Goal: Register for event/course

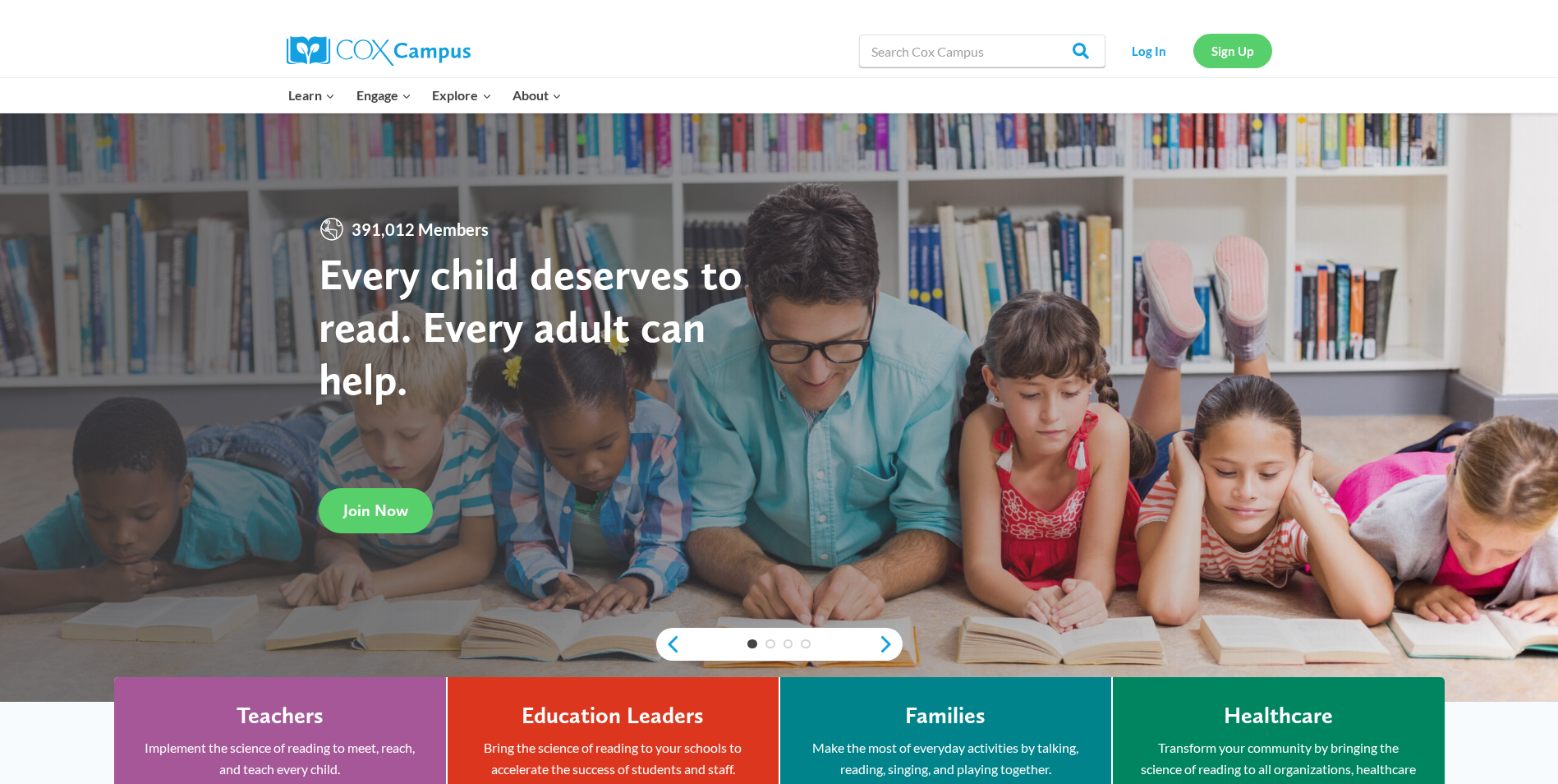
click at [1229, 53] on link "Sign Up" at bounding box center [1233, 51] width 79 height 34
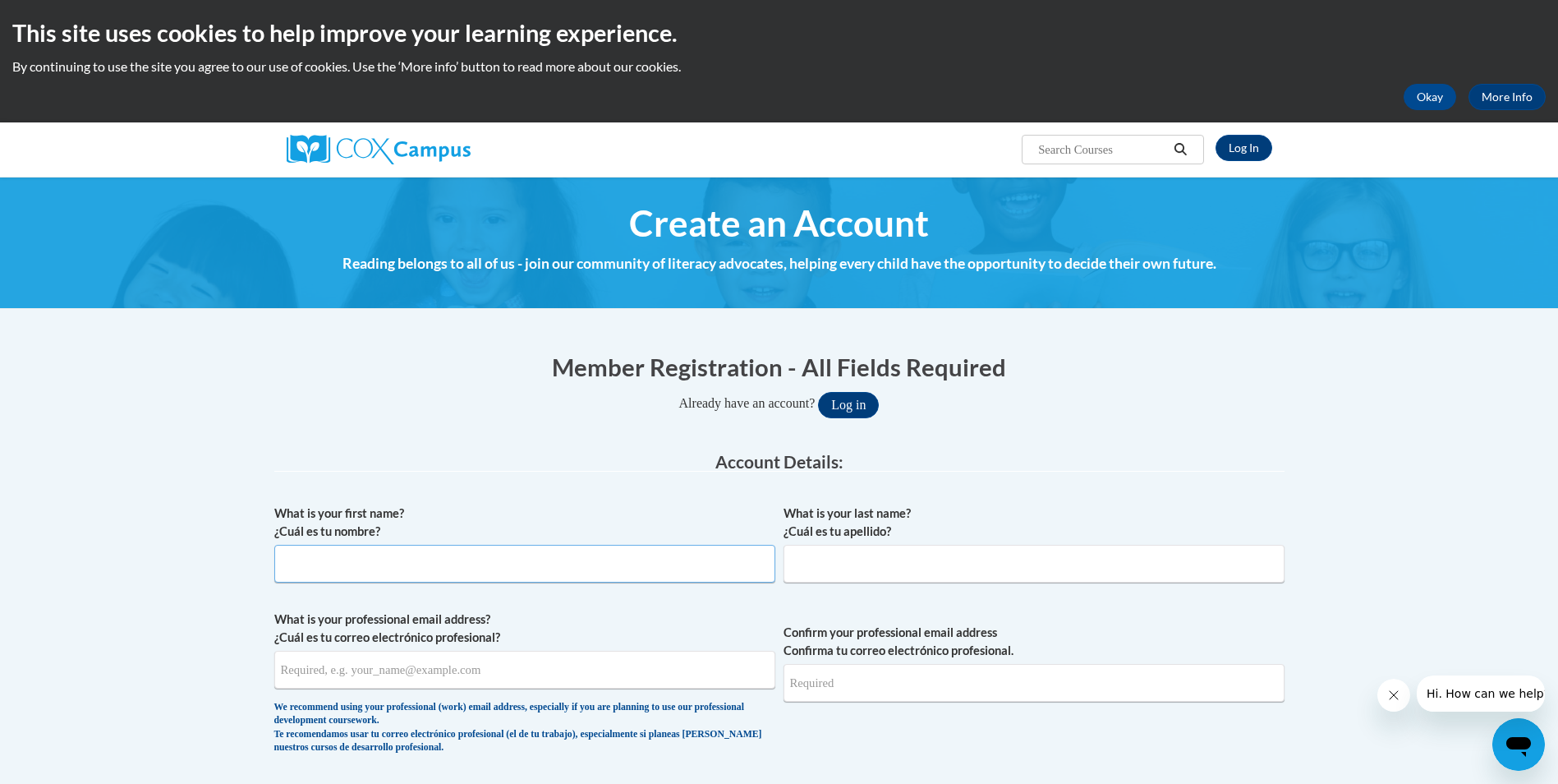
click at [472, 562] on input "What is your first name? ¿Cuál es tu nombre?" at bounding box center [525, 563] width 501 height 38
type input "melissa"
click at [809, 557] on input "What is your last name? ¿Cuál es tu apellido?" at bounding box center [1035, 563] width 501 height 38
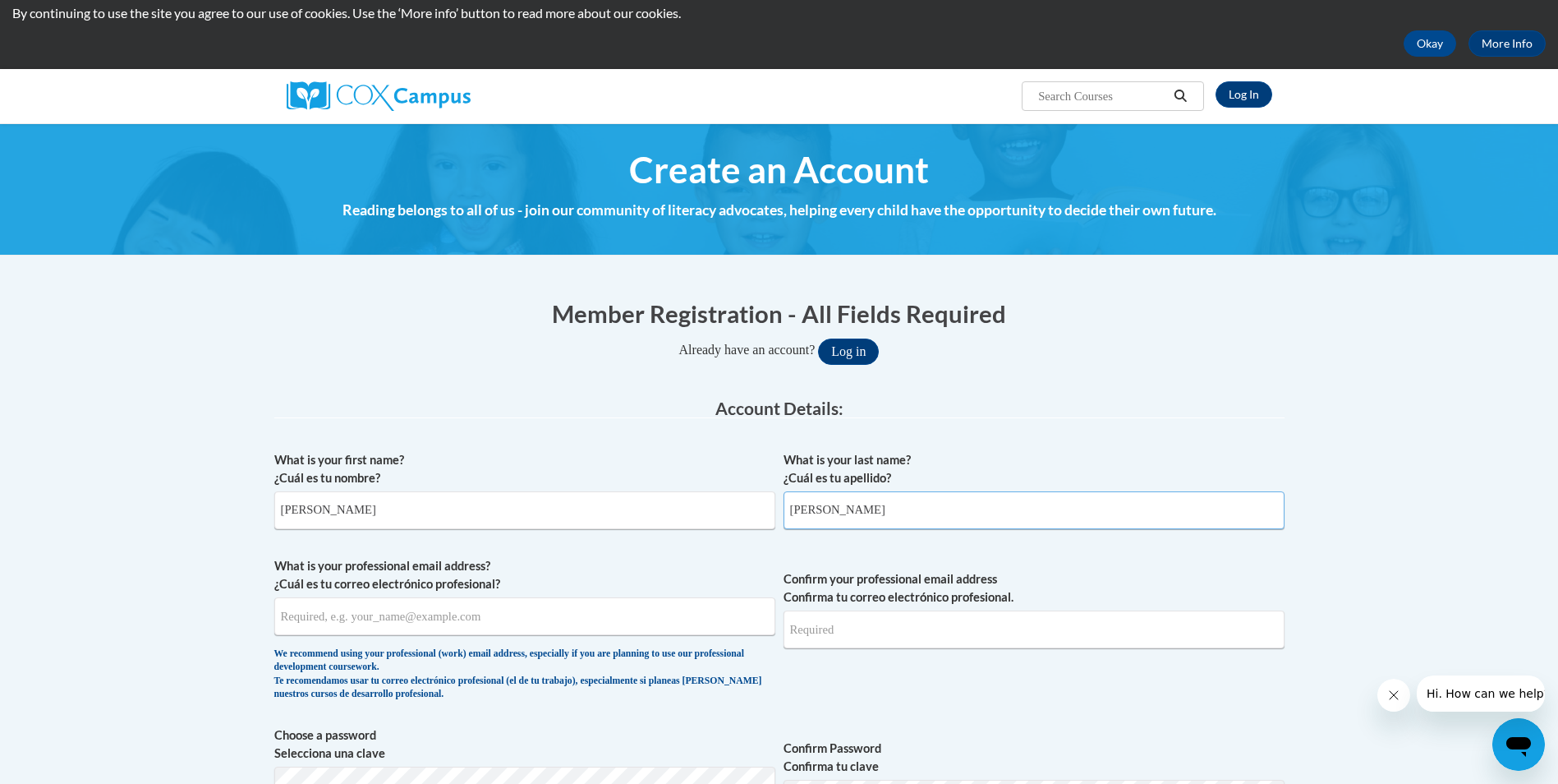
scroll to position [55, 0]
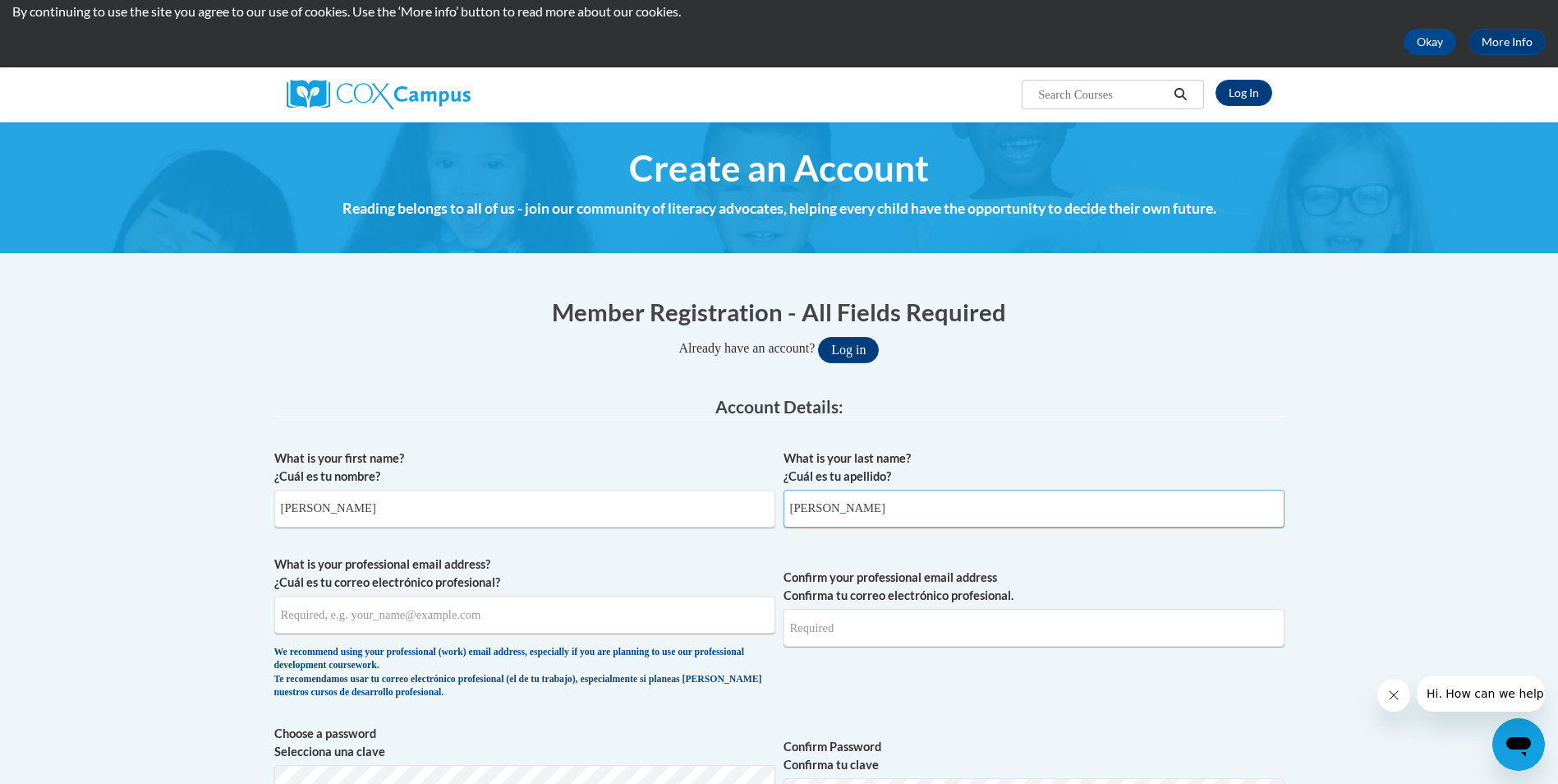
type input "moreno"
click at [581, 624] on input "What is your professional email address? ¿Cuál es tu correo electrónico profesi…" at bounding box center [525, 614] width 501 height 38
type input "mmagudelo24@gmail.com"
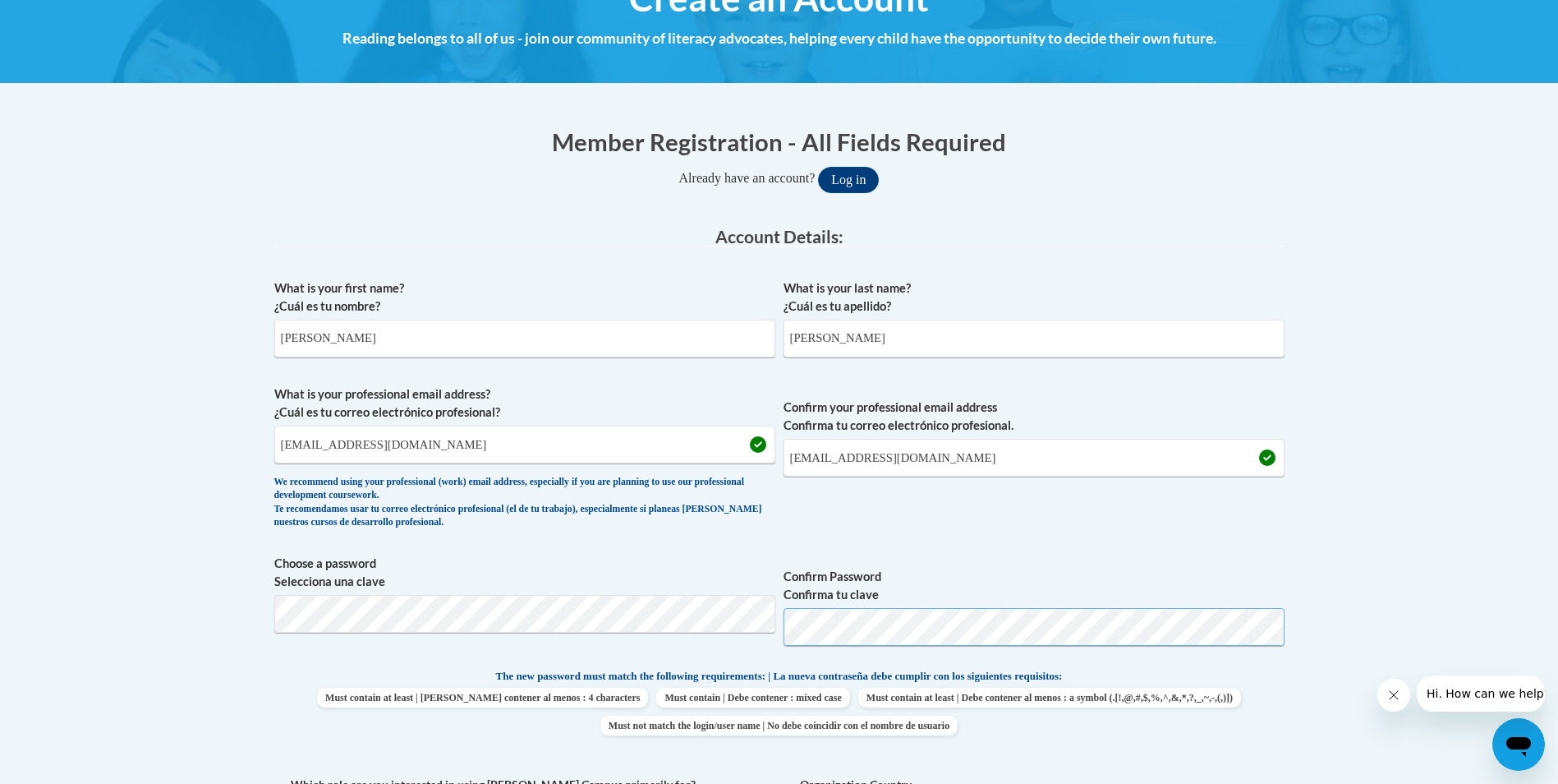
scroll to position [273, 0]
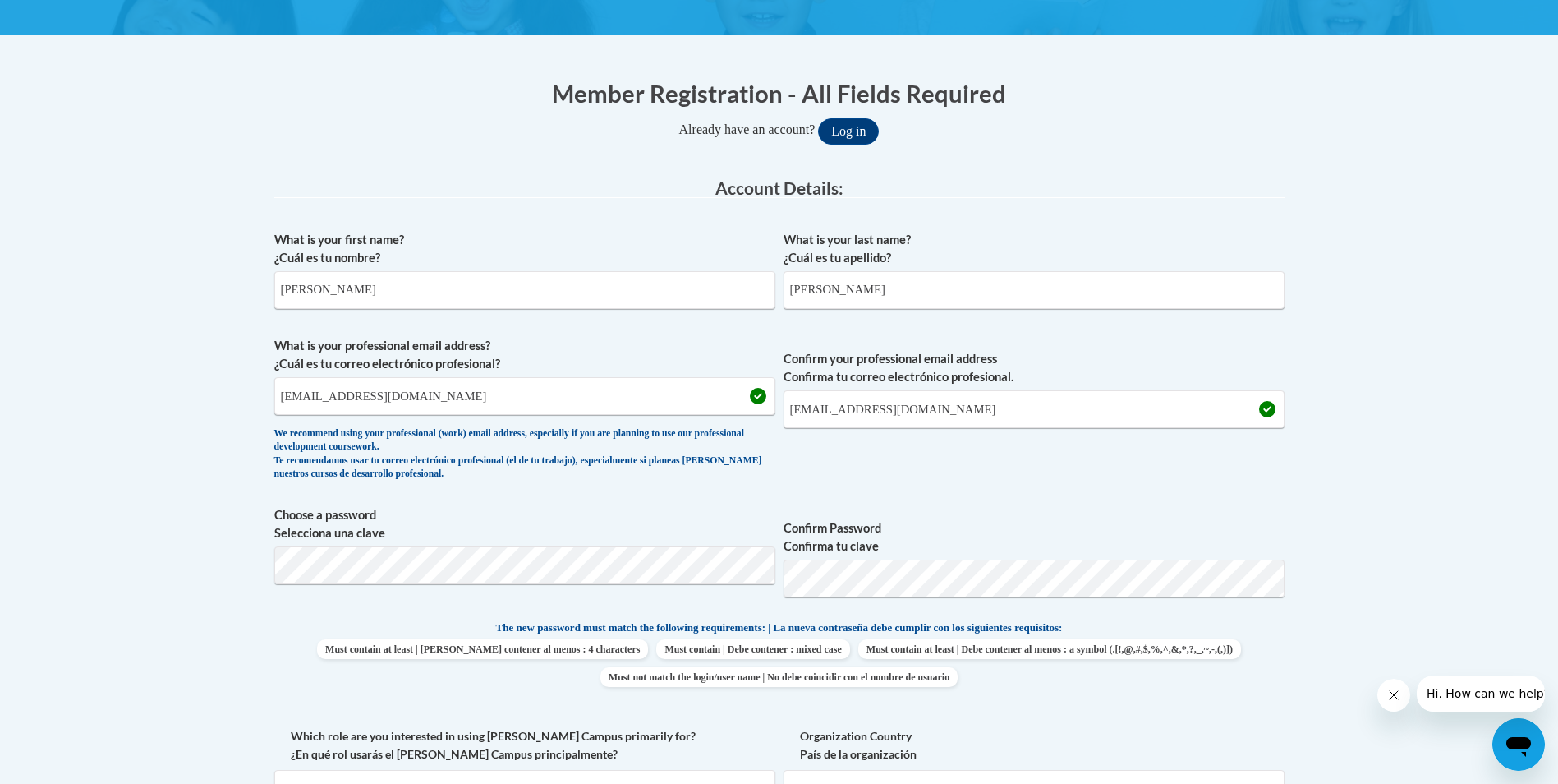
click at [1211, 507] on span "Confirm Password Confirma tu clave" at bounding box center [1035, 558] width 501 height 104
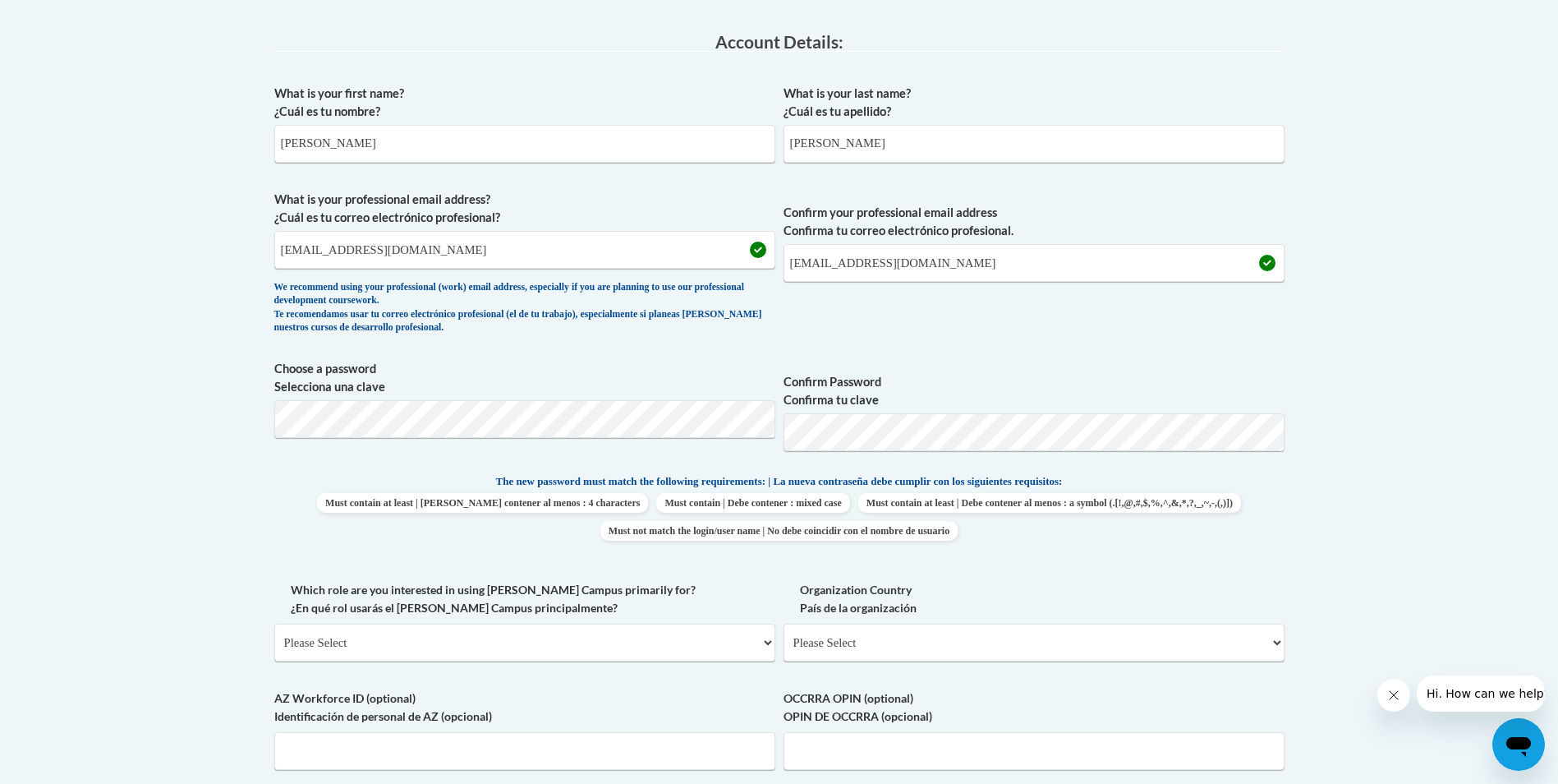
scroll to position [438, 0]
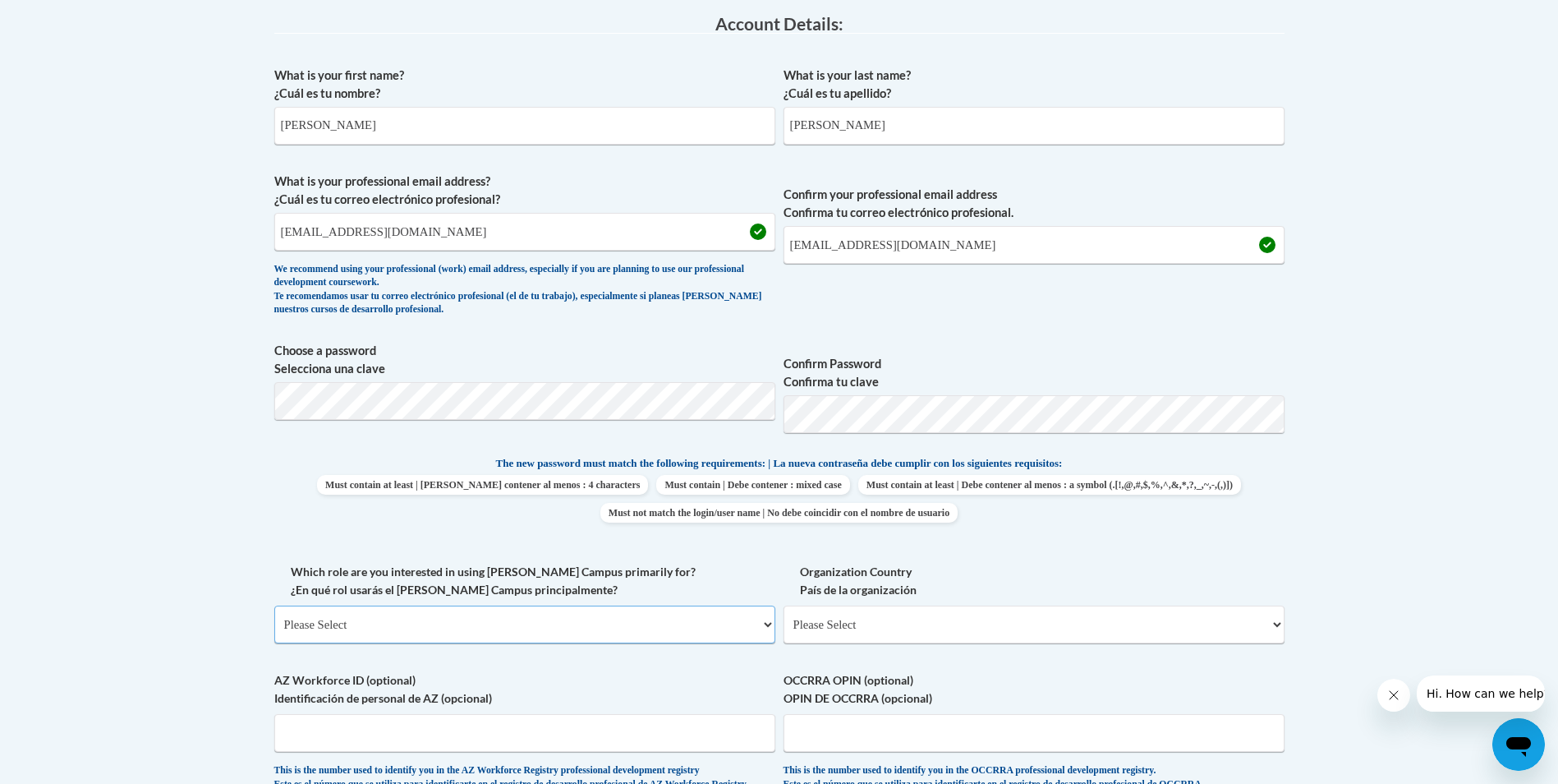
click at [517, 622] on select "Please Select College/University | Colegio/Universidad Community/Nonprofit Part…" at bounding box center [525, 624] width 501 height 38
select select "fbf2d438-af2f-41f8-98f1-81c410e29de3"
click at [274, 605] on select "Please Select College/University | Colegio/Universidad Community/Nonprofit Part…" at bounding box center [525, 624] width 501 height 38
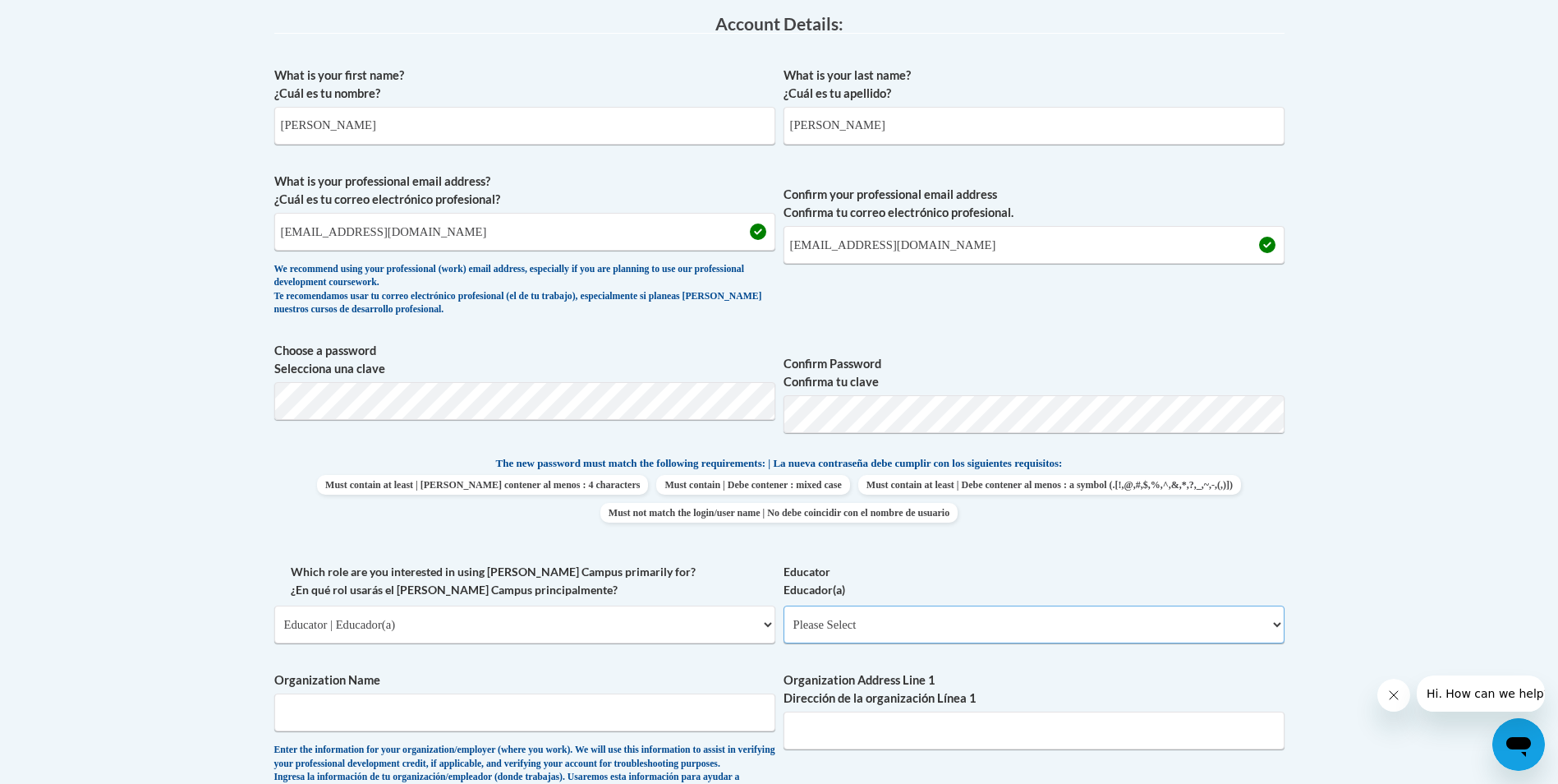
click at [896, 627] on select "Please Select Early Learning/Daycare Teacher/Family Home Care Provider | Maestr…" at bounding box center [1035, 624] width 501 height 38
select select "8e1a676a-2f1d-4924-8ba1-6ffde03e8dcb"
click at [784, 605] on select "Please Select Early Learning/Daycare Teacher/Family Home Care Provider | Maestr…" at bounding box center [1035, 624] width 501 height 38
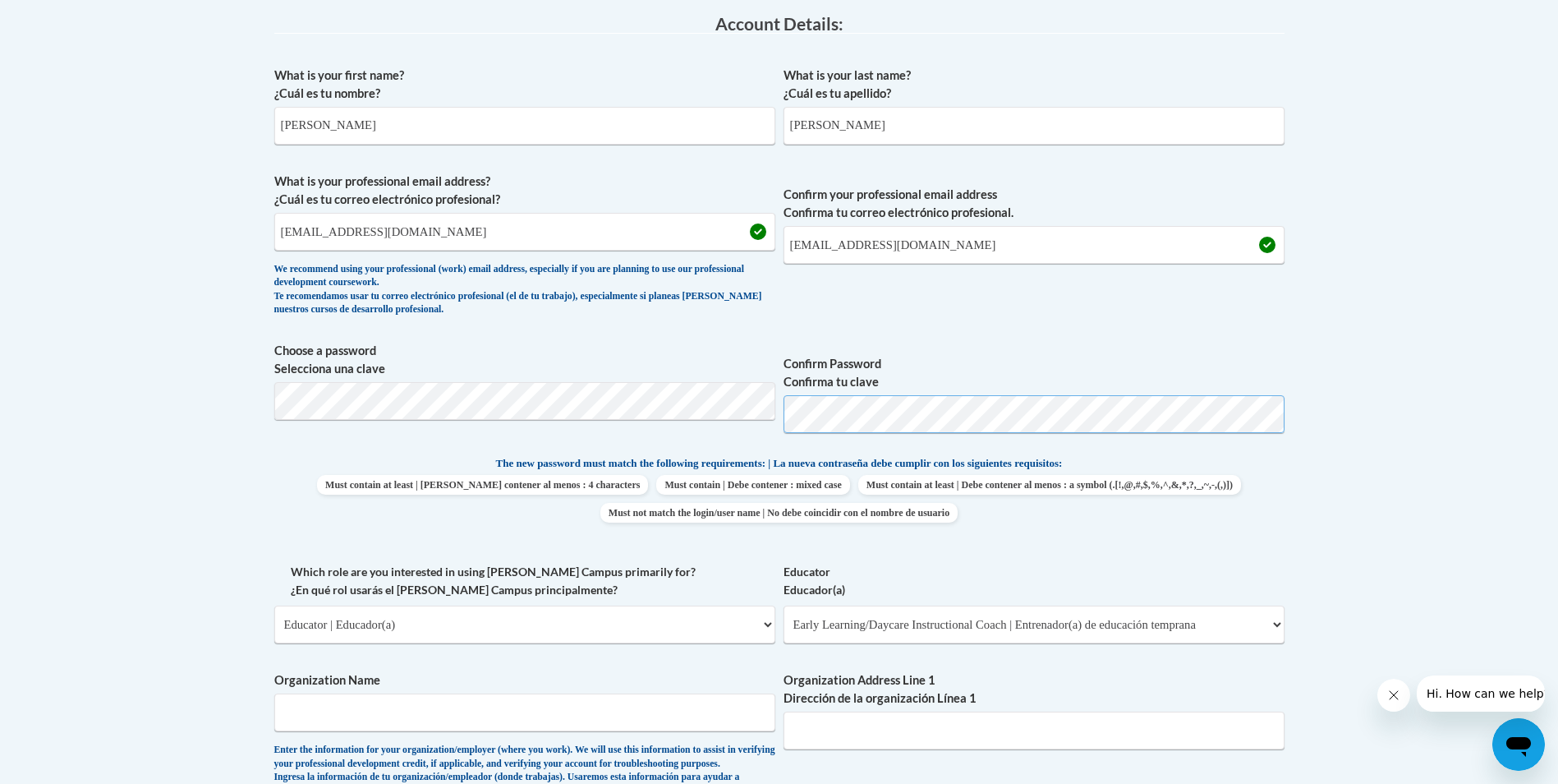
click at [731, 433] on span "Choose a password Selecciona una clave Confirm Password Confirma tu clave" at bounding box center [779, 394] width 1010 height 104
click at [174, 516] on body "This site uses cookies to help improve your learning experience. By continuing …" at bounding box center [779, 694] width 1558 height 2265
click at [646, 414] on span "Choose a password Selecciona una clave Confirm Password Confirma tu clave" at bounding box center [779, 394] width 1010 height 104
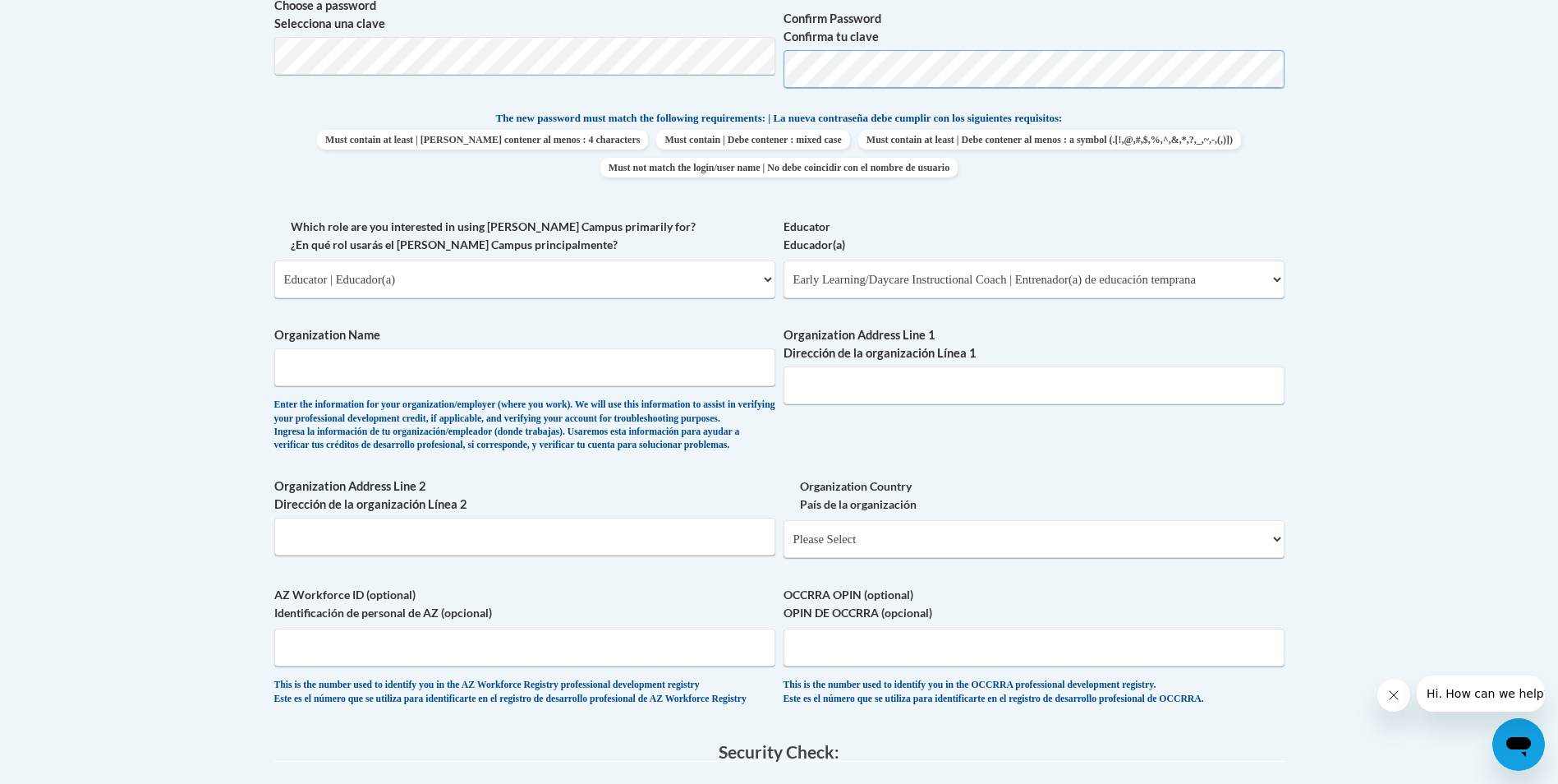
scroll to position [766, 0]
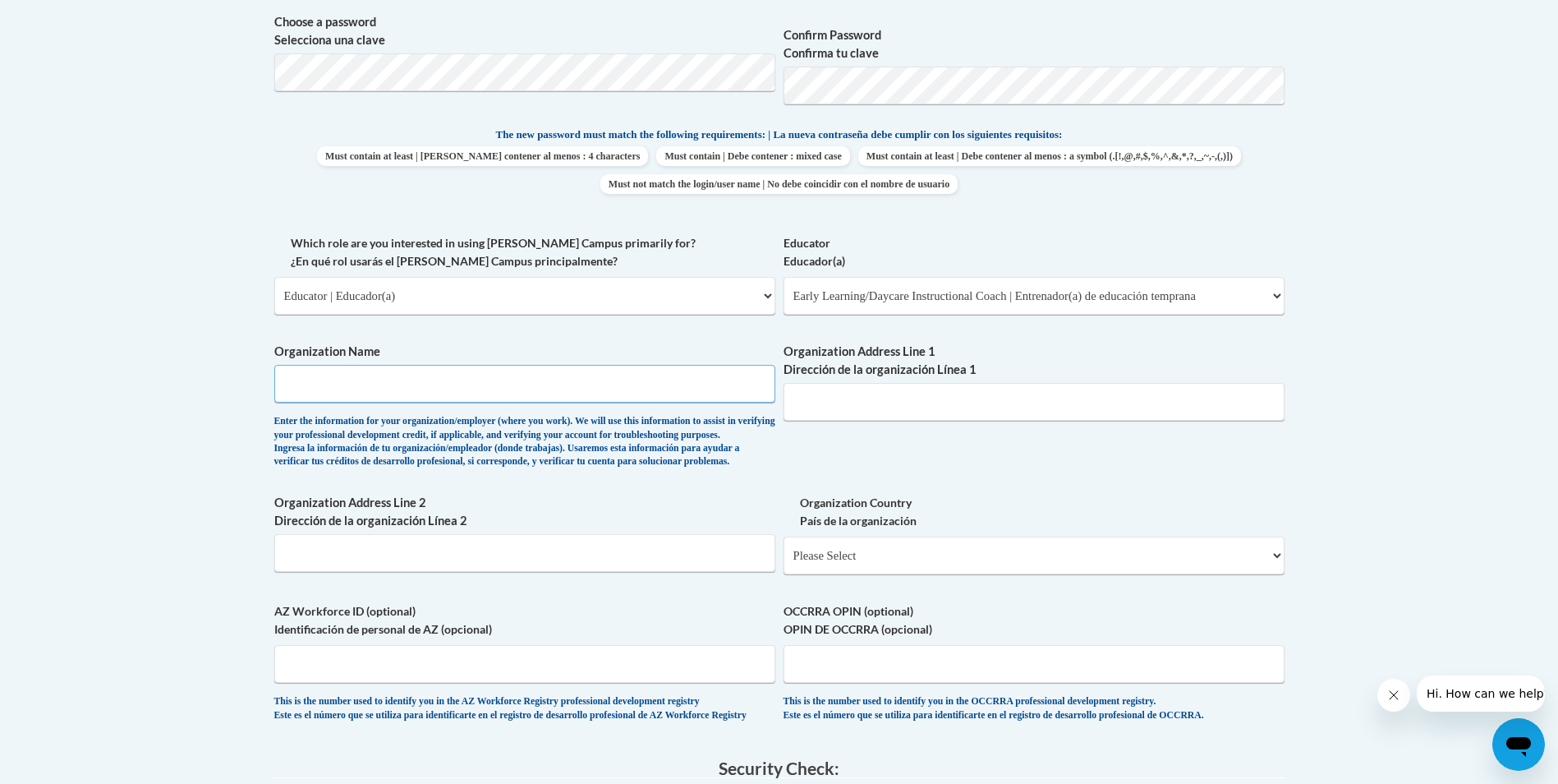
click at [339, 376] on input "Organization Name" at bounding box center [525, 384] width 501 height 38
type input "The Suzuki School"
click at [814, 397] on input "Organization Address Line 1 Dirección de la organización Línea 1" at bounding box center [1035, 401] width 501 height 38
paste input "650 North Ave NE Ste 206, Atlanta, GA 30308"
drag, startPoint x: 1038, startPoint y: 400, endPoint x: 632, endPoint y: 426, distance: 406.8
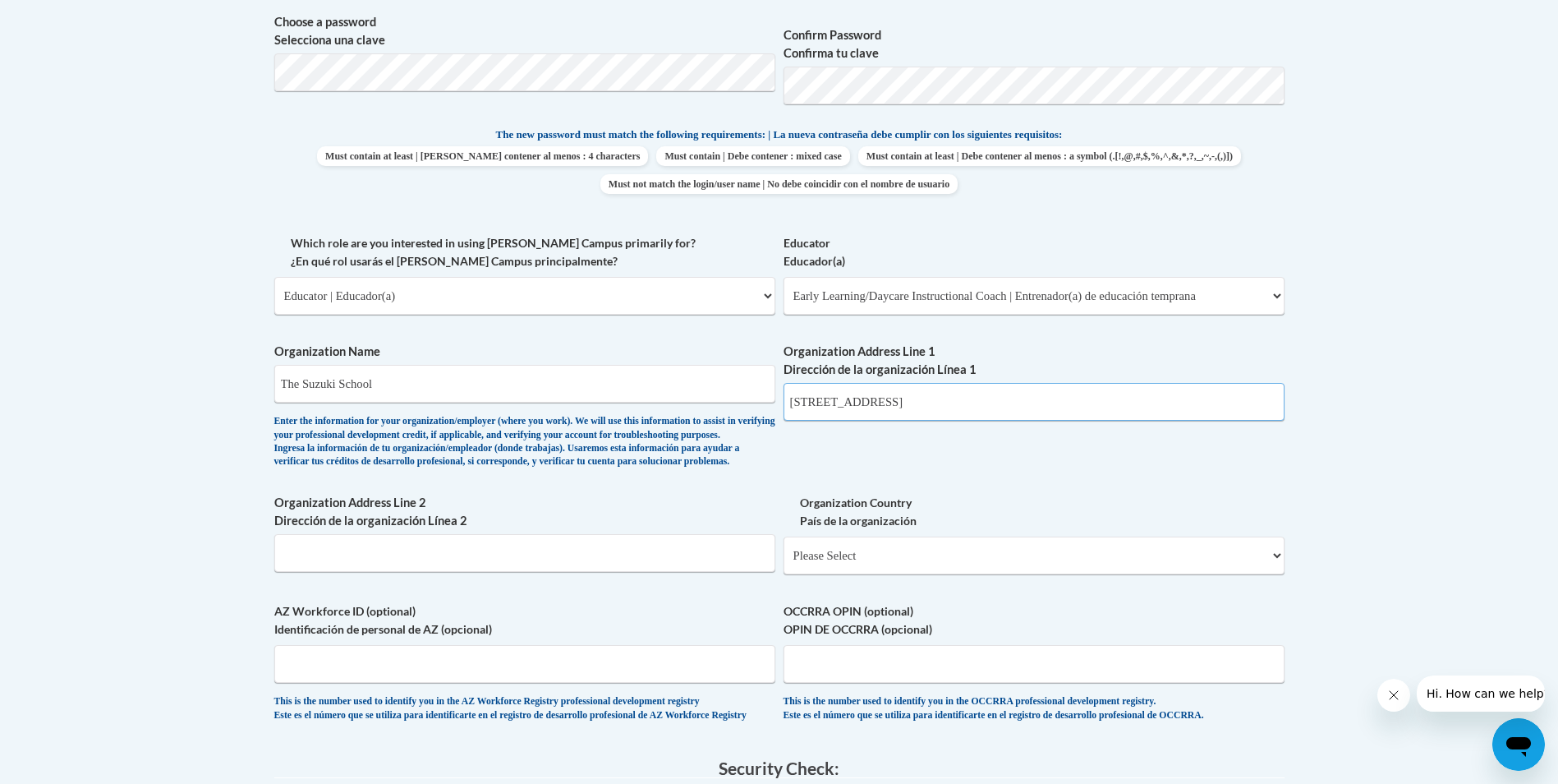
click at [632, 426] on div "What is your first name? ¿Cuál es tu nombre? melissa What is your last name? ¿C…" at bounding box center [779, 234] width 1010 height 1008
paste input "https://www.suzukischool.com/find-a-suzuki-school-campus/"
type input "https://www.suzukischool.com/find-a-suzuki-school-campus/"
click at [920, 574] on select "Please Select United States | Estados Unidos Outside of the United States | Fue…" at bounding box center [1035, 555] width 501 height 38
select select "ad49bcad-a171-4b2e-b99c-48b446064914"
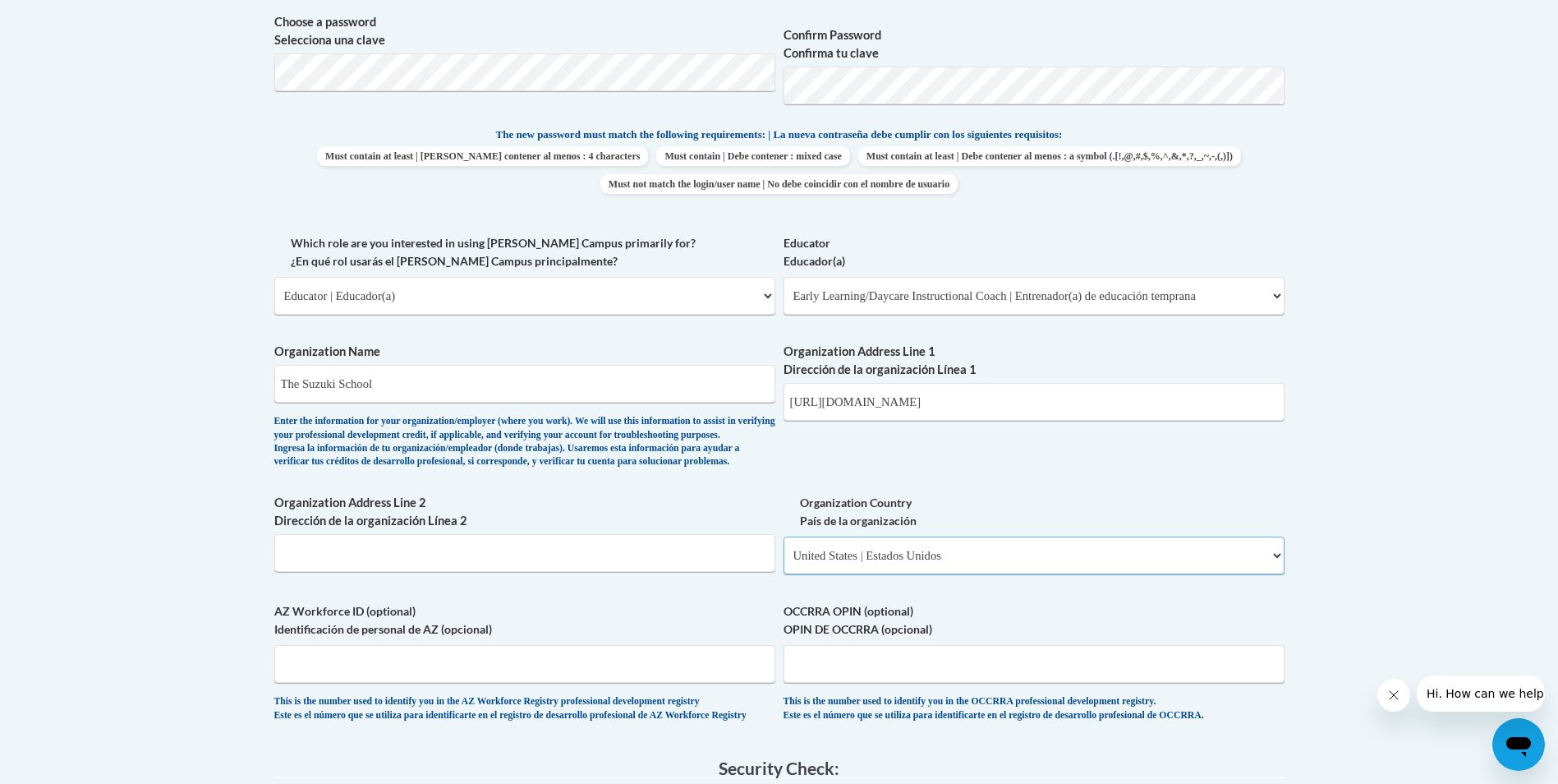
click at [784, 563] on select "Please Select United States | Estados Unidos Outside of the United States | Fue…" at bounding box center [1035, 555] width 501 height 38
select select
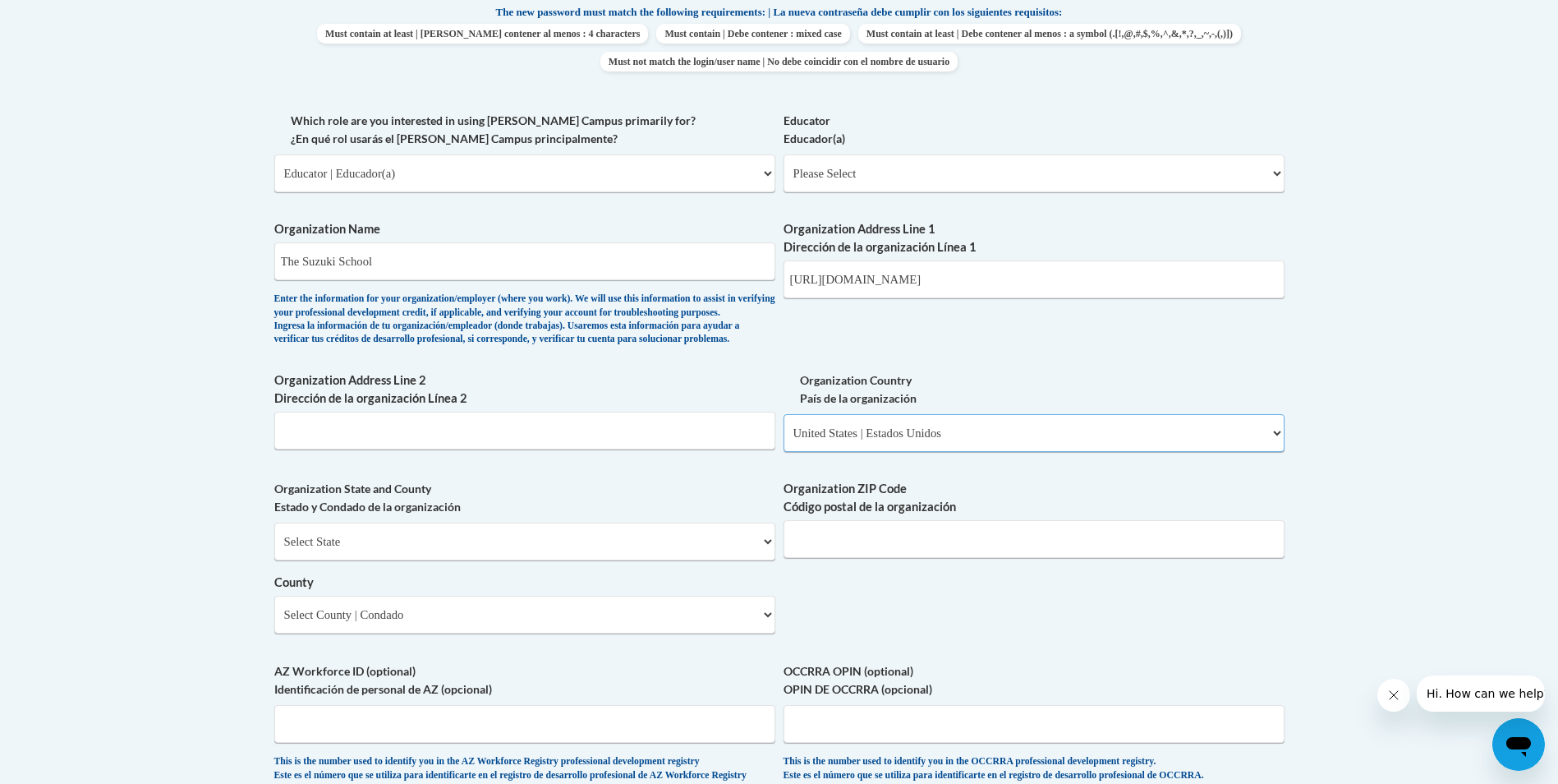
scroll to position [903, 0]
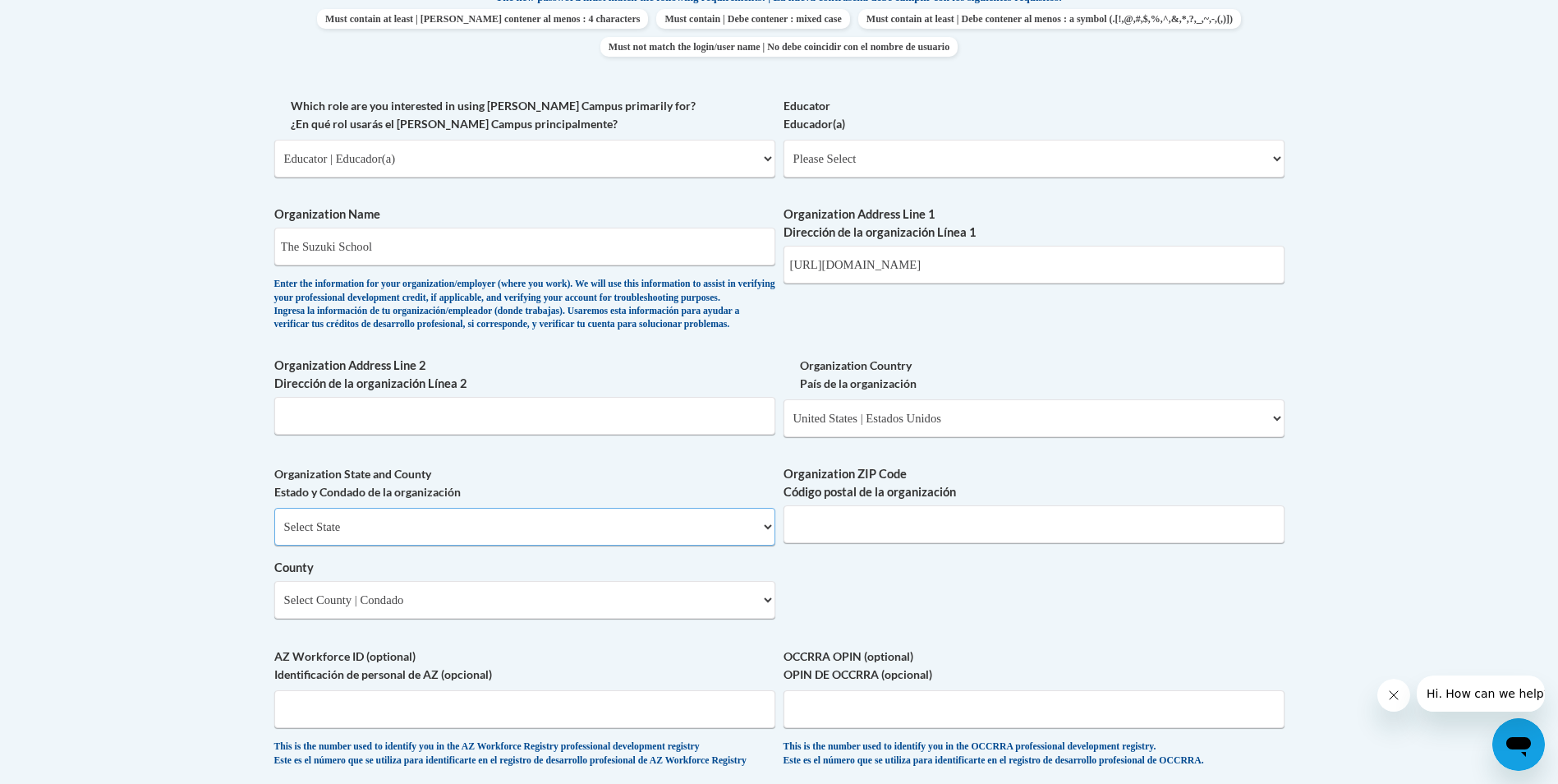
click at [328, 544] on select "Select State Alabama Alaska Arizona Arkansas California Colorado Connecticut De…" at bounding box center [525, 527] width 501 height 38
select select "Georgia"
click at [274, 535] on select "Select State Alabama Alaska Arizona Arkansas California Colorado Connecticut De…" at bounding box center [525, 527] width 501 height 38
click at [883, 543] on input "Organization ZIP Code Código postal de la organización" at bounding box center [1035, 524] width 501 height 38
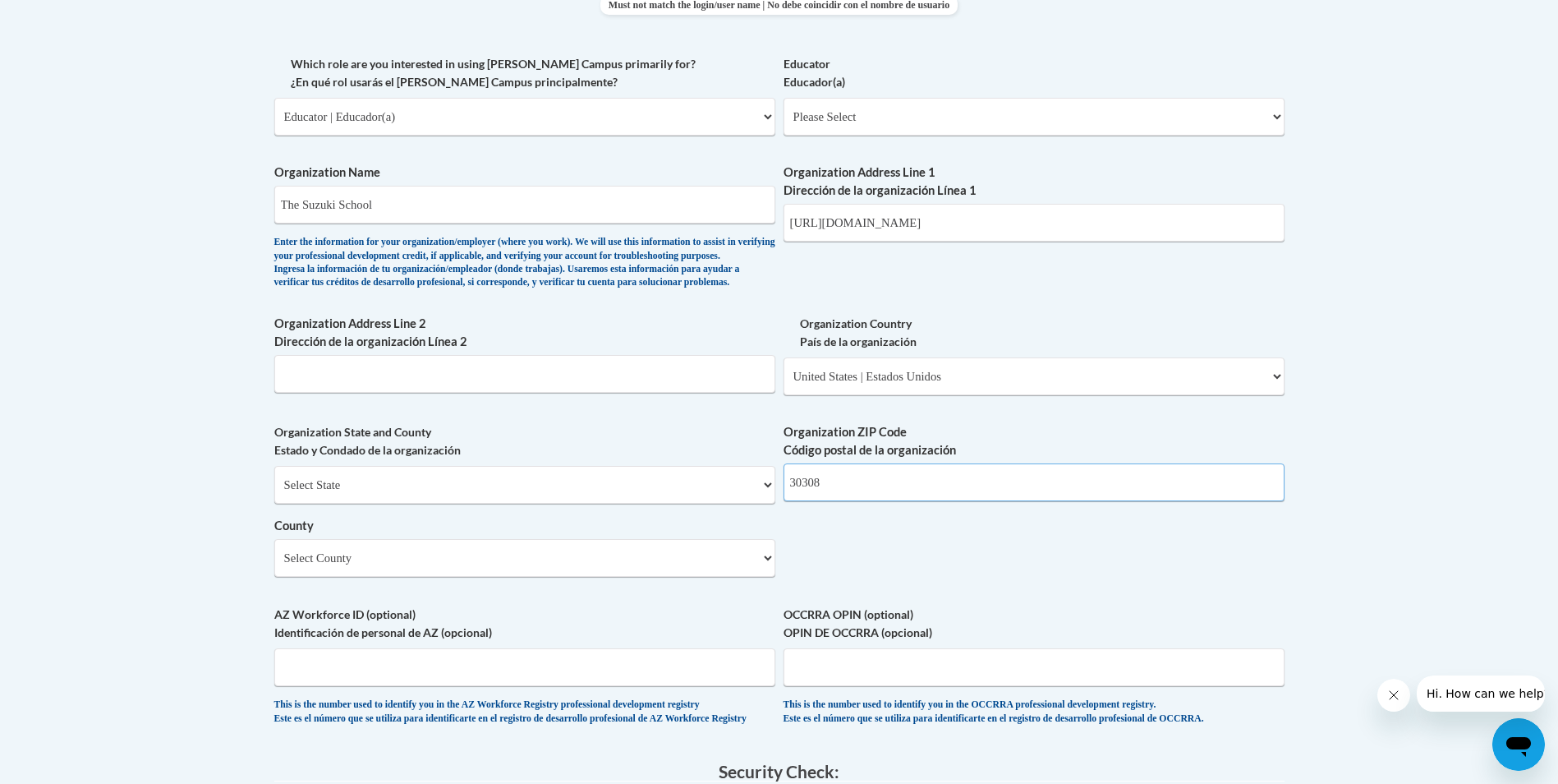
scroll to position [958, 0]
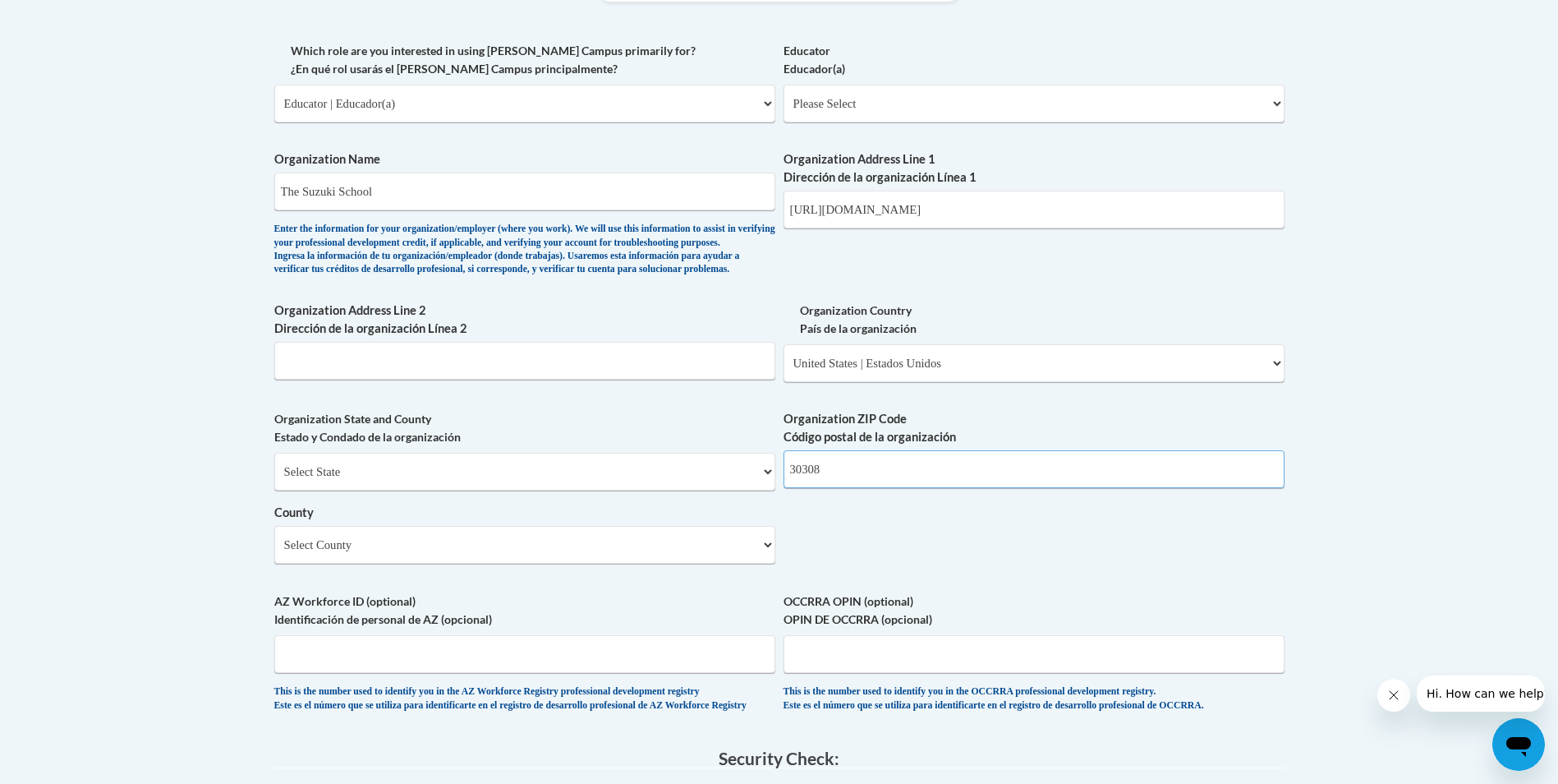
type input "30308"
click at [500, 564] on select "Select County Appling Atkinson Bacon Baker Baldwin Banks Barrow Bartow Ben Hill…" at bounding box center [525, 544] width 501 height 38
click at [372, 564] on select "Select County Appling Atkinson Bacon Baker Baldwin Banks Barrow Bartow Ben Hill…" at bounding box center [525, 544] width 501 height 38
select select "Fulton"
click at [274, 553] on select "Select County Appling Atkinson Bacon Baker Baldwin Banks Barrow Bartow Ben Hill…" at bounding box center [525, 544] width 501 height 38
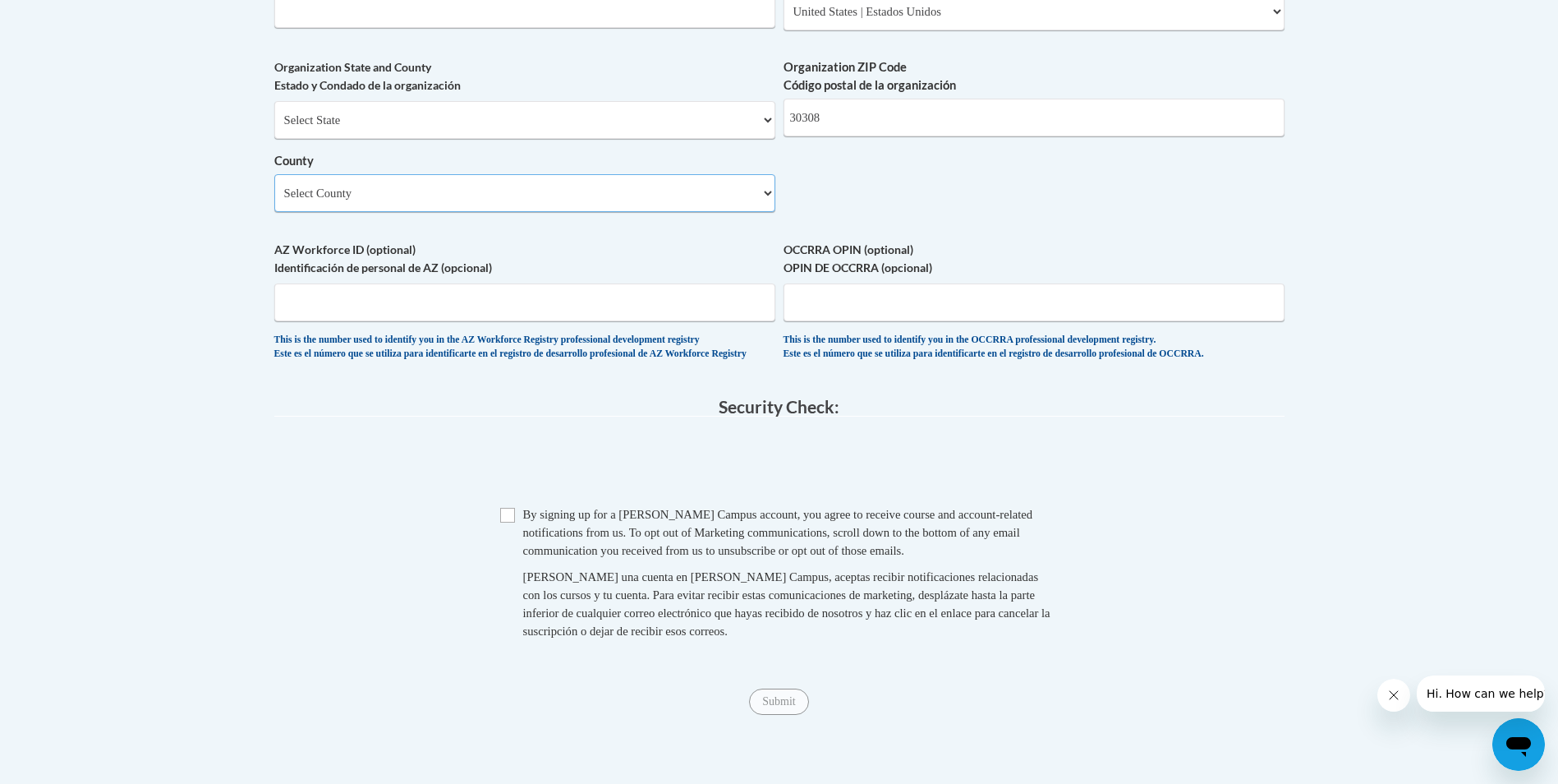
scroll to position [1314, 0]
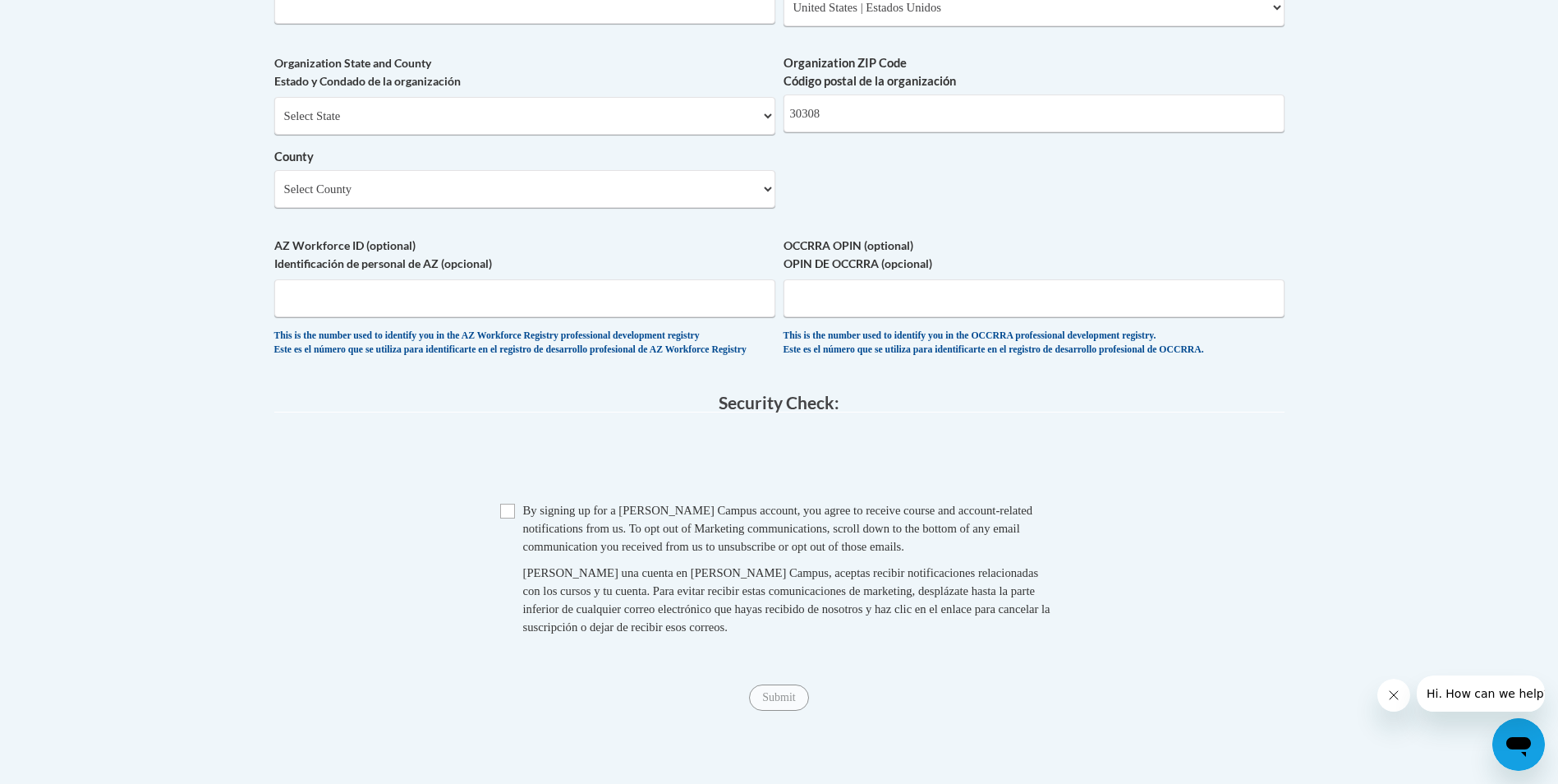
click at [520, 549] on span "Checkbox By signing up for a Cox Campus account, you agree to receive course an…" at bounding box center [780, 577] width 559 height 152
click at [517, 550] on span "Checkbox By signing up for a Cox Campus account, you agree to receive course an…" at bounding box center [780, 577] width 559 height 152
click at [511, 518] on input "Checkbox" at bounding box center [507, 511] width 14 height 14
checkbox input "true"
click at [762, 710] on input "Submit" at bounding box center [779, 697] width 59 height 26
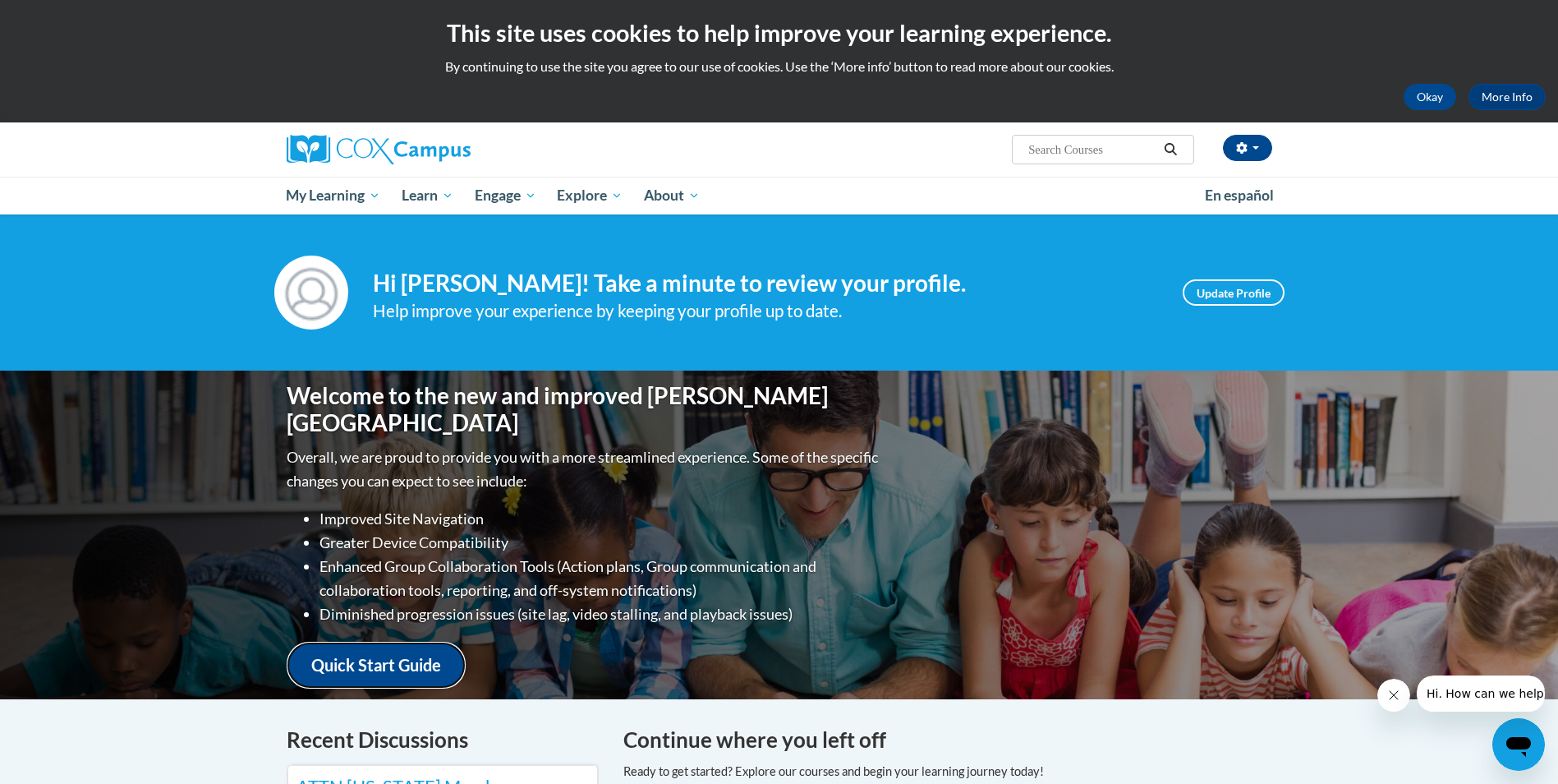
click at [413, 648] on link "Quick Start Guide" at bounding box center [377, 665] width 180 height 47
click at [1426, 100] on button "Okay" at bounding box center [1430, 97] width 52 height 26
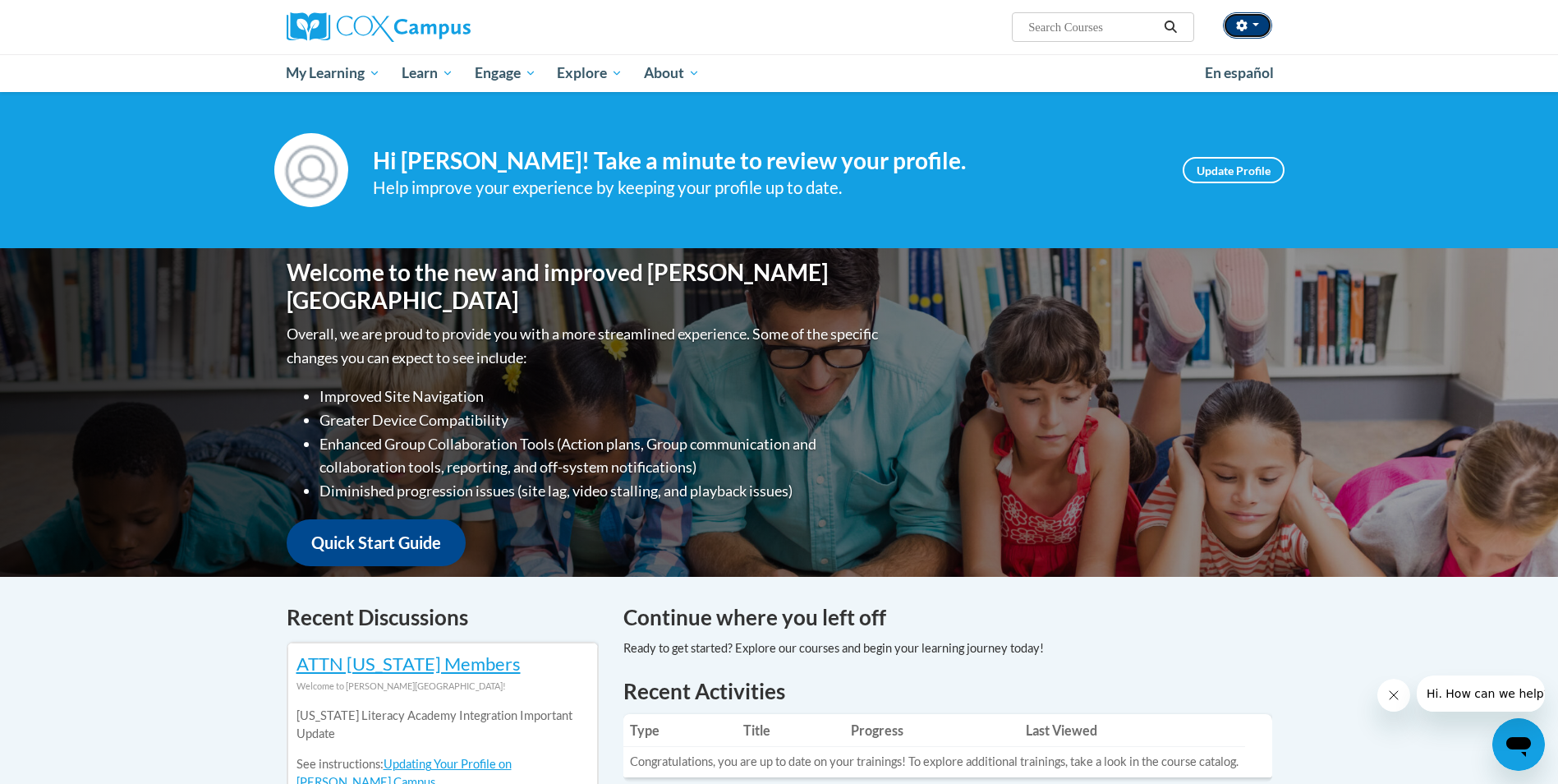
click at [1255, 25] on span "button" at bounding box center [1257, 25] width 7 height 3
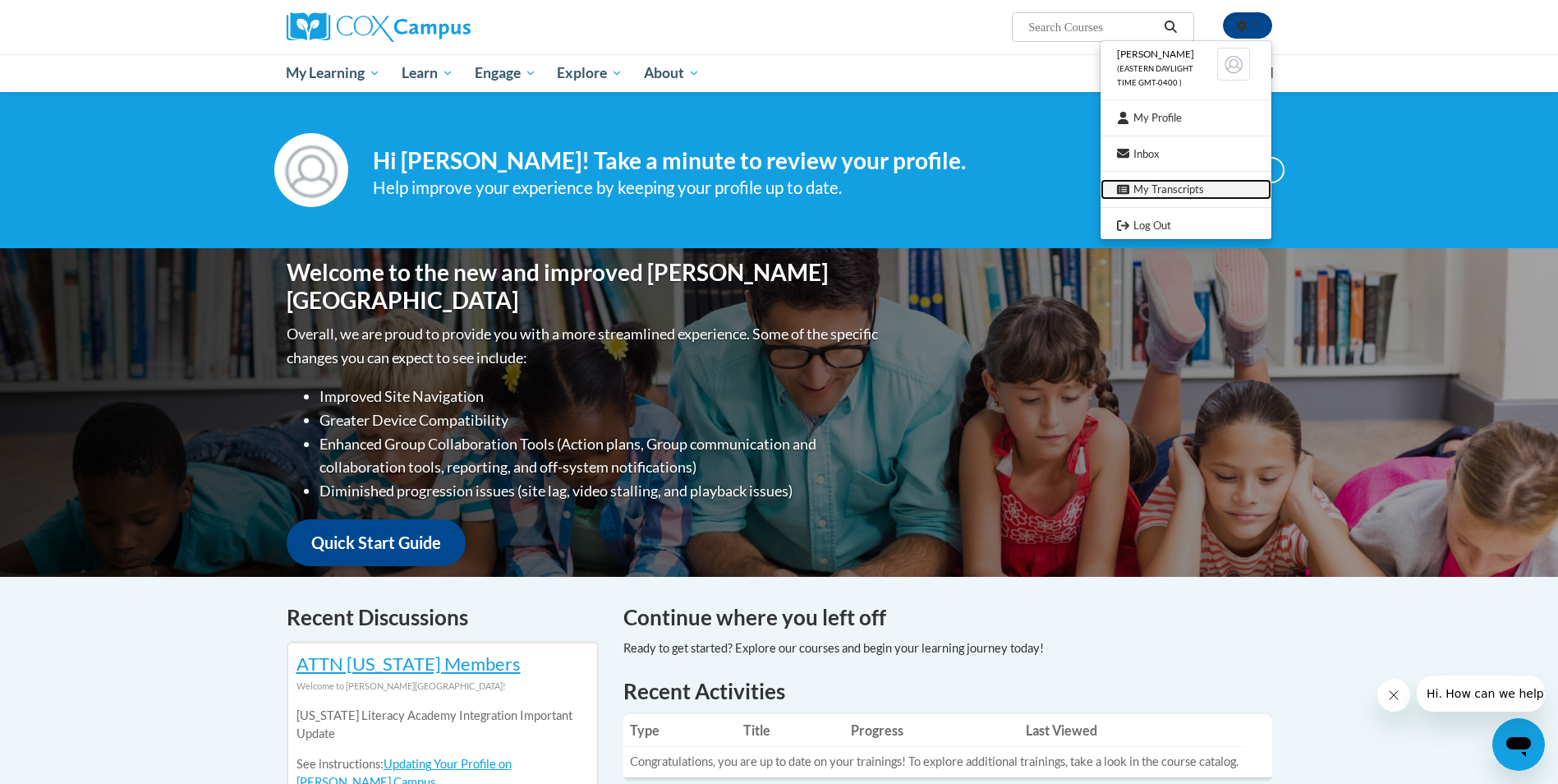
click at [1185, 187] on link "My Transcripts" at bounding box center [1186, 190] width 171 height 20
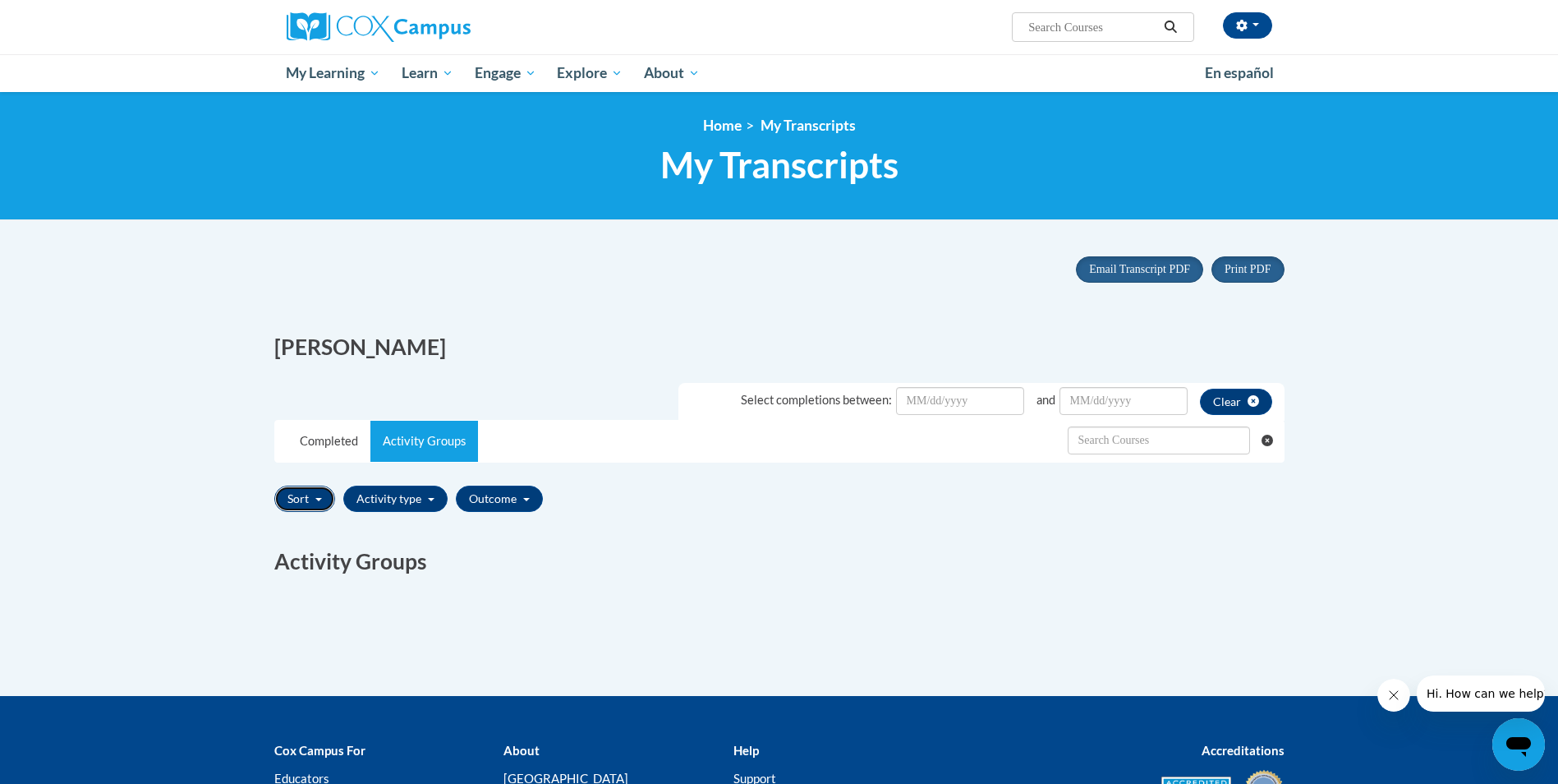
click at [311, 497] on button "Sort" at bounding box center [305, 498] width 61 height 26
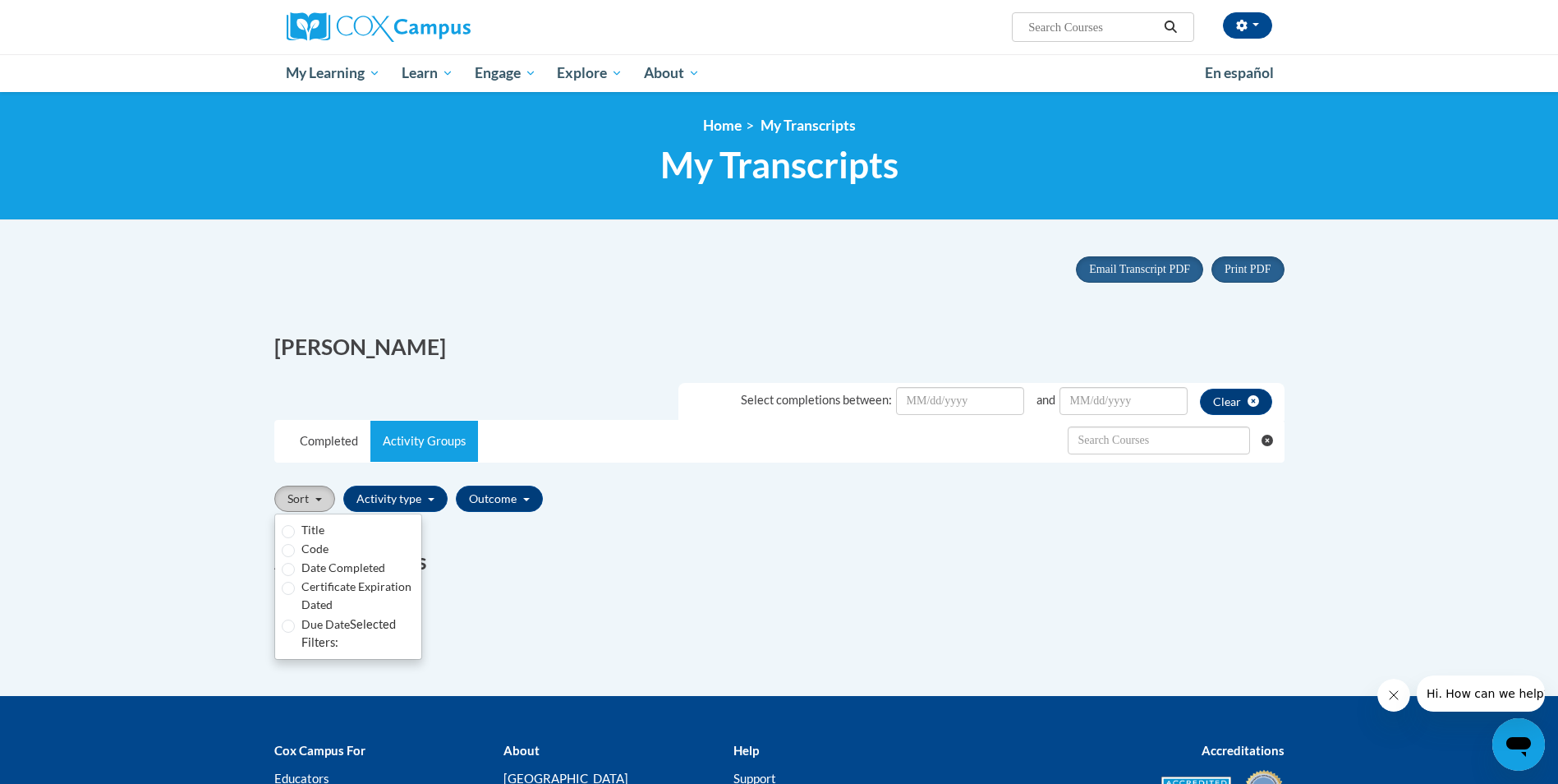
click at [311, 497] on button "Sort" at bounding box center [305, 498] width 61 height 26
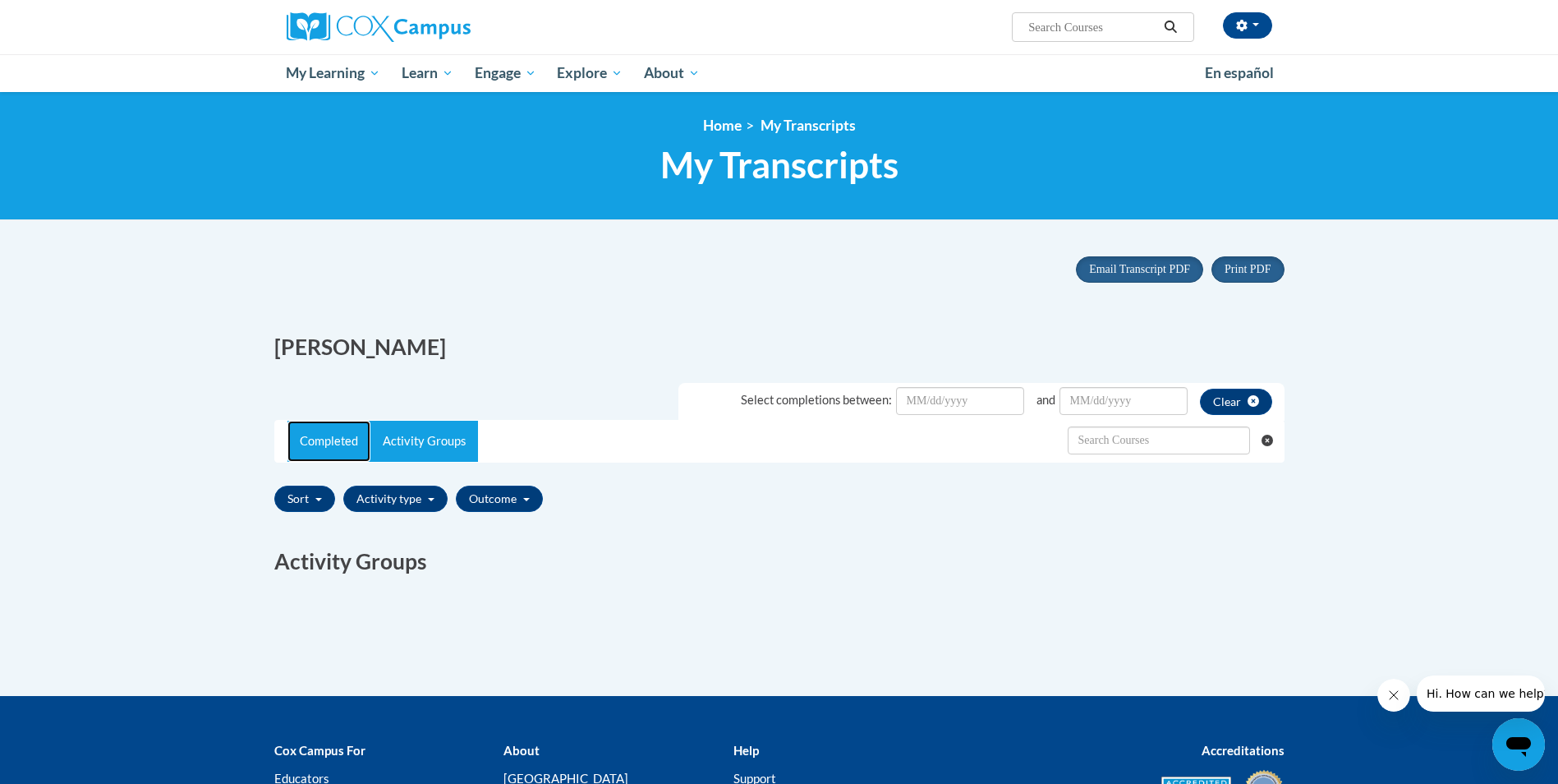
click at [334, 422] on link "Completed" at bounding box center [329, 441] width 83 height 41
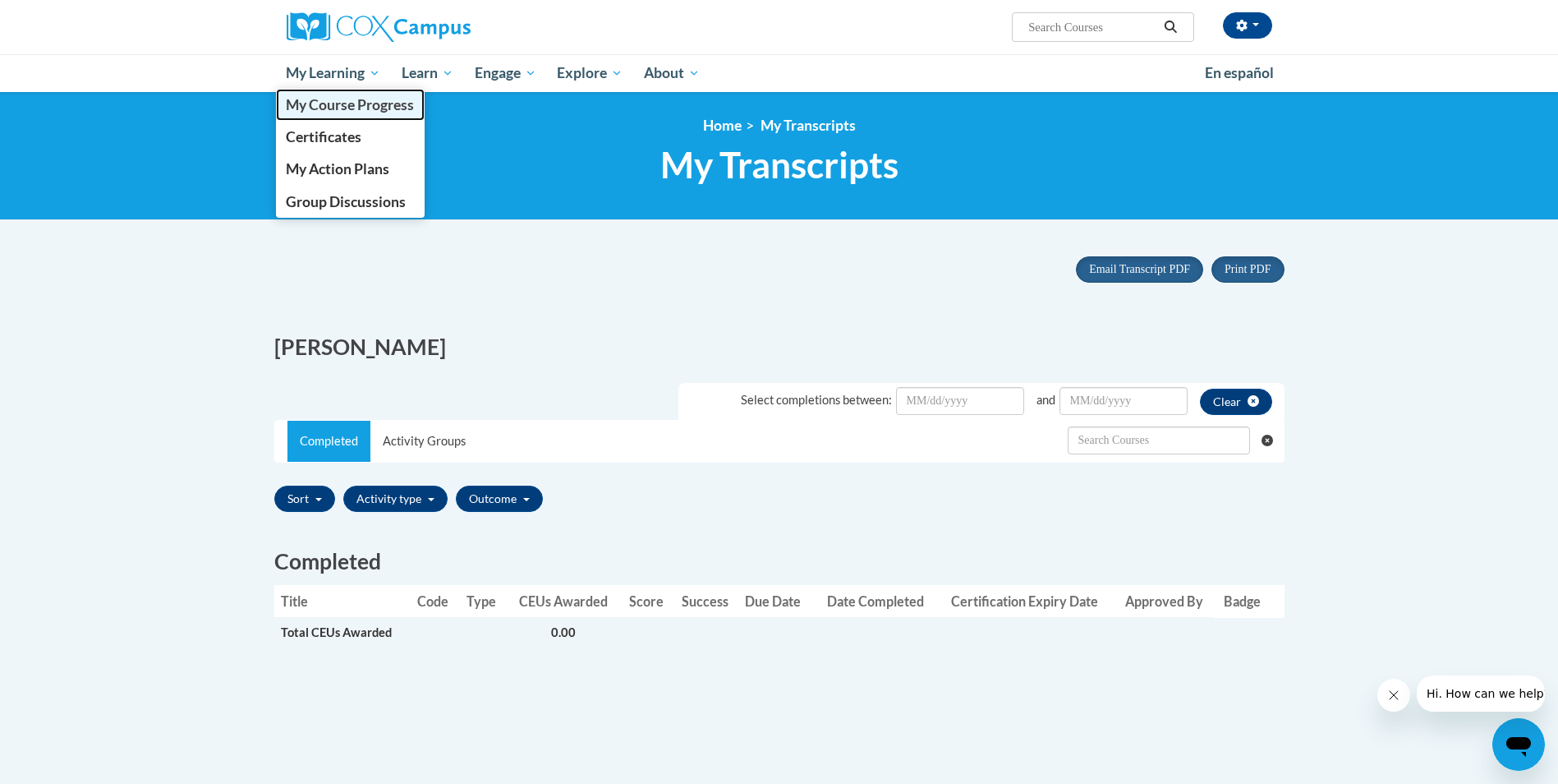
click at [364, 117] on link "My Course Progress" at bounding box center [351, 105] width 150 height 32
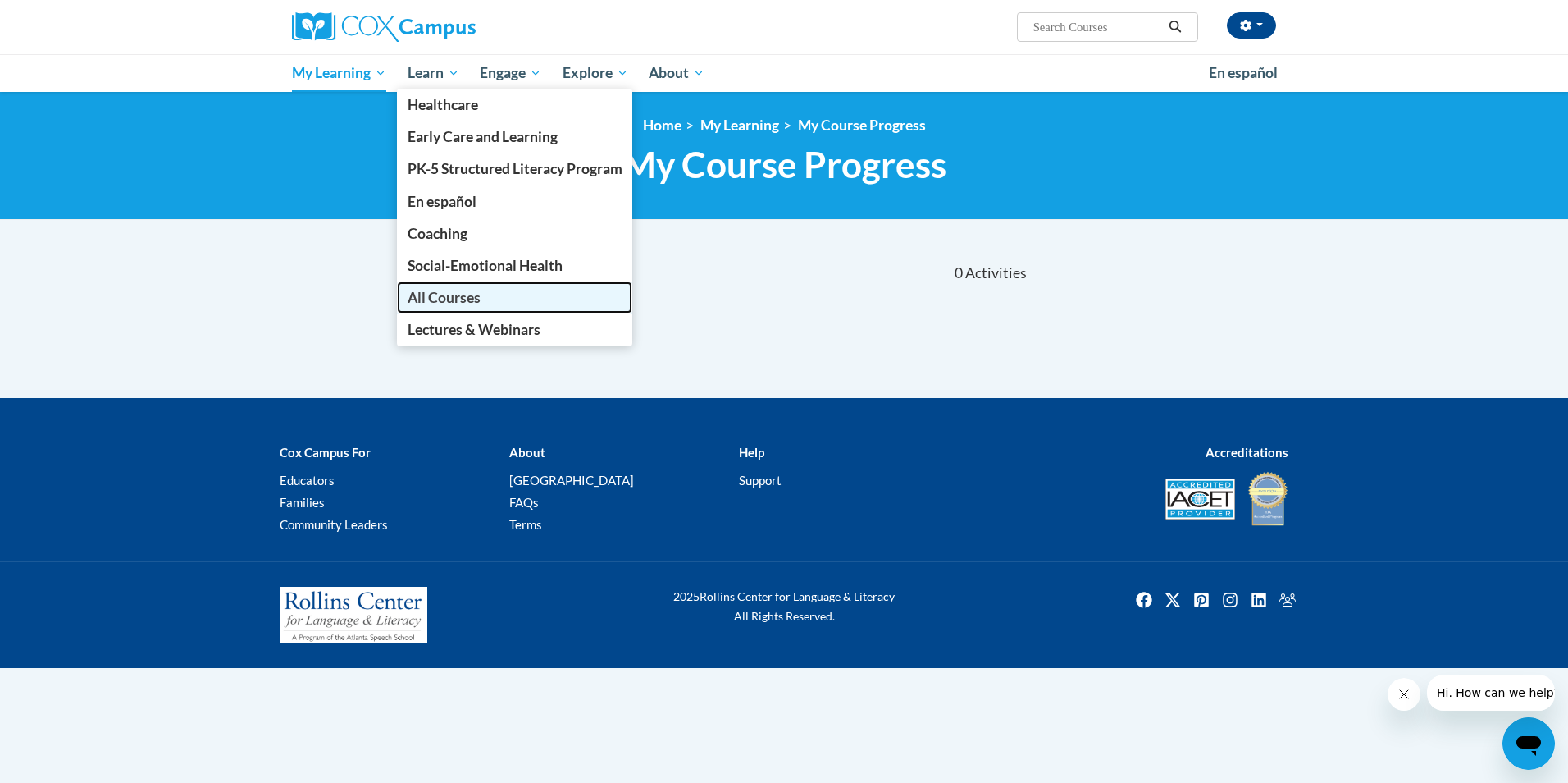
click at [458, 304] on span "All Courses" at bounding box center [444, 298] width 73 height 17
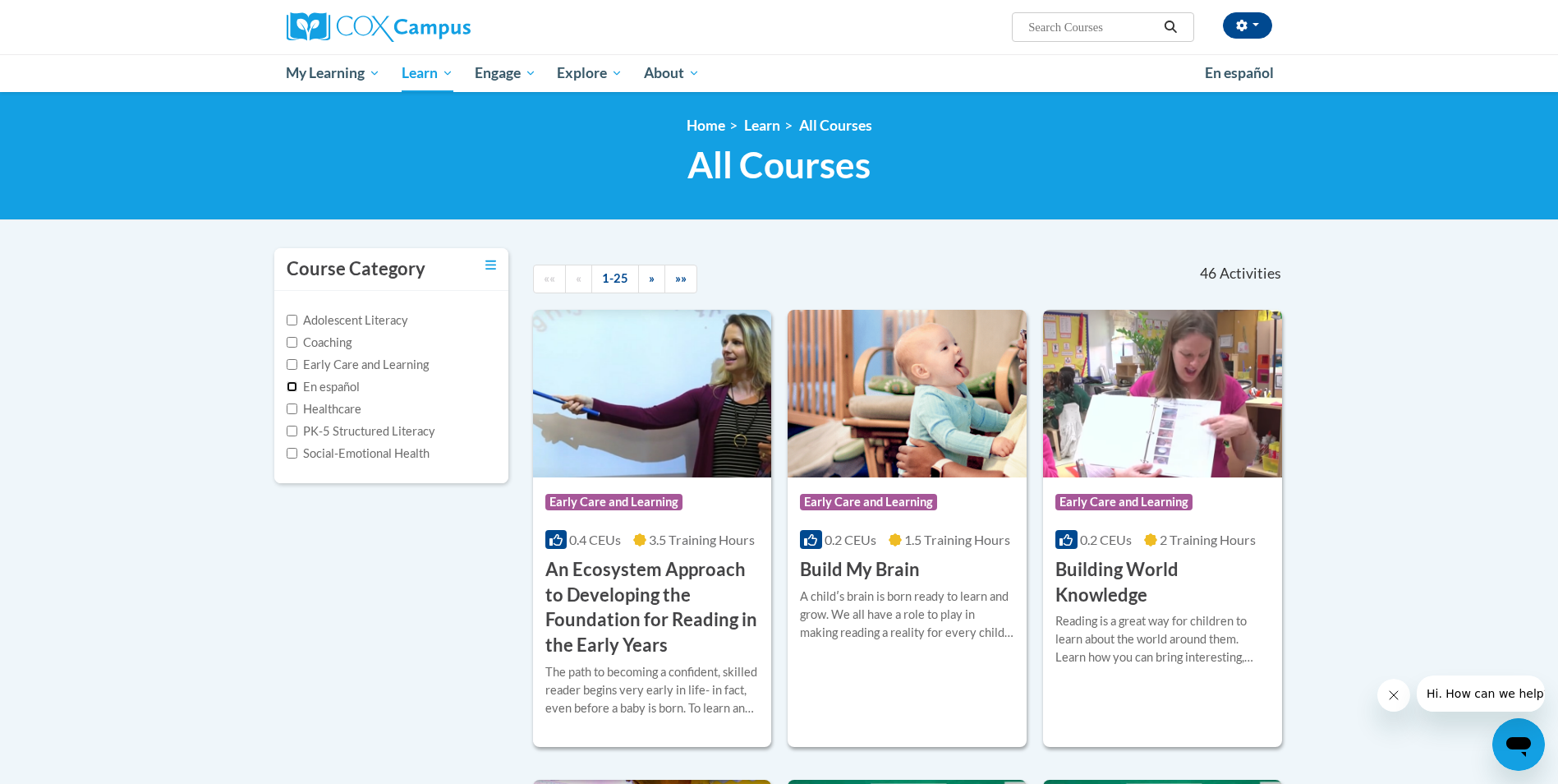
click at [291, 384] on input "En español" at bounding box center [292, 386] width 11 height 11
checkbox input "true"
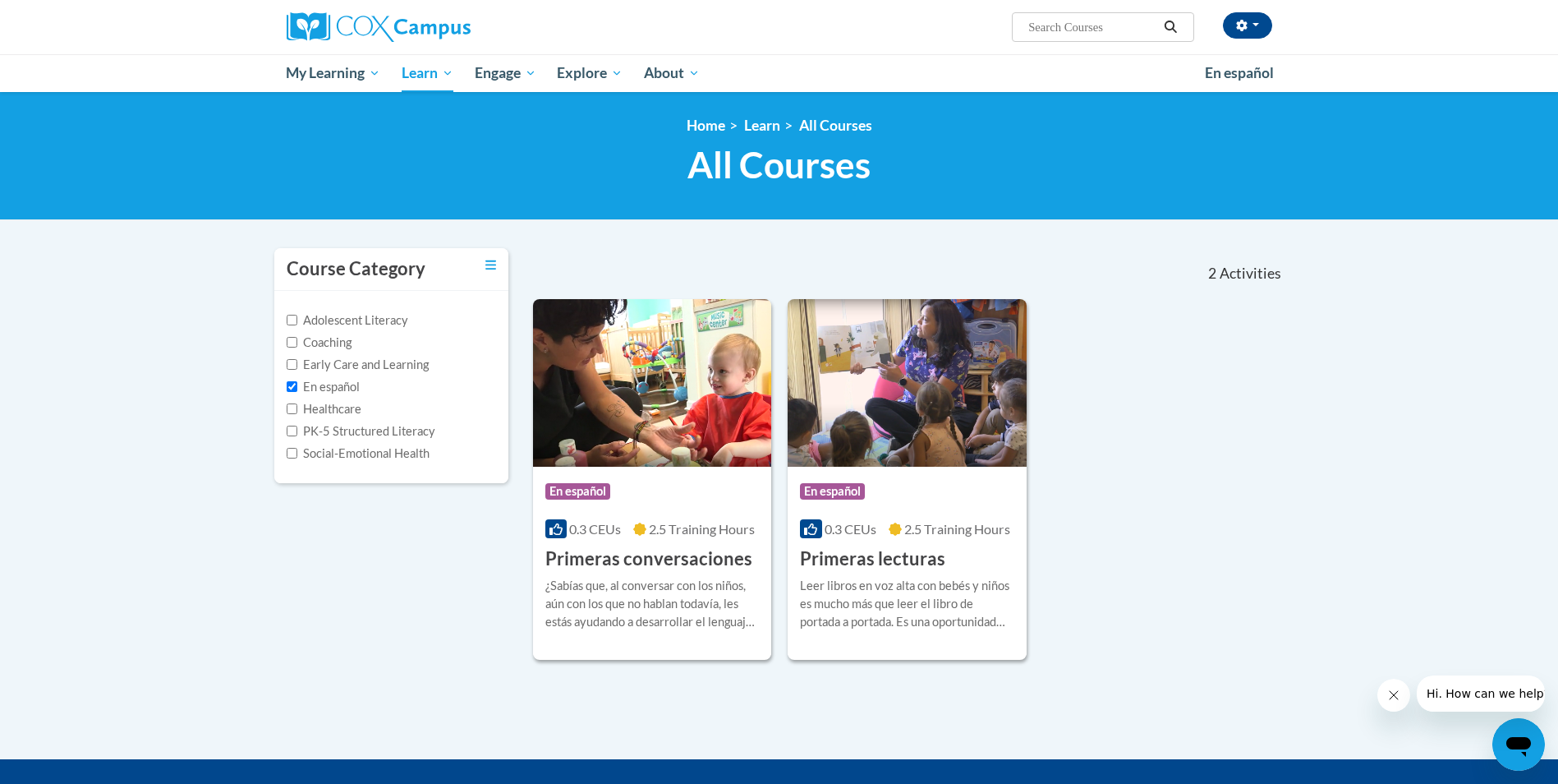
click at [297, 364] on label "Early Care and Learning" at bounding box center [358, 364] width 142 height 18
click at [297, 364] on input "Early Care and Learning" at bounding box center [292, 364] width 11 height 11
checkbox input "true"
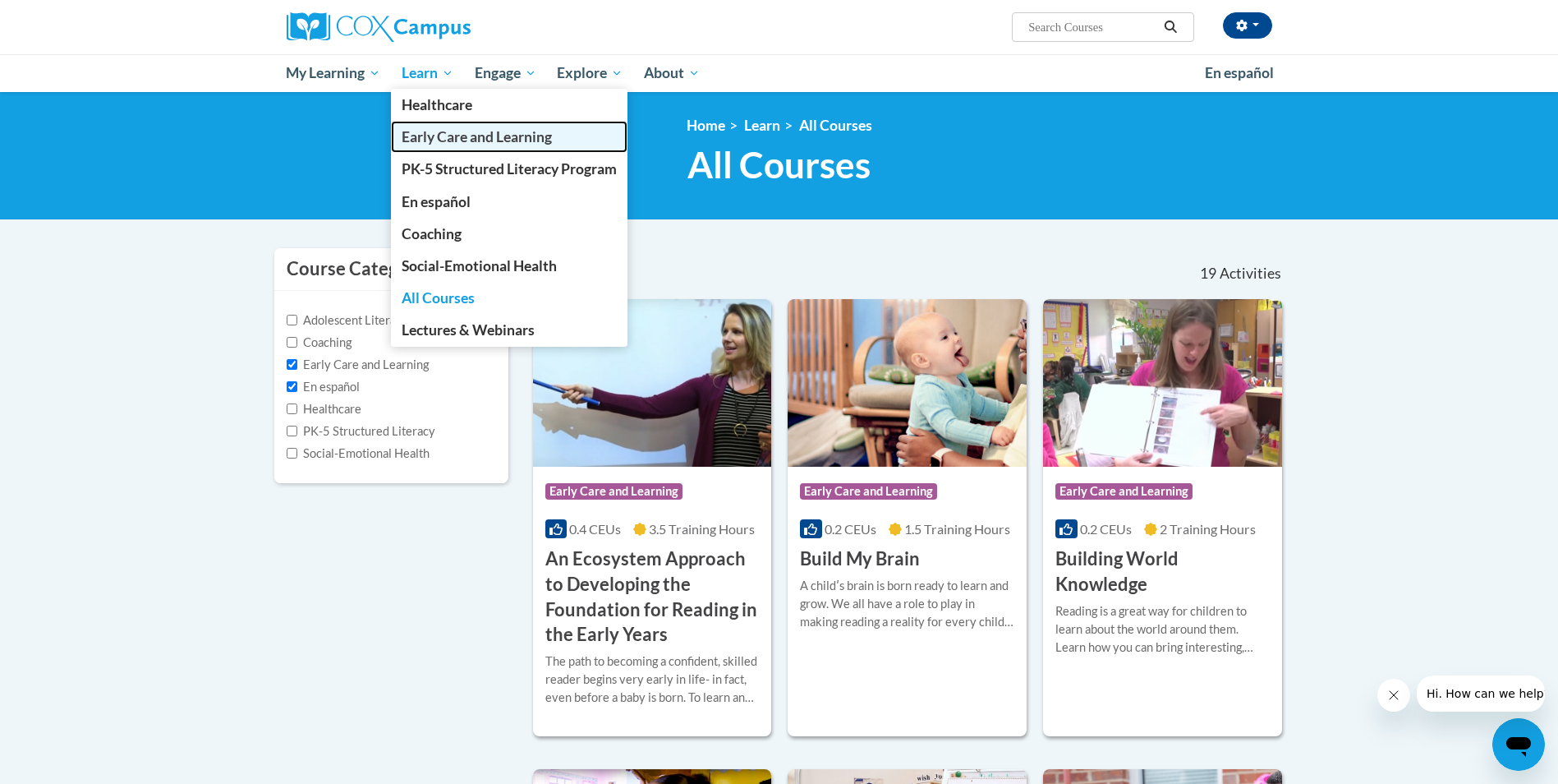
click at [443, 133] on span "Early Care and Learning" at bounding box center [477, 136] width 151 height 17
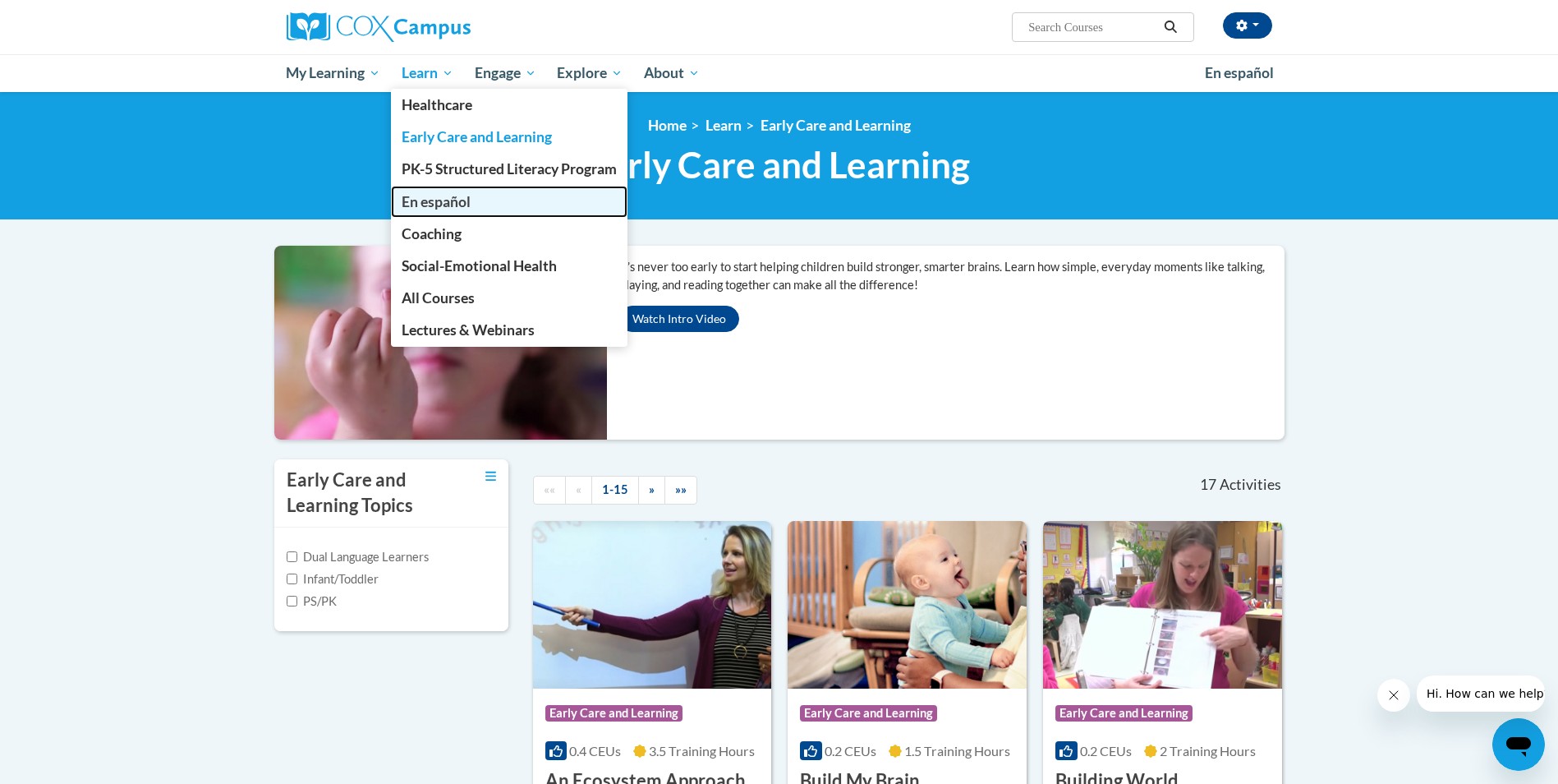
click at [447, 194] on span "En español" at bounding box center [435, 202] width 69 height 17
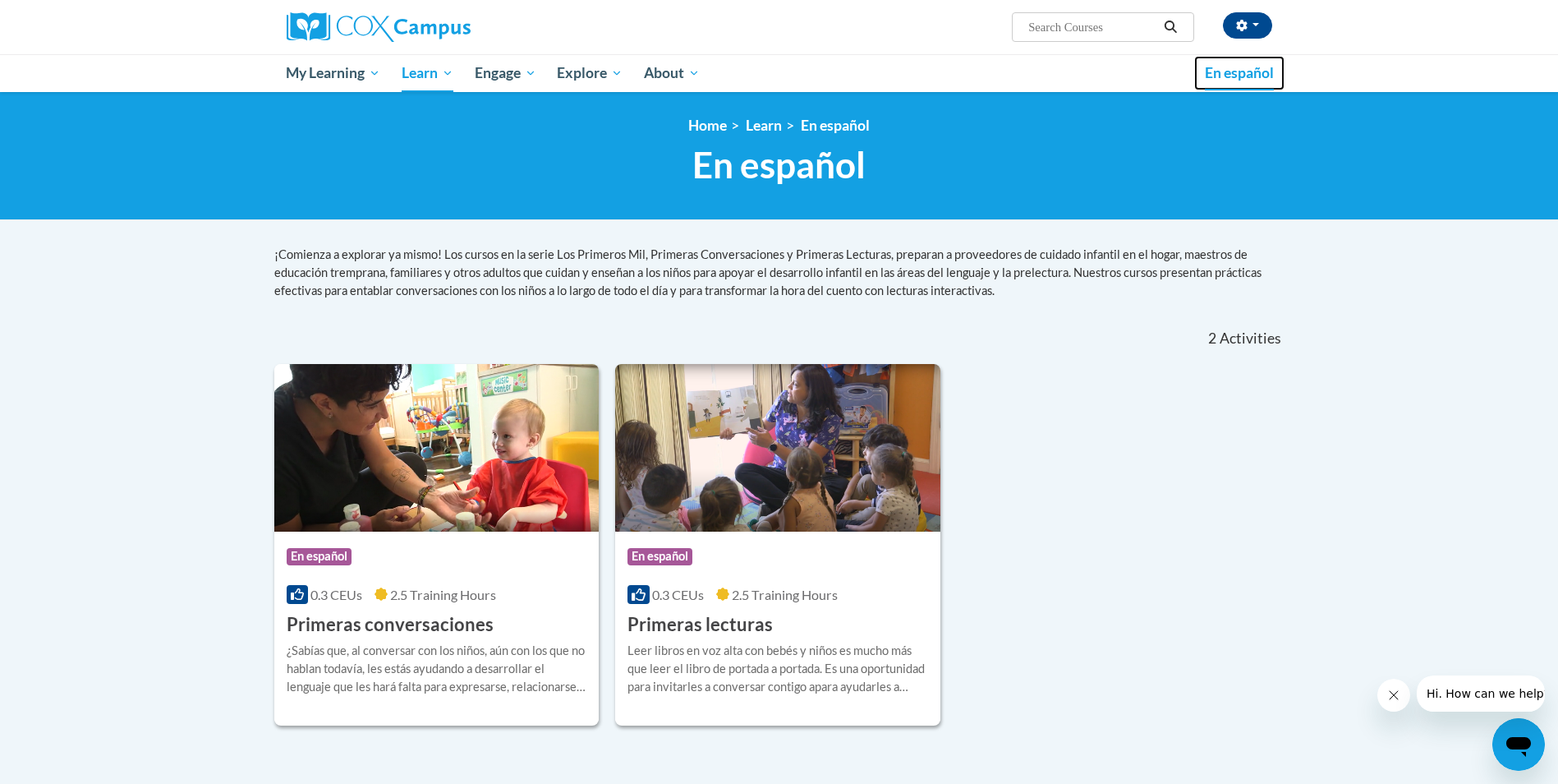
click at [1224, 69] on span "En español" at bounding box center [1239, 73] width 69 height 17
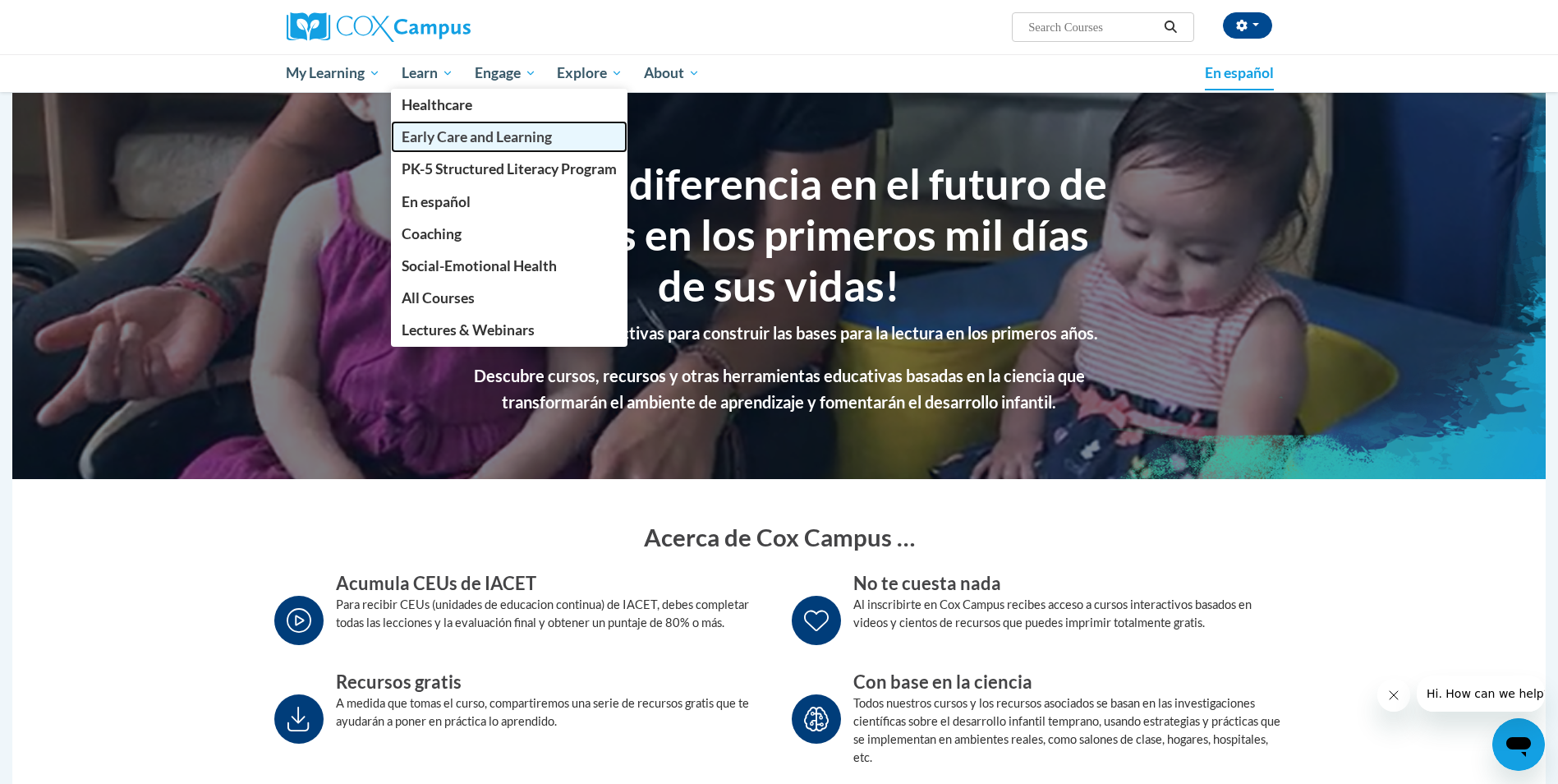
click at [430, 135] on span "Early Care and Learning" at bounding box center [477, 136] width 151 height 17
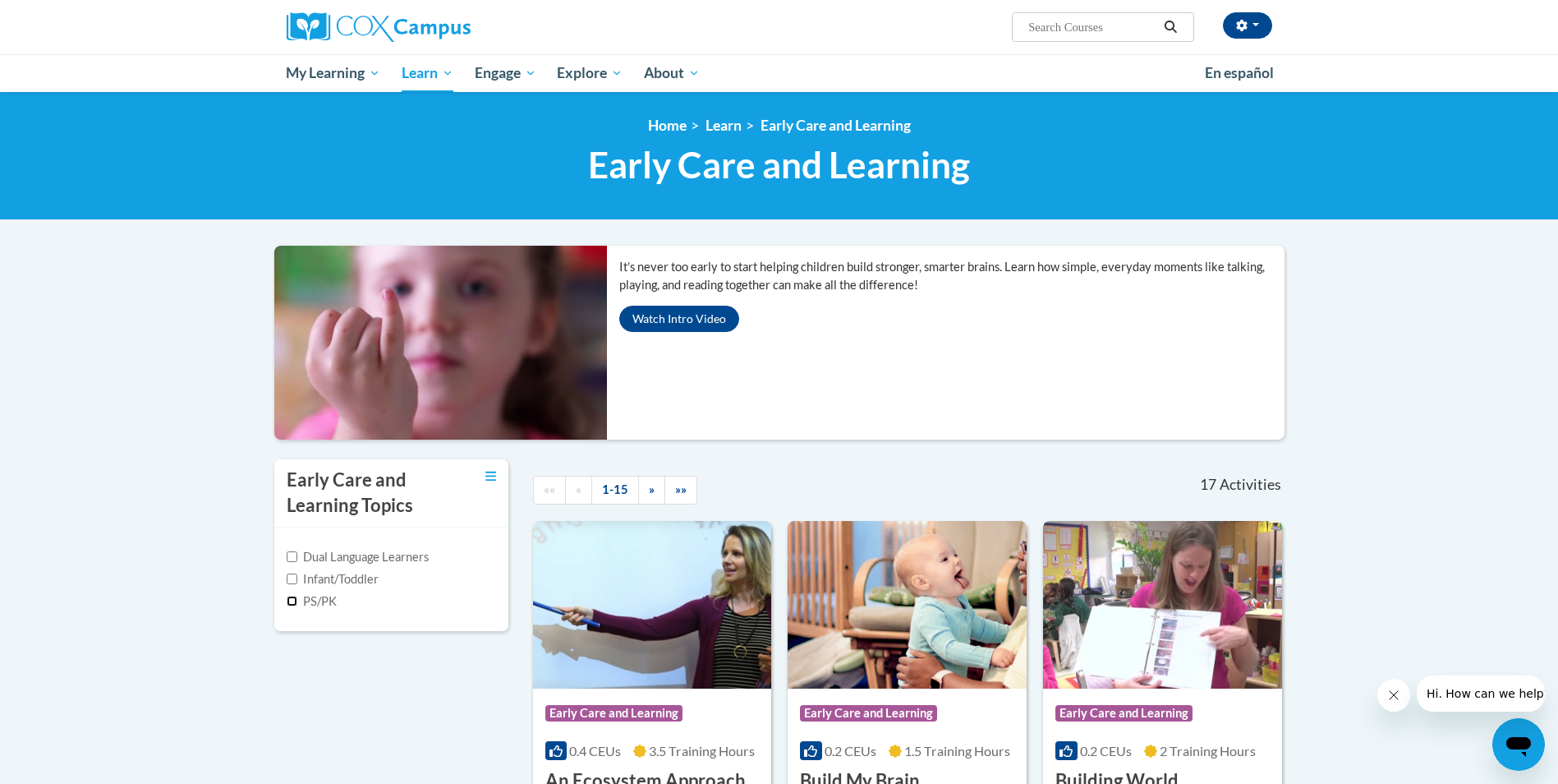
click at [295, 603] on input "PS/PK" at bounding box center [292, 600] width 11 height 11
checkbox input "true"
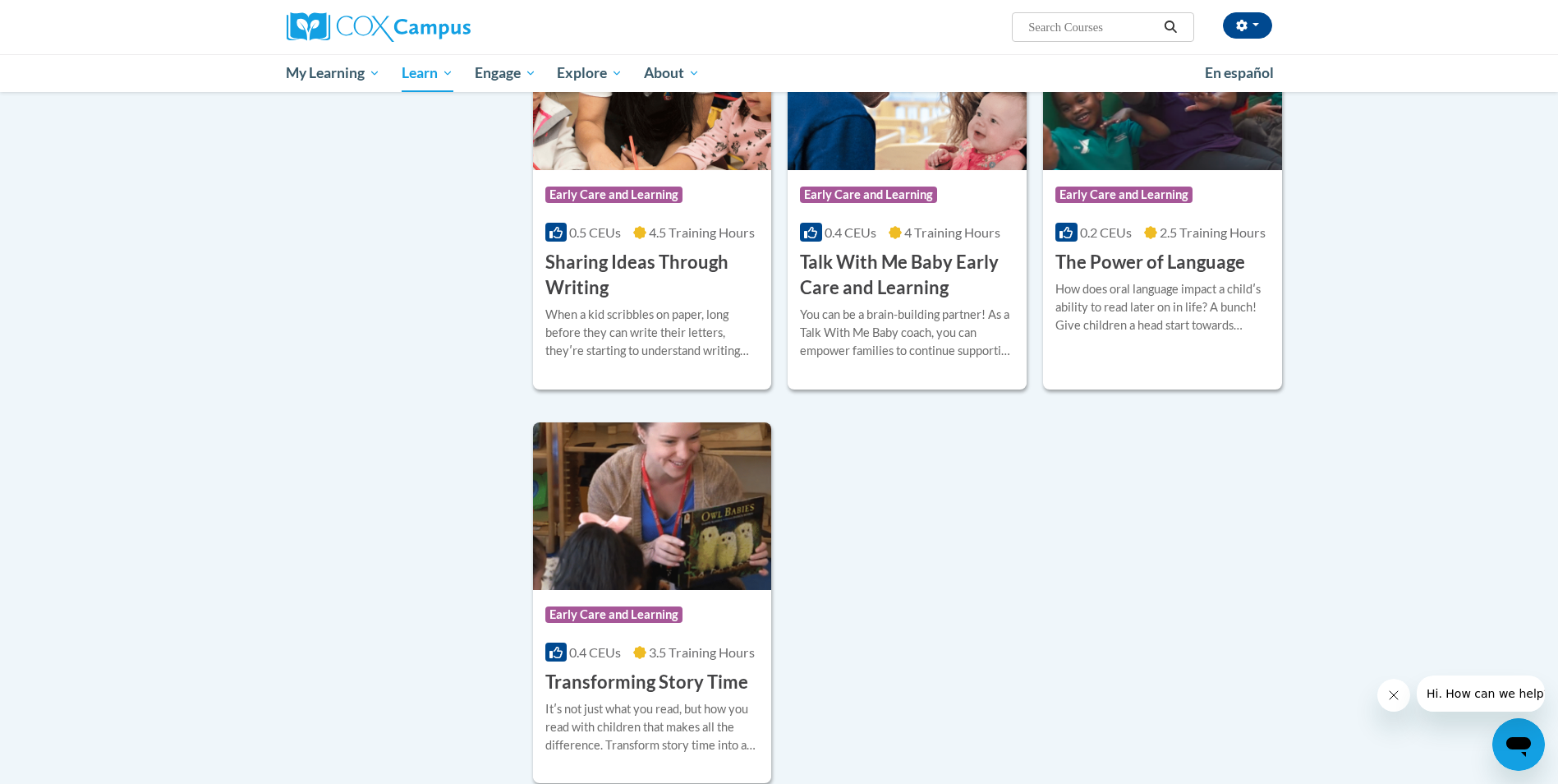
scroll to position [1423, 0]
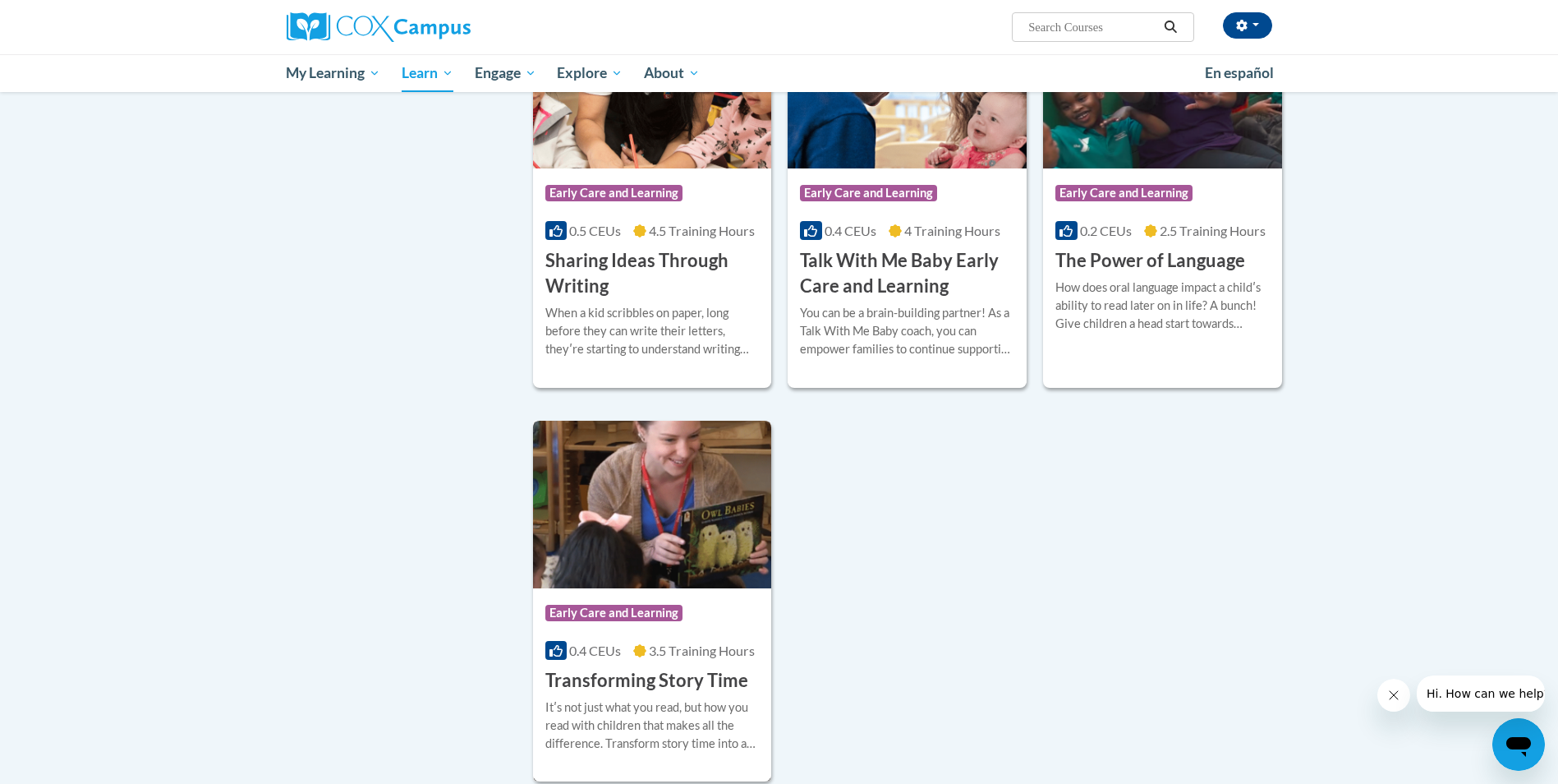
click at [670, 535] on img at bounding box center [653, 505] width 239 height 168
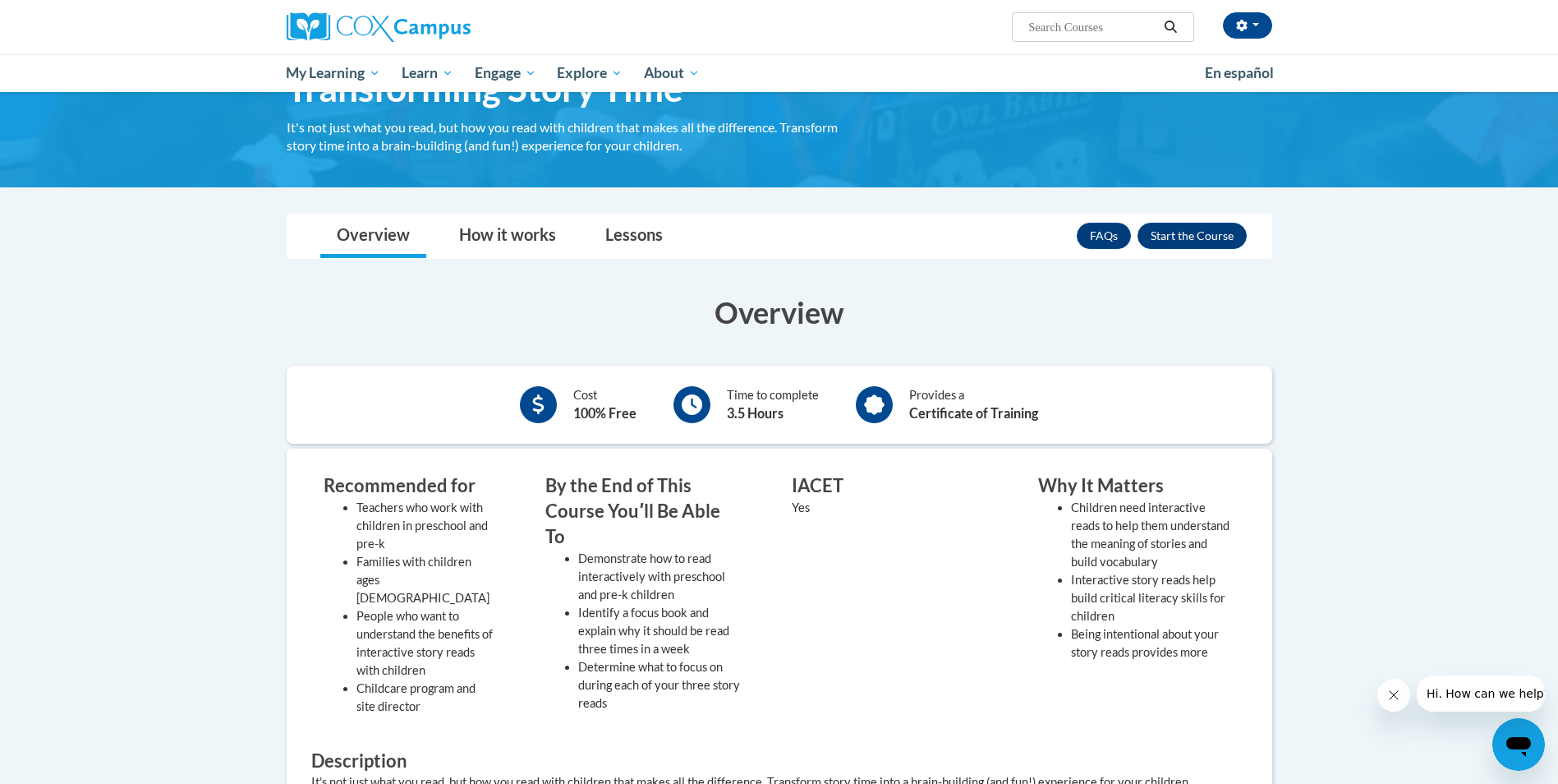
scroll to position [55, 0]
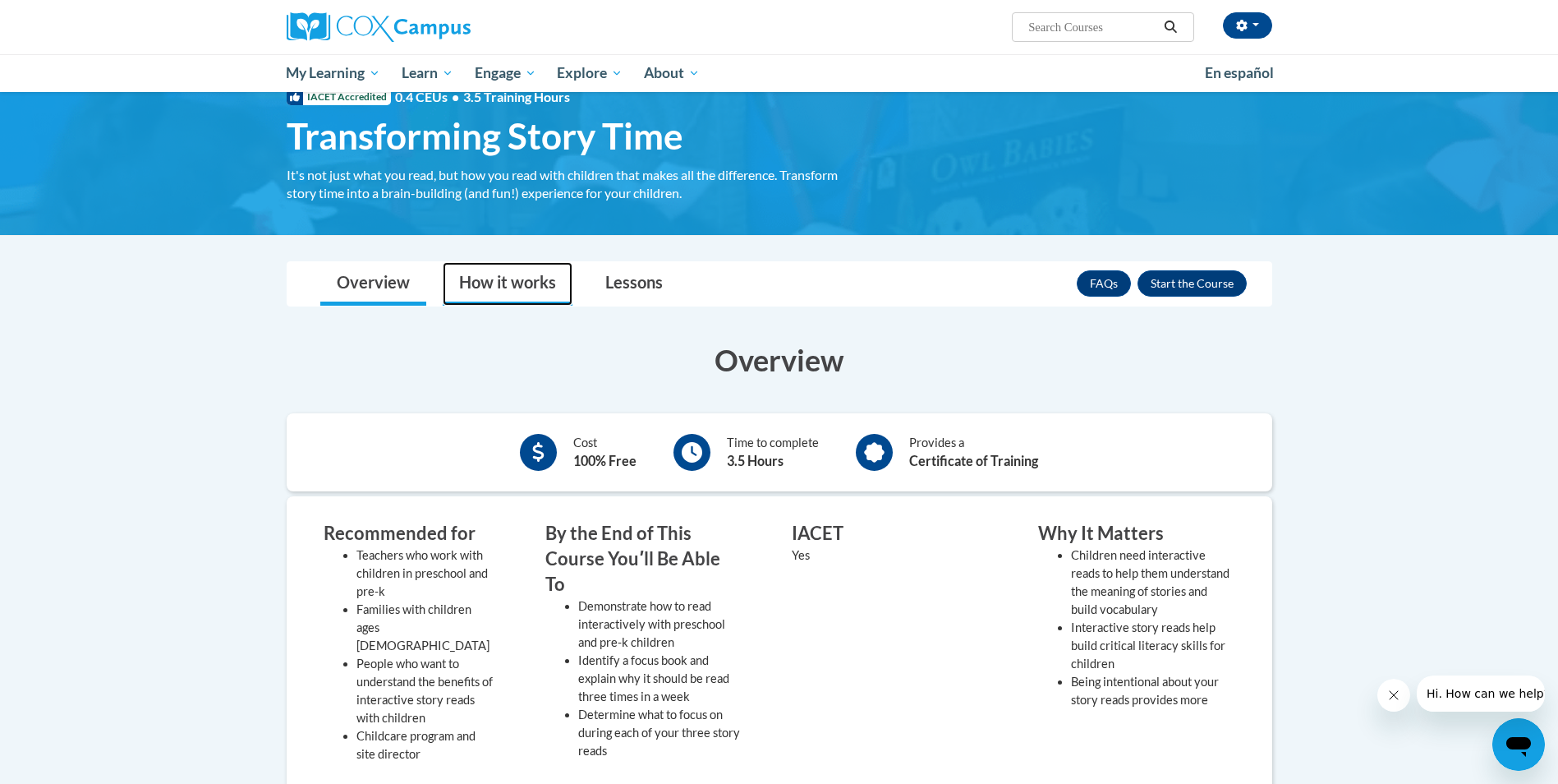
click at [517, 288] on link "How it works" at bounding box center [507, 283] width 130 height 43
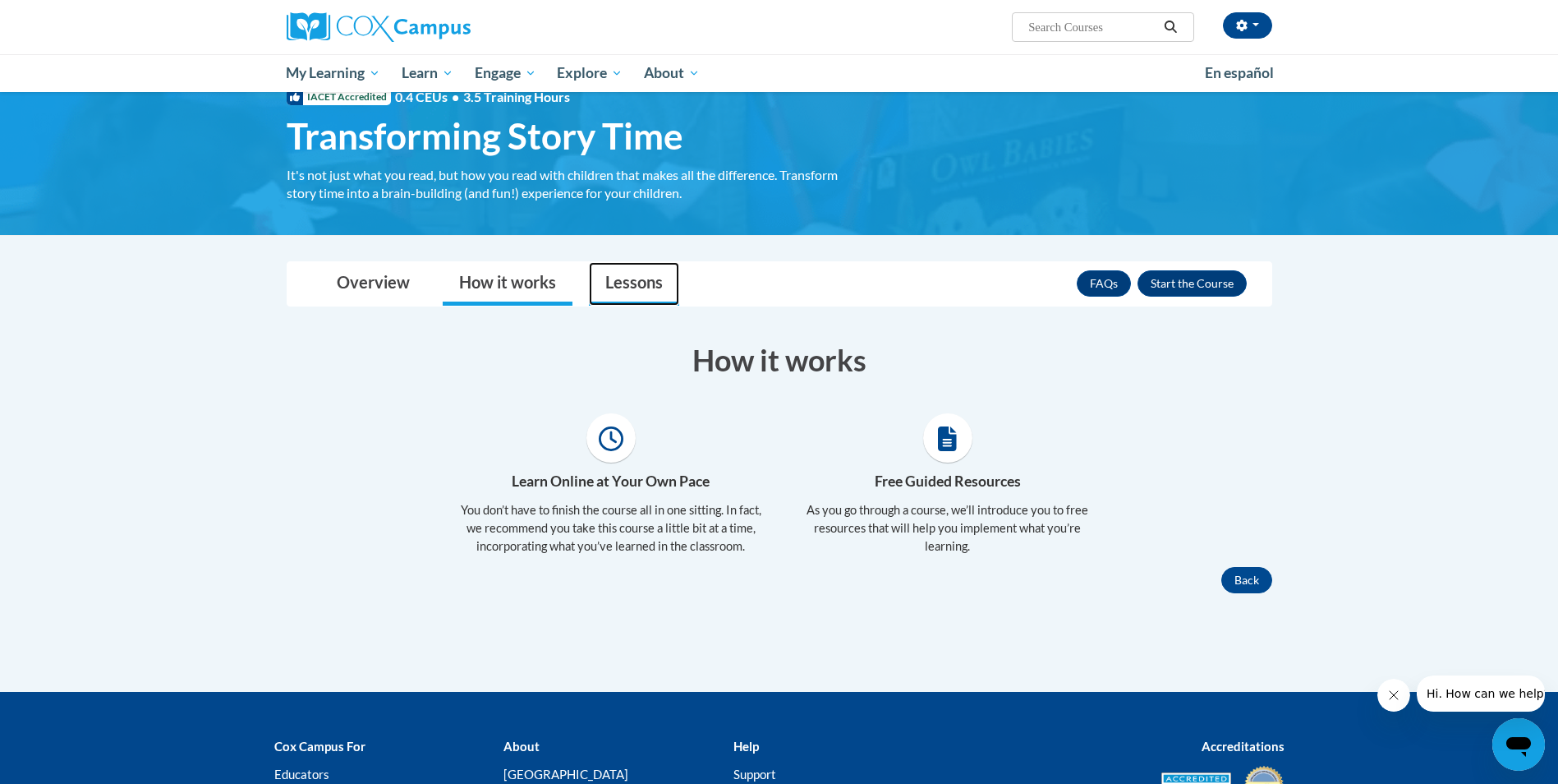
click at [651, 290] on link "Lessons" at bounding box center [634, 283] width 91 height 43
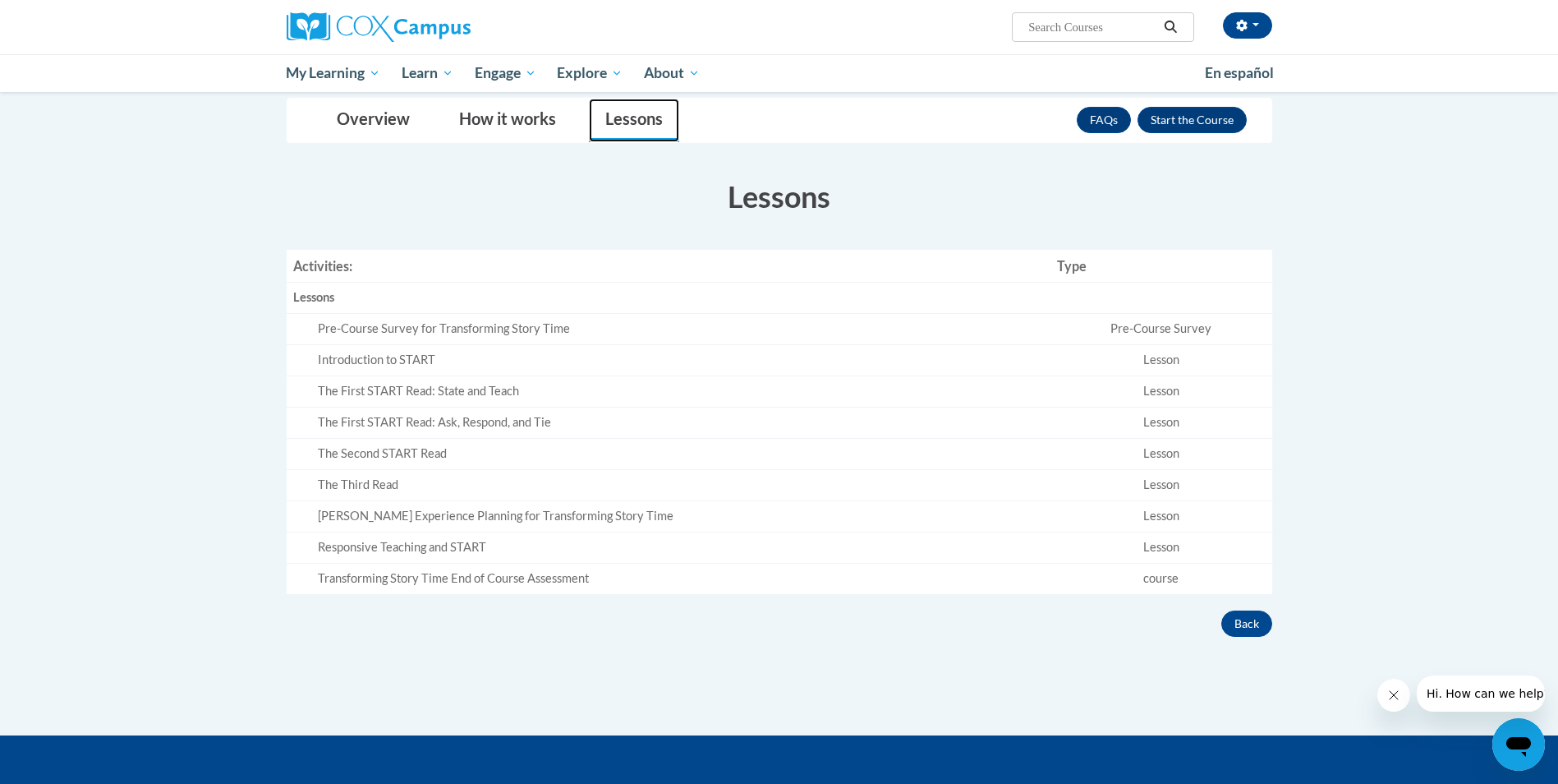
scroll to position [219, 0]
click at [1172, 119] on button "Enroll" at bounding box center [1192, 119] width 109 height 26
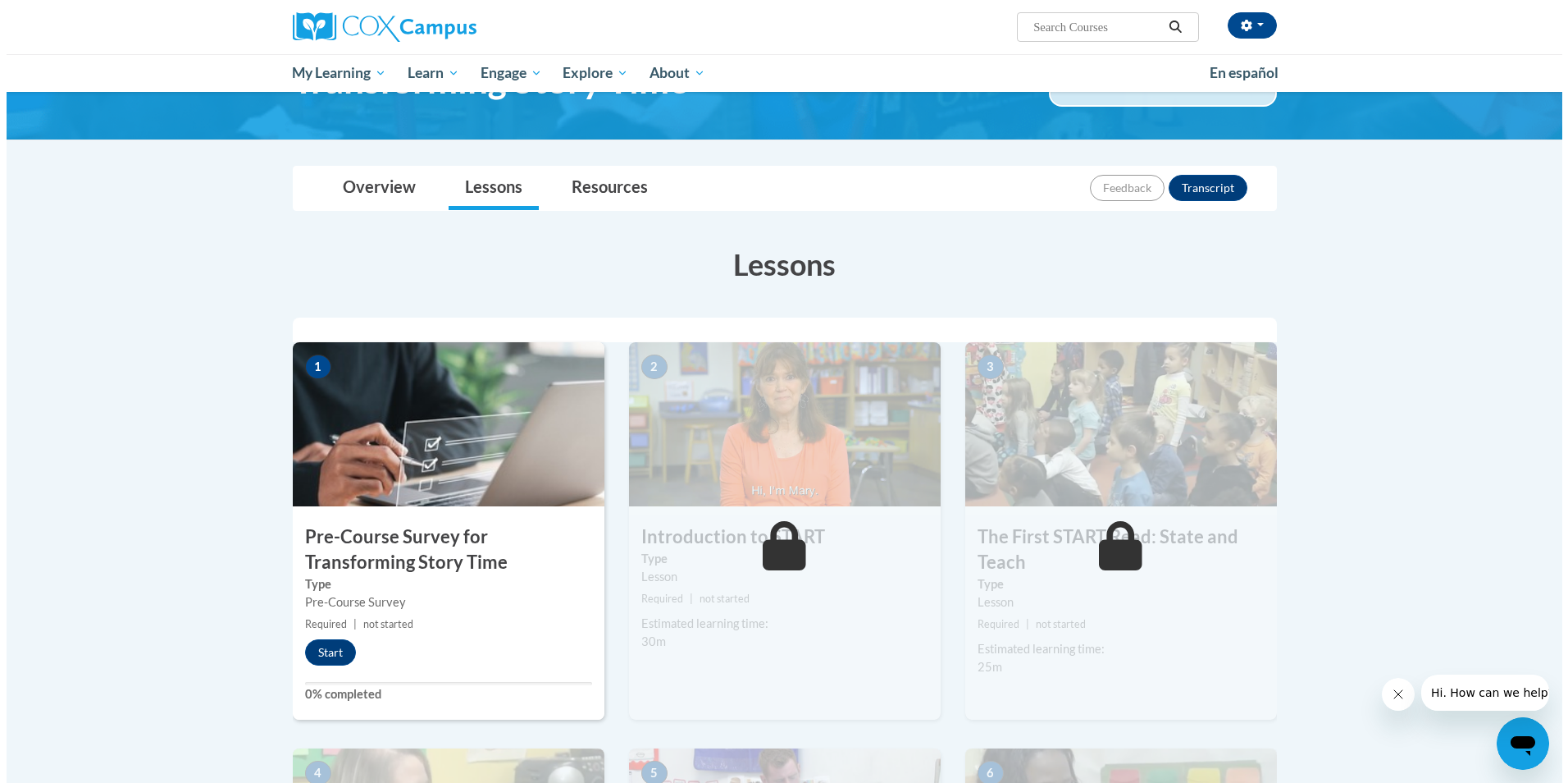
scroll to position [109, 0]
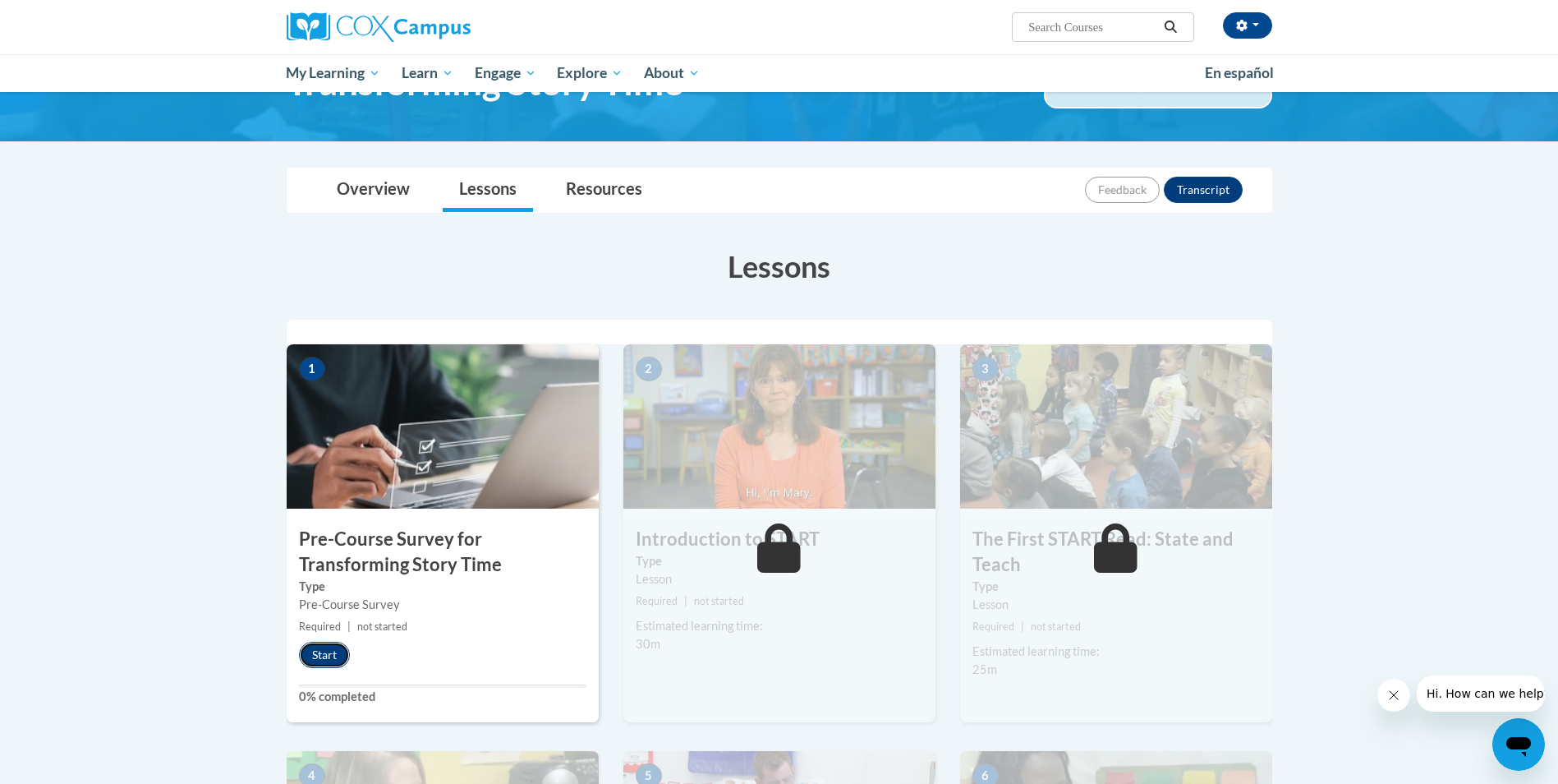
click at [316, 655] on button "Start" at bounding box center [324, 654] width 51 height 26
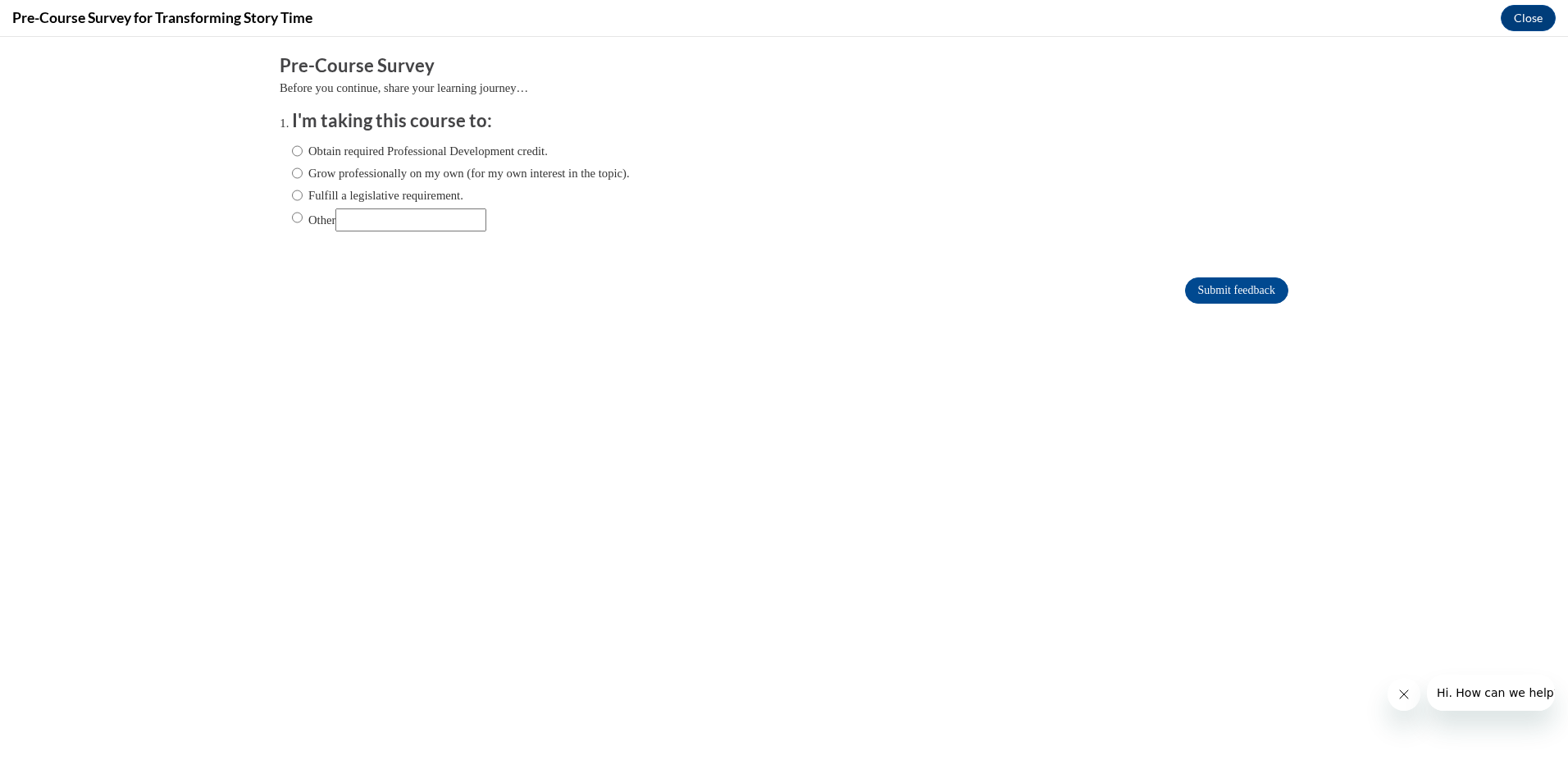
scroll to position [0, 0]
click at [292, 155] on label "Obtain required Professional Development credit." at bounding box center [419, 151] width 256 height 18
click at [292, 155] on input "Obtain required Professional Development credit." at bounding box center [297, 151] width 11 height 18
radio input "true"
click at [292, 178] on label "Grow professionally on my own (for my own interest in the topic)." at bounding box center [461, 172] width 338 height 18
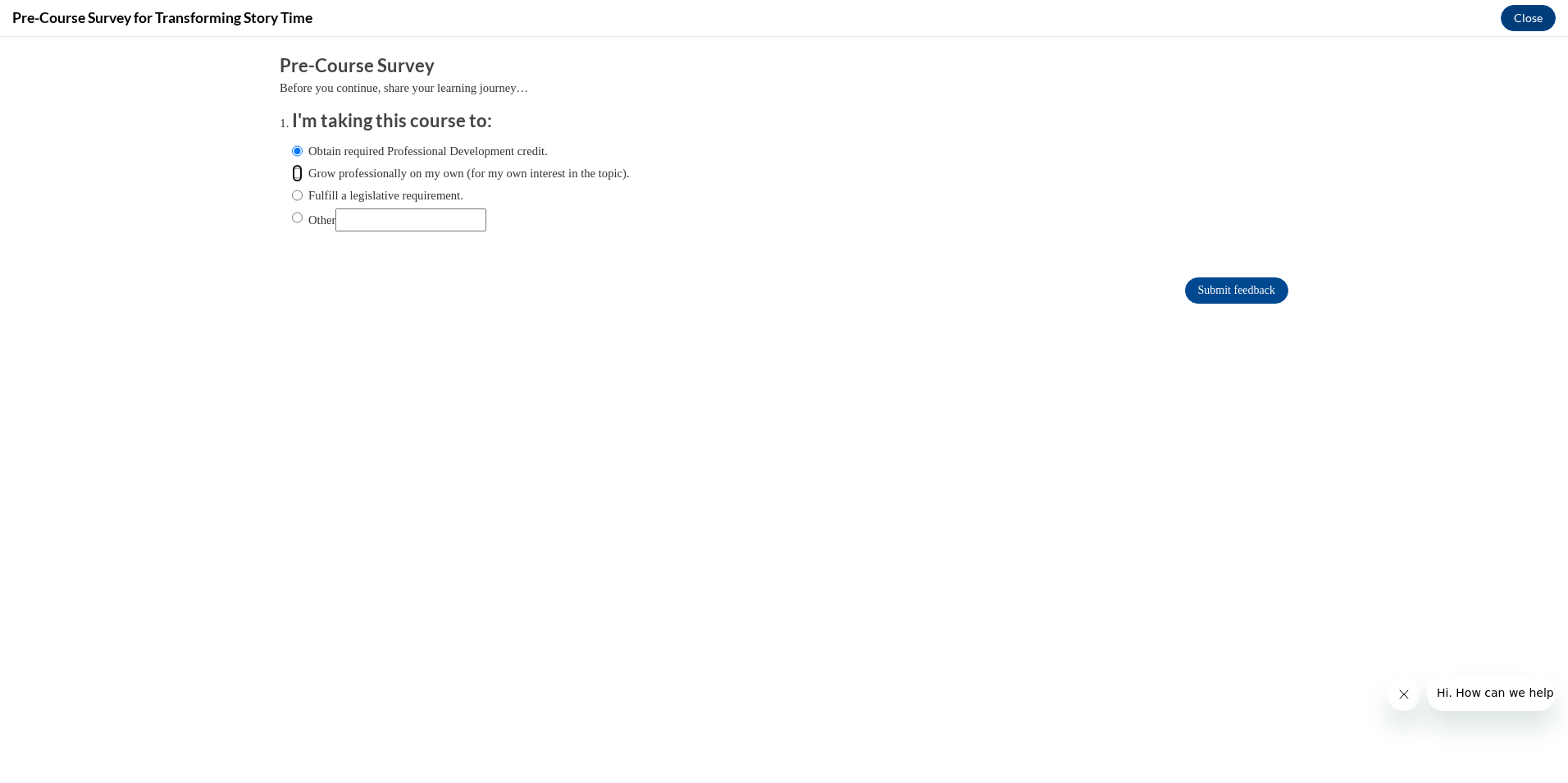
click at [292, 178] on input "Grow professionally on my own (for my own interest in the topic)." at bounding box center [297, 172] width 11 height 18
radio input "true"
click at [292, 217] on label "Other" at bounding box center [389, 219] width 194 height 23
click at [292, 217] on input "Other" at bounding box center [297, 216] width 11 height 18
radio input "true"
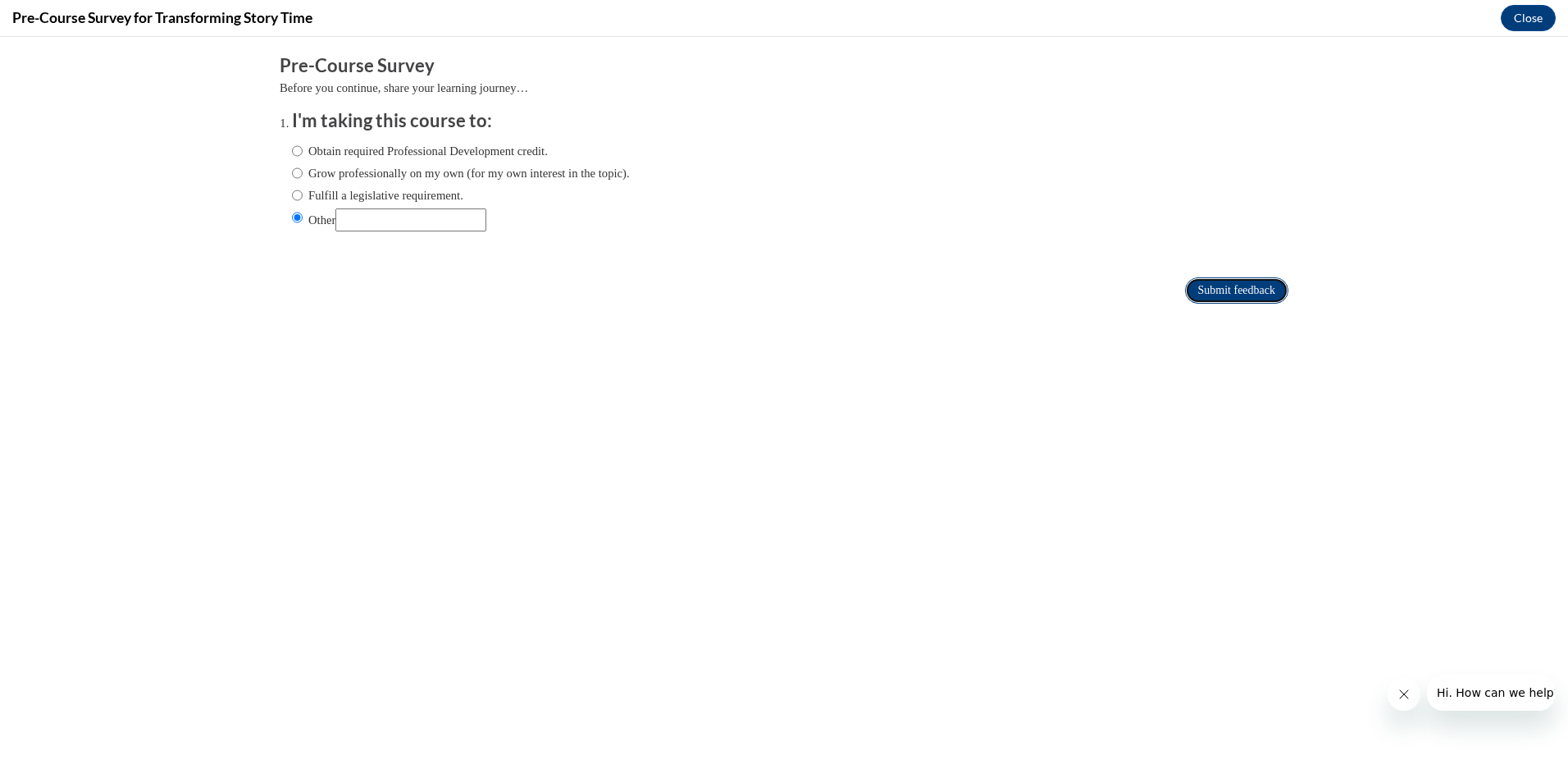
click at [1217, 289] on input "Submit feedback" at bounding box center [1237, 290] width 103 height 26
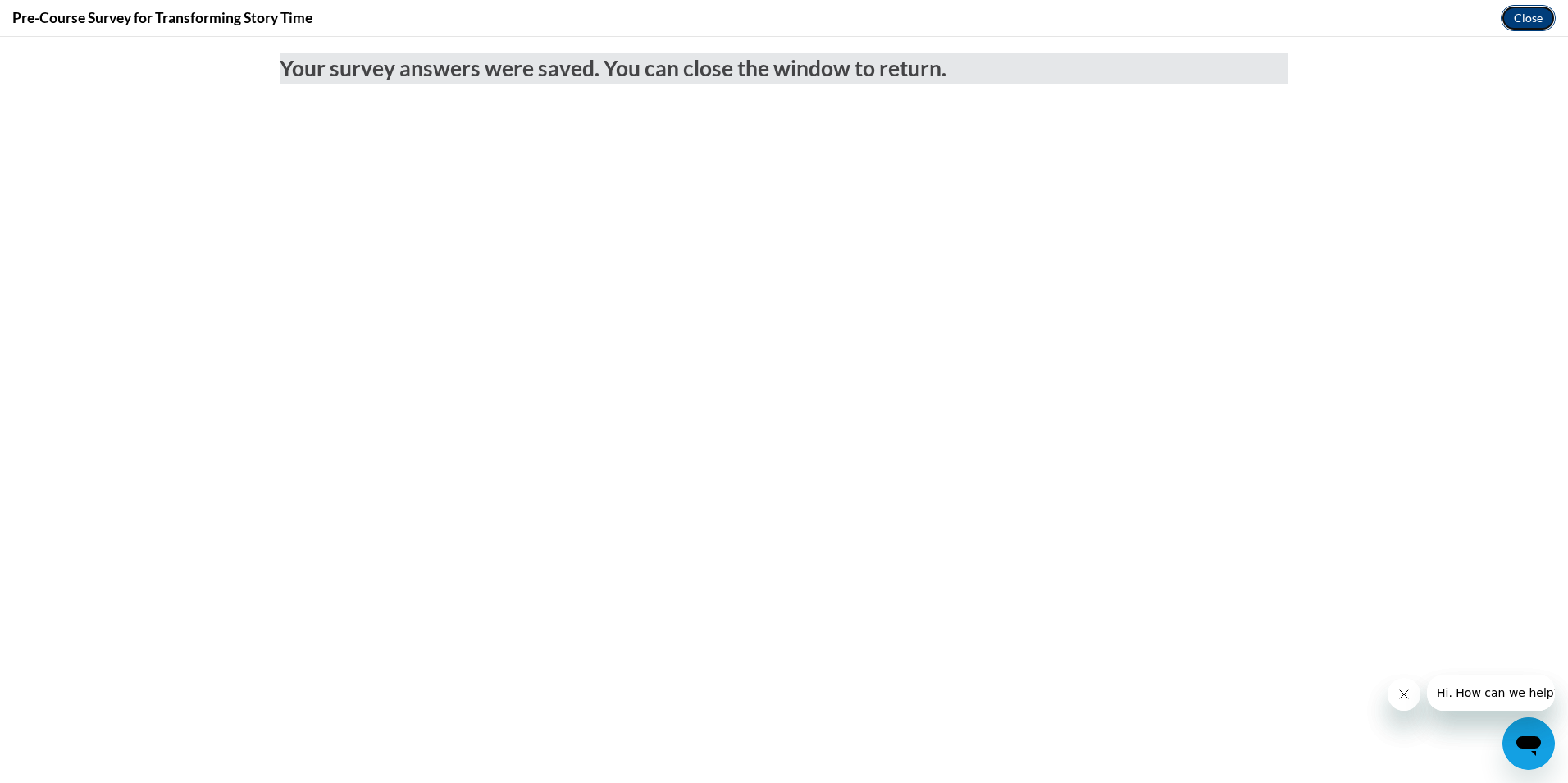
click at [1537, 14] on button "Close" at bounding box center [1527, 18] width 55 height 26
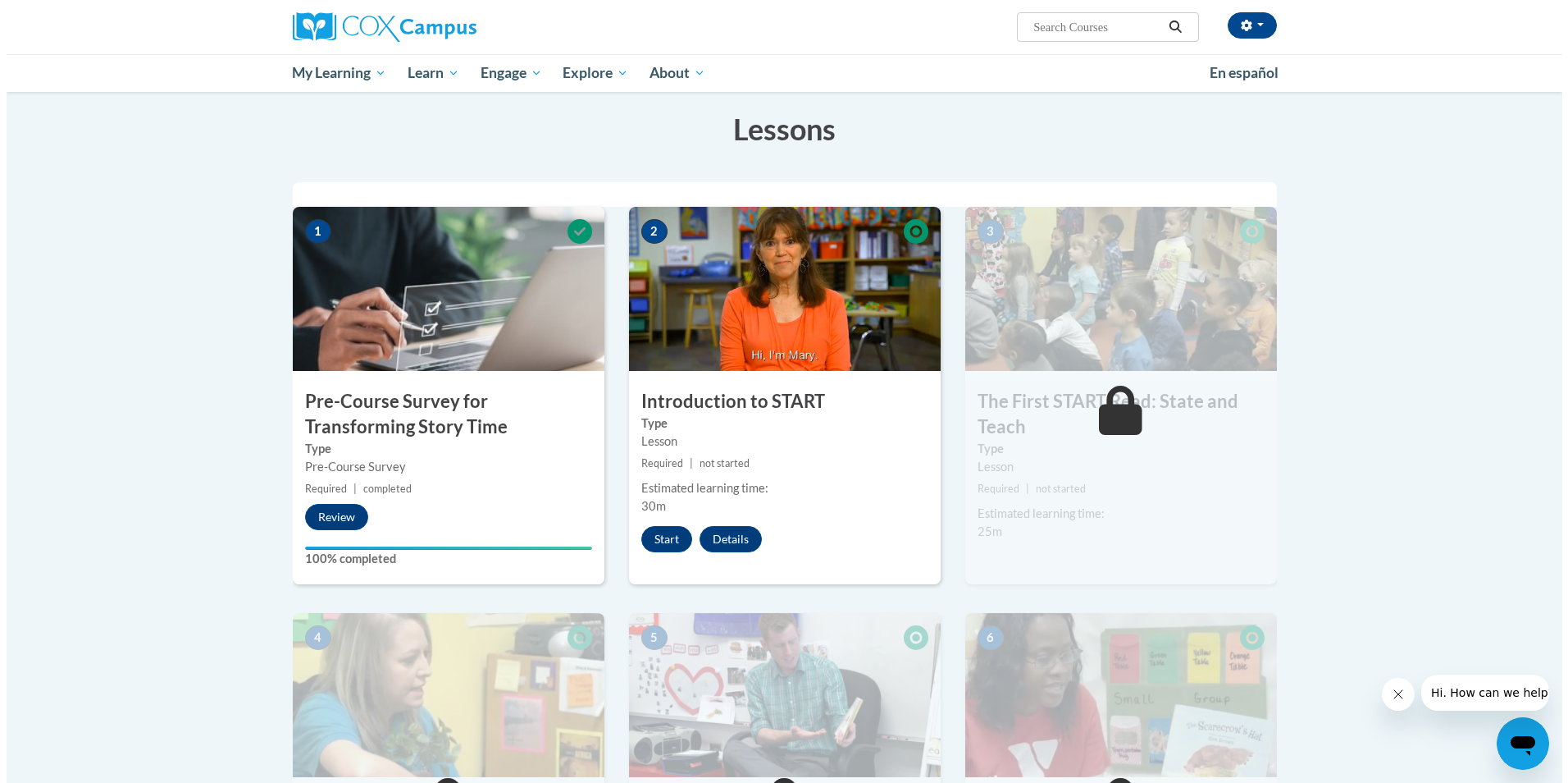
scroll to position [273, 0]
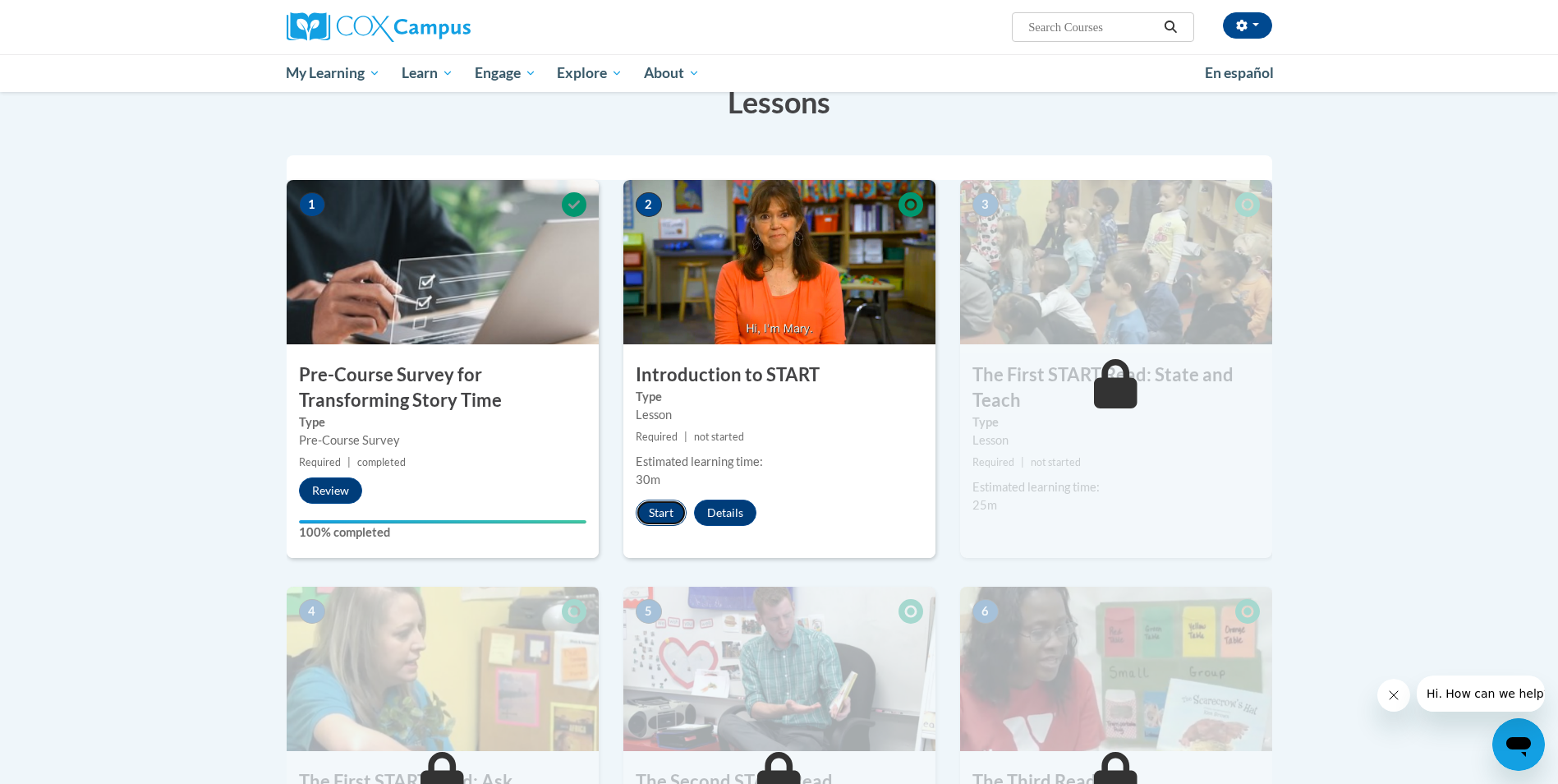
click at [661, 501] on button "Start" at bounding box center [661, 512] width 51 height 26
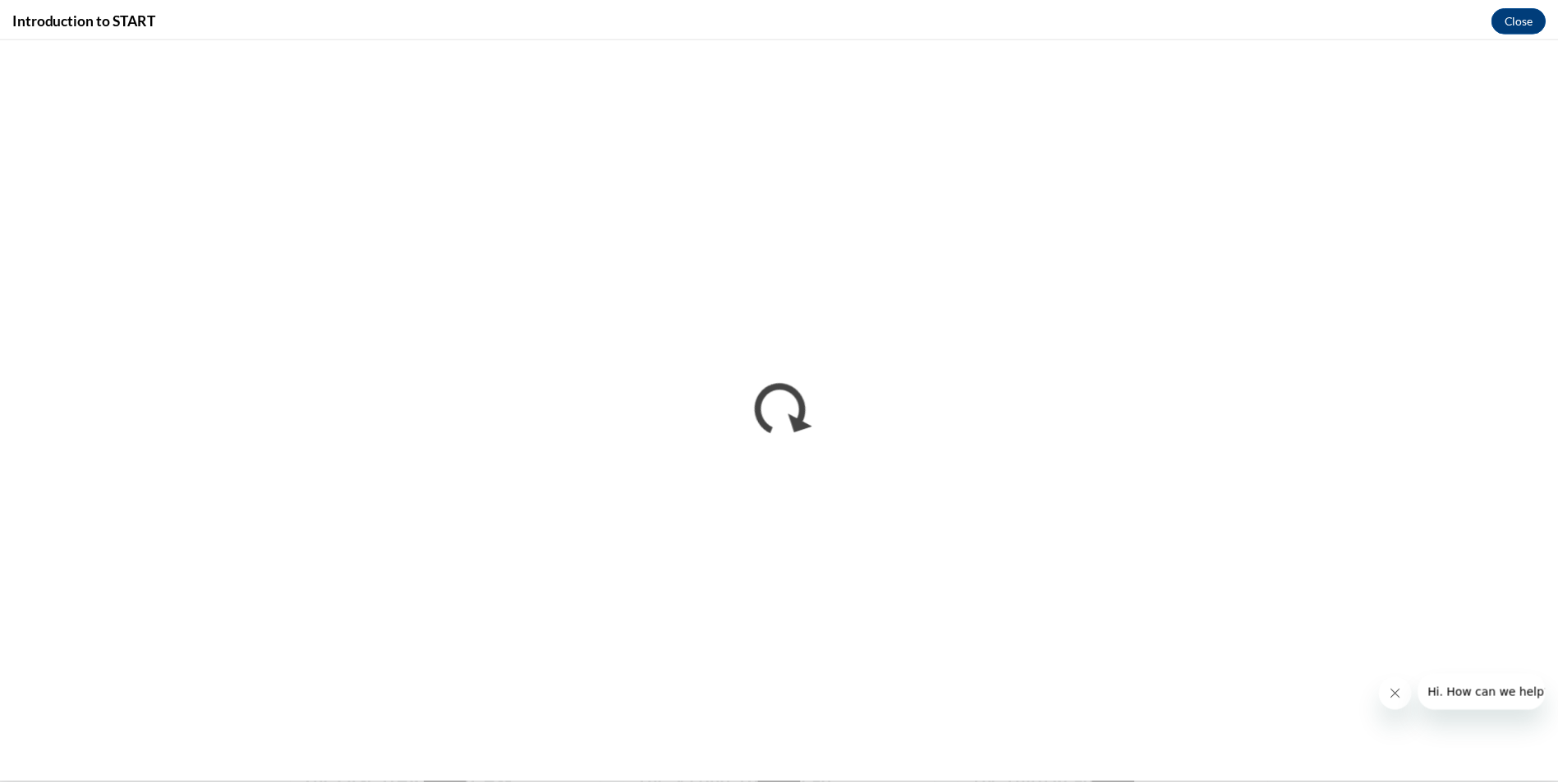
scroll to position [0, 0]
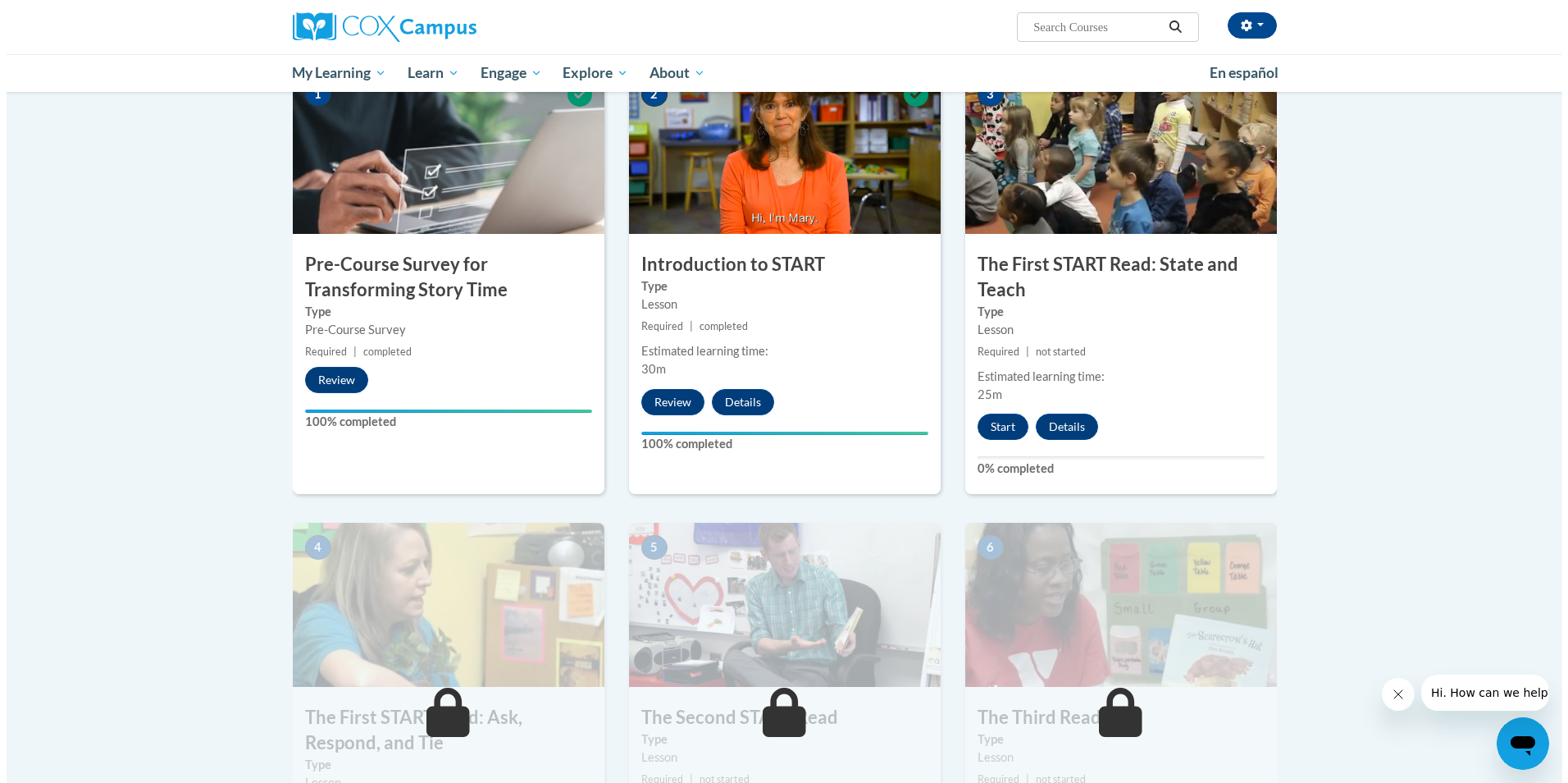
scroll to position [328, 0]
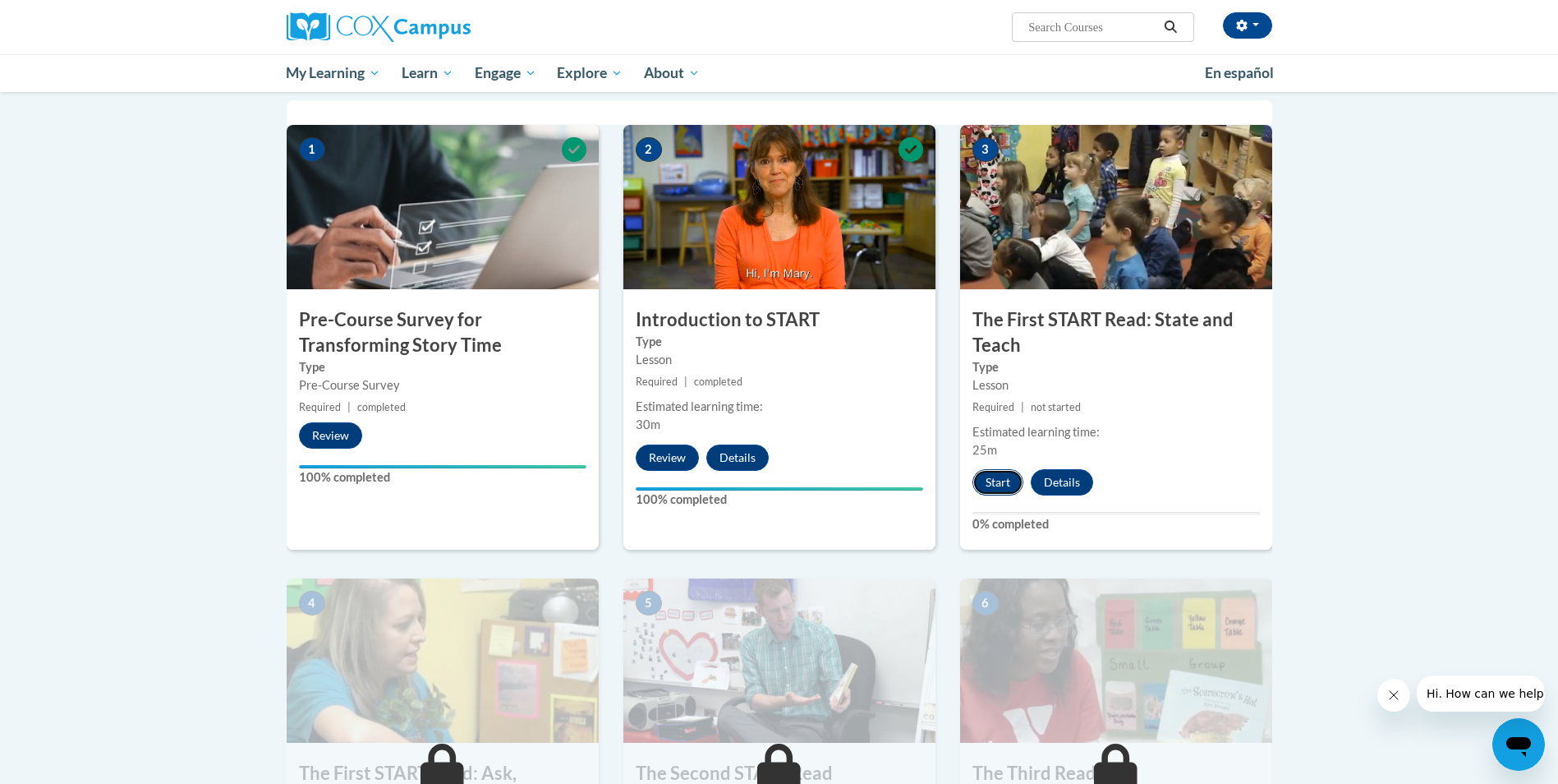
click at [997, 478] on button "Start" at bounding box center [998, 482] width 51 height 26
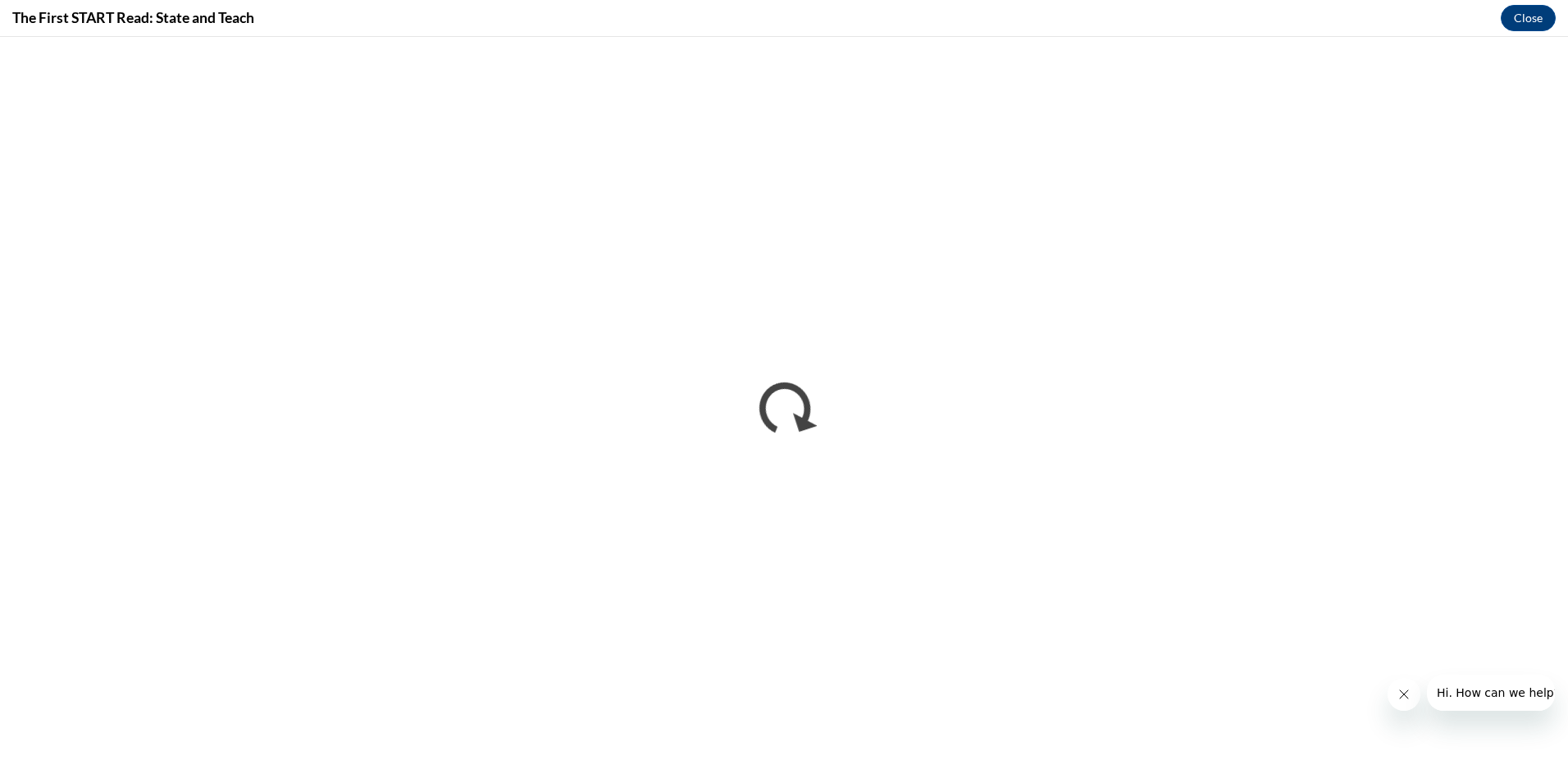
scroll to position [0, 0]
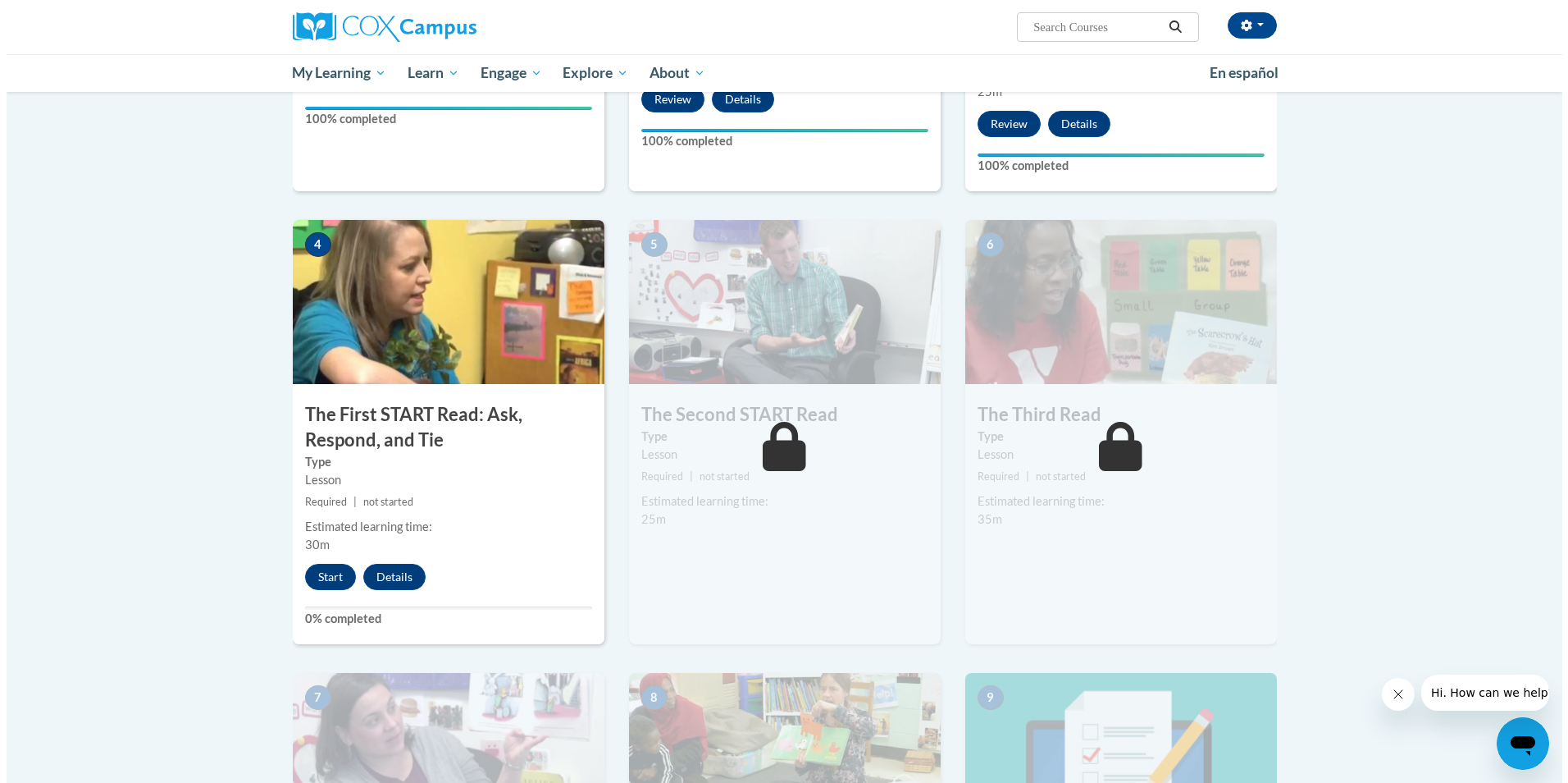
scroll to position [683, 0]
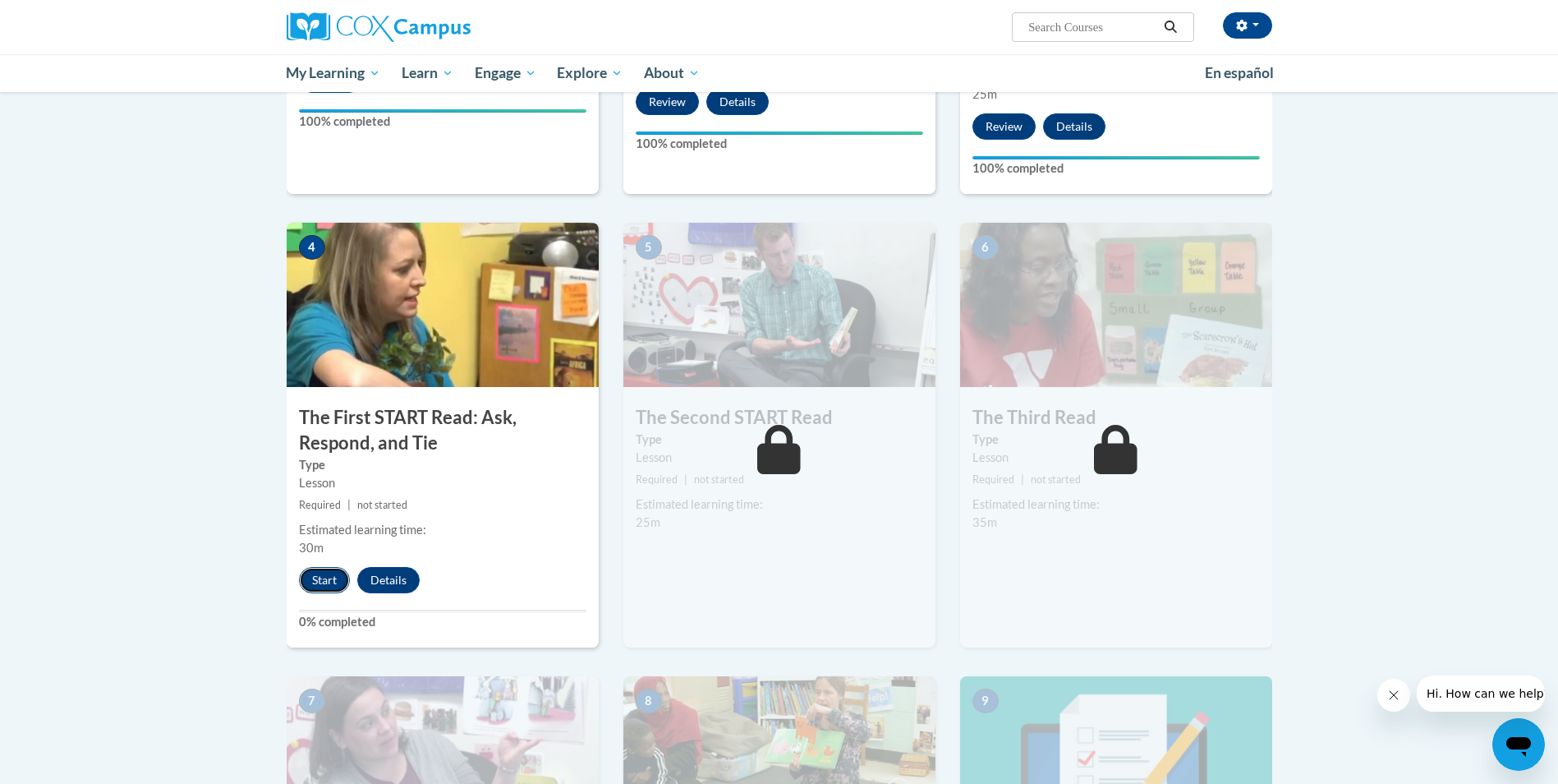
click at [319, 578] on button "Start" at bounding box center [324, 579] width 51 height 26
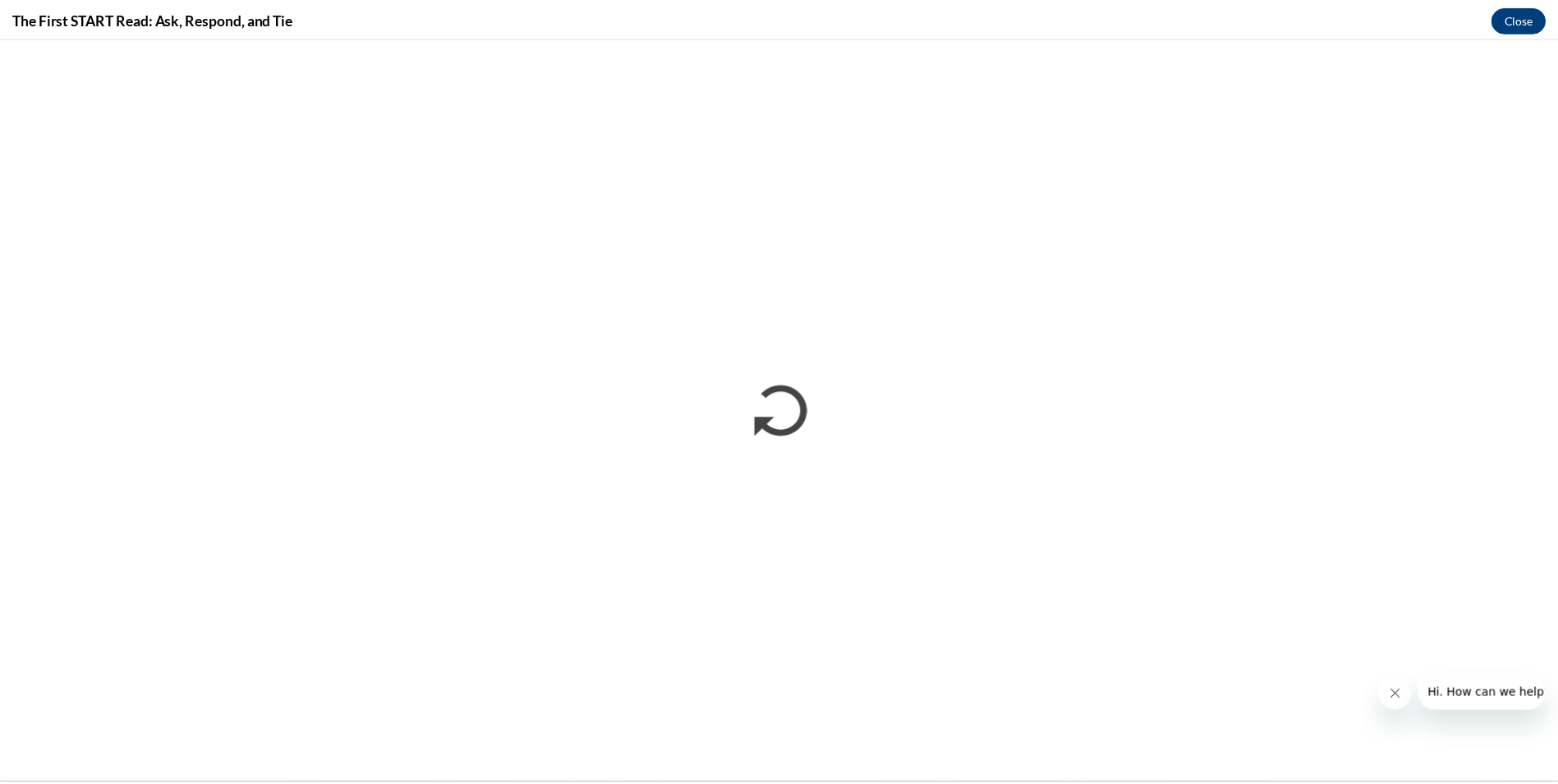
scroll to position [0, 0]
click at [1412, 697] on icon "Close message from company" at bounding box center [1406, 695] width 14 height 14
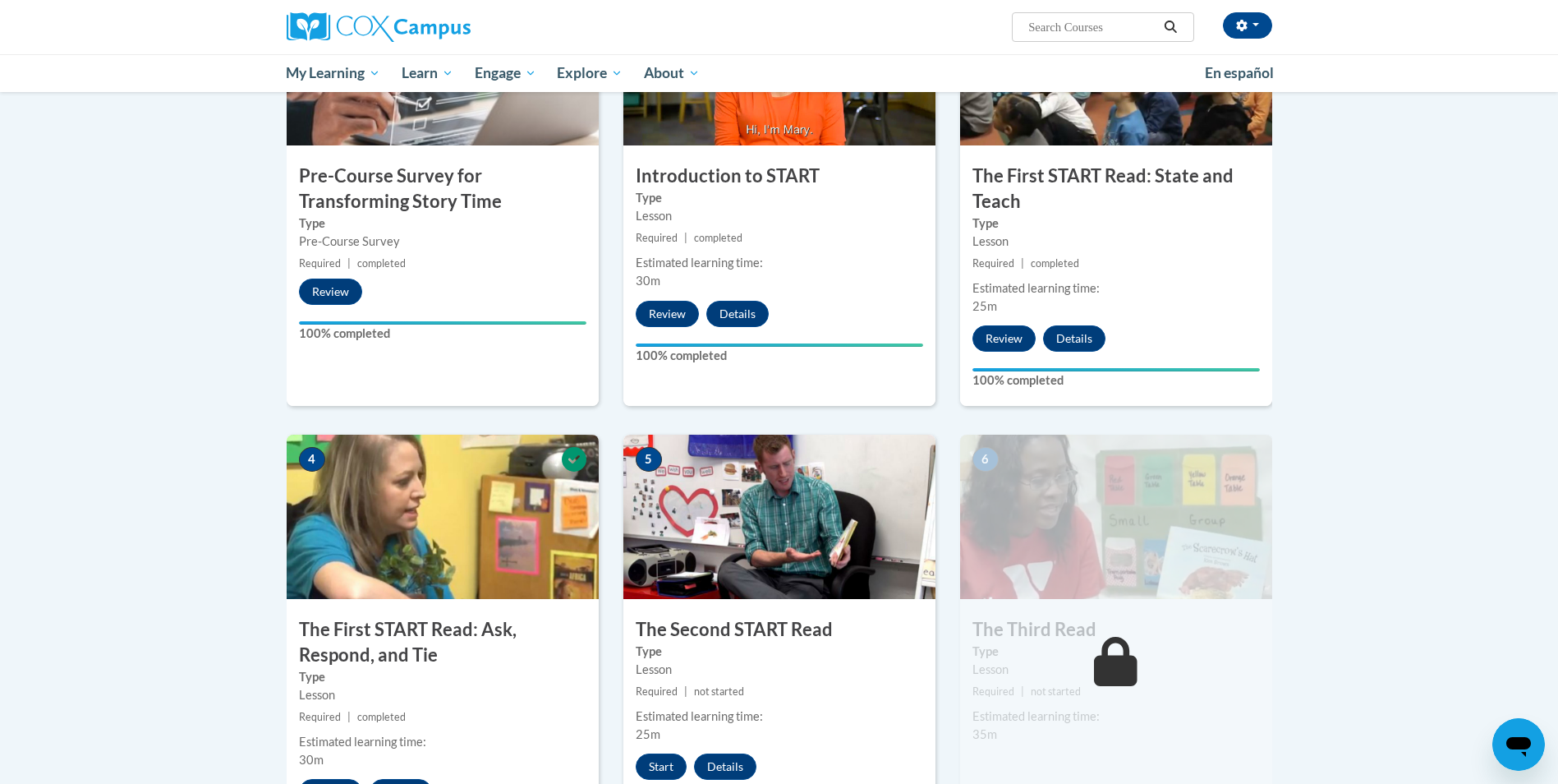
scroll to position [548, 0]
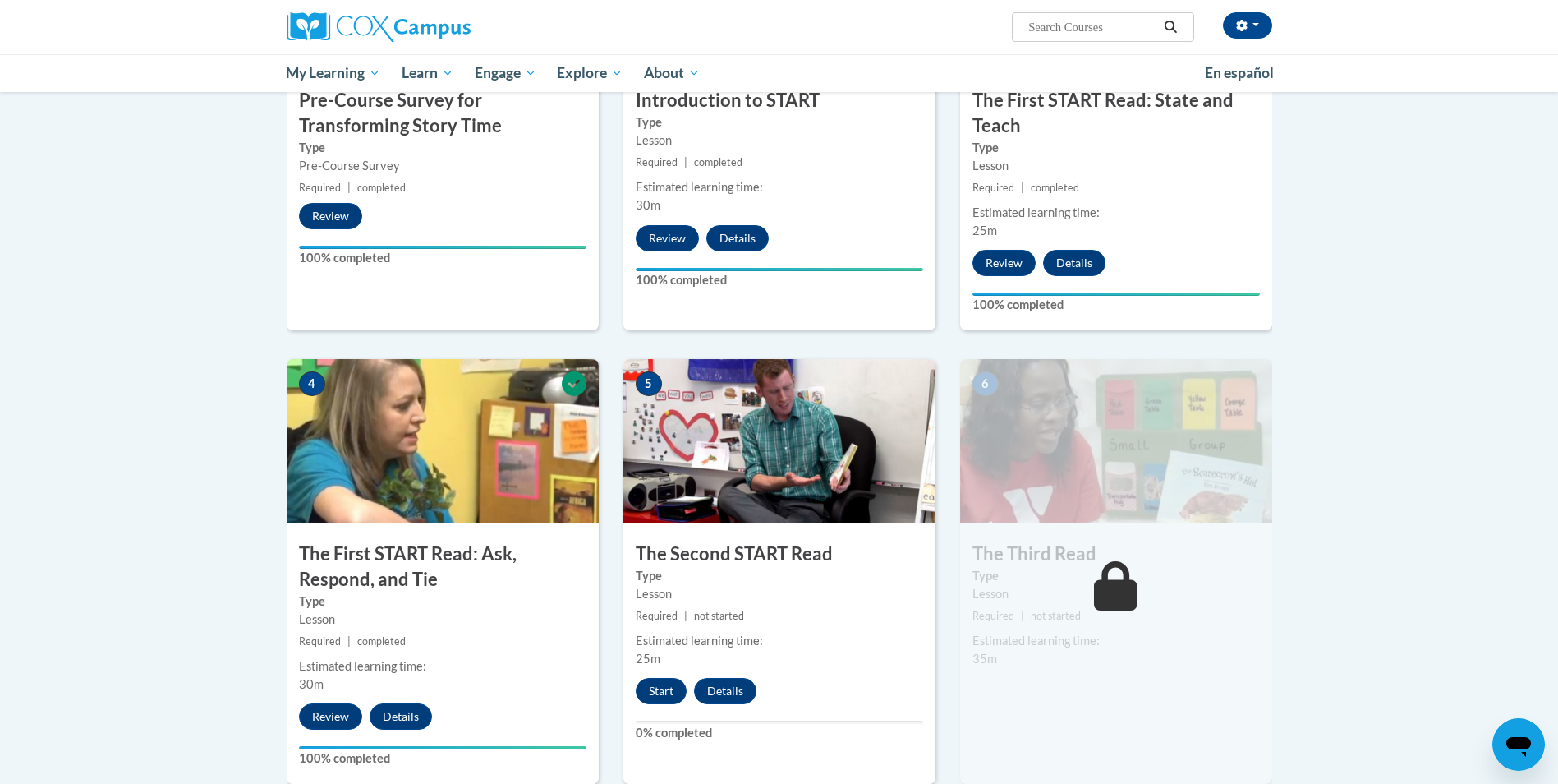
click at [799, 490] on img at bounding box center [779, 441] width 312 height 164
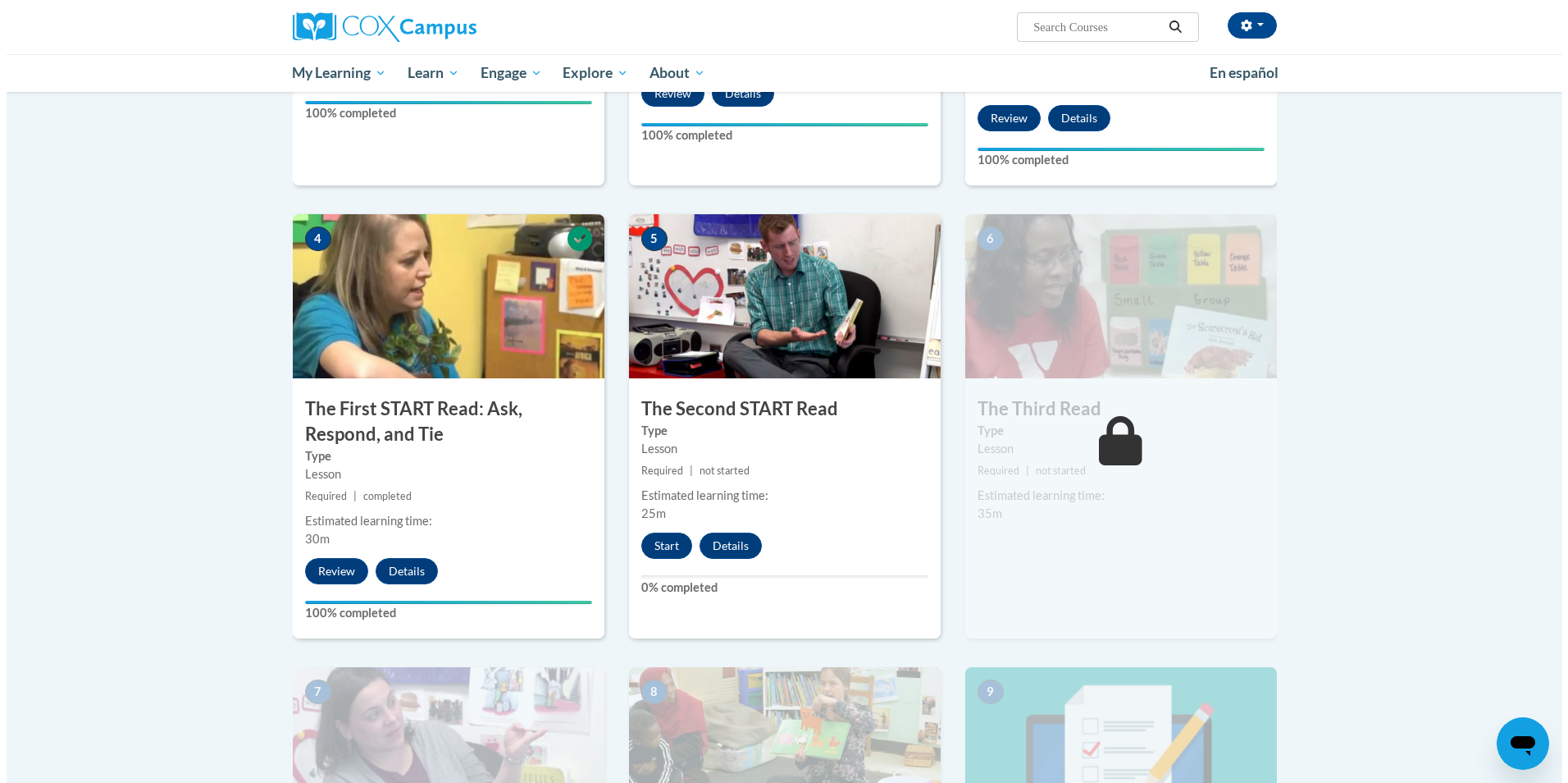
scroll to position [738, 0]
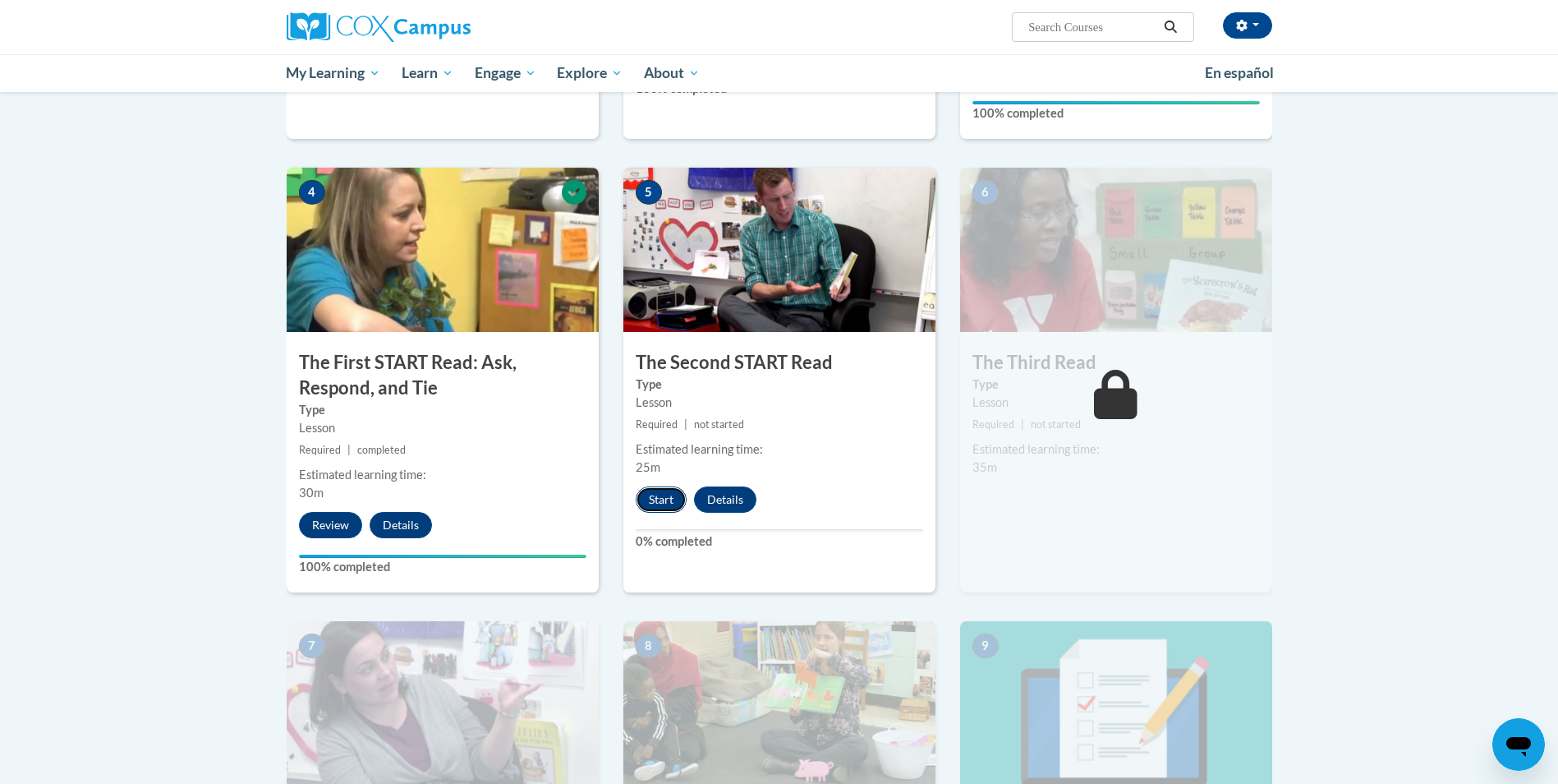
click at [659, 494] on button "Start" at bounding box center [661, 499] width 51 height 26
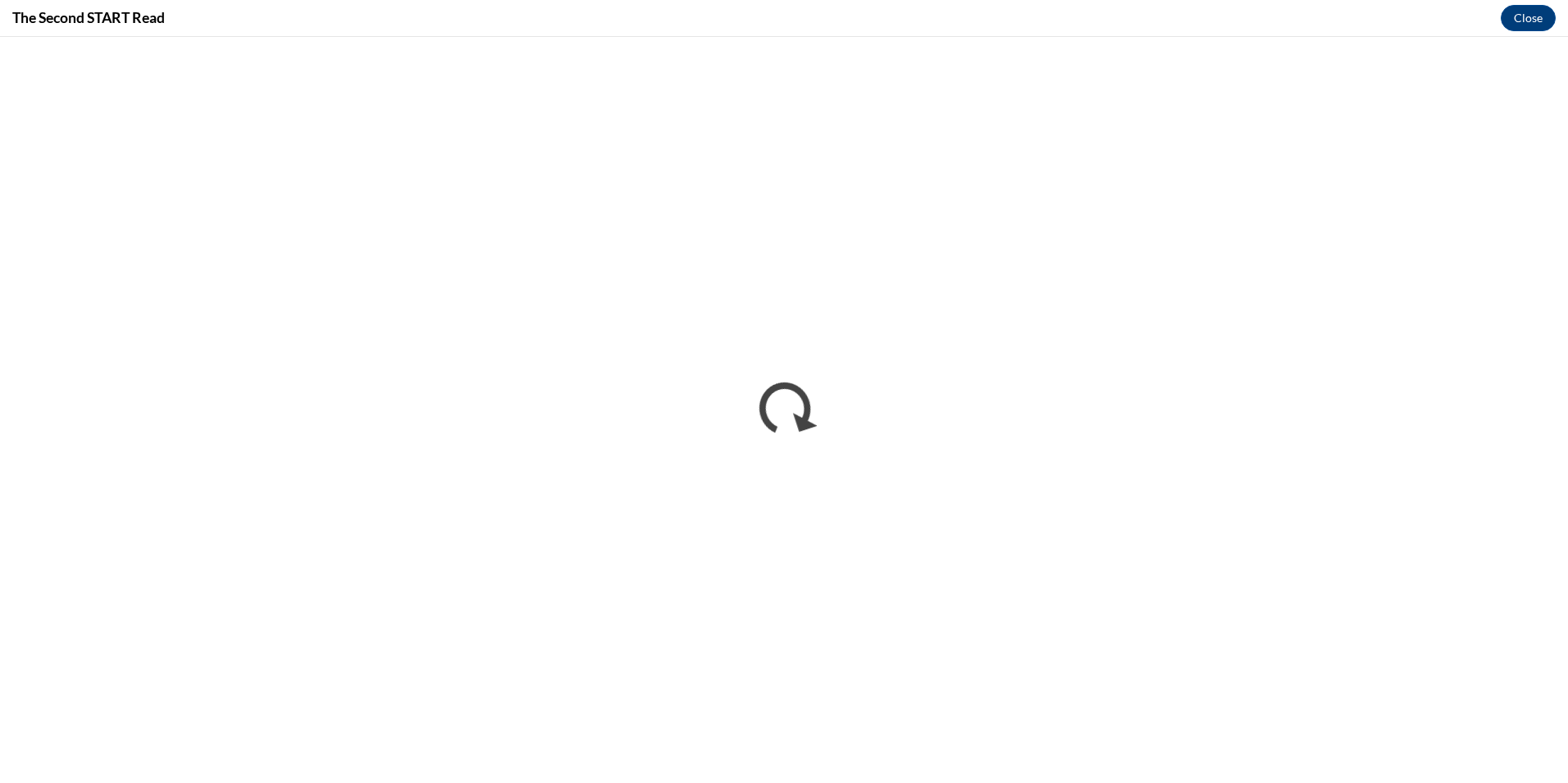
scroll to position [0, 0]
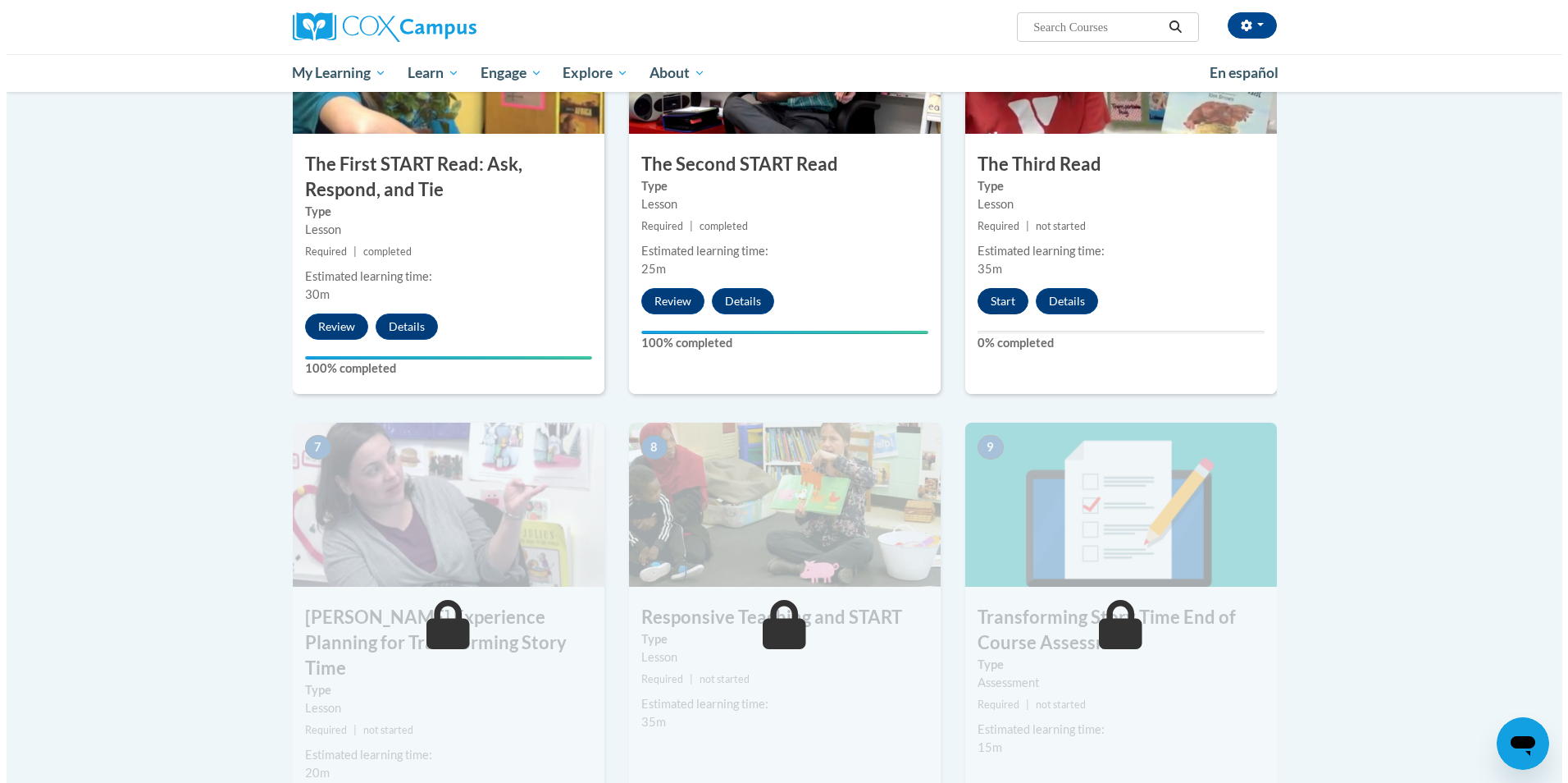
scroll to position [957, 0]
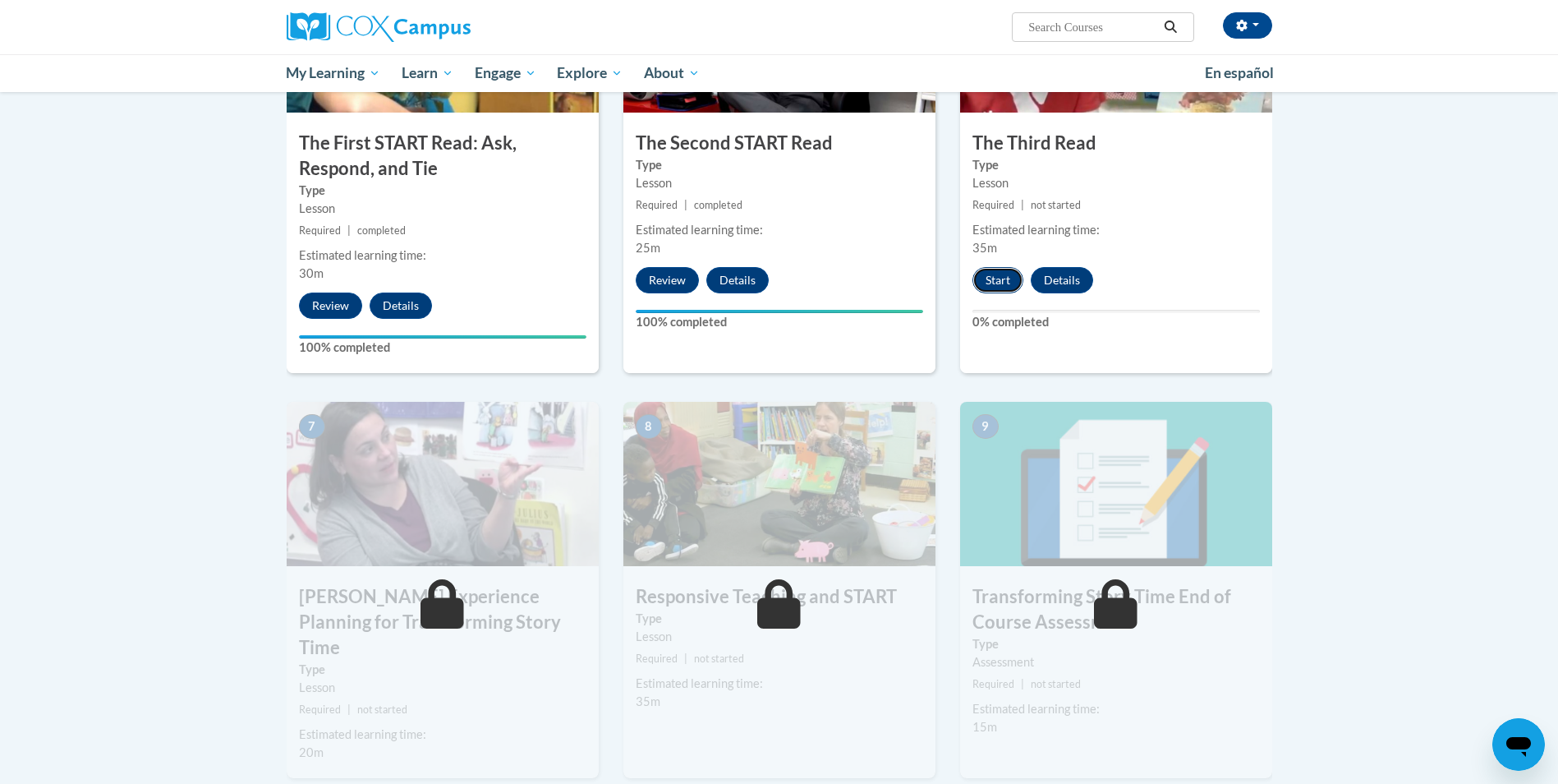
click at [994, 279] on button "Start" at bounding box center [998, 279] width 51 height 26
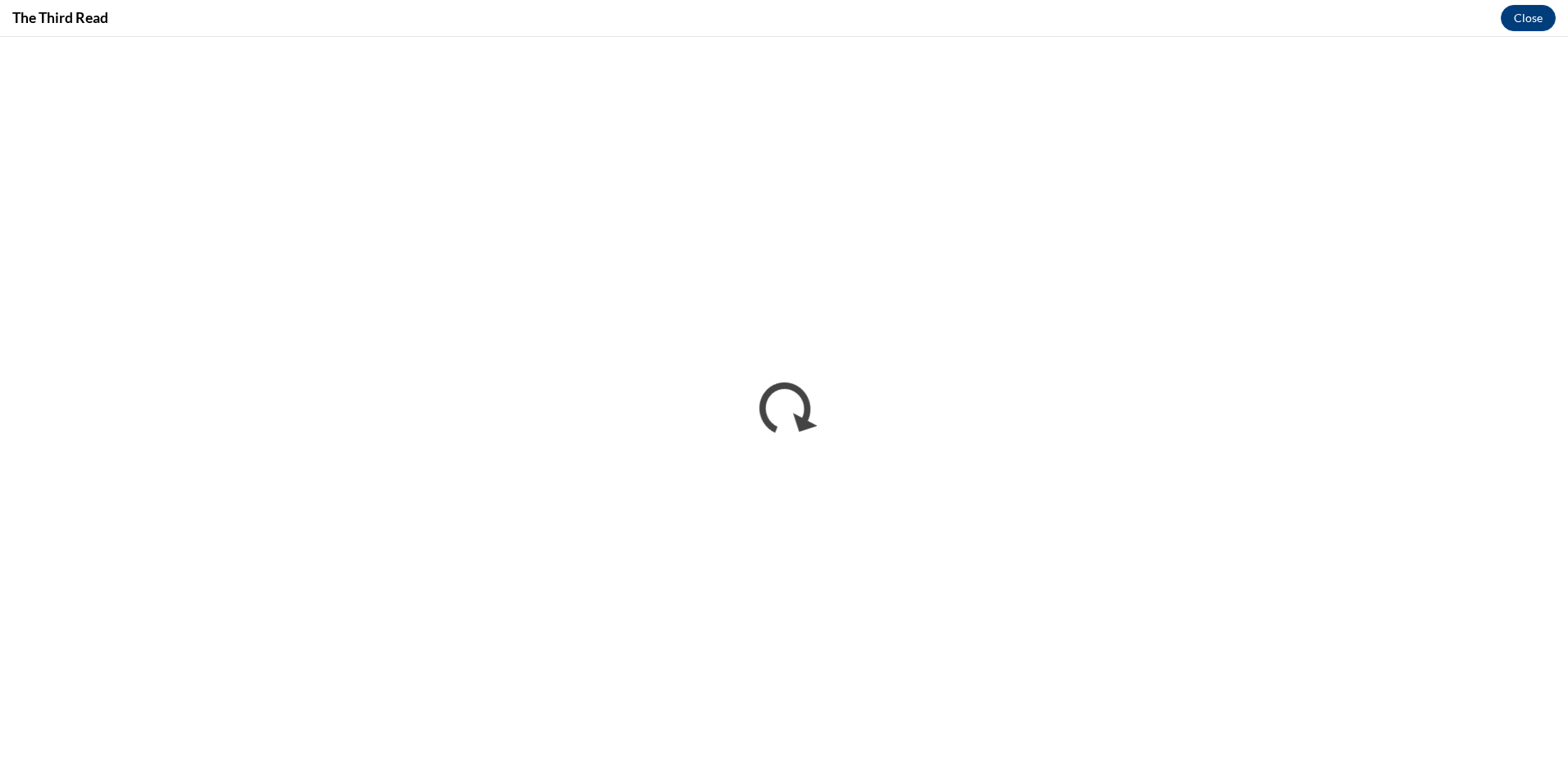
scroll to position [0, 0]
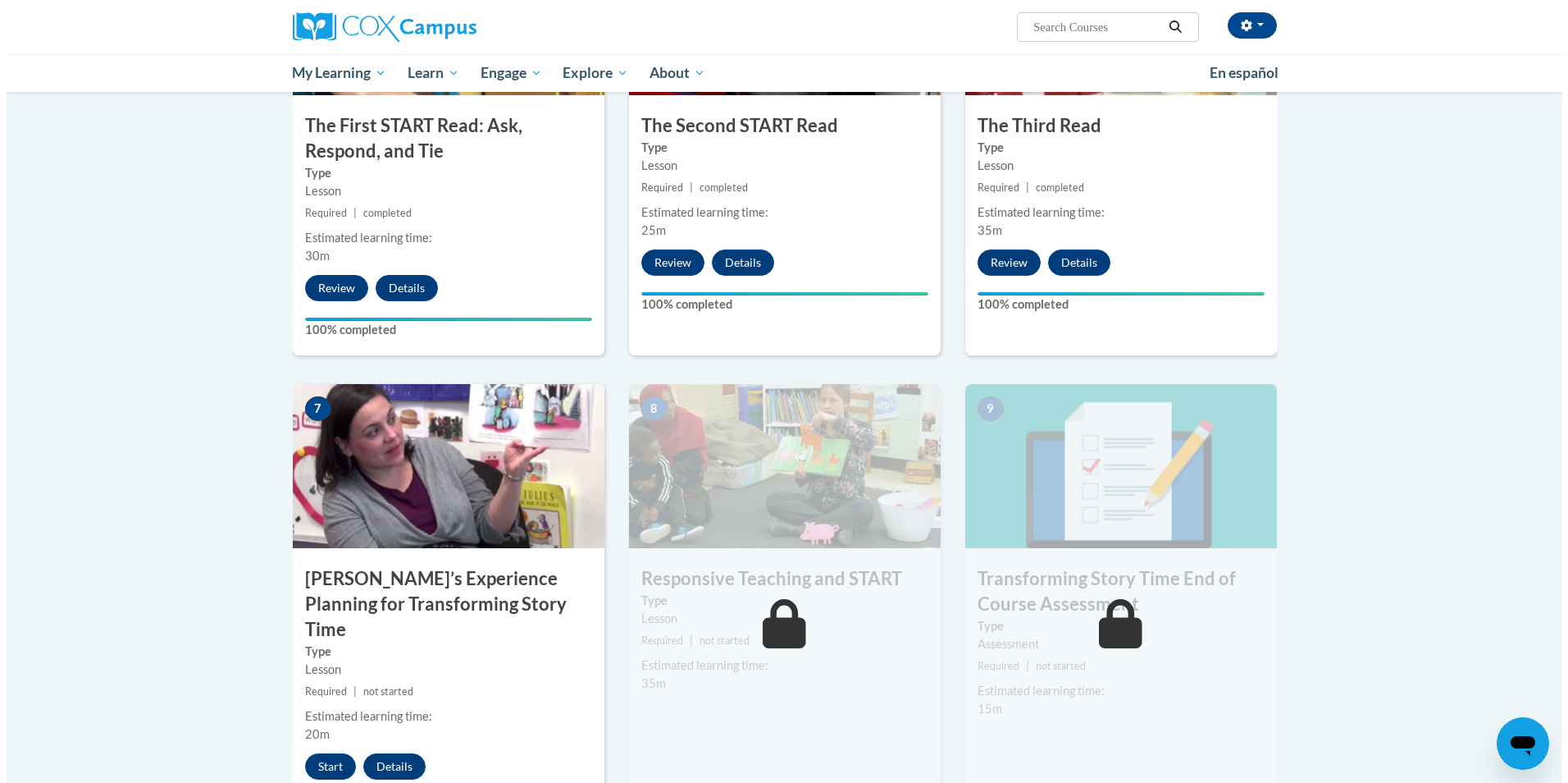
scroll to position [984, 0]
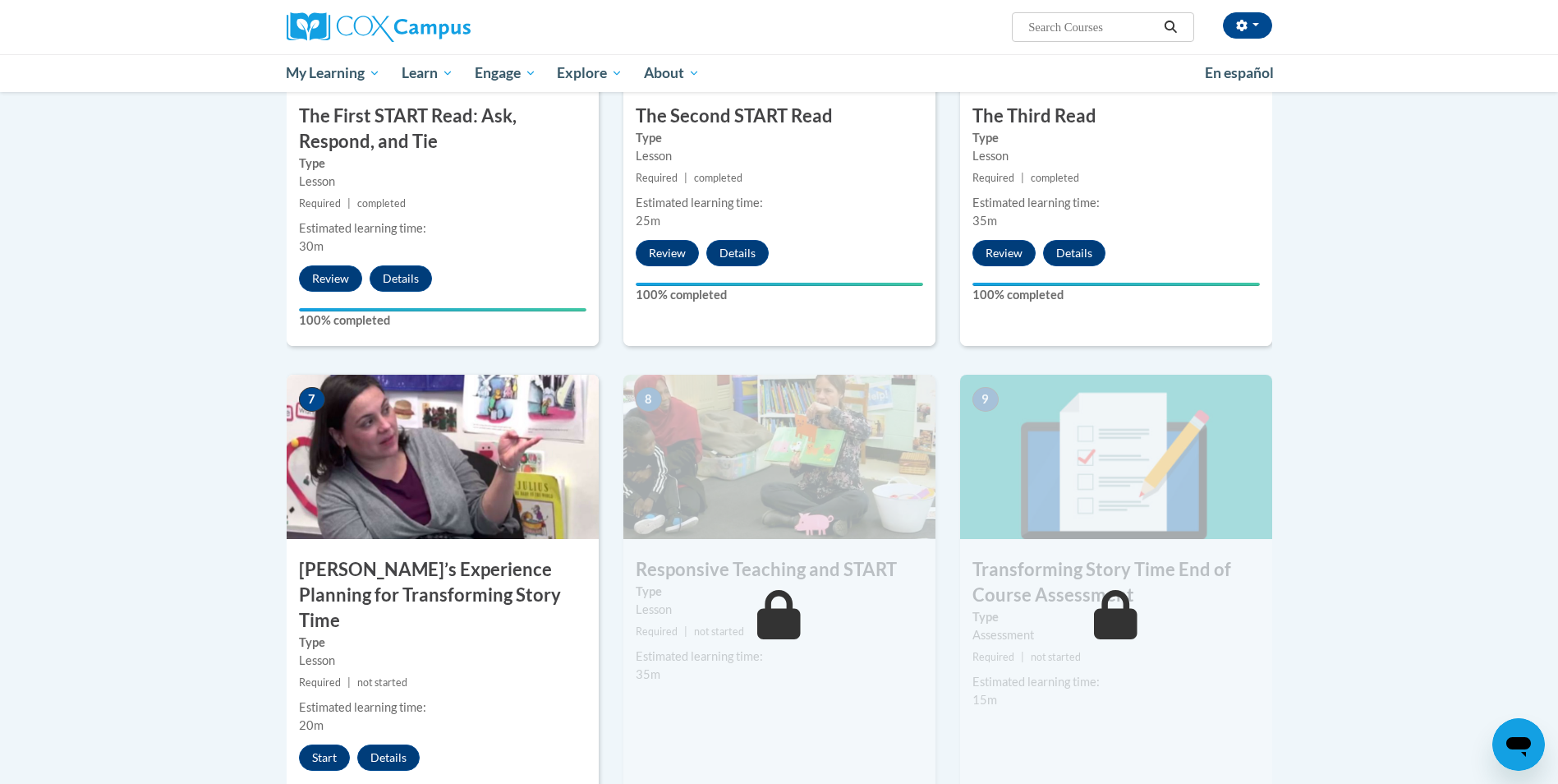
click at [478, 485] on img at bounding box center [443, 456] width 312 height 164
click at [326, 744] on button "Start" at bounding box center [324, 757] width 51 height 26
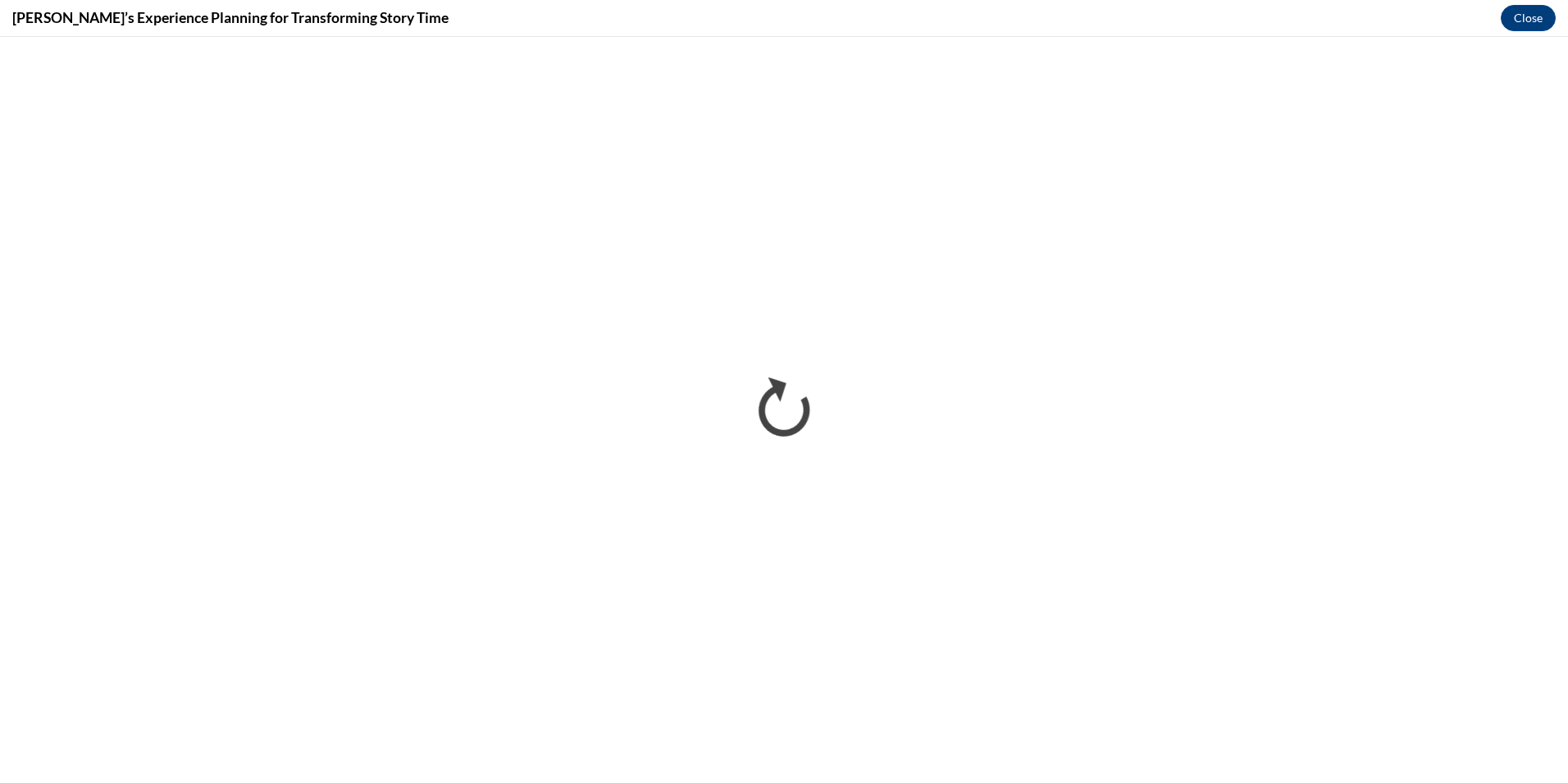
scroll to position [0, 0]
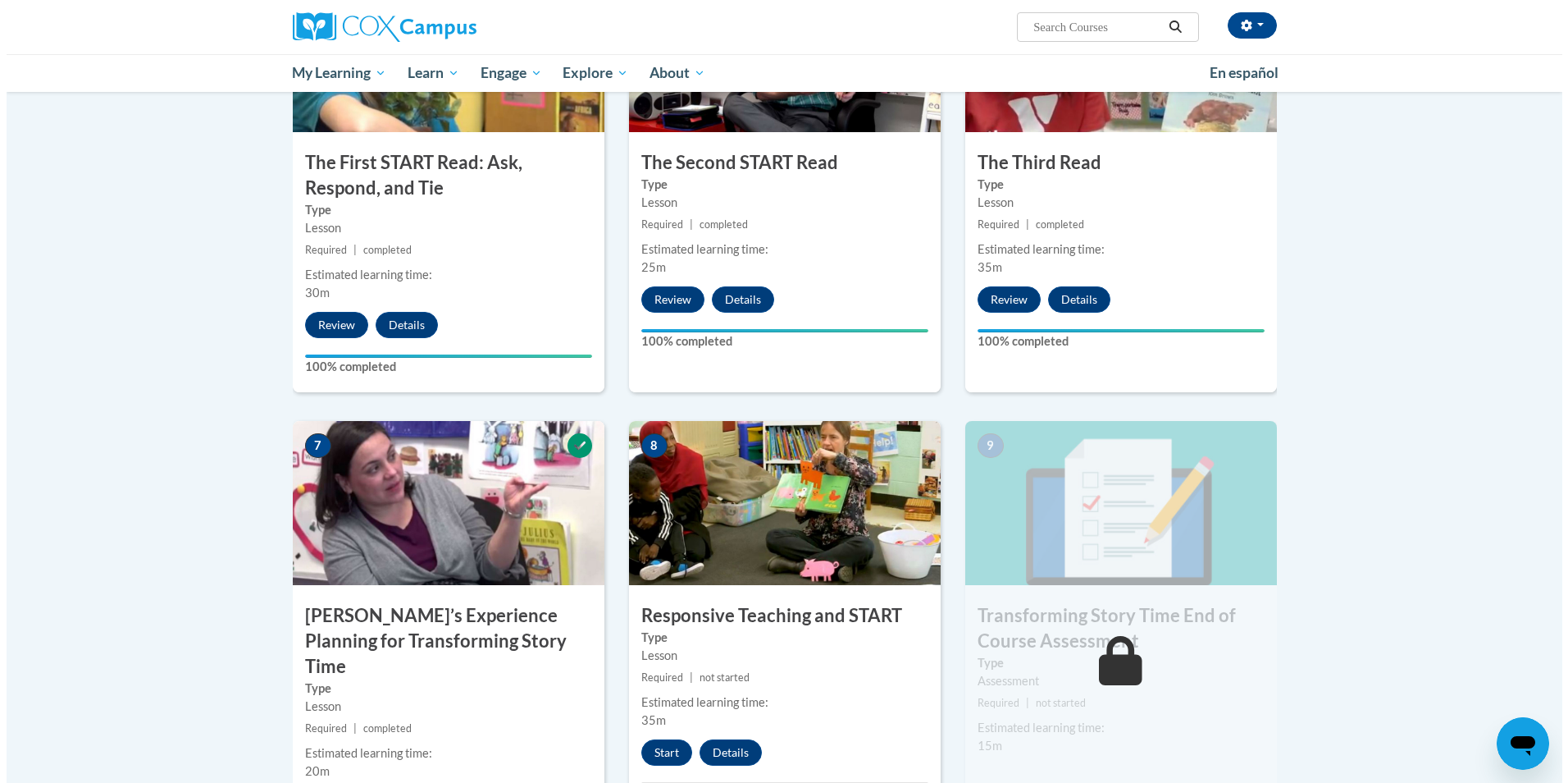
scroll to position [984, 0]
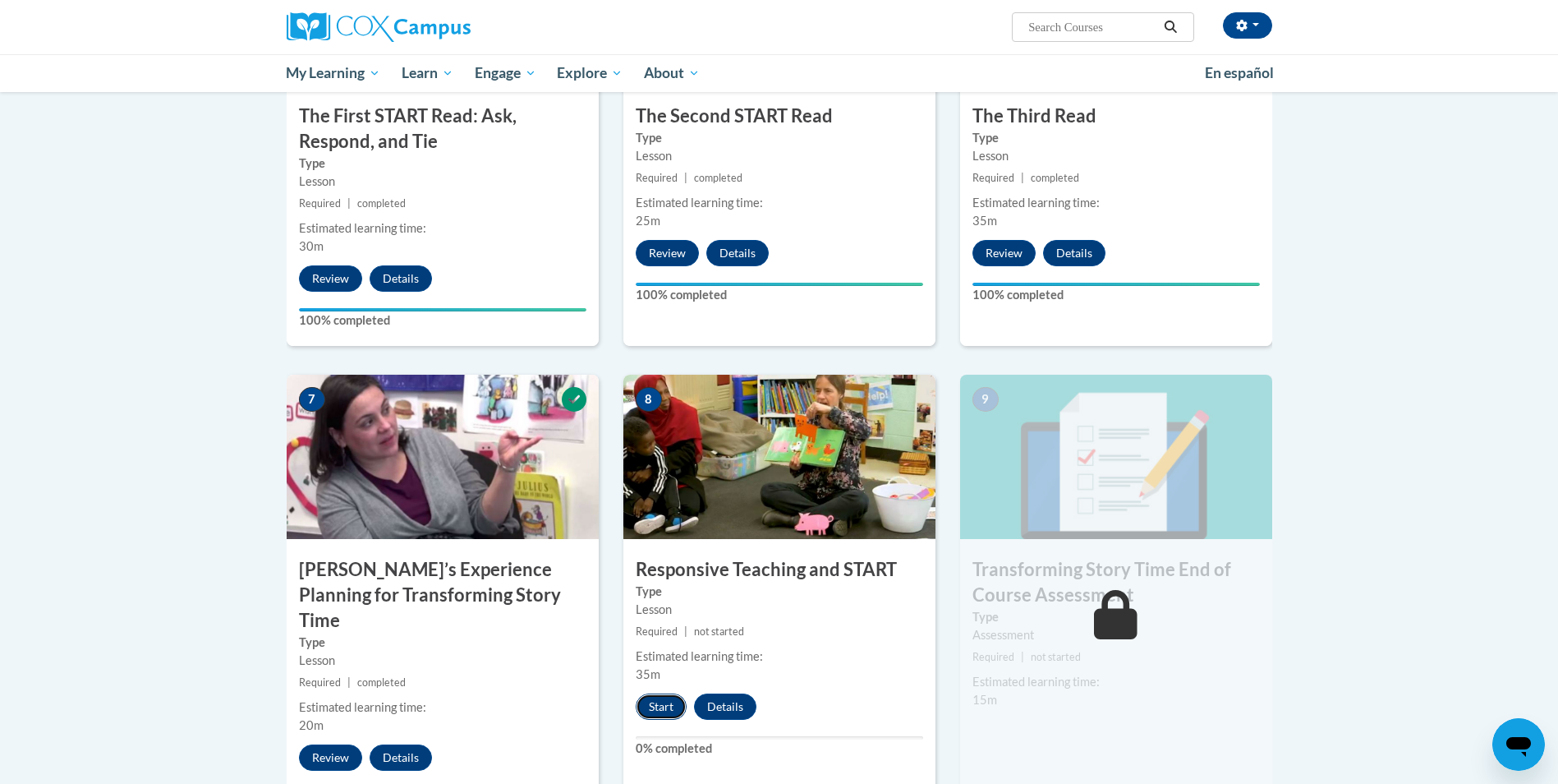
click at [649, 704] on button "Start" at bounding box center [661, 706] width 51 height 26
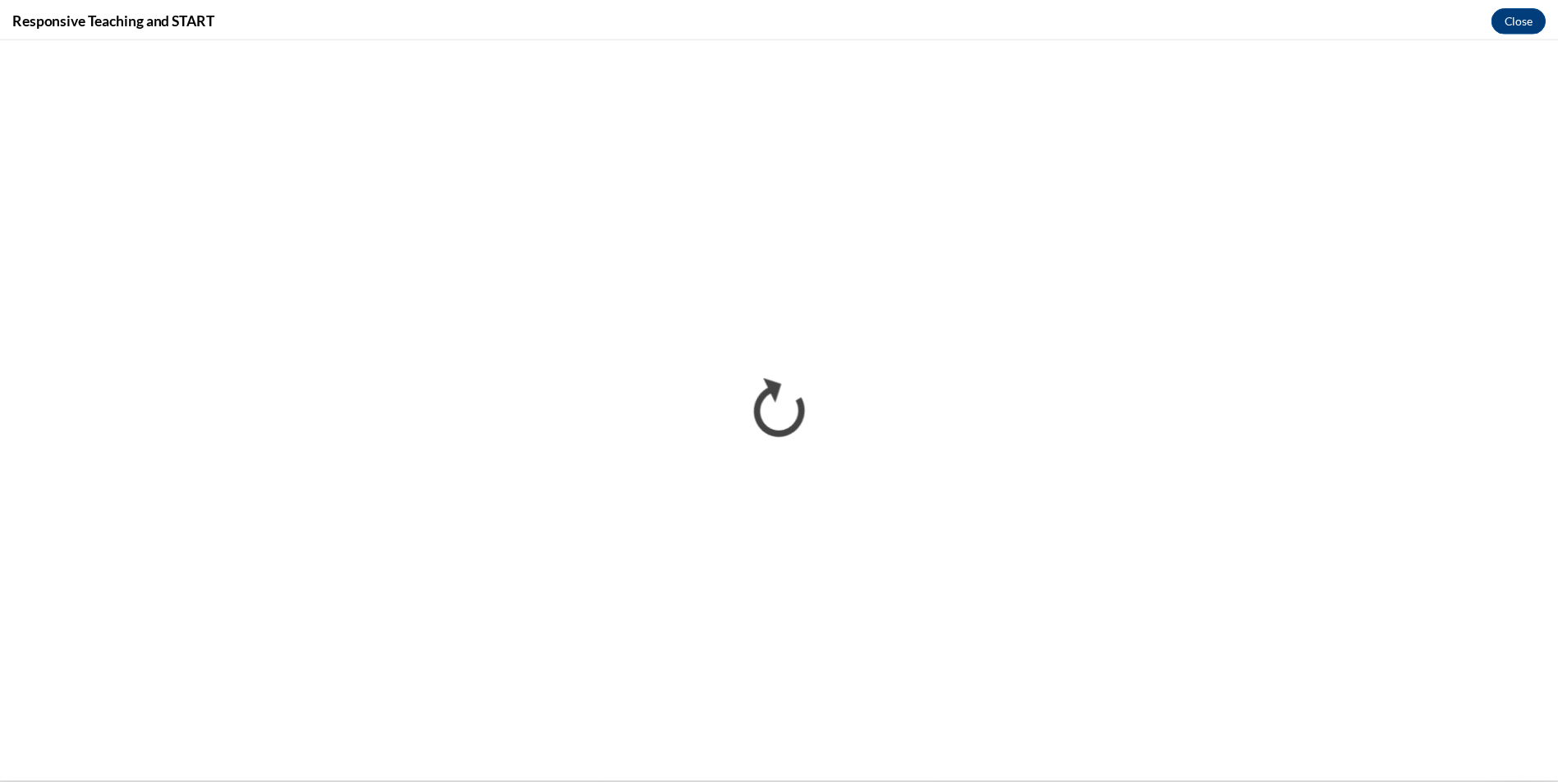
scroll to position [0, 0]
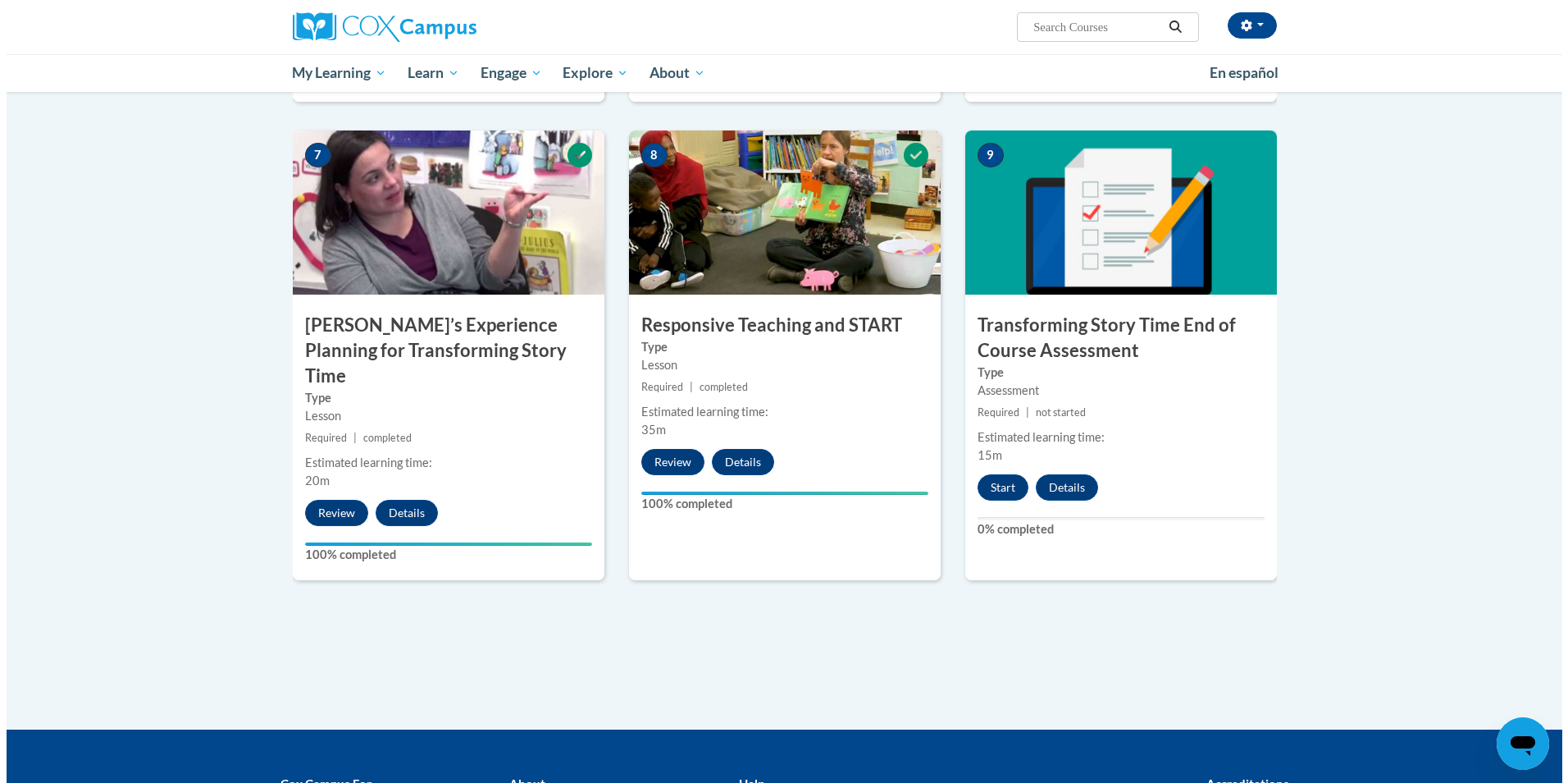
scroll to position [1230, 0]
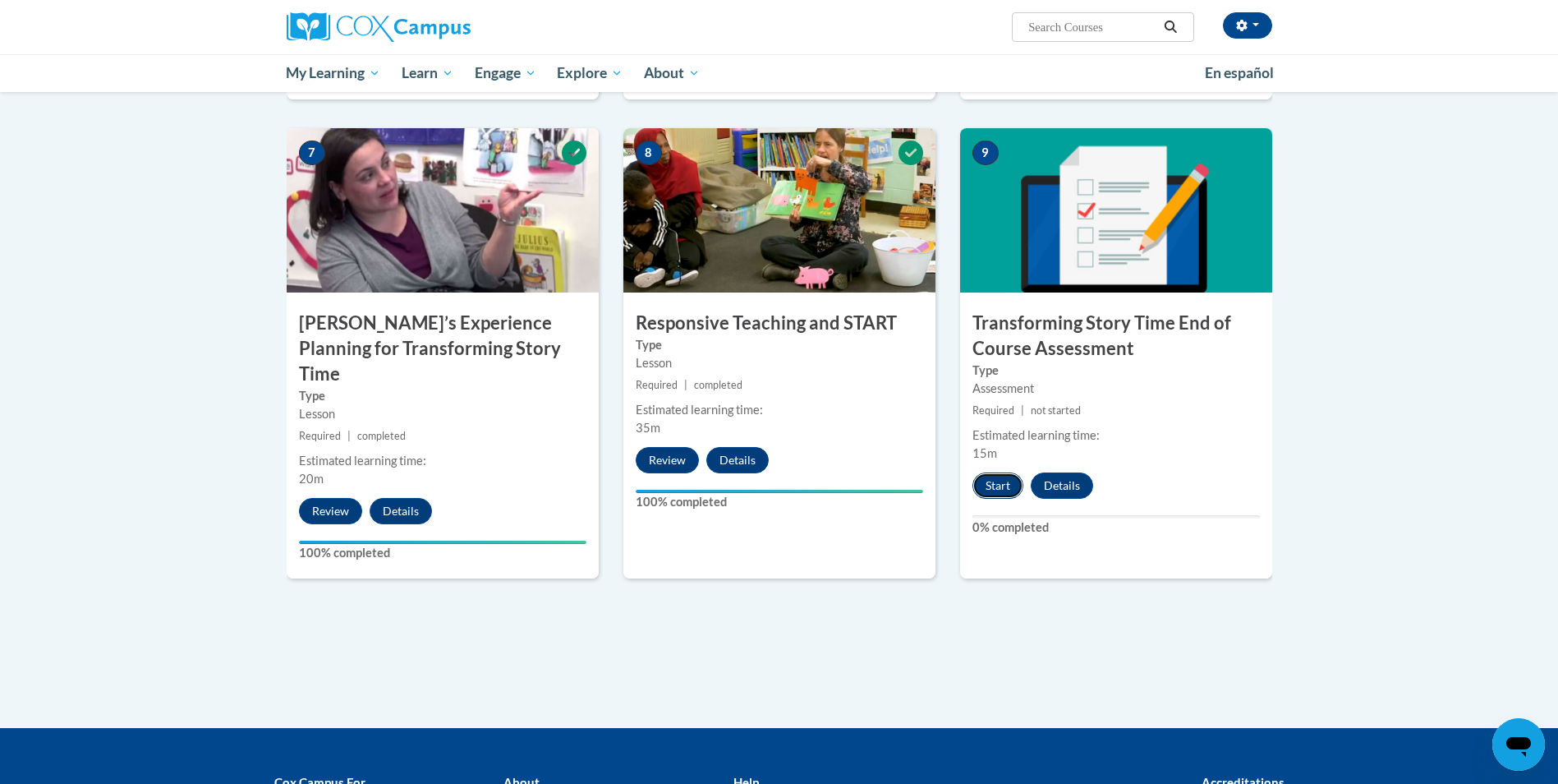
click at [1005, 478] on button "Start" at bounding box center [998, 485] width 51 height 26
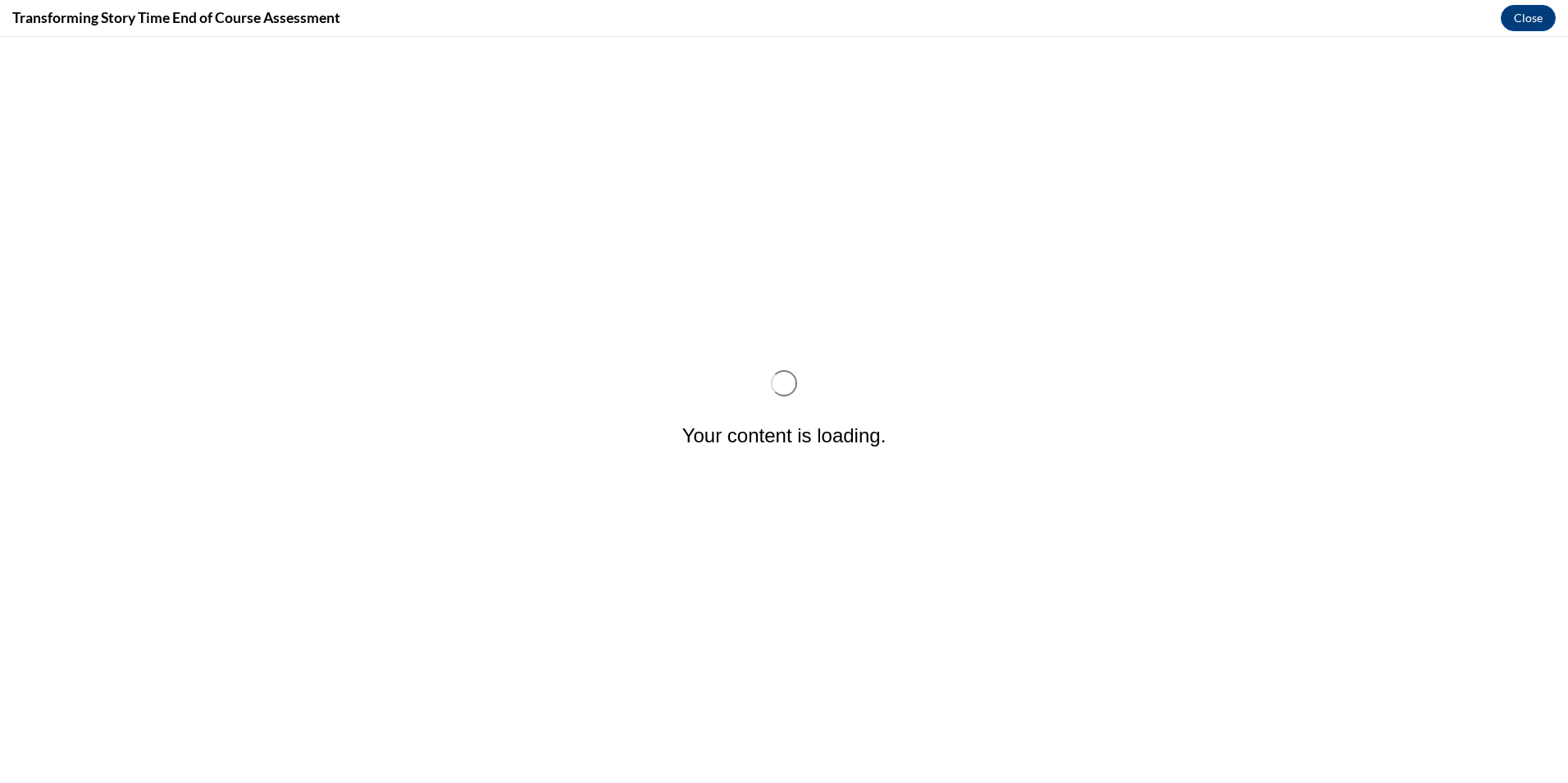
scroll to position [0, 0]
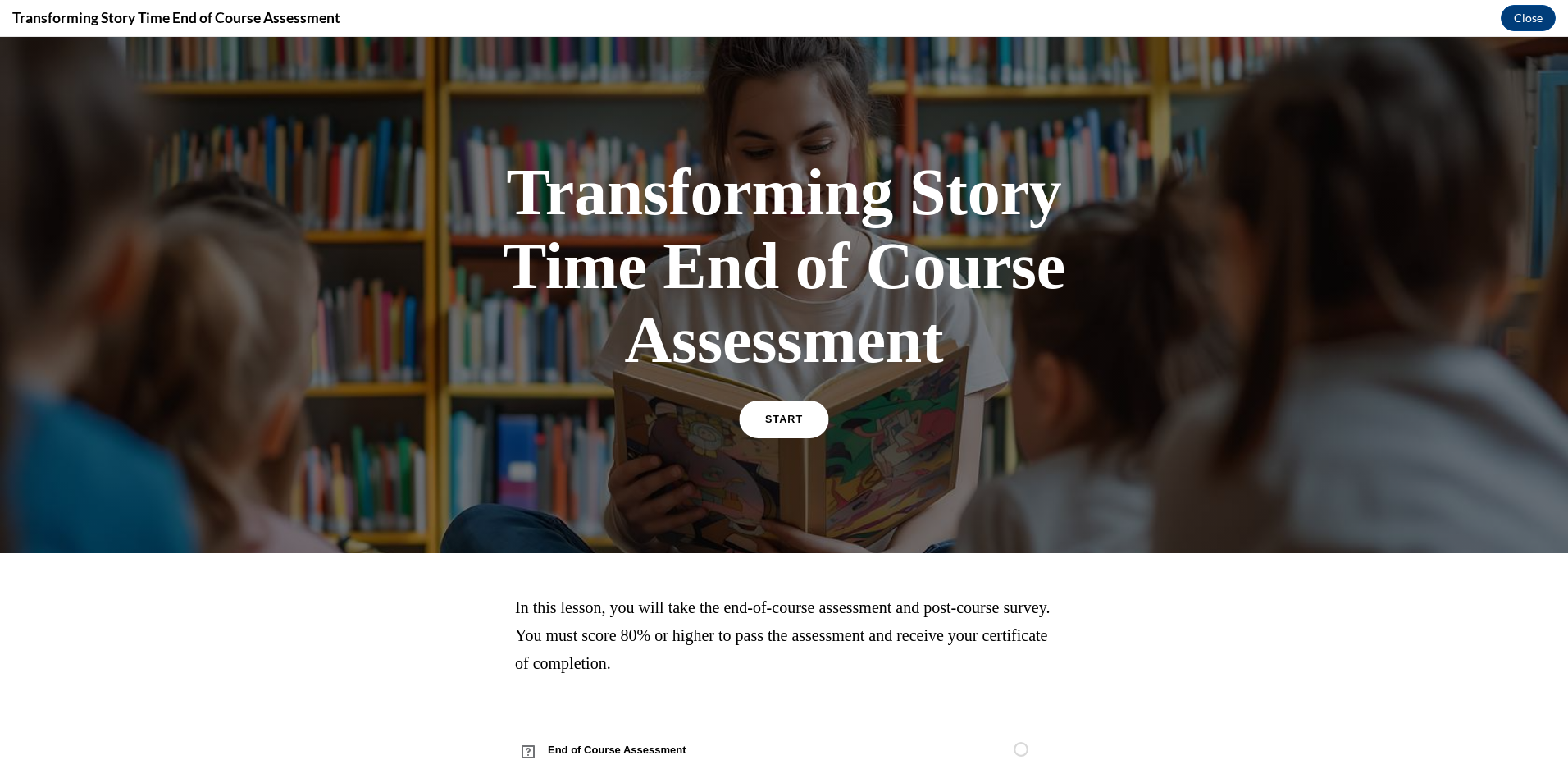
click at [774, 413] on link "START" at bounding box center [784, 419] width 90 height 38
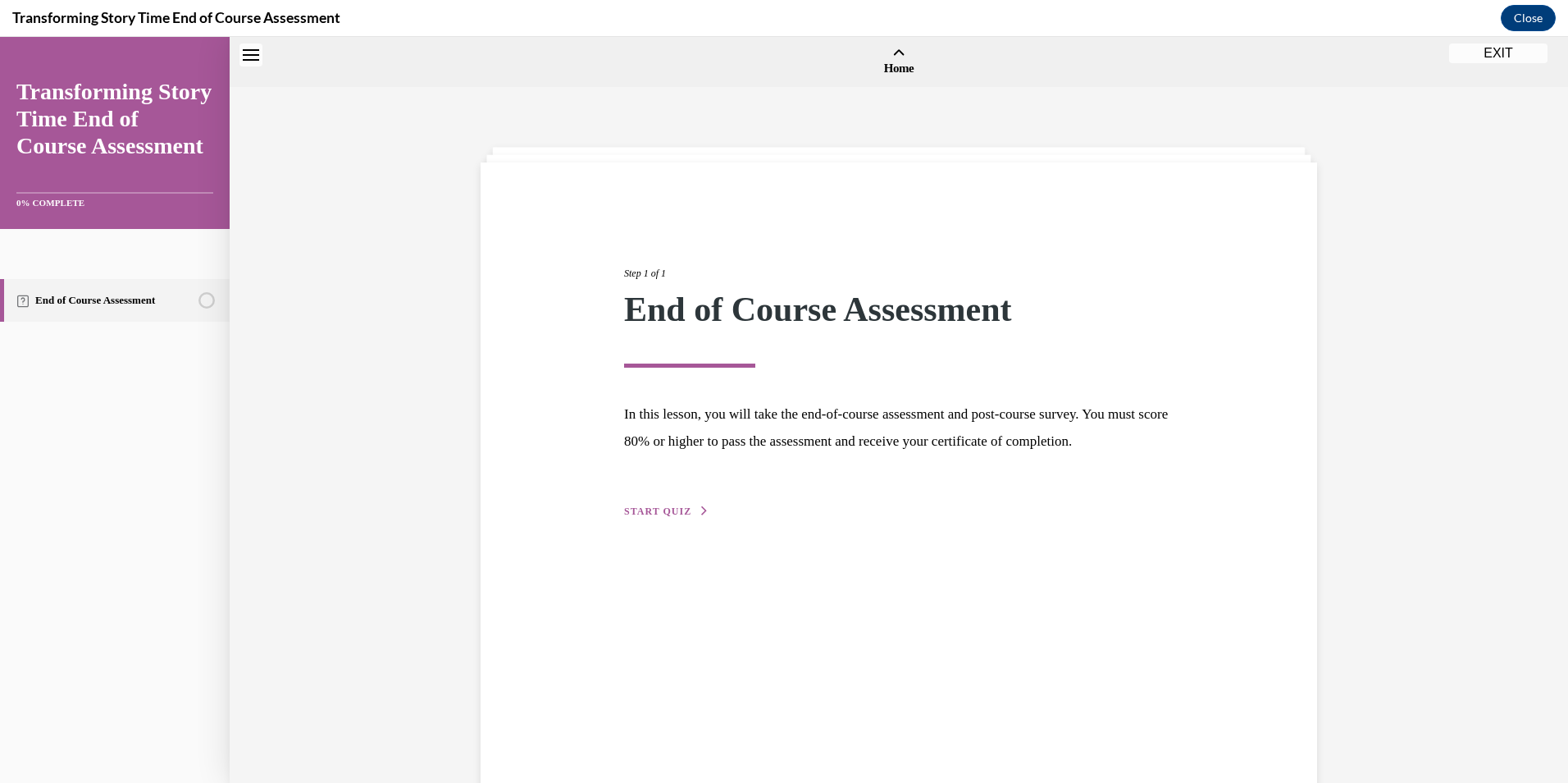
scroll to position [51, 0]
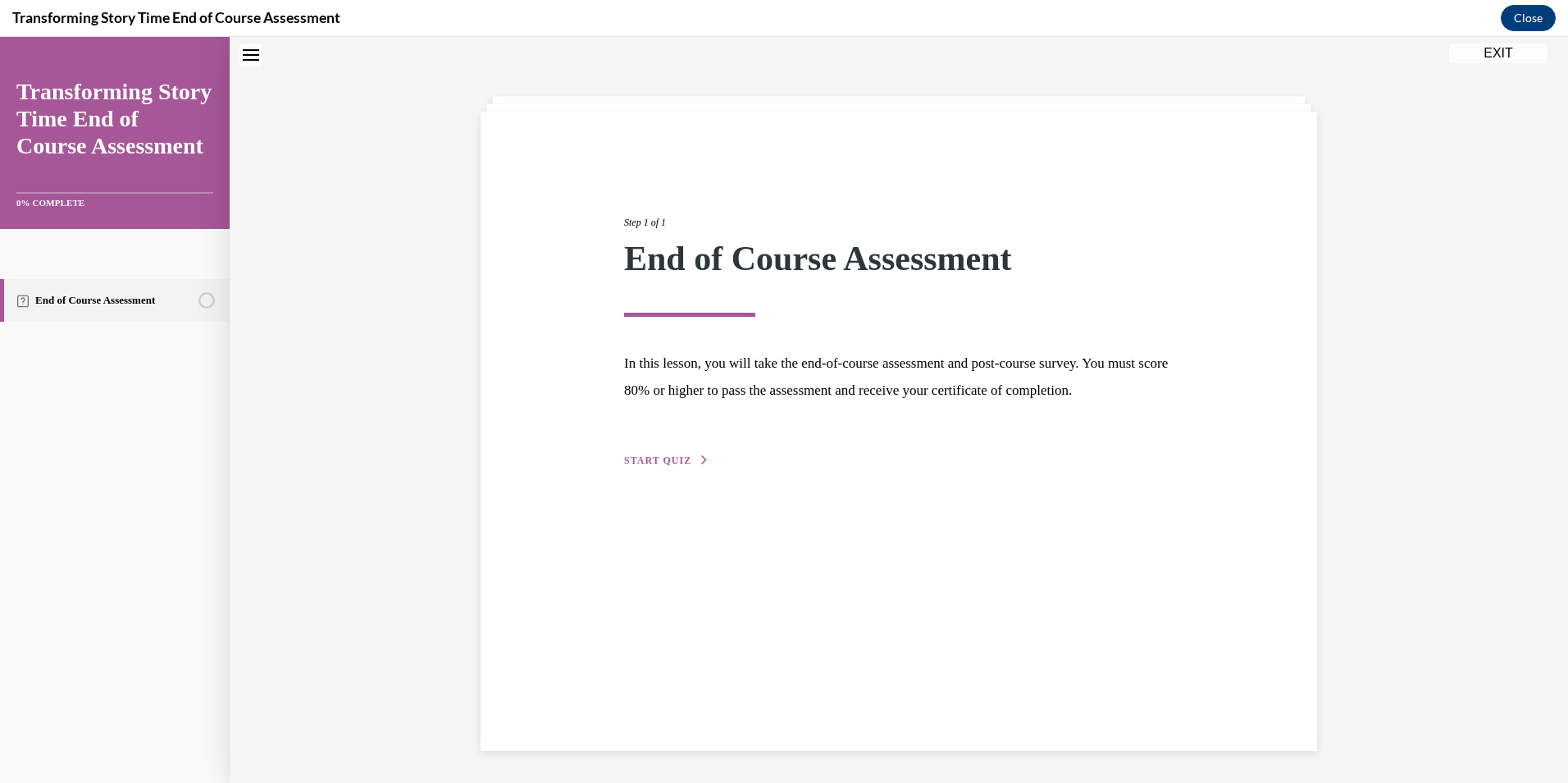
click at [663, 466] on span "START QUIZ" at bounding box center [658, 460] width 68 height 12
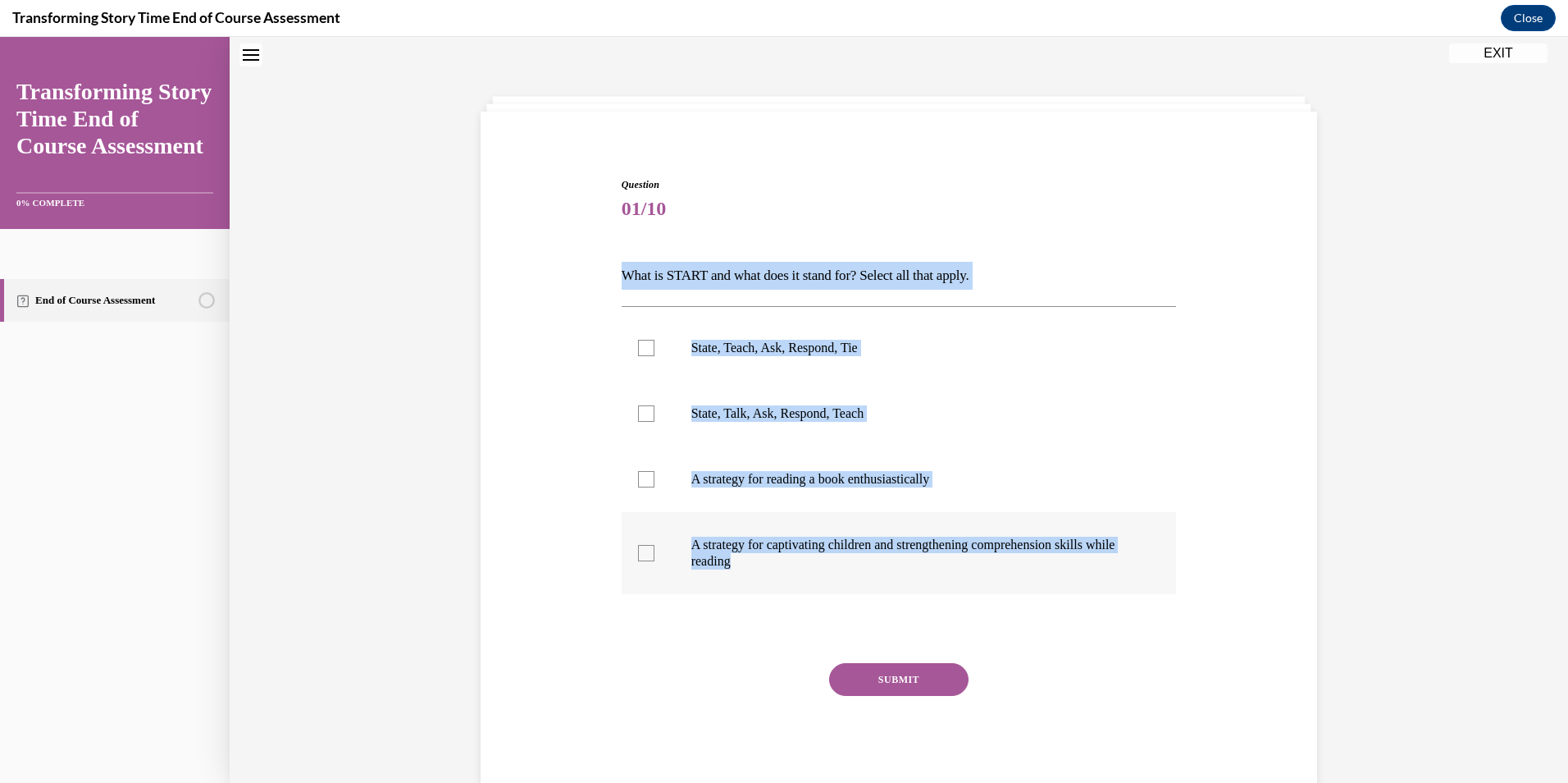
drag, startPoint x: 615, startPoint y: 273, endPoint x: 886, endPoint y: 586, distance: 414.0
click at [886, 586] on div "Question 01/10 What is START and what does it stand for? Select all that apply.…" at bounding box center [899, 487] width 555 height 620
copy div "What is START and what does it stand for? Select all that apply. State, Teach, …"
click at [850, 344] on p "State, Teach, Ask, Respond, Tie" at bounding box center [914, 348] width 445 height 16
click at [654, 344] on input "State, Teach, Ask, Respond, Tie" at bounding box center [646, 348] width 16 height 16
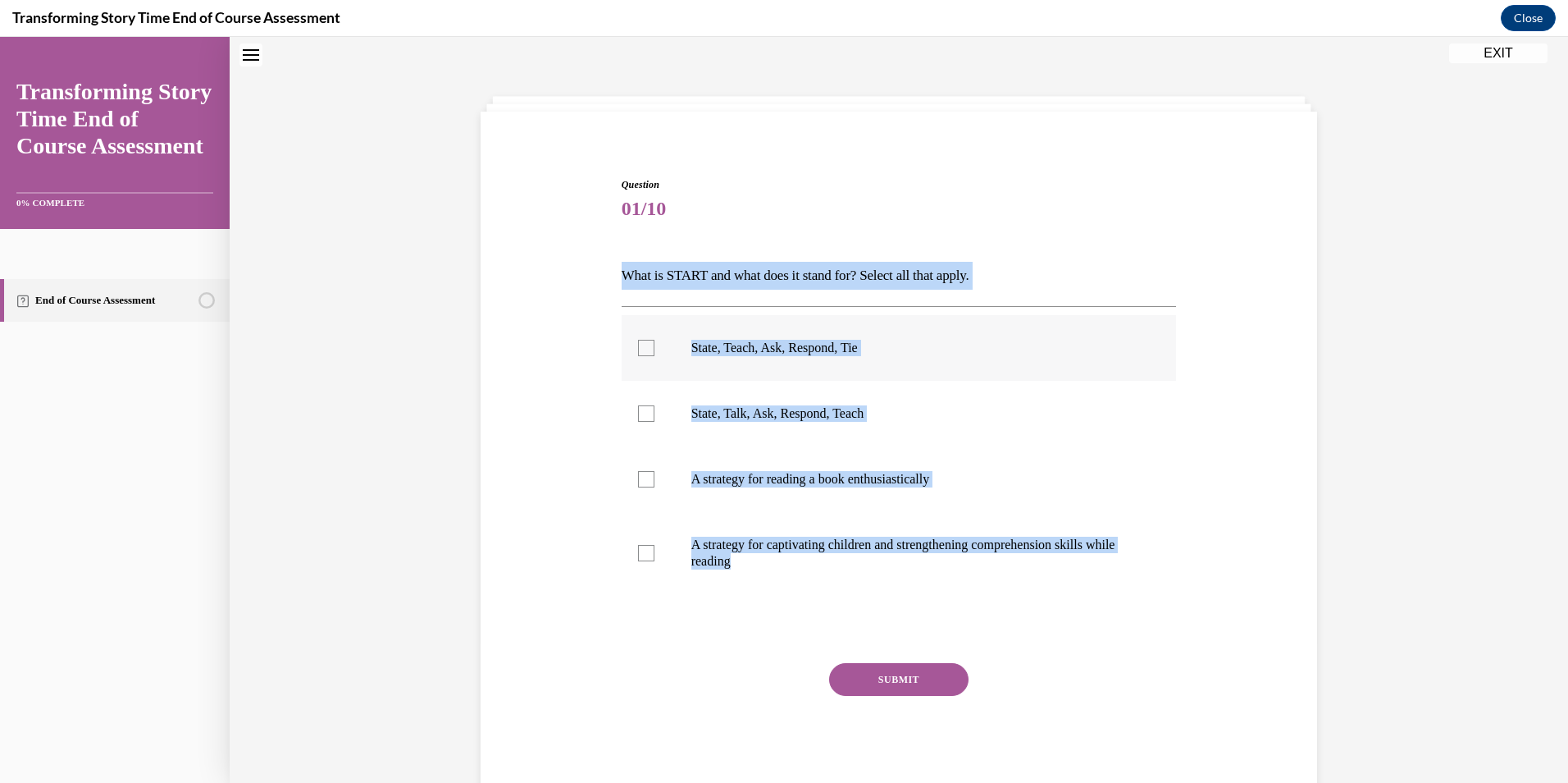
checkbox input "true"
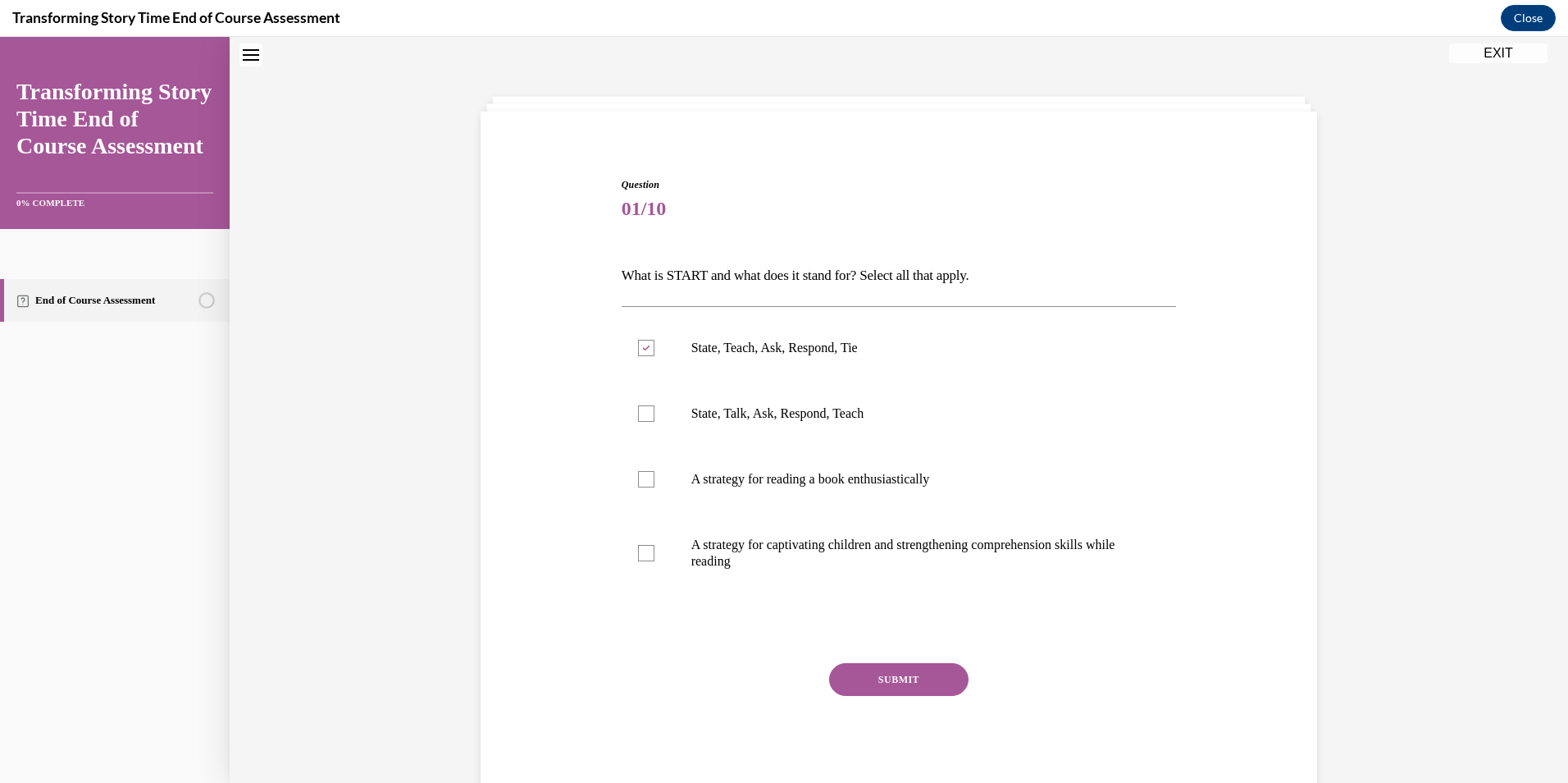
click at [880, 682] on button "SUBMIT" at bounding box center [899, 679] width 139 height 33
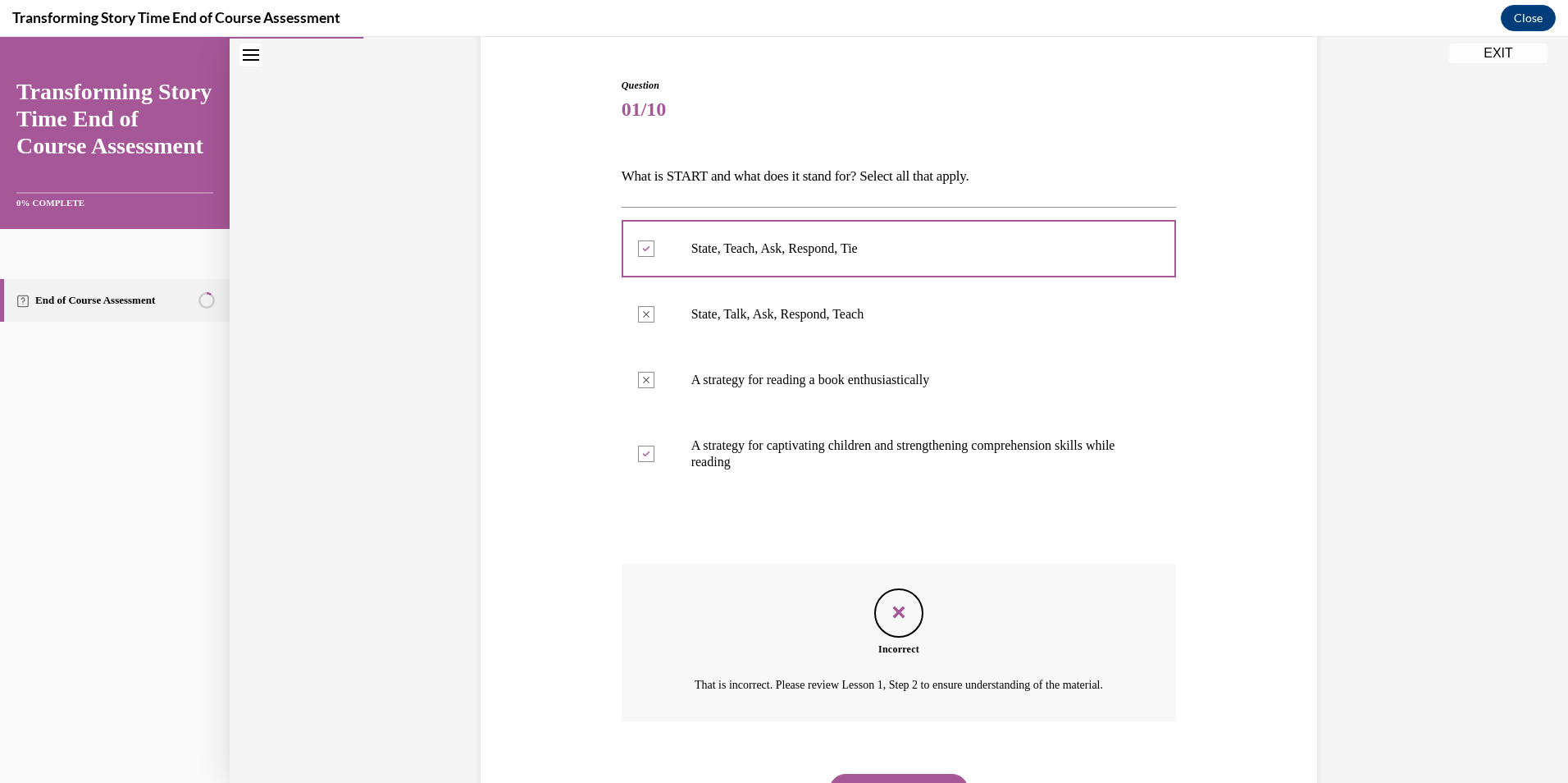
scroll to position [196, 0]
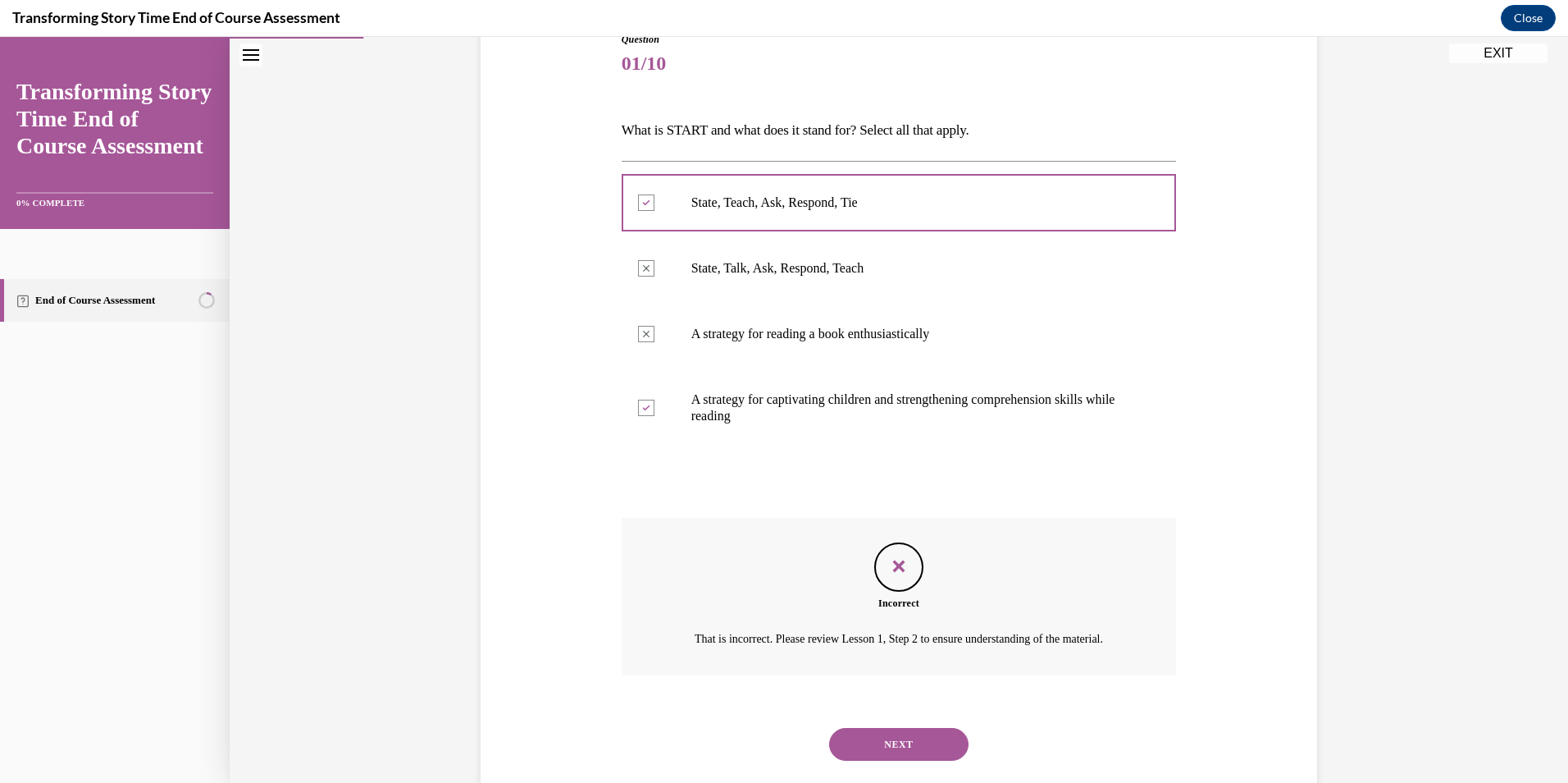
click at [897, 758] on button "NEXT" at bounding box center [899, 744] width 139 height 33
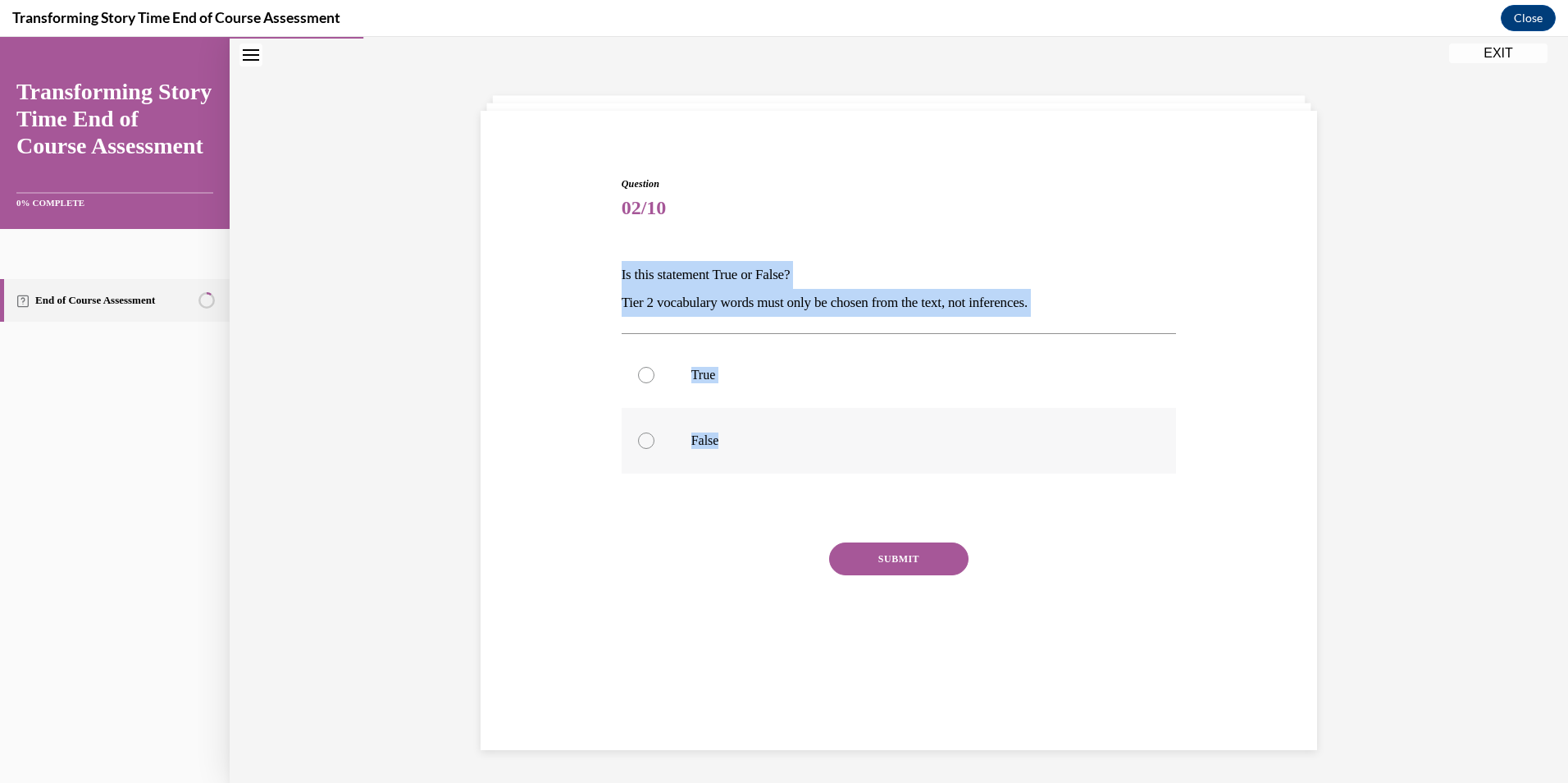
drag, startPoint x: 618, startPoint y: 278, endPoint x: 745, endPoint y: 435, distance: 201.9
click at [745, 435] on div "Question 02/10 Is this statement True or False? Tier 2 vocabulary words must on…" at bounding box center [899, 427] width 555 height 501
drag, startPoint x: 840, startPoint y: 449, endPoint x: 879, endPoint y: 545, distance: 103.6
click at [840, 451] on label "False" at bounding box center [899, 441] width 555 height 66
click at [654, 449] on input "False" at bounding box center [646, 440] width 16 height 16
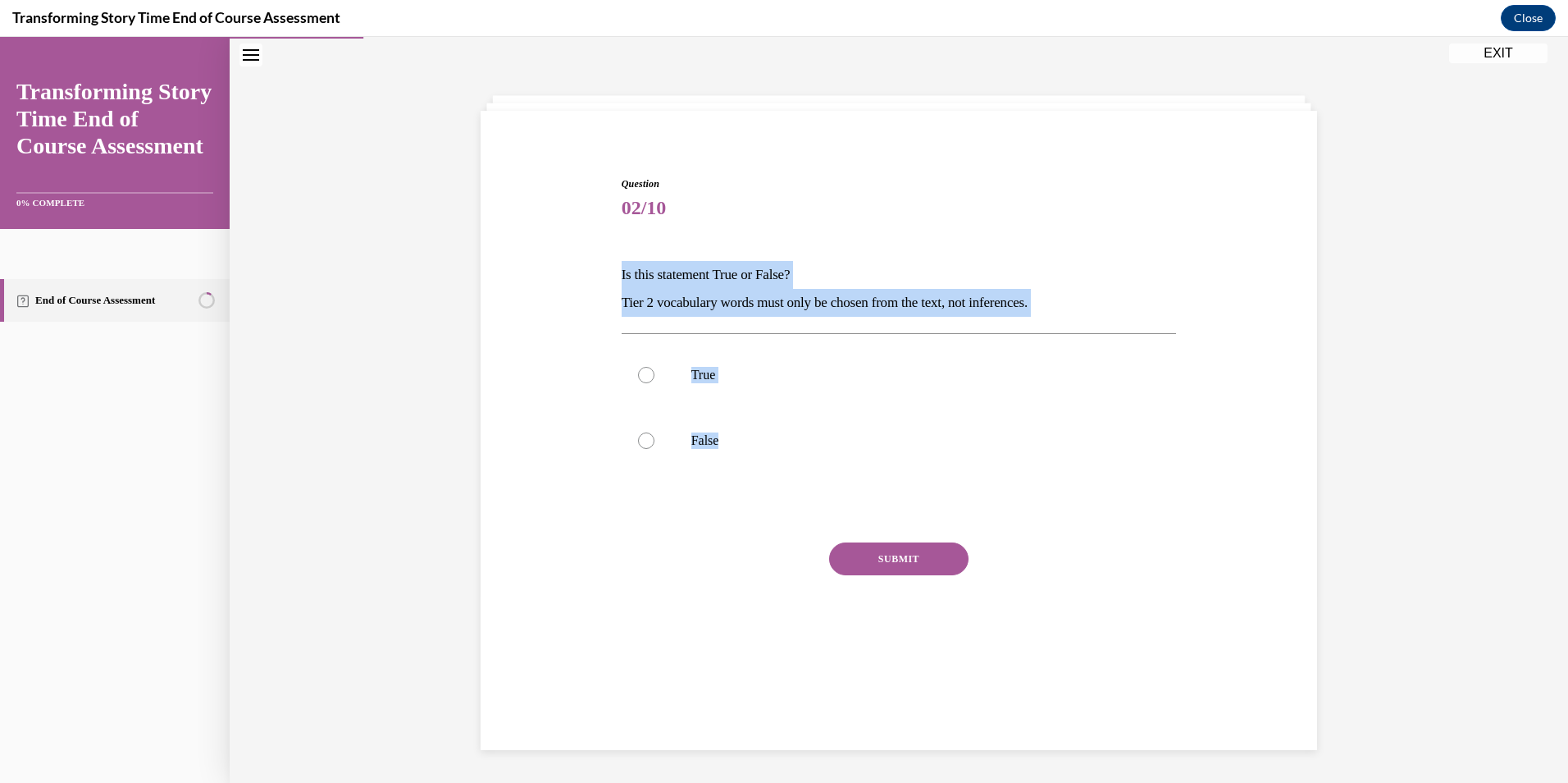
radio input "true"
click at [903, 572] on button "SUBMIT" at bounding box center [899, 558] width 139 height 33
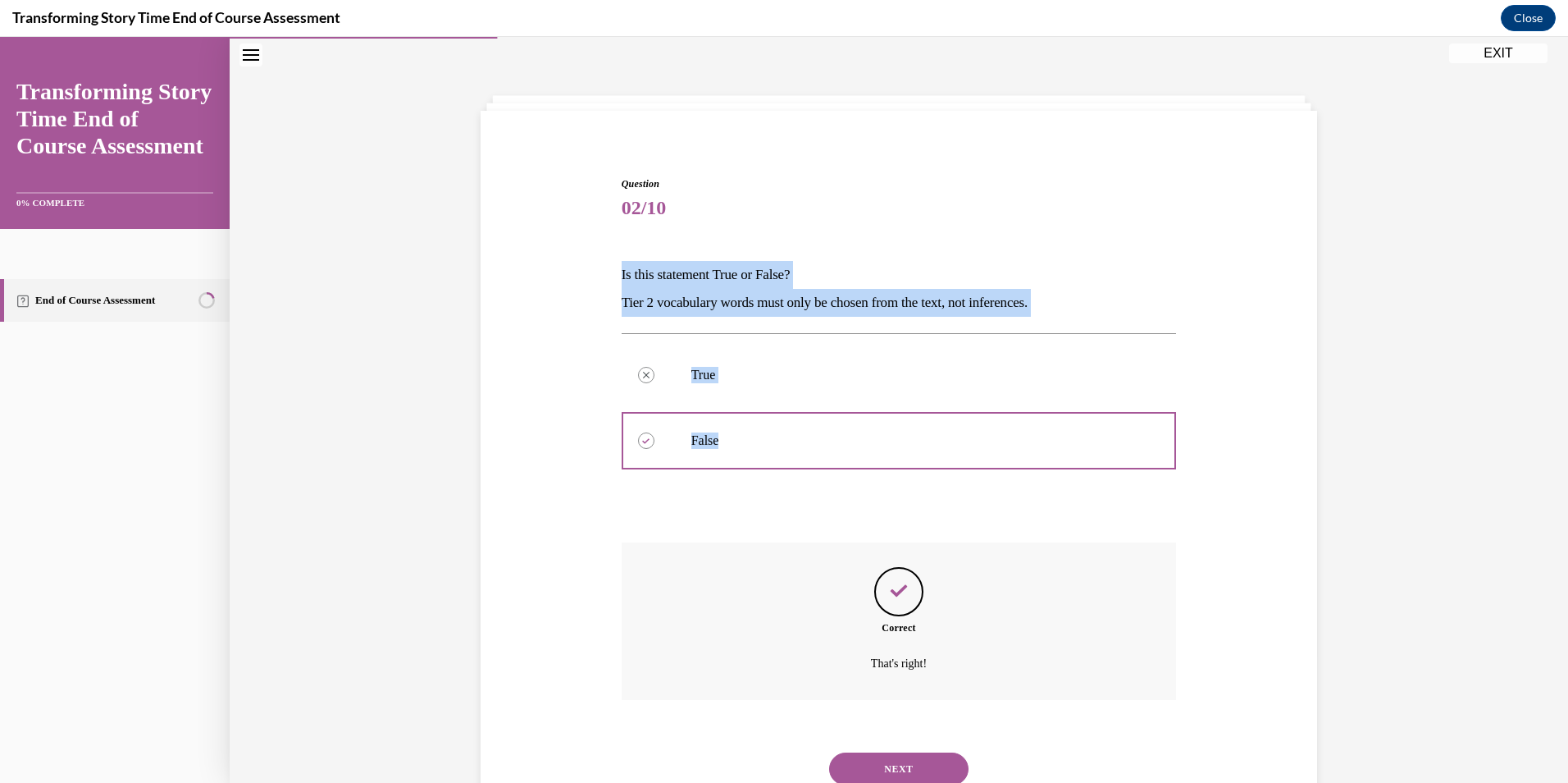
scroll to position [112, 0]
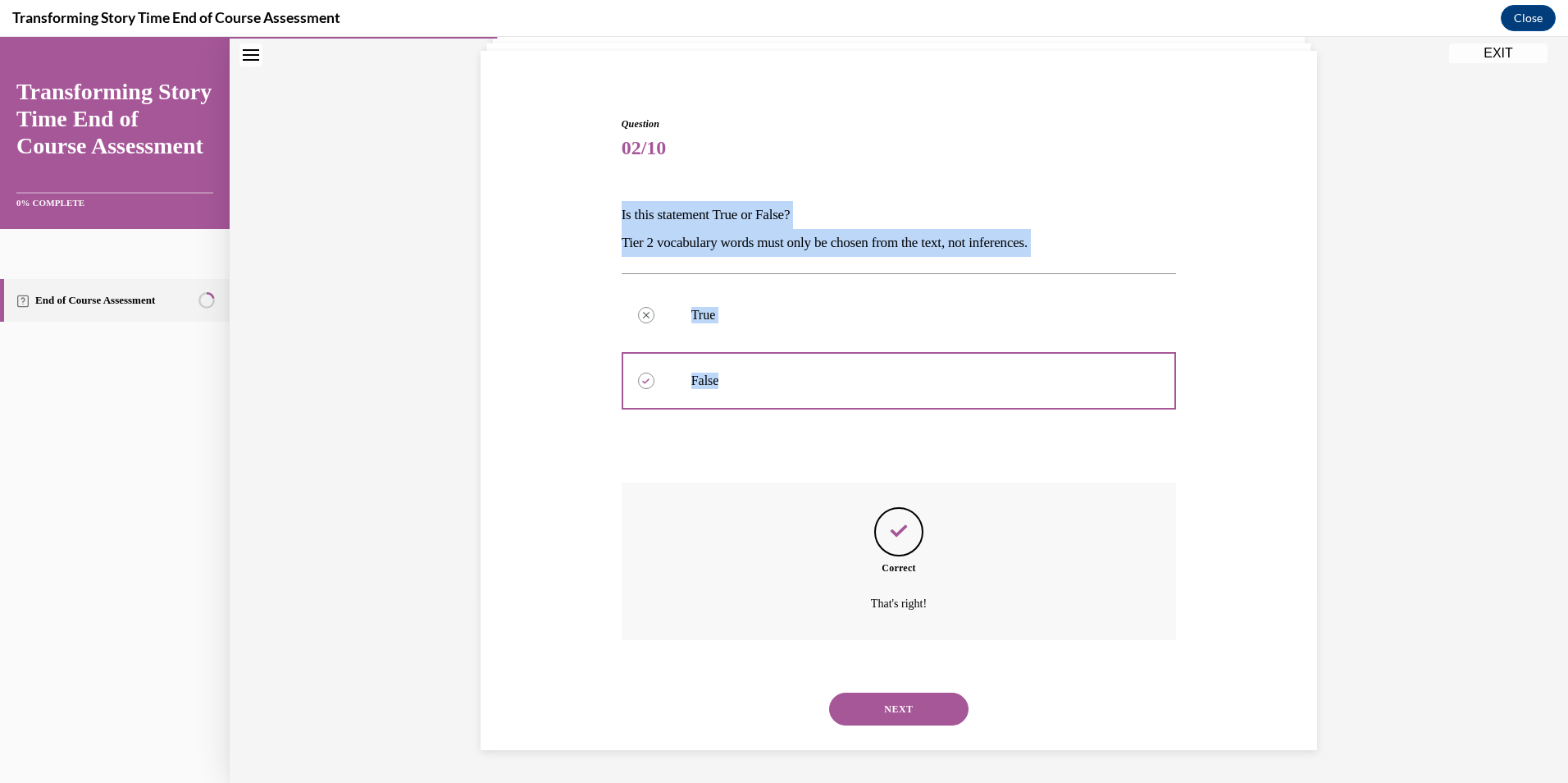
click at [899, 710] on button "NEXT" at bounding box center [899, 709] width 139 height 33
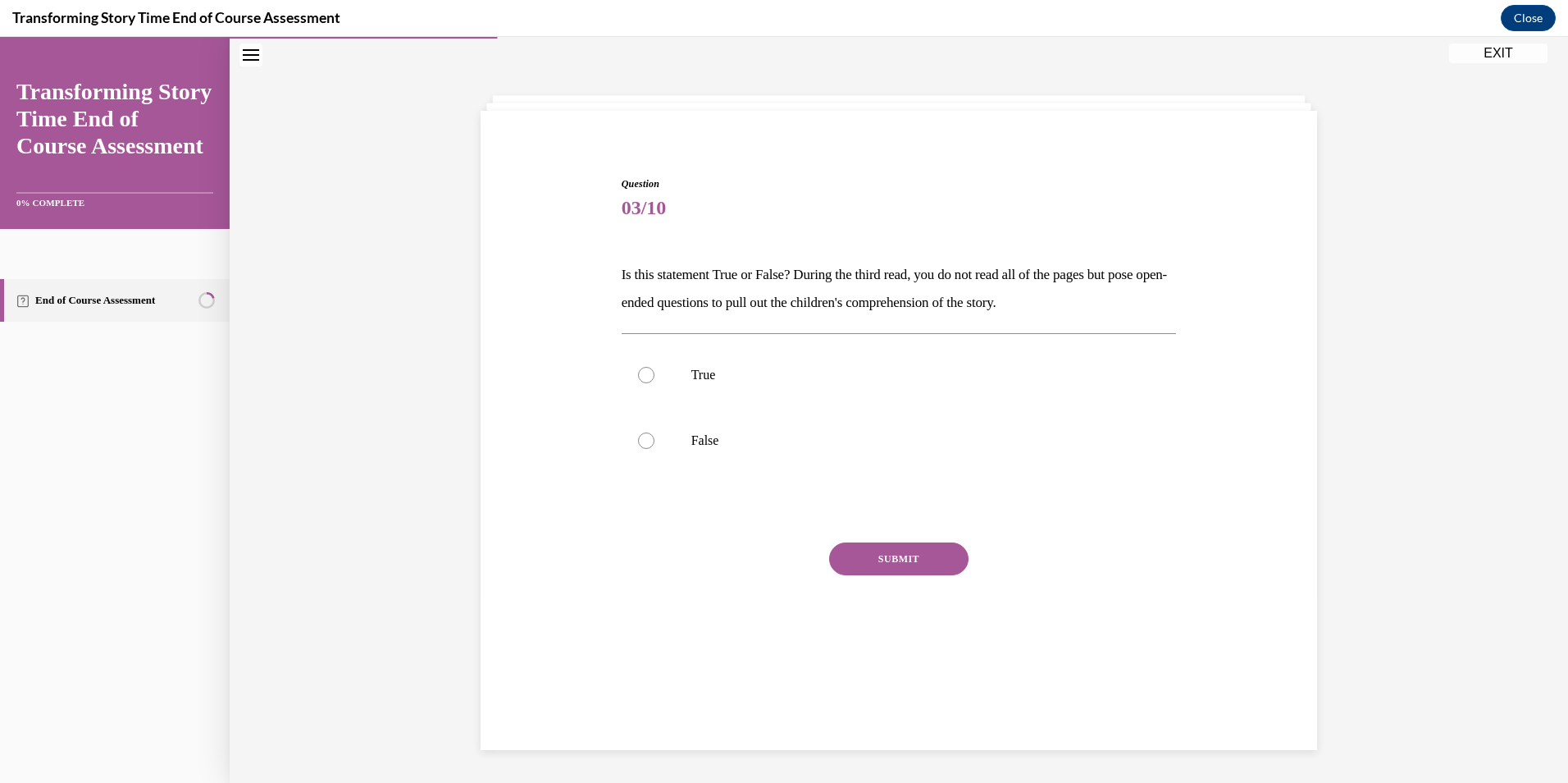
scroll to position [52, 0]
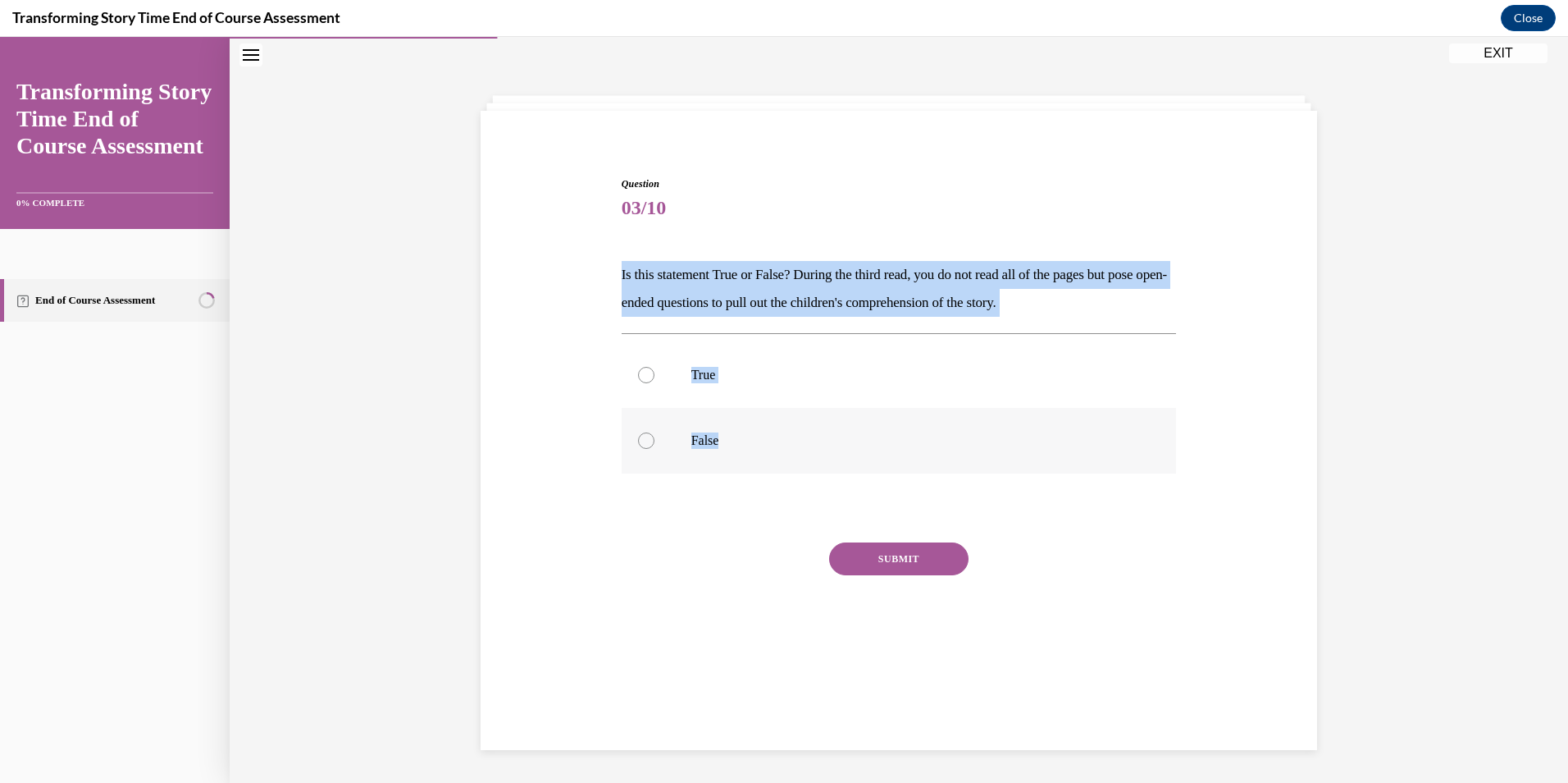
drag, startPoint x: 611, startPoint y: 268, endPoint x: 713, endPoint y: 468, distance: 224.5
click at [713, 468] on div "Question 03/10 Is this statement True or False? During the third read, you do n…" at bounding box center [899, 402] width 844 height 550
copy div "Is this statement True or False? During the third read, you do not read all of …"
click at [767, 375] on p "True" at bounding box center [914, 375] width 445 height 16
click at [654, 375] on input "True" at bounding box center [646, 375] width 16 height 16
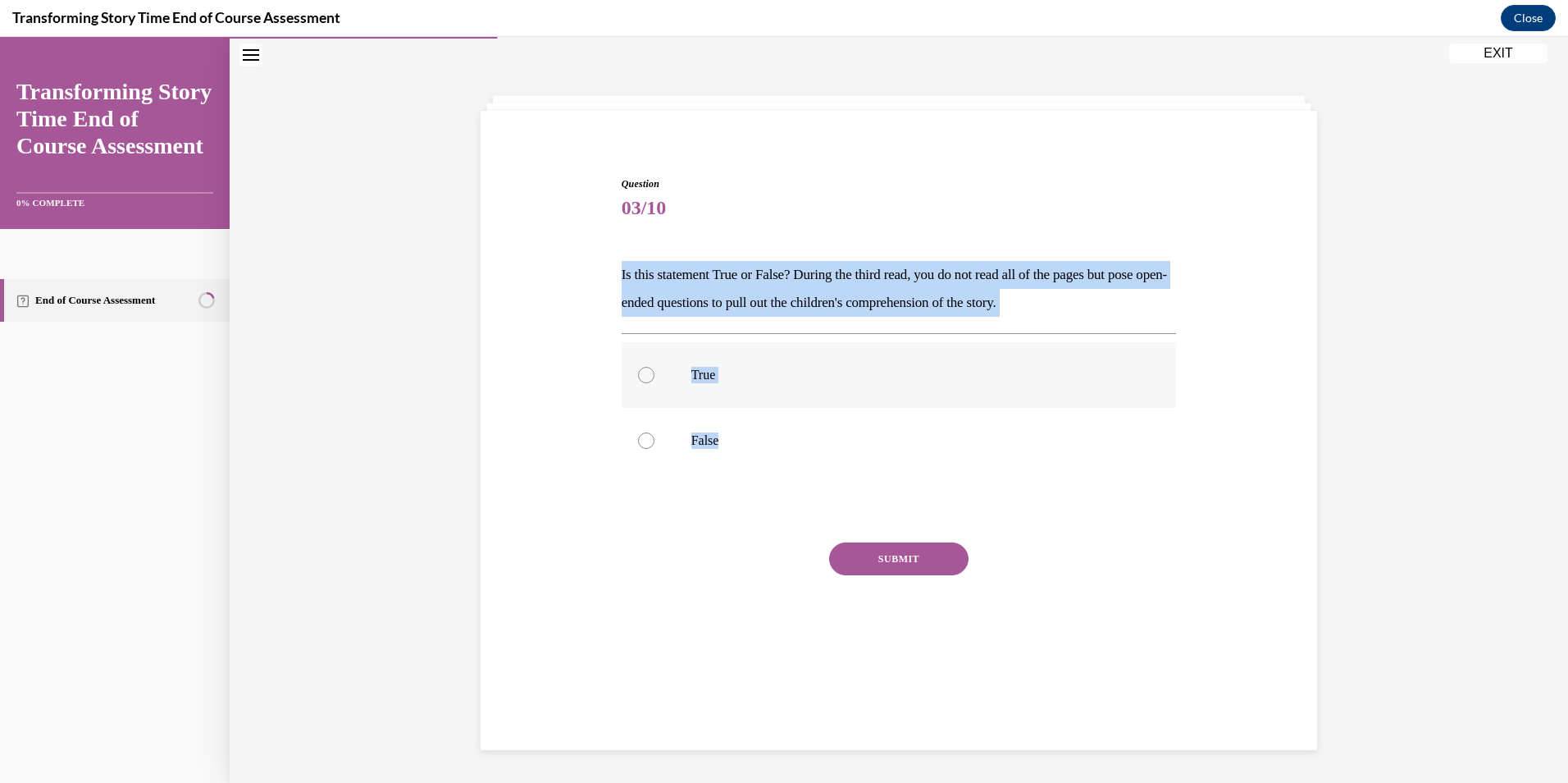
radio input "true"
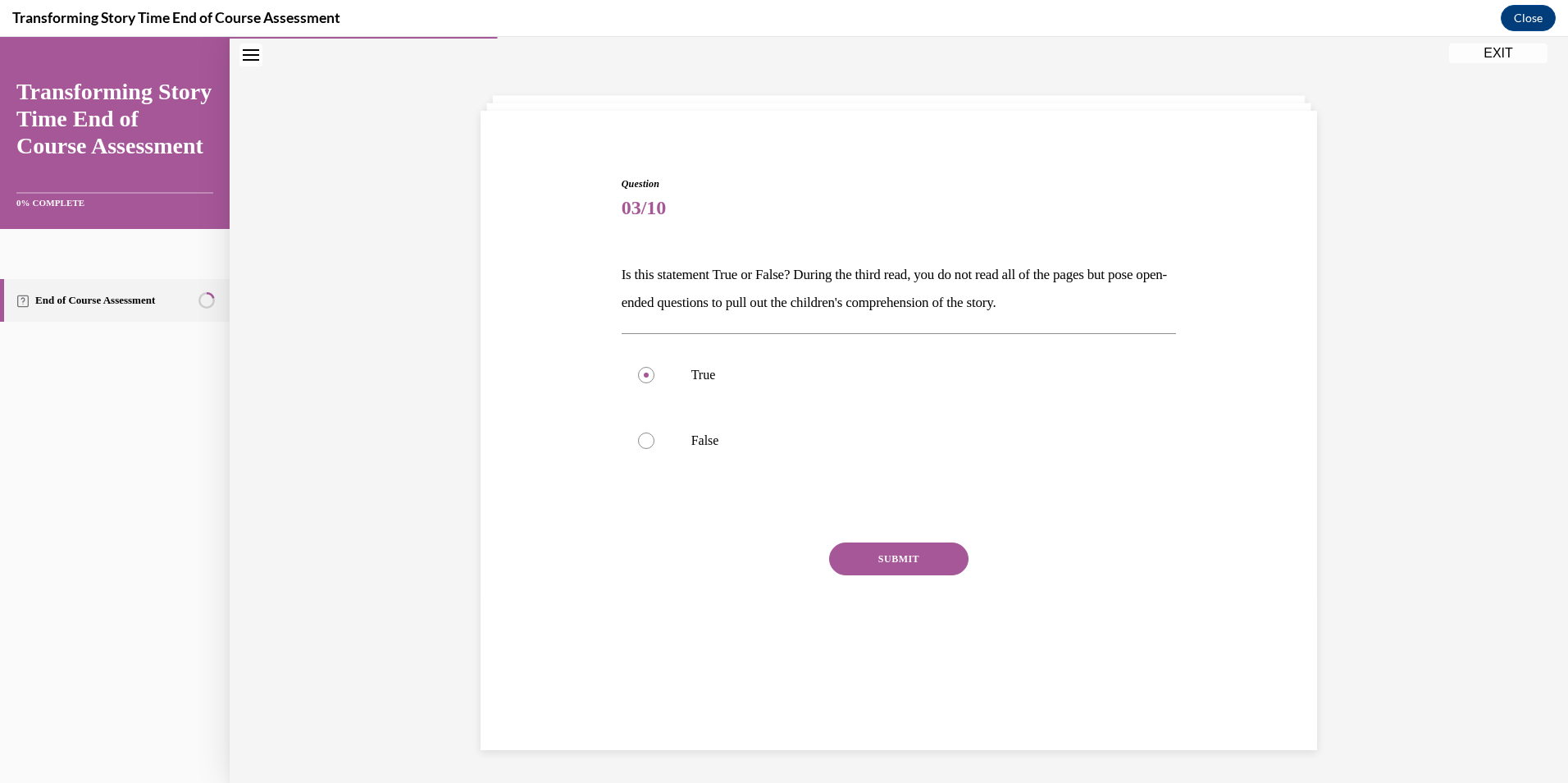
click at [930, 563] on button "SUBMIT" at bounding box center [899, 558] width 139 height 33
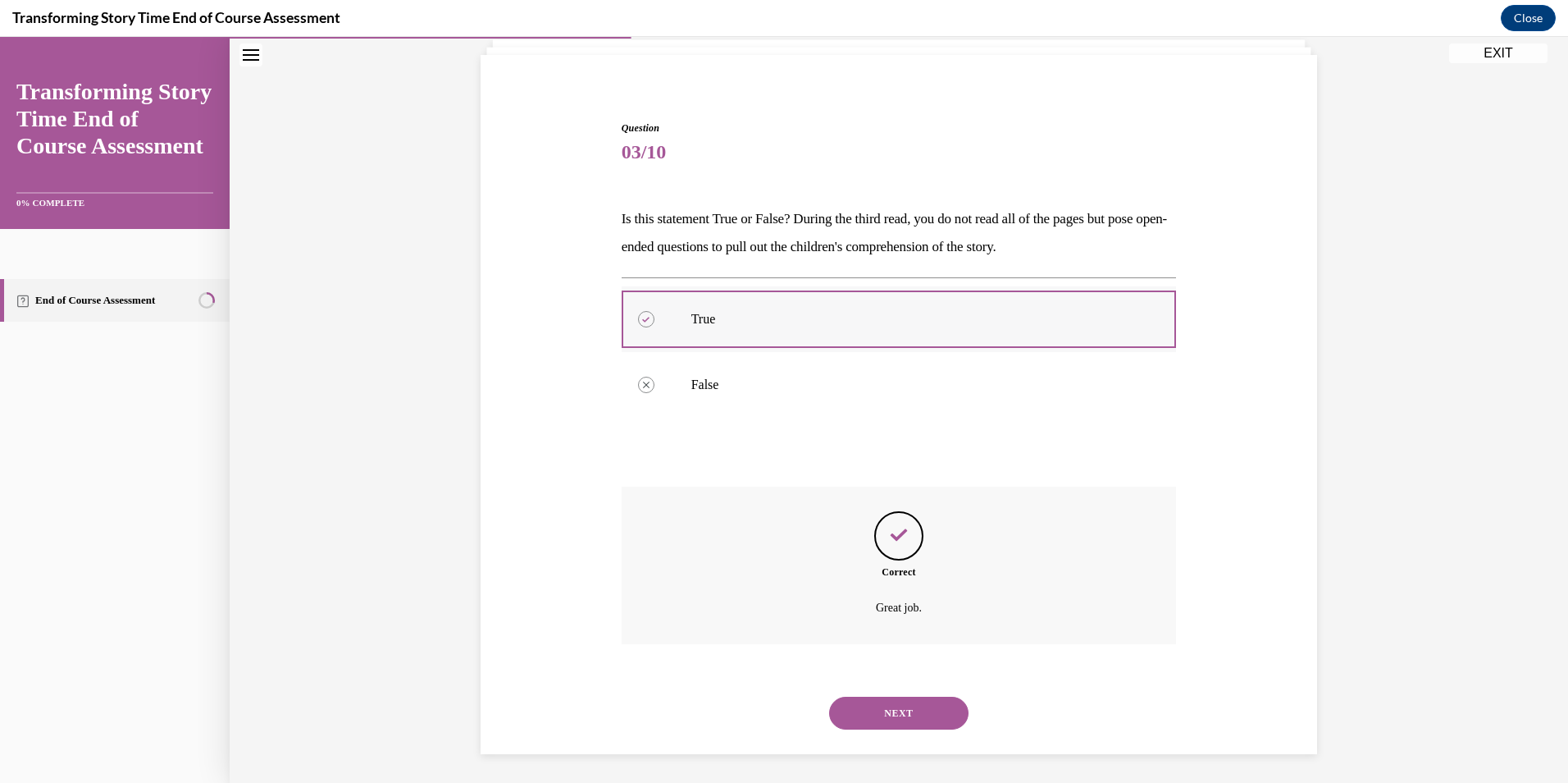
scroll to position [112, 0]
click at [926, 711] on button "NEXT" at bounding box center [899, 709] width 139 height 33
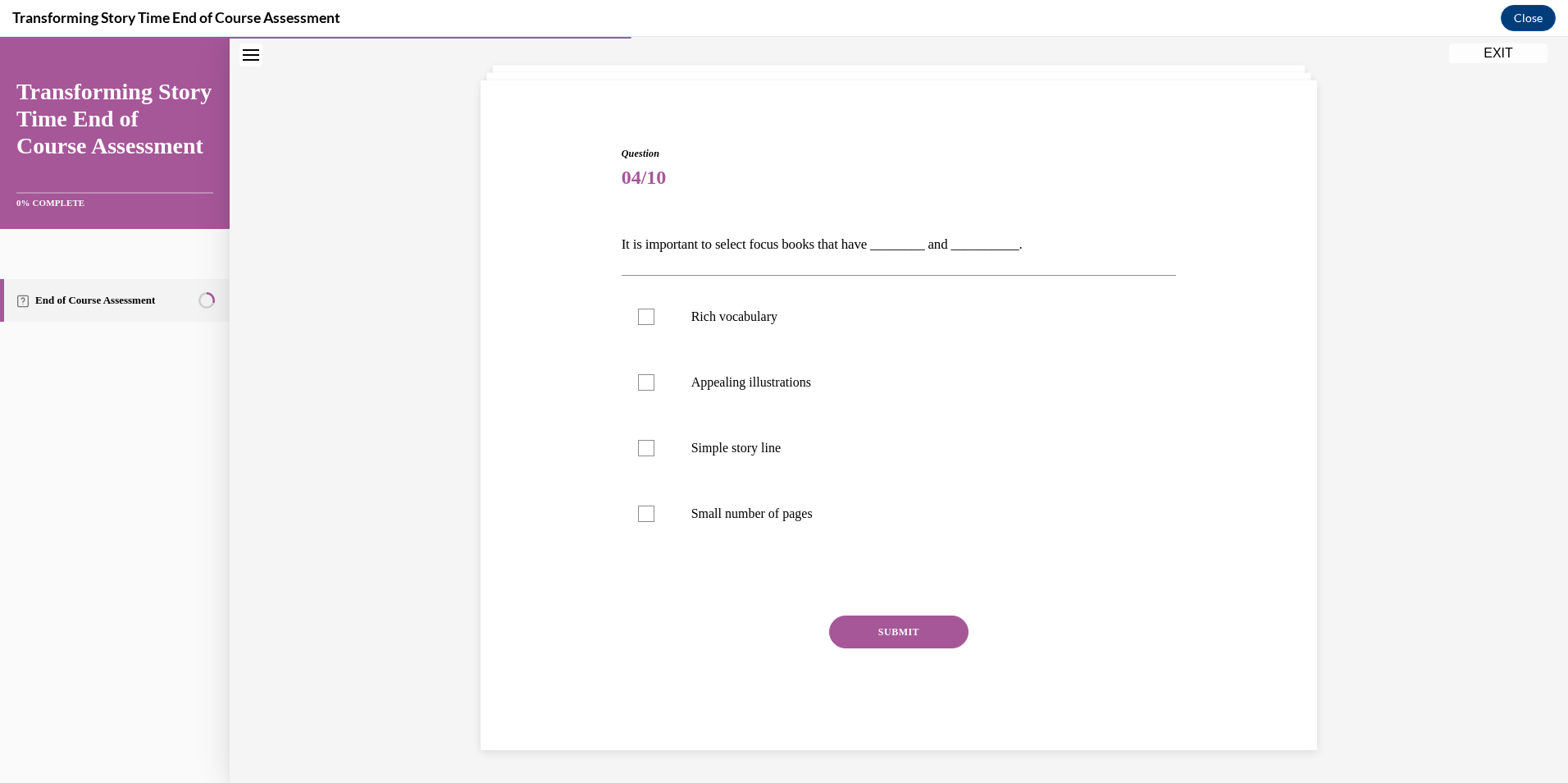
scroll to position [57, 0]
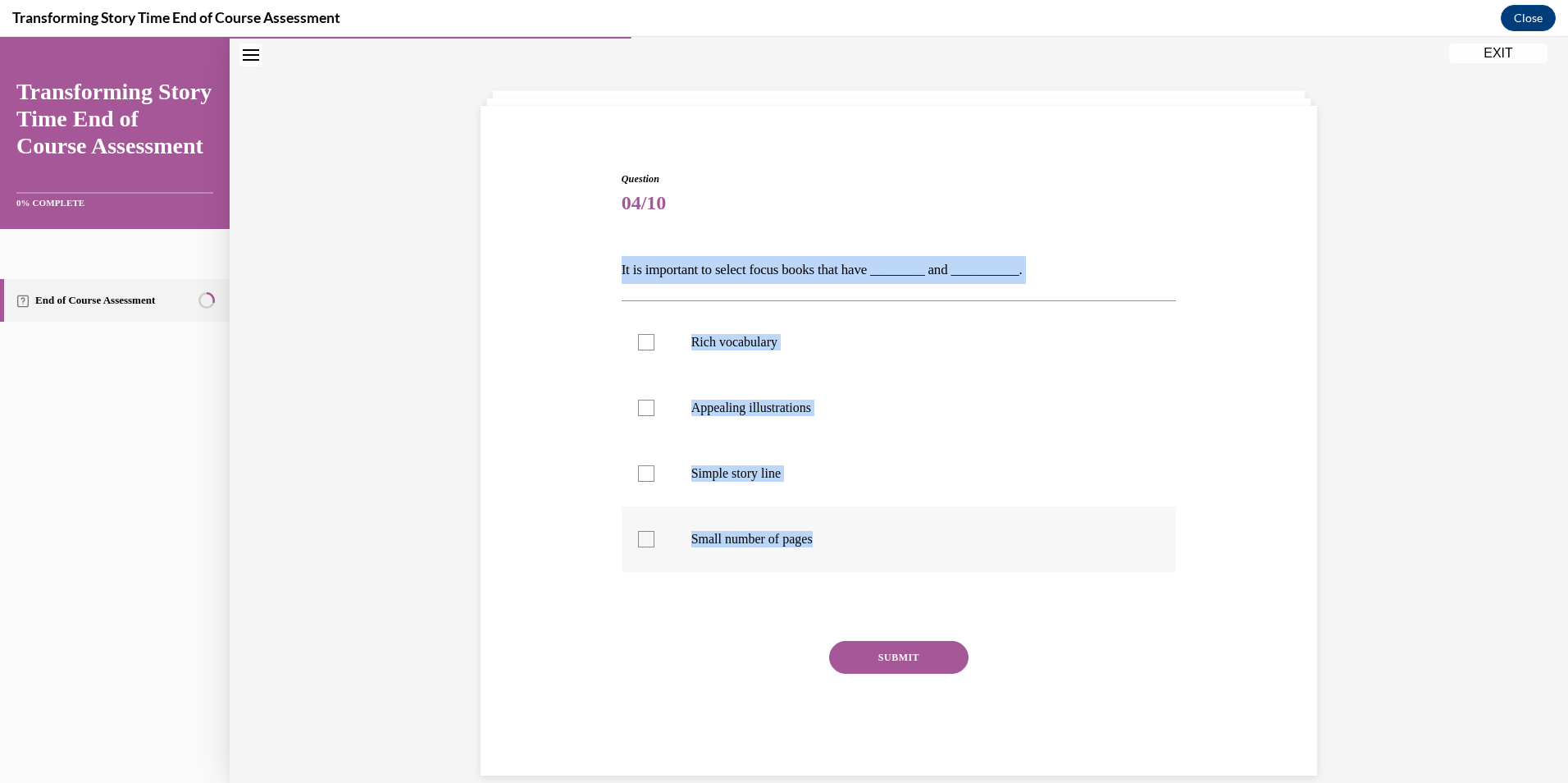
drag, startPoint x: 615, startPoint y: 237, endPoint x: 833, endPoint y: 548, distance: 379.8
click at [833, 548] on div "Question 04/10 It is important to select focus books that have ________ and ___…" at bounding box center [899, 474] width 555 height 604
copy div "It is important to select focus books that have ________ and __________. Rich v…"
click at [781, 329] on label "Rich vocabulary" at bounding box center [899, 342] width 555 height 66
click at [654, 334] on input "Rich vocabulary" at bounding box center [646, 342] width 16 height 16
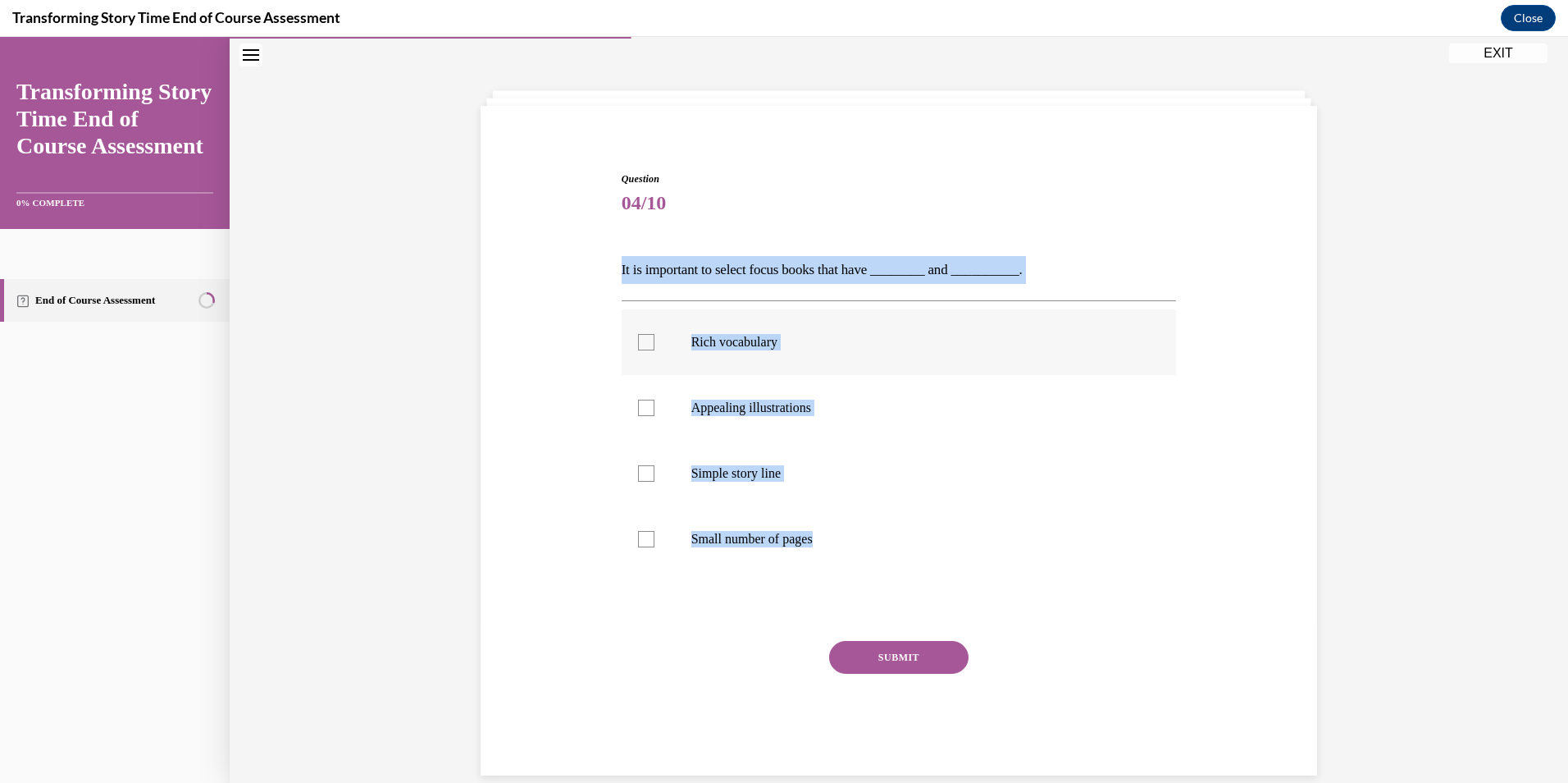
checkbox input "true"
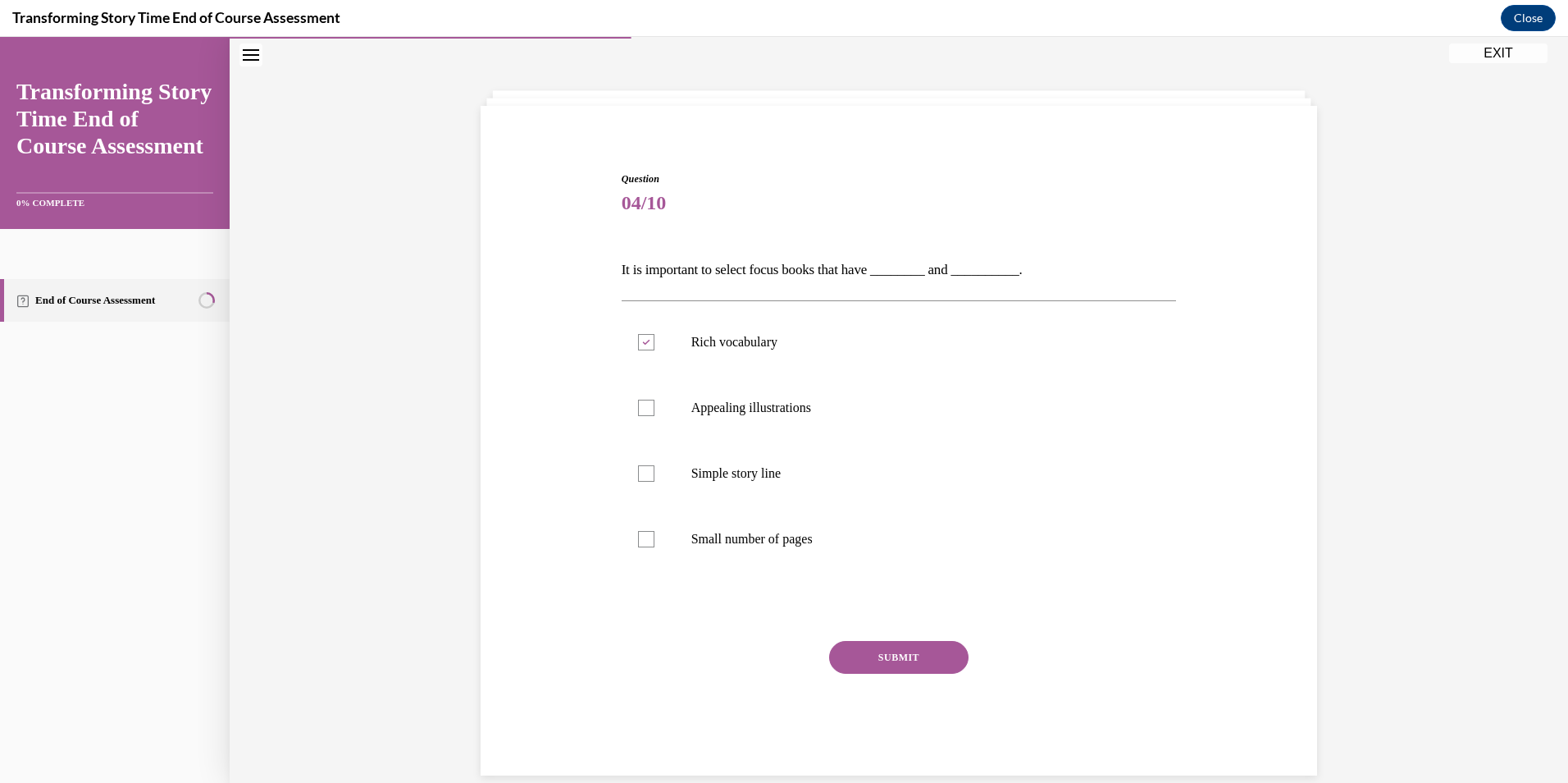
click at [922, 654] on button "SUBMIT" at bounding box center [899, 657] width 139 height 33
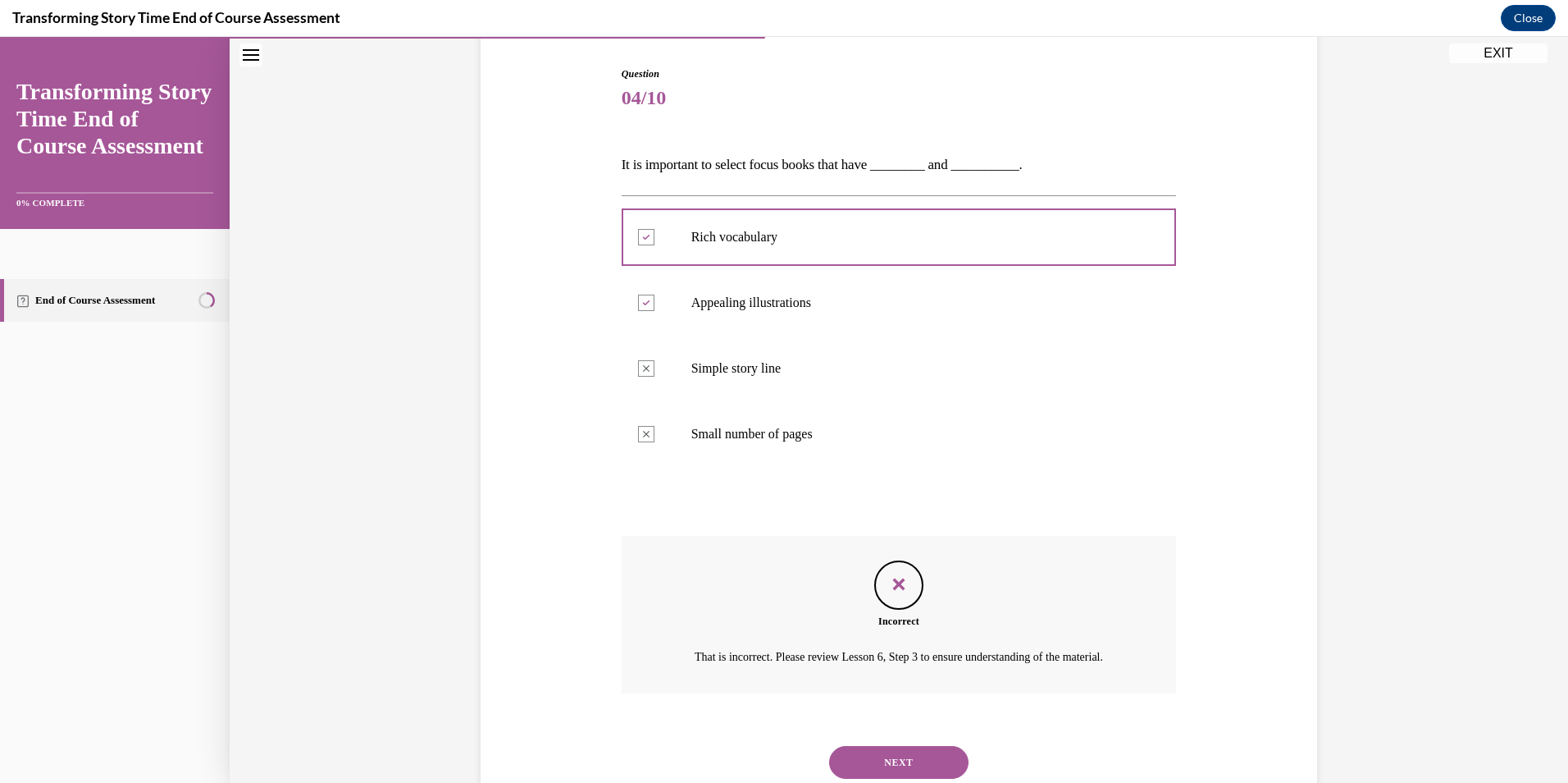
scroll to position [234, 0]
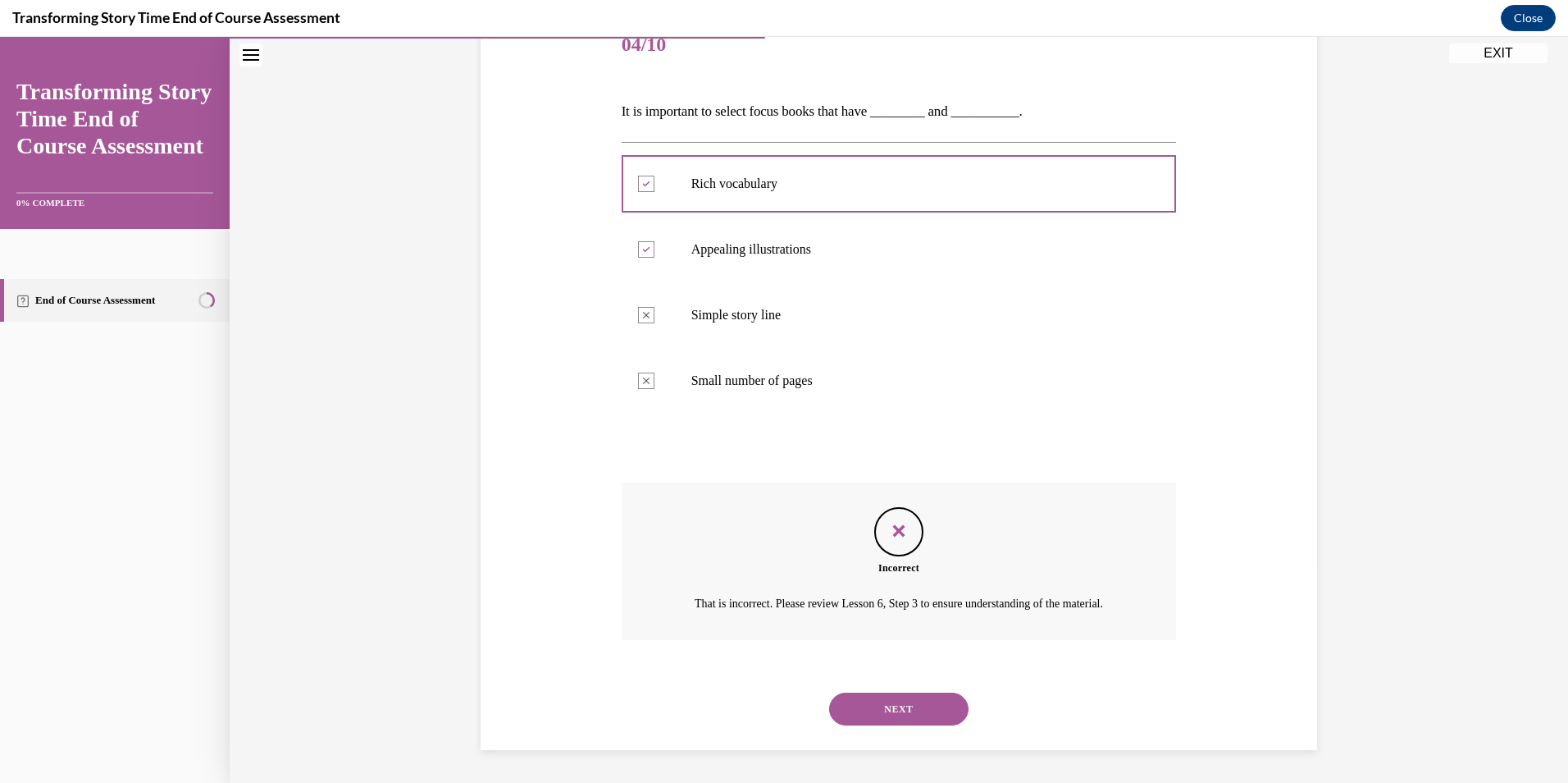
click at [893, 714] on button "NEXT" at bounding box center [899, 709] width 139 height 33
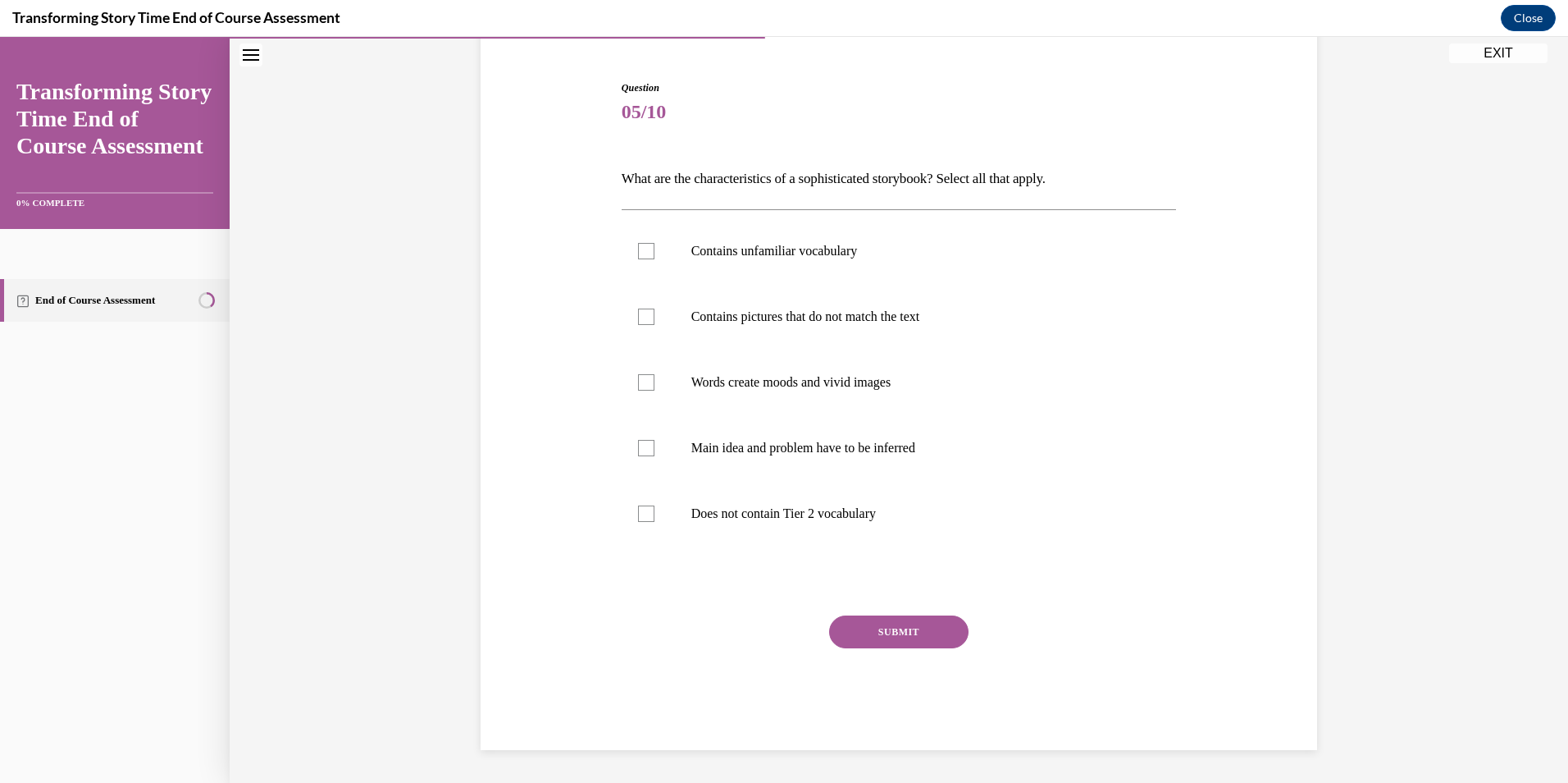
scroll to position [148, 0]
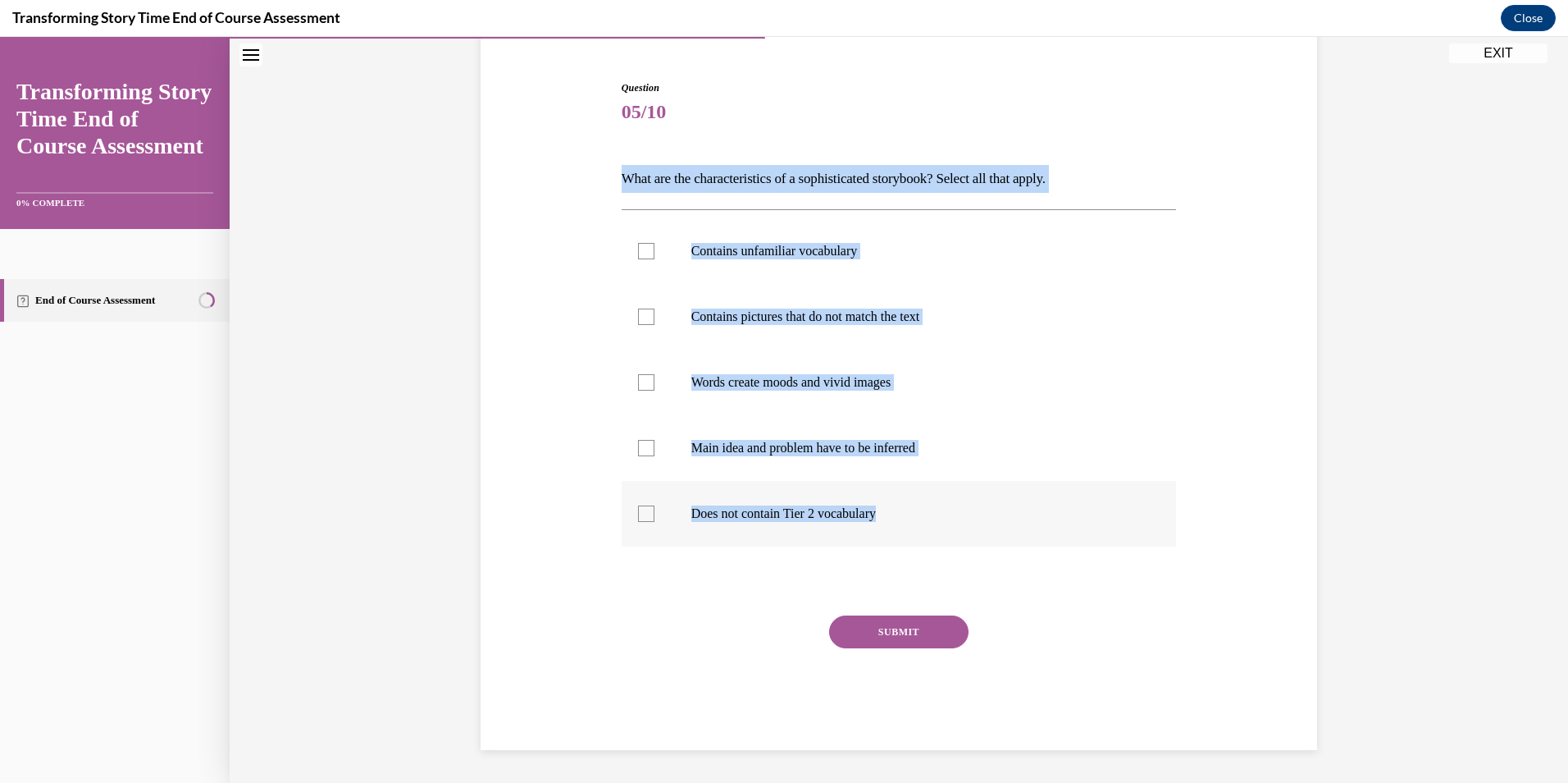
drag, startPoint x: 609, startPoint y: 178, endPoint x: 887, endPoint y: 519, distance: 440.0
click at [887, 519] on div "Question 05/10 What are the characteristics of a sophisticated storybook? Selec…" at bounding box center [899, 391] width 844 height 719
copy div "What are the characteristics of a sophisticated storybook? Select all that appl…"
click at [695, 236] on label "Contains unfamiliar vocabulary" at bounding box center [899, 251] width 555 height 66
click at [654, 243] on input "Contains unfamiliar vocabulary" at bounding box center [646, 250] width 16 height 16
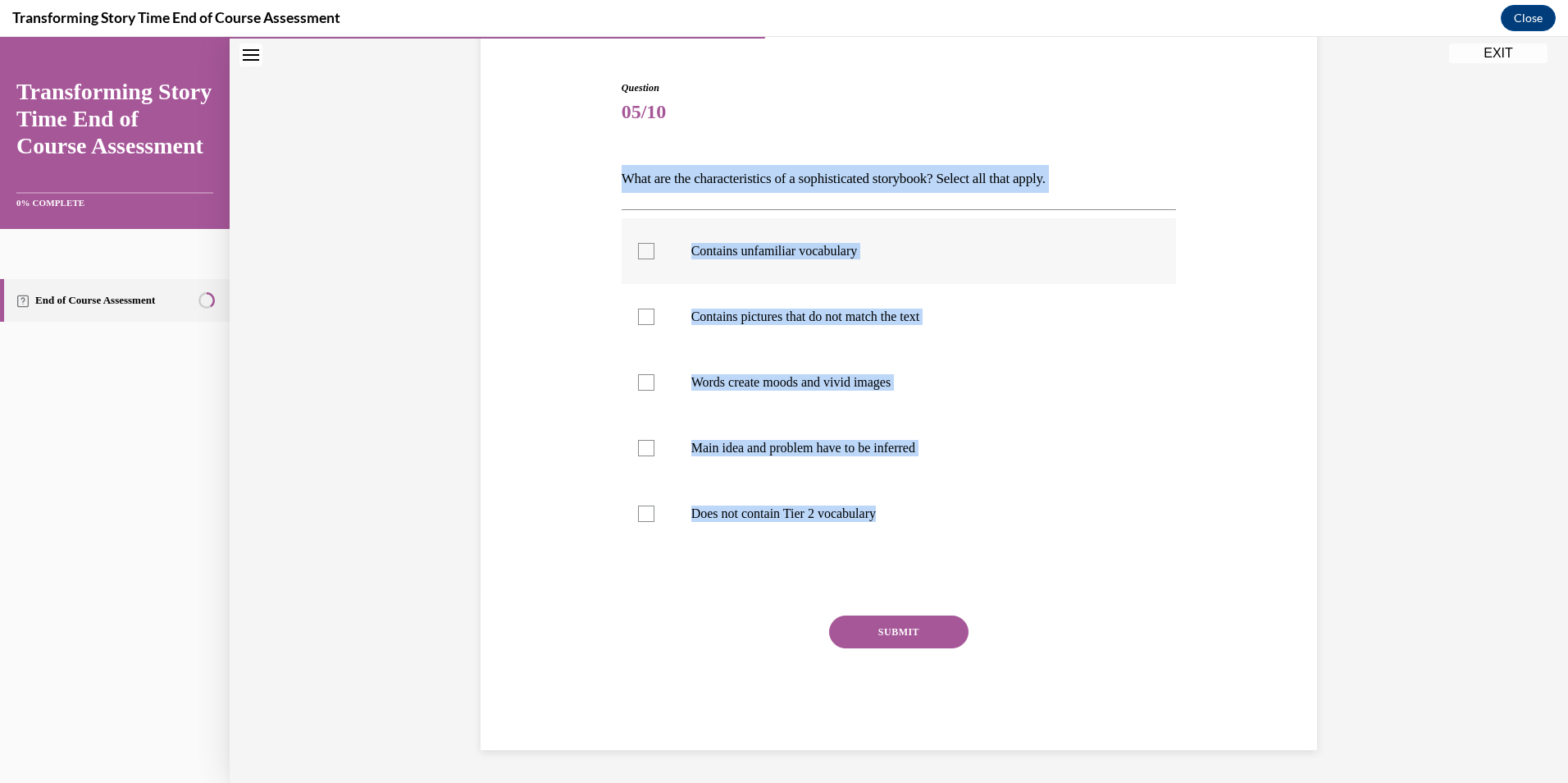
checkbox input "true"
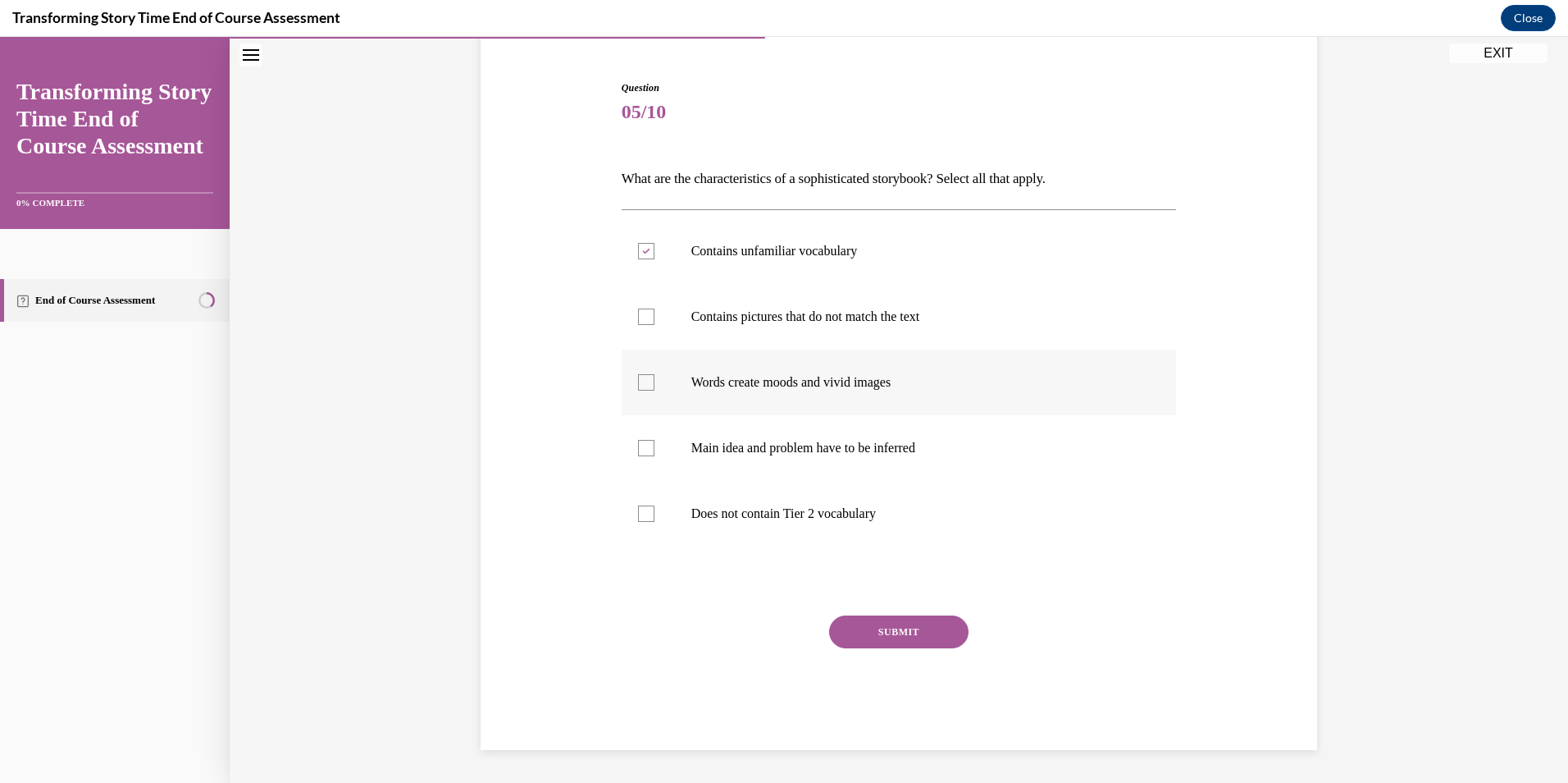
click at [718, 372] on label "Words create moods and vivid images" at bounding box center [899, 382] width 555 height 66
click at [654, 374] on input "Words create moods and vivid images" at bounding box center [646, 381] width 16 height 16
checkbox input "true"
click at [727, 445] on p "Main idea and problem have to be inferred" at bounding box center [914, 447] width 445 height 16
click at [654, 445] on input "Main idea and problem have to be inferred" at bounding box center [646, 447] width 16 height 16
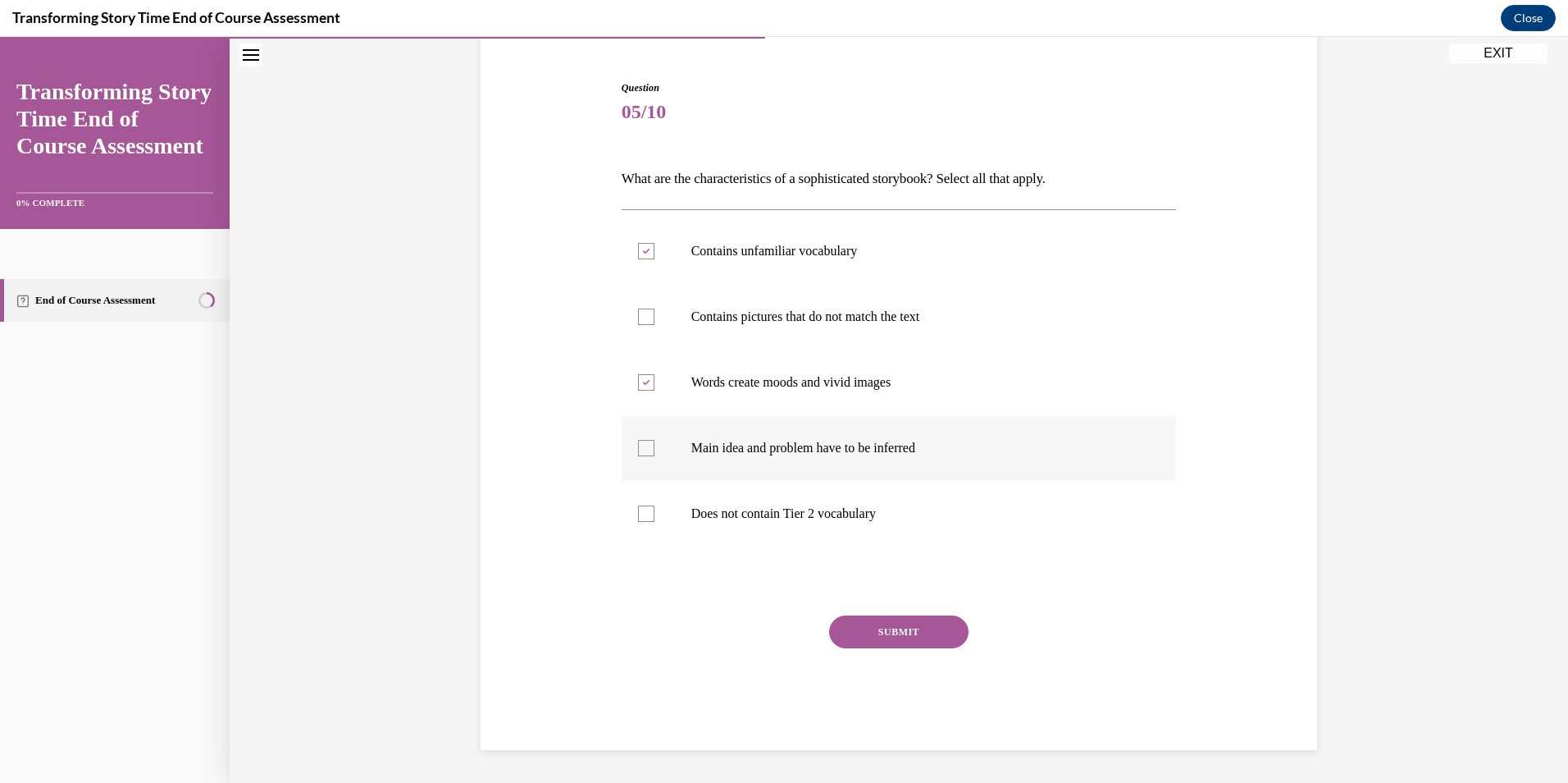
checkbox input "true"
click at [833, 579] on div at bounding box center [899, 580] width 555 height 19
click at [855, 617] on button "SUBMIT" at bounding box center [899, 632] width 139 height 33
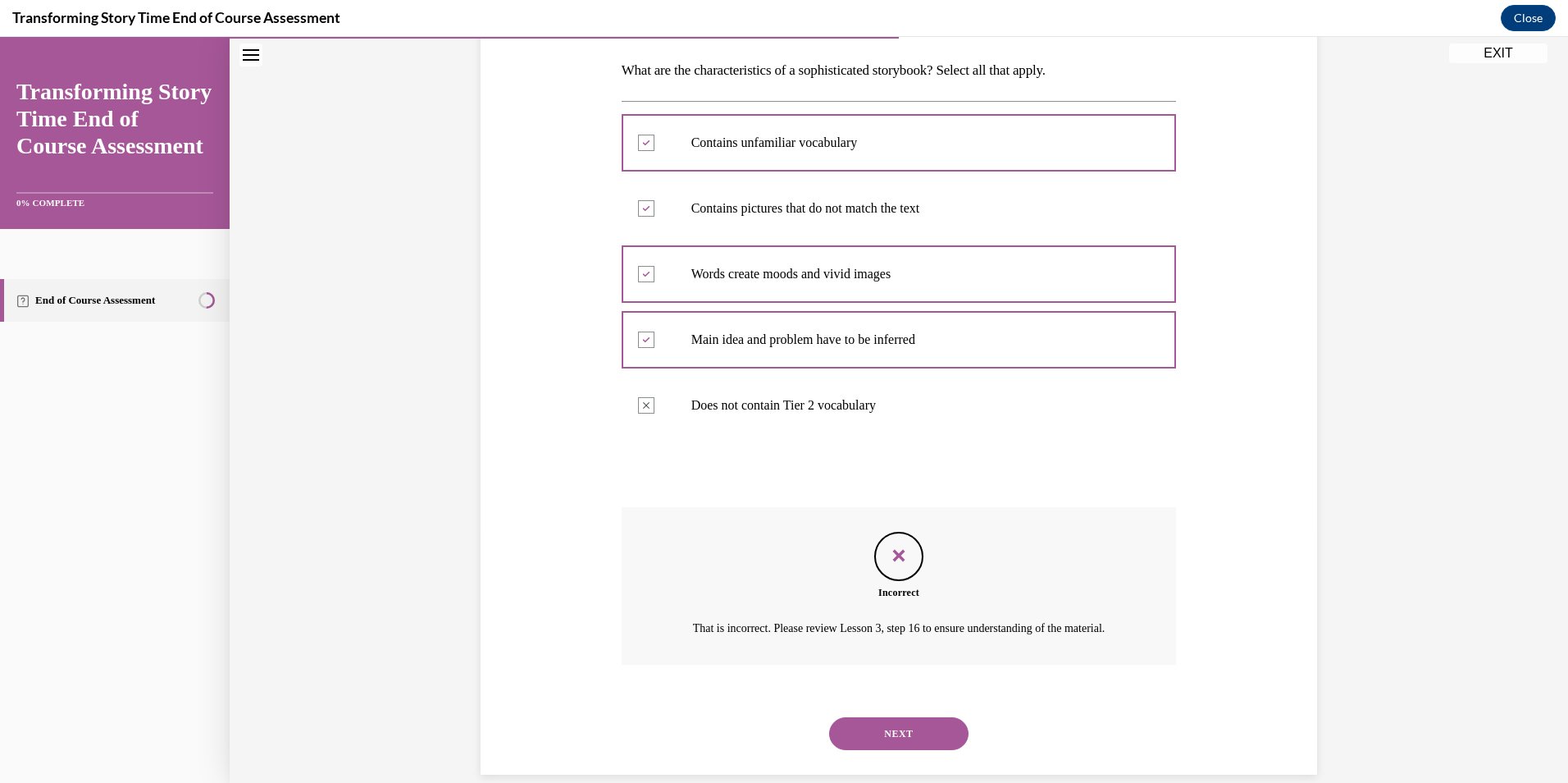
scroll to position [245, 0]
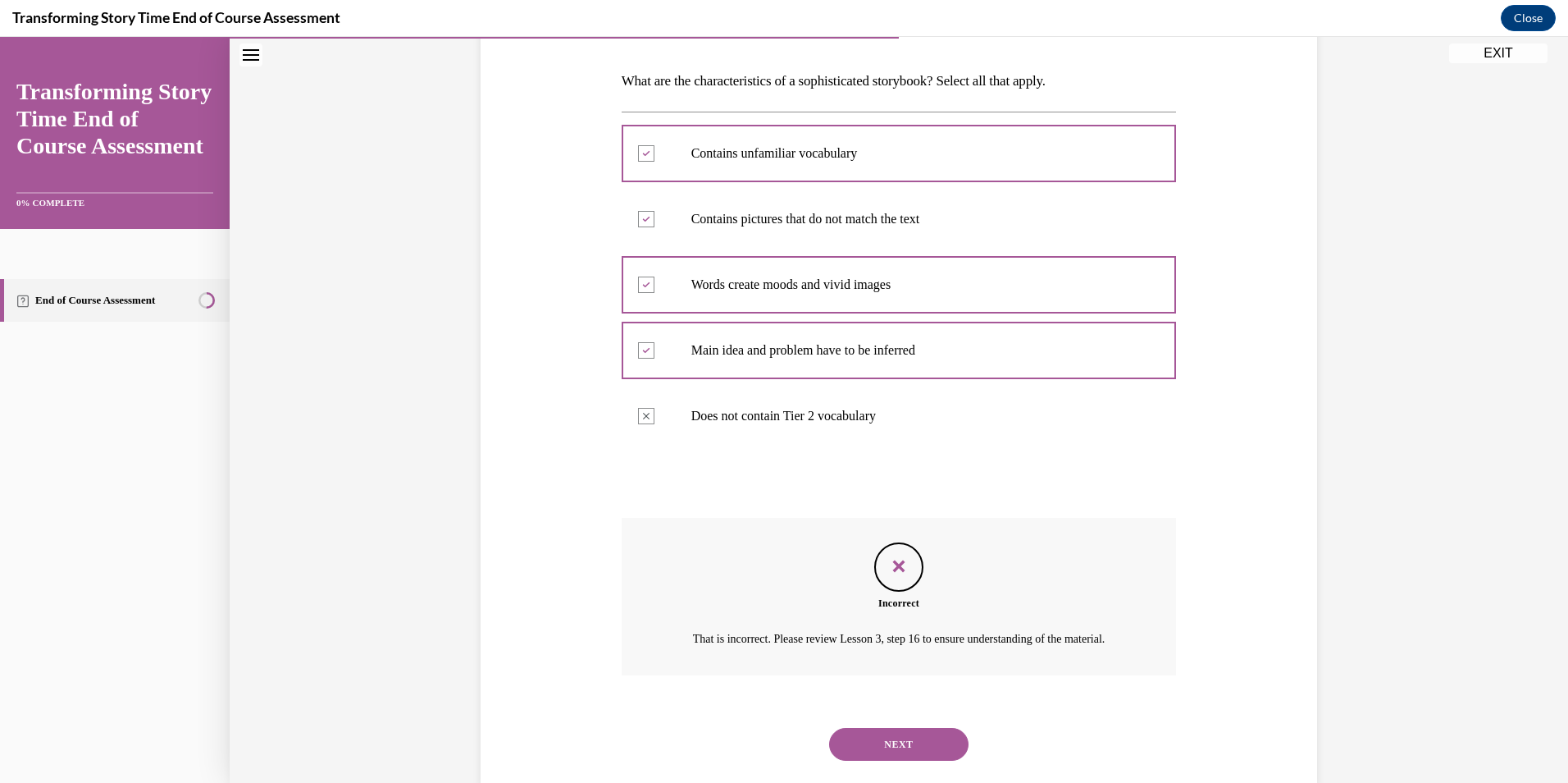
click at [876, 760] on button "NEXT" at bounding box center [899, 744] width 139 height 33
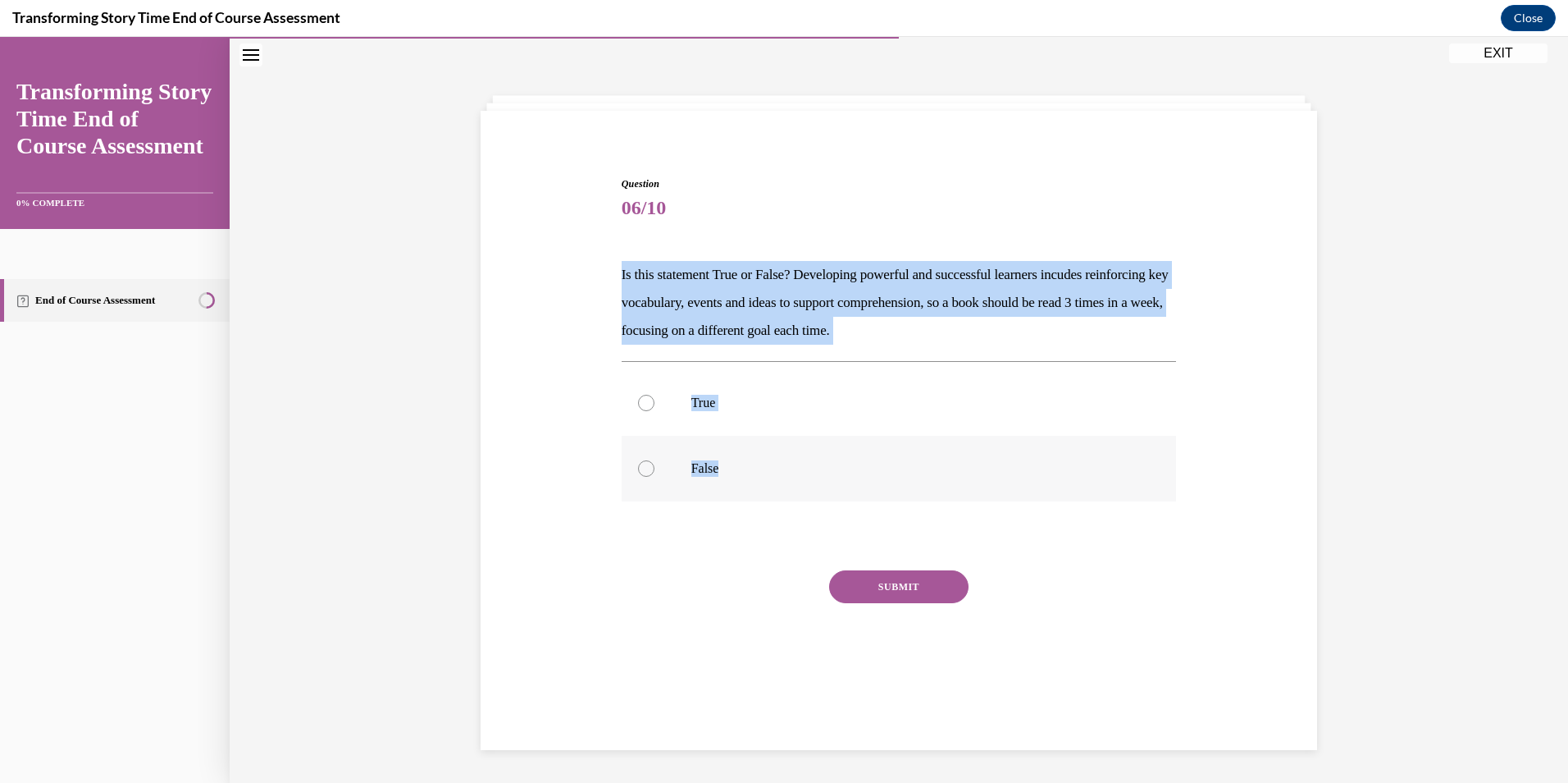
drag, startPoint x: 613, startPoint y: 269, endPoint x: 737, endPoint y: 474, distance: 239.6
click at [737, 474] on div "Question 06/10 Is this statement True or False? Developing powerful and success…" at bounding box center [899, 428] width 564 height 553
copy div "Is this statement True or False? Developing powerful and successful learners in…"
click at [647, 402] on div at bounding box center [646, 402] width 16 height 16
click at [647, 402] on input "True" at bounding box center [646, 402] width 16 height 16
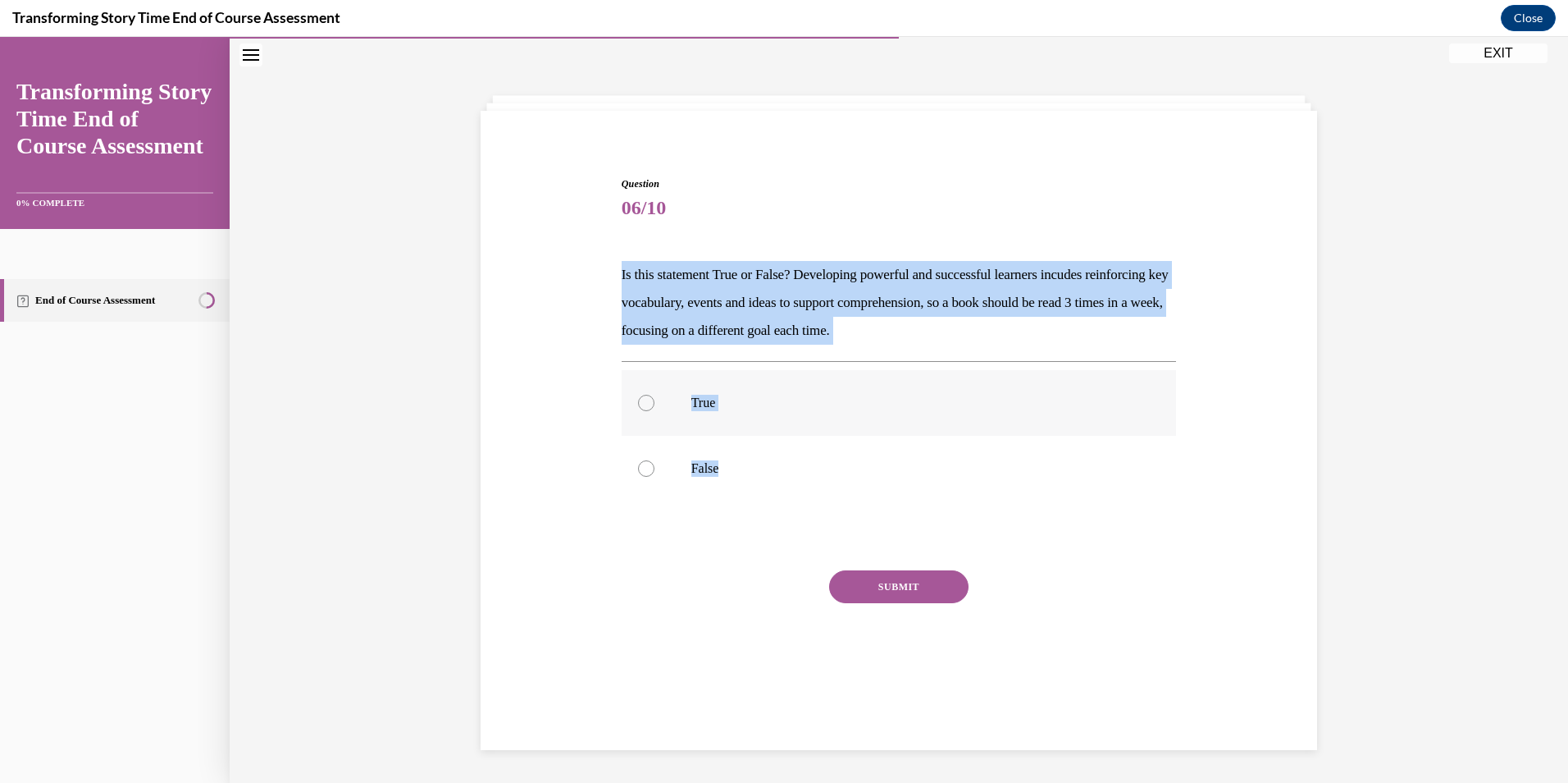
radio input "true"
click at [879, 584] on button "SUBMIT" at bounding box center [899, 586] width 139 height 33
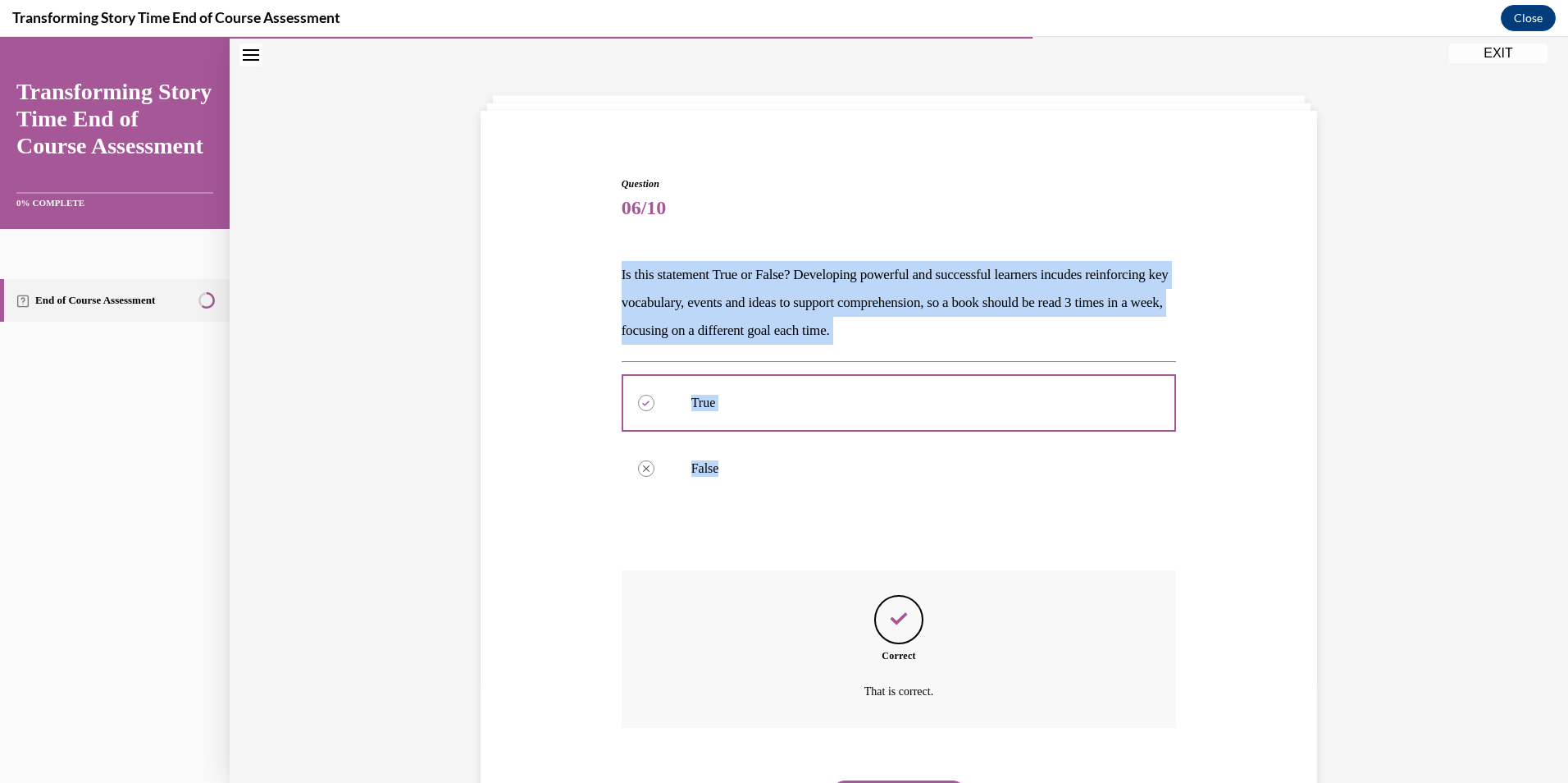
scroll to position [140, 0]
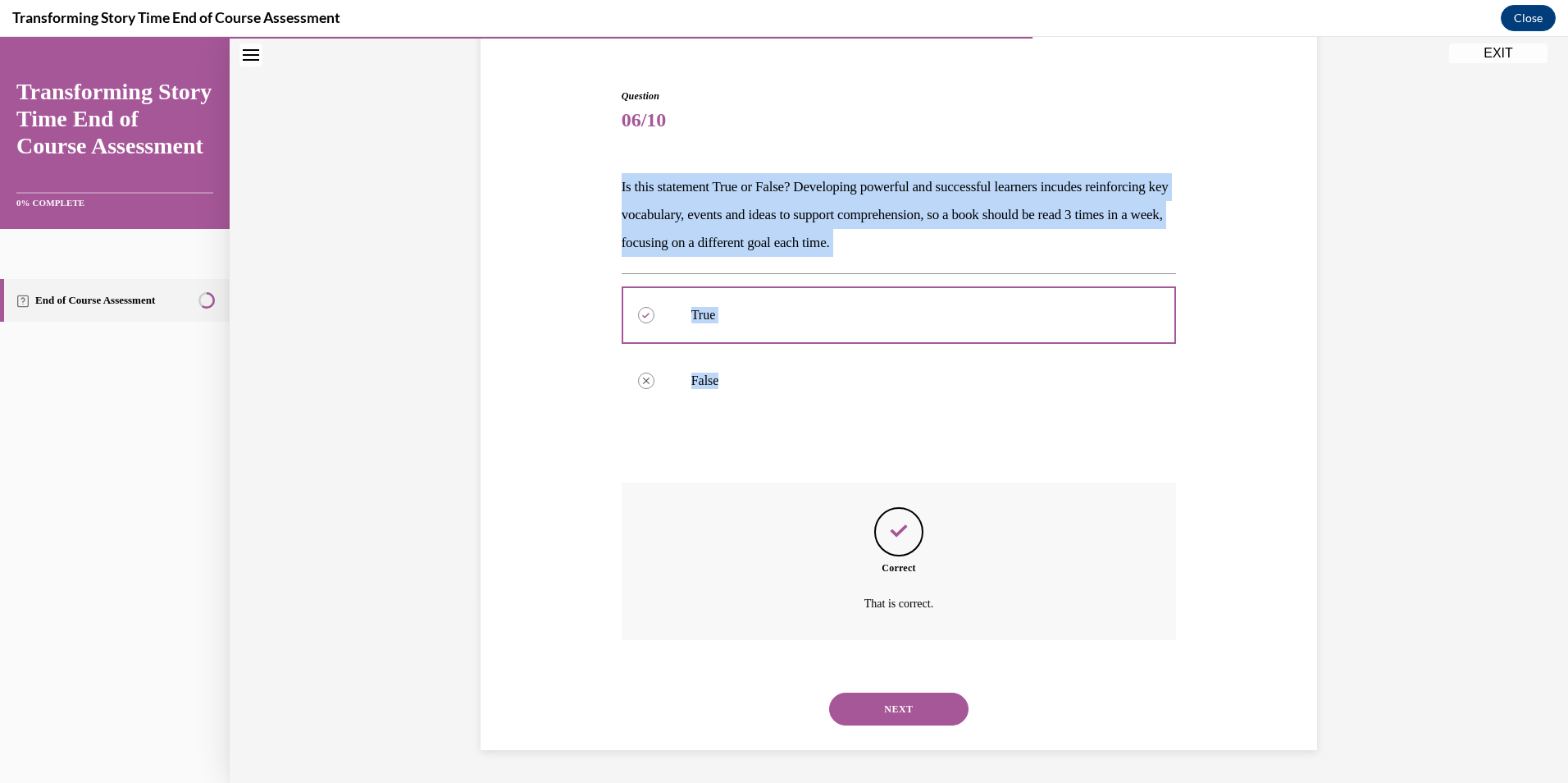
click at [888, 695] on button "NEXT" at bounding box center [899, 709] width 139 height 33
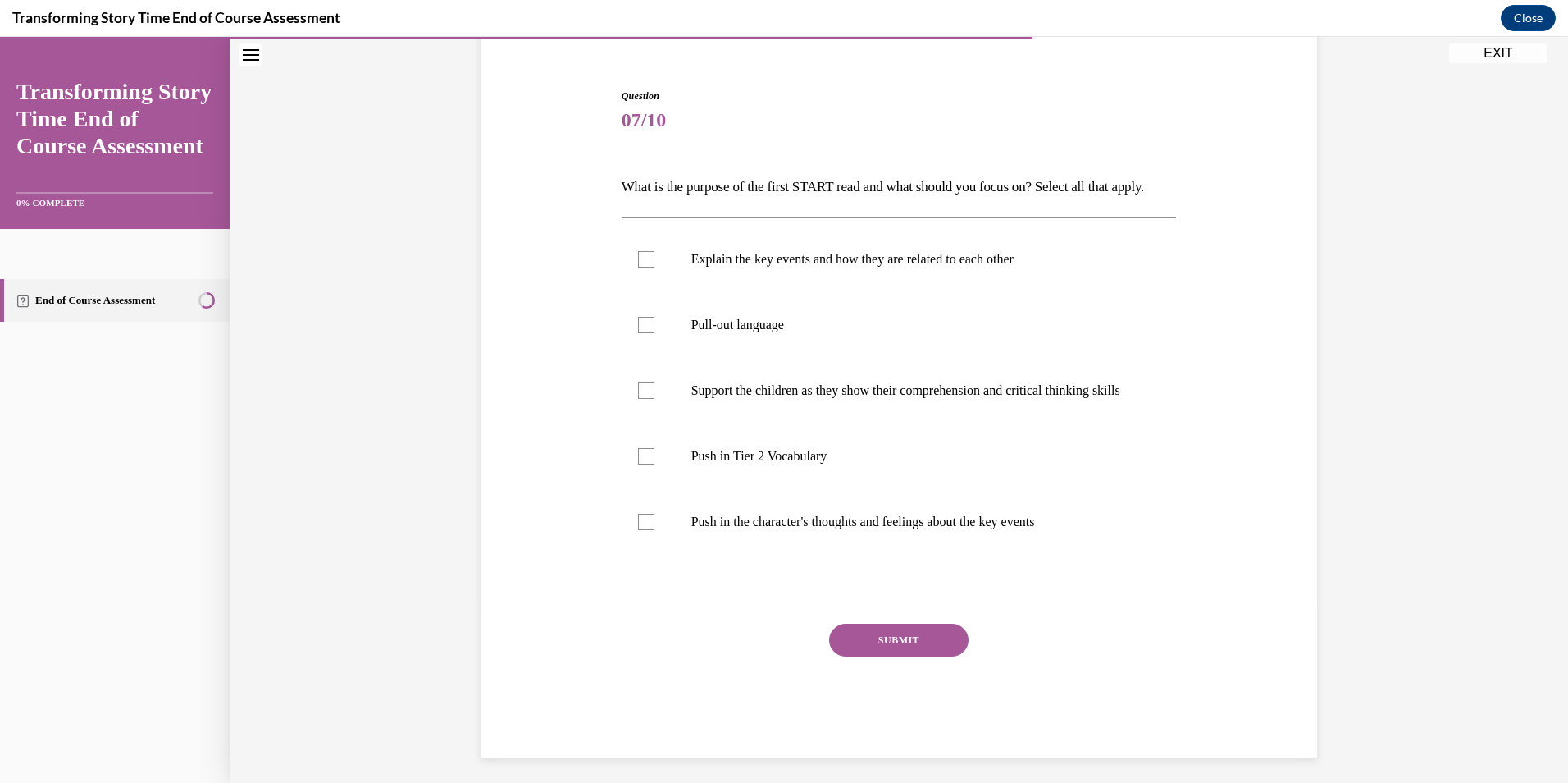
scroll to position [86, 0]
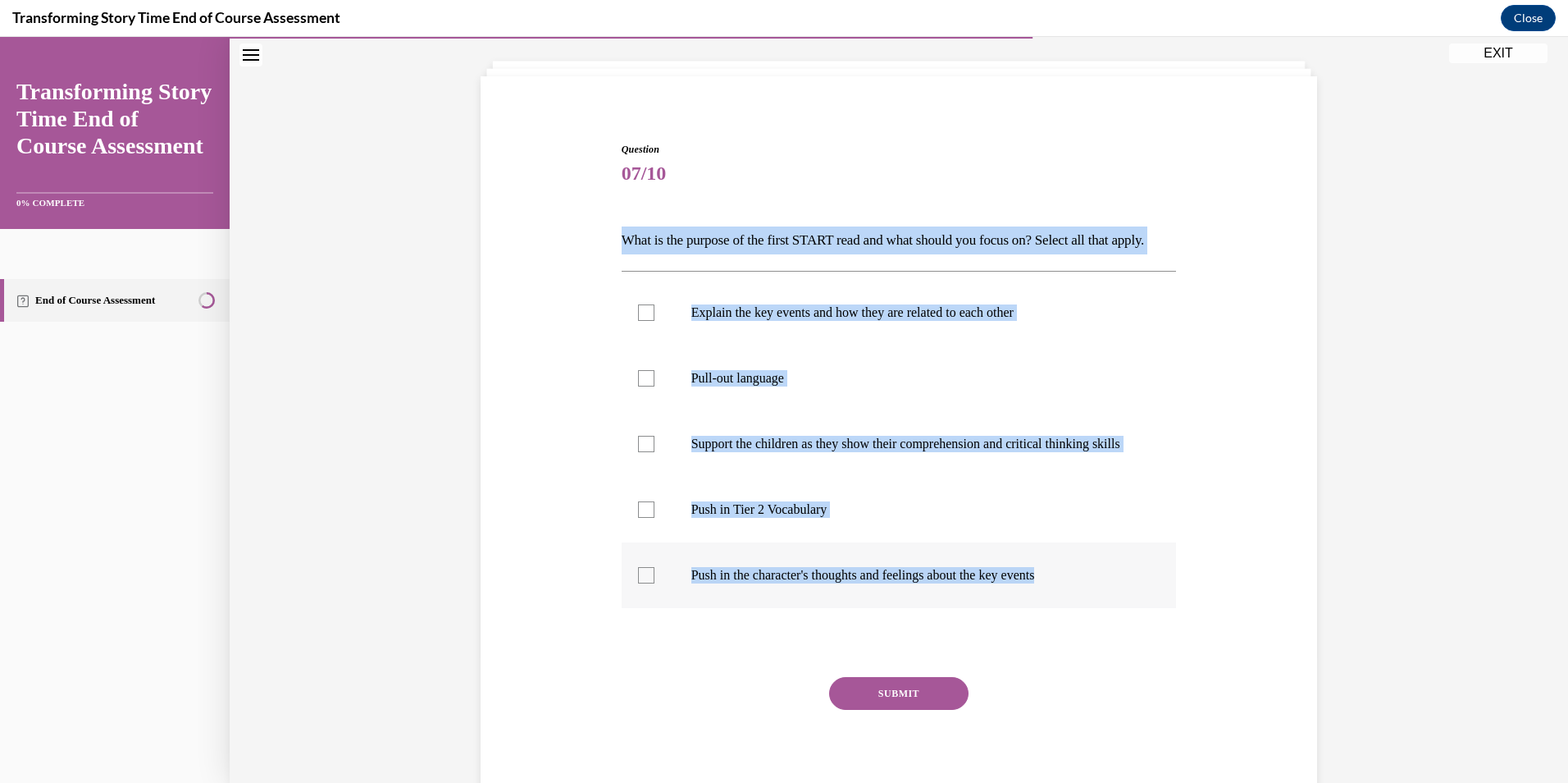
drag, startPoint x: 609, startPoint y: 234, endPoint x: 1117, endPoint y: 610, distance: 632.0
click at [1117, 610] on div "Question 07/10 What is the purpose of the first START read and what should you …" at bounding box center [899, 452] width 844 height 719
copy div "What is the purpose of the first START read and what should you focus on? Selec…"
click at [777, 386] on p "Pull-out language" at bounding box center [914, 378] width 445 height 16
click at [654, 386] on input "Pull-out language" at bounding box center [646, 378] width 16 height 16
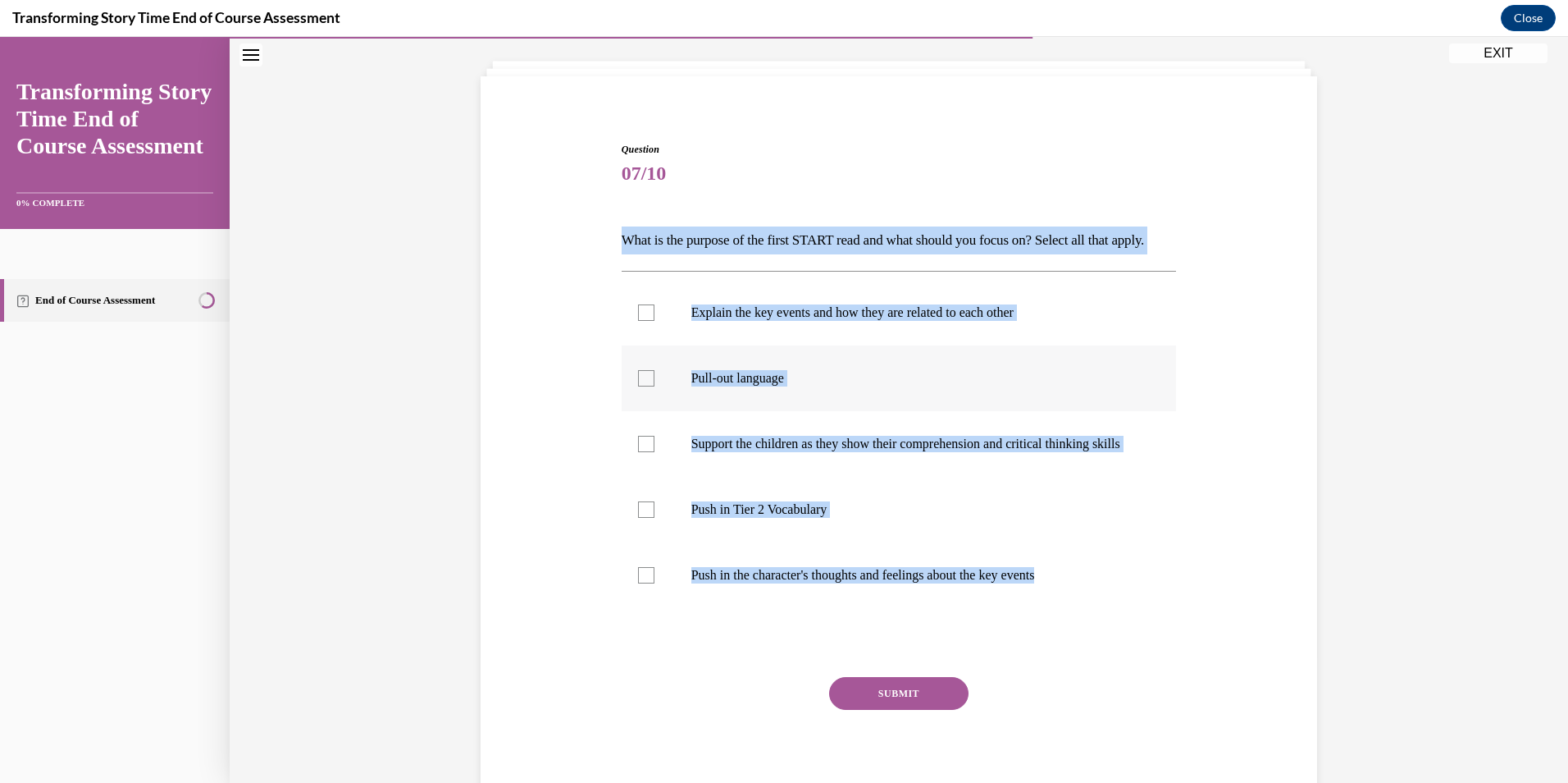
checkbox input "true"
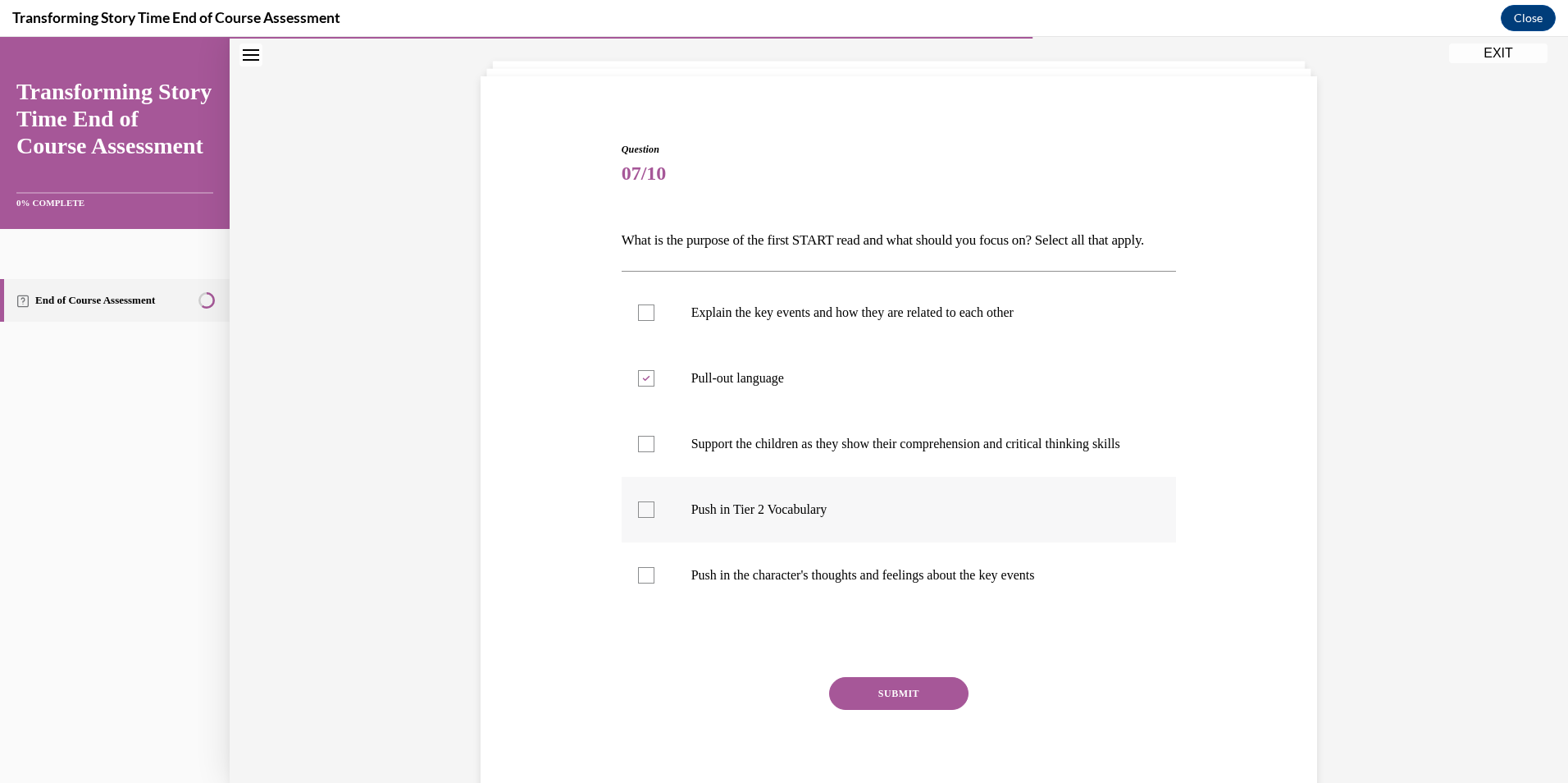
click at [779, 517] on p "Push in Tier 2 Vocabulary" at bounding box center [914, 509] width 445 height 16
click at [654, 517] on input "Push in Tier 2 Vocabulary" at bounding box center [646, 509] width 16 height 16
checkbox input "true"
click at [850, 709] on button "SUBMIT" at bounding box center [899, 693] width 139 height 33
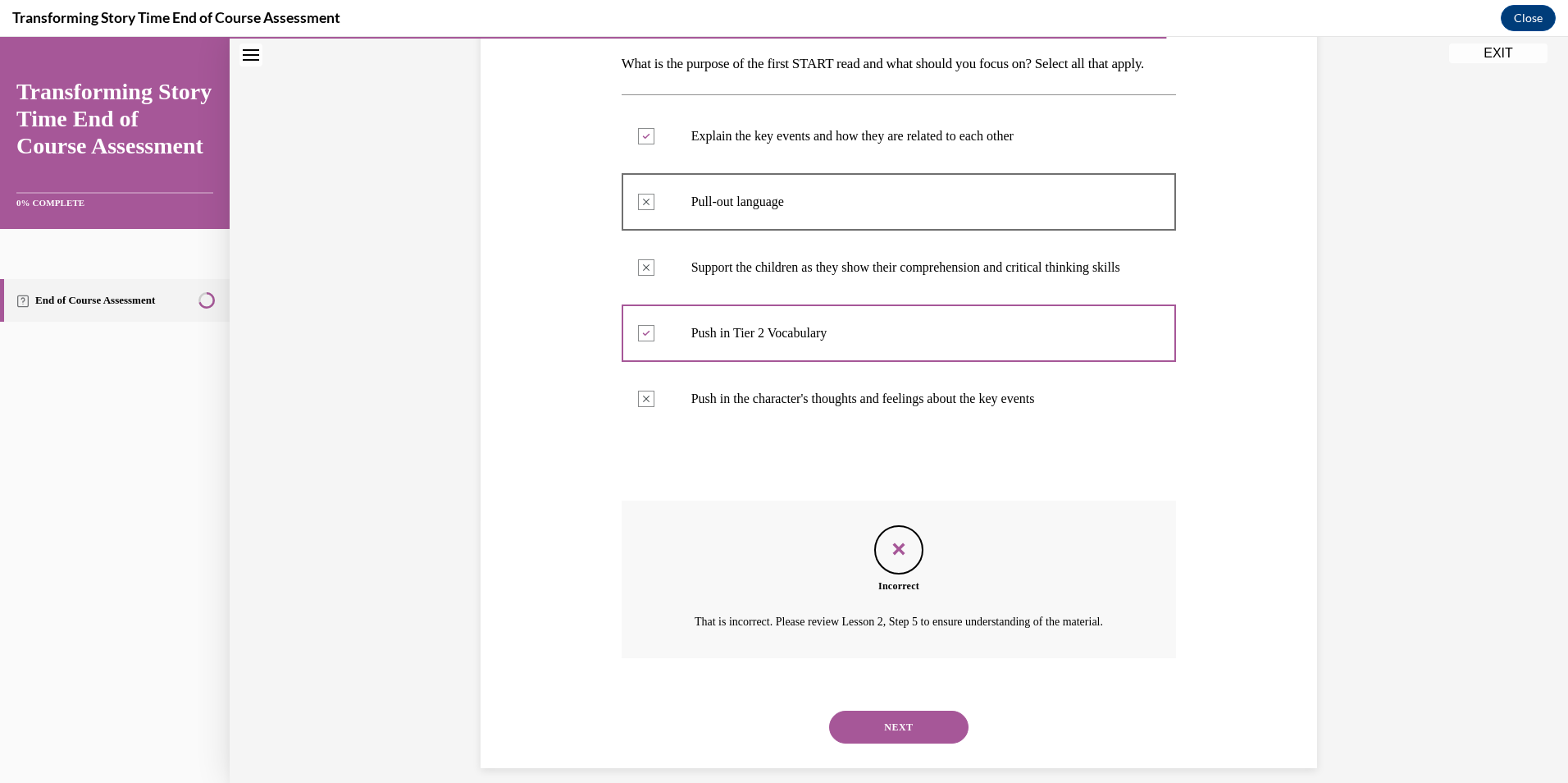
scroll to position [344, 0]
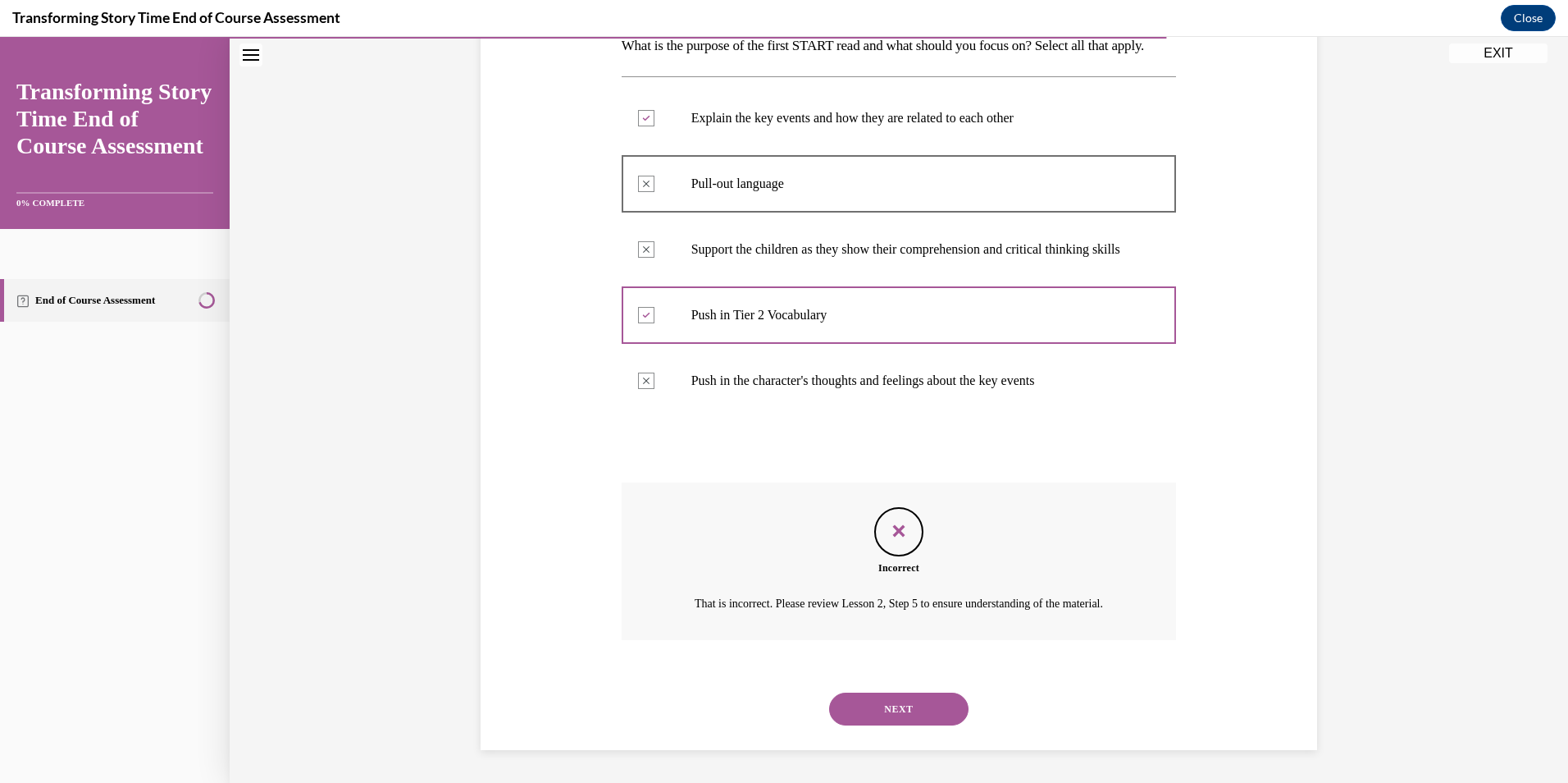
click at [919, 719] on button "NEXT" at bounding box center [899, 709] width 139 height 33
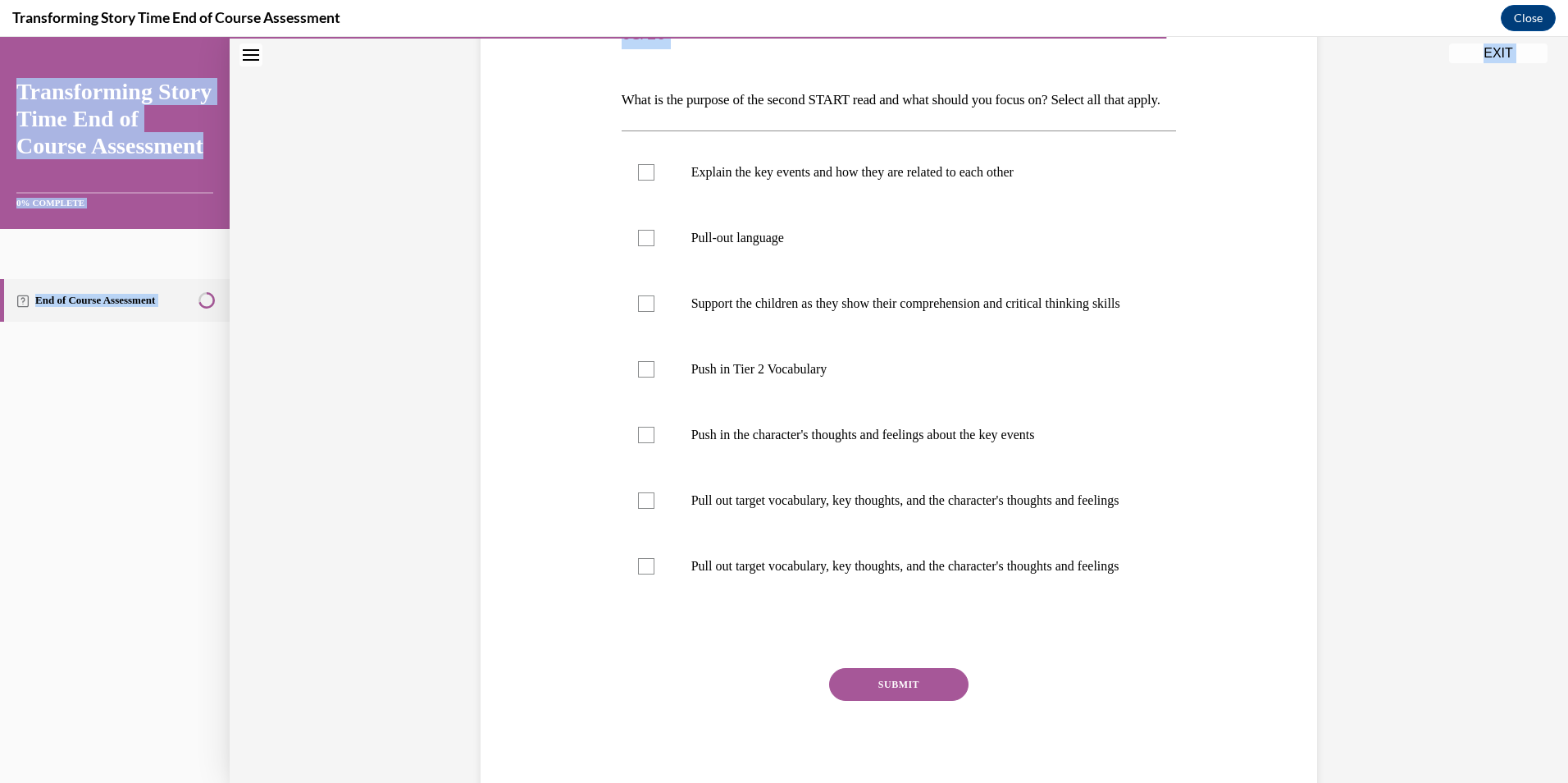
scroll to position [356, 0]
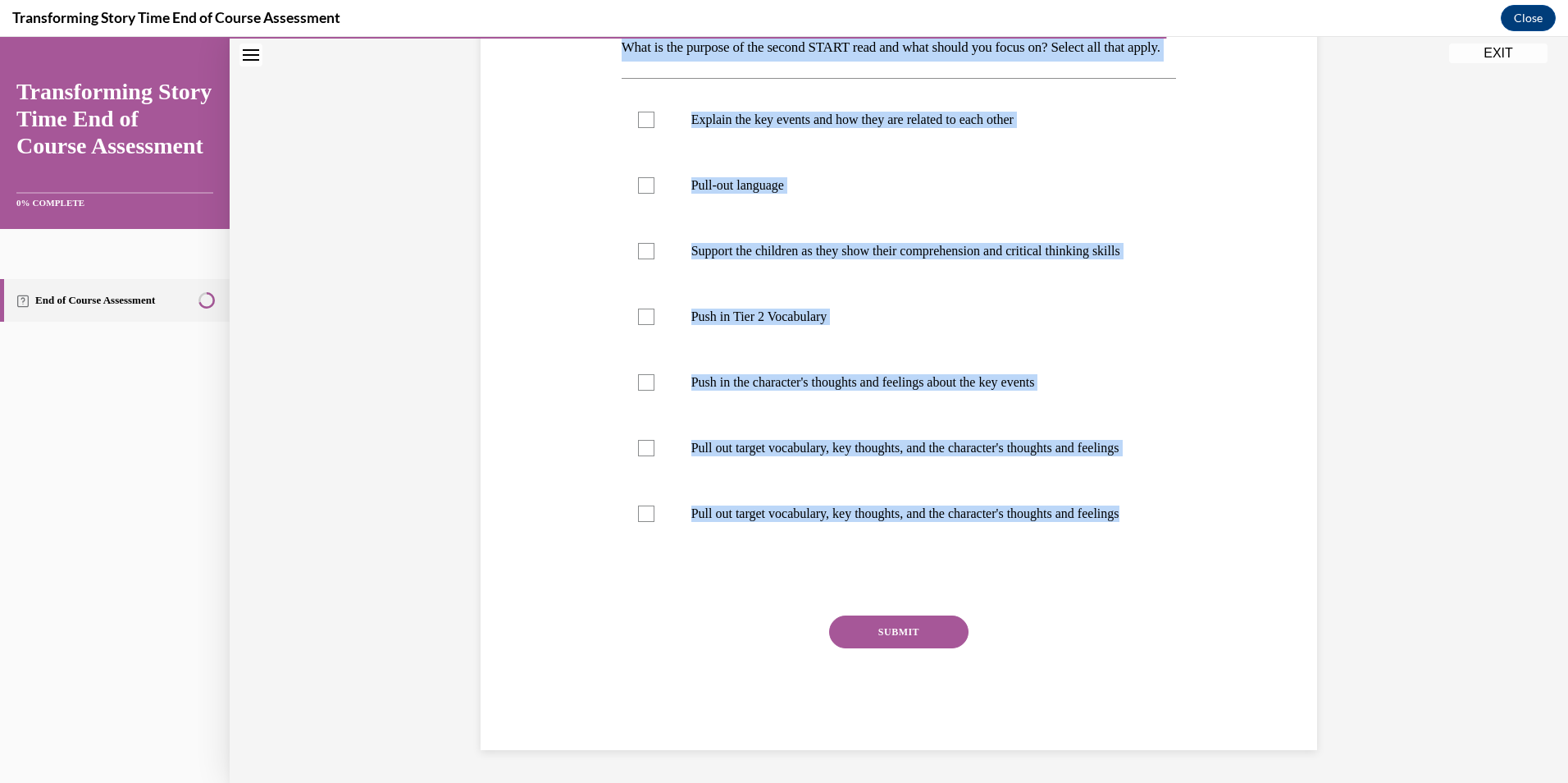
drag, startPoint x: 620, startPoint y: 217, endPoint x: 1124, endPoint y: 573, distance: 617.1
click at [1124, 573] on div "Question 08/10 What is the purpose of the second START read and what should you…" at bounding box center [899, 349] width 555 height 801
copy div "What is the purpose of the second START read and what should you focus on? Sele…"
click at [521, 245] on div "Question 08/10 What is the purpose of the second START read and what should you…" at bounding box center [899, 325] width 844 height 850
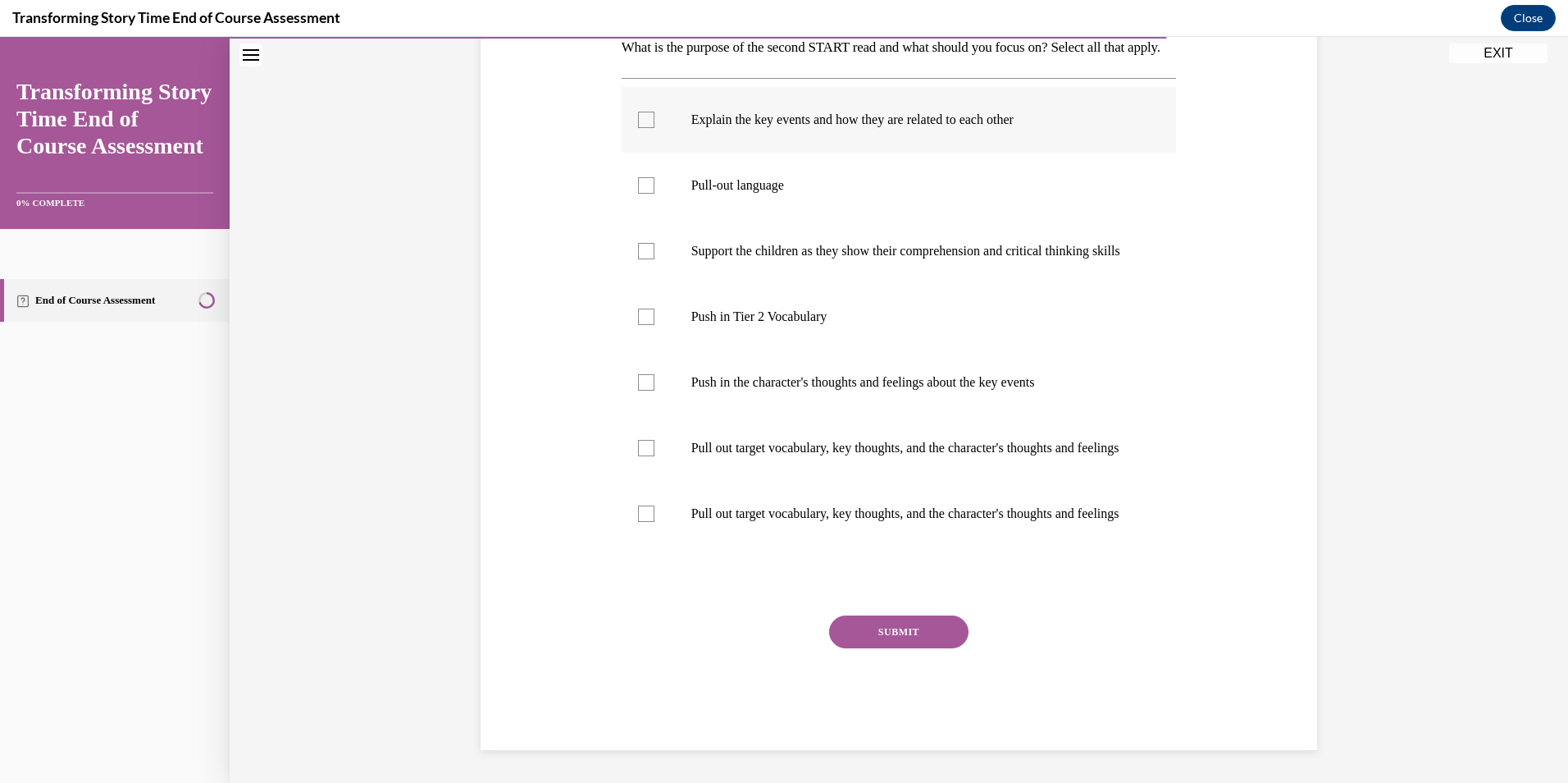
click at [642, 112] on div at bounding box center [646, 119] width 16 height 16
click at [642, 112] on input "Explain the key events and how they are related to each other" at bounding box center [646, 119] width 16 height 16
checkbox input "true"
click at [656, 284] on label "Push in Tier 2 Vocabulary" at bounding box center [899, 317] width 555 height 66
click at [654, 309] on input "Push in Tier 2 Vocabulary" at bounding box center [646, 316] width 16 height 16
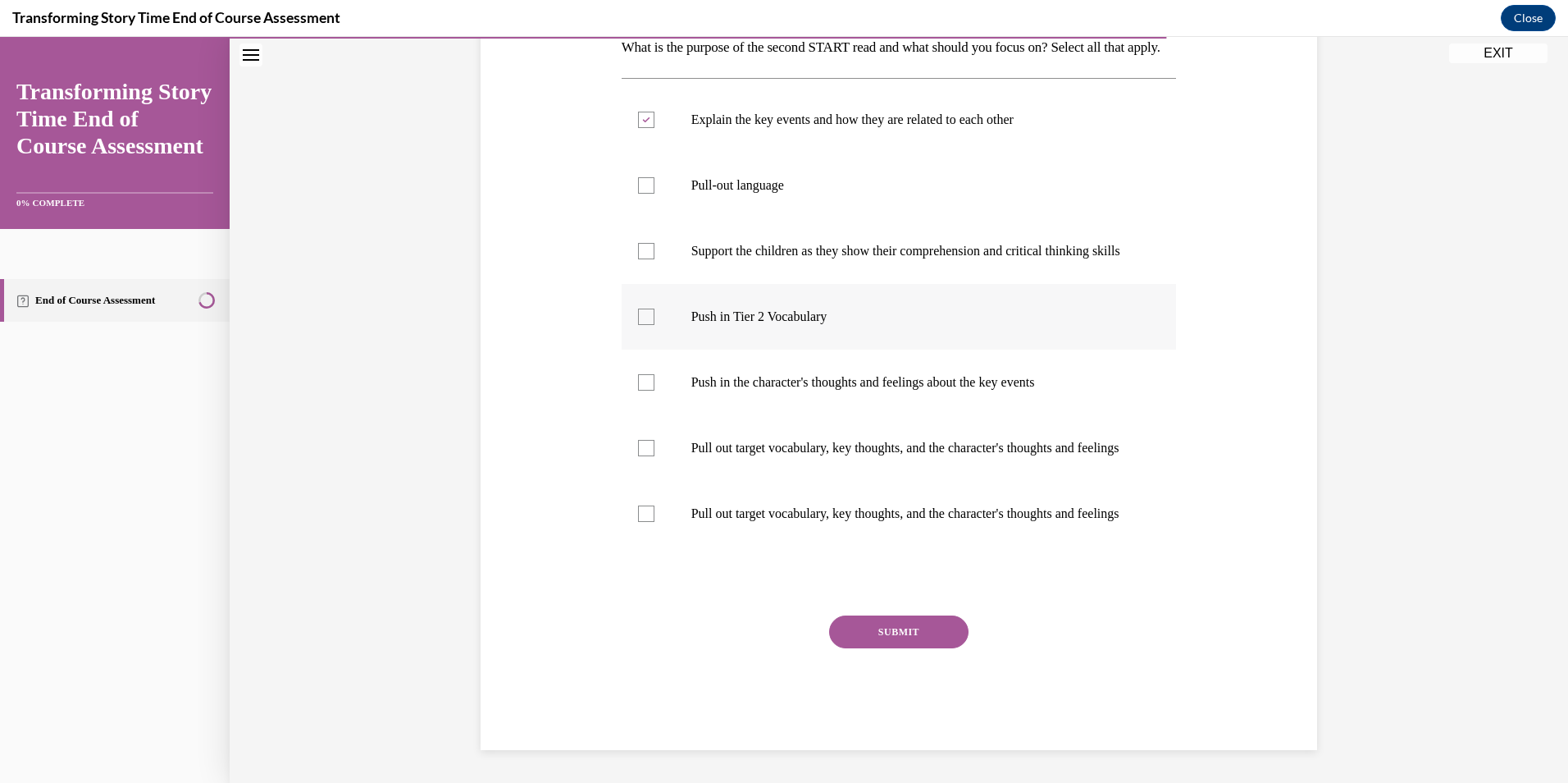
checkbox input "true"
click at [675, 352] on label "Push in the character's thoughts and feelings about the key events" at bounding box center [899, 382] width 555 height 66
click at [654, 374] on input "Push in the character's thoughts and feelings about the key events" at bounding box center [646, 381] width 16 height 16
checkbox input "true"
click at [727, 506] on p "Pull out target vocabulary, key thoughts, and the character's thoughts and feel…" at bounding box center [914, 513] width 445 height 16
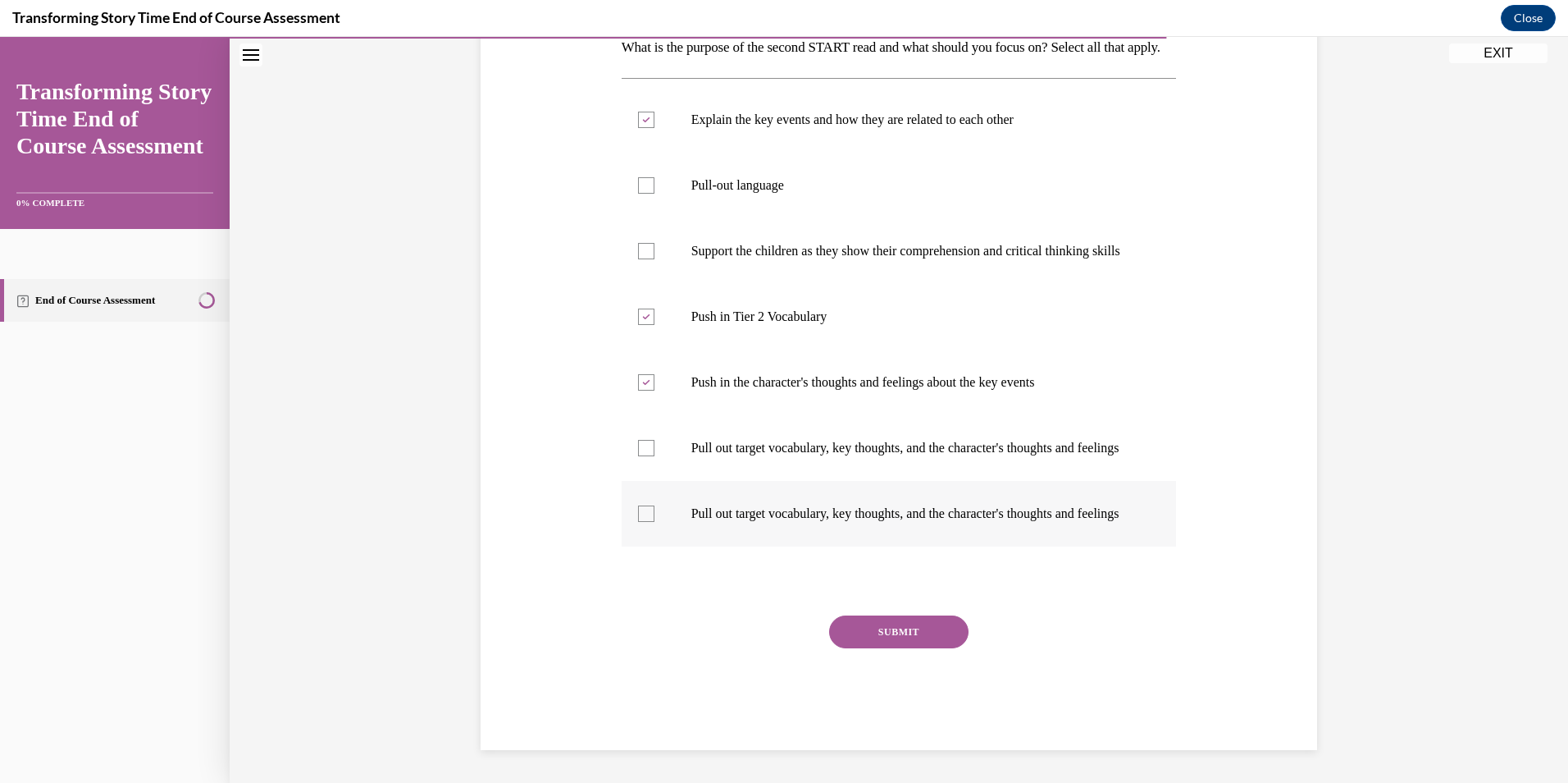
click at [654, 506] on input "Pull out target vocabulary, key thoughts, and the character's thoughts and feel…" at bounding box center [646, 513] width 16 height 16
checkbox input "true"
click at [882, 649] on div "SUBMIT" at bounding box center [899, 656] width 555 height 82
click at [886, 636] on button "SUBMIT" at bounding box center [899, 632] width 139 height 33
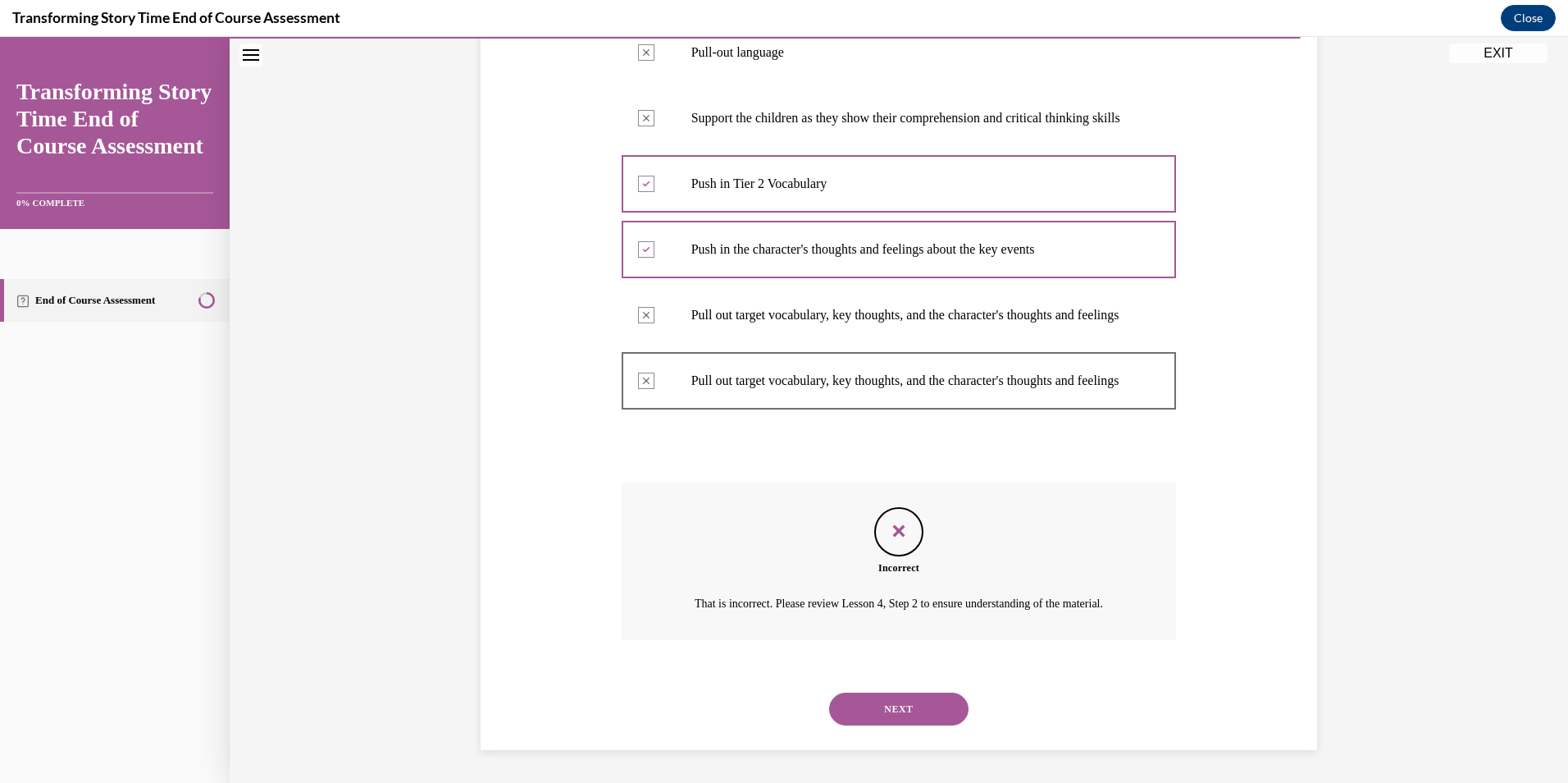
scroll to position [509, 0]
click at [942, 698] on button "NEXT" at bounding box center [899, 709] width 139 height 33
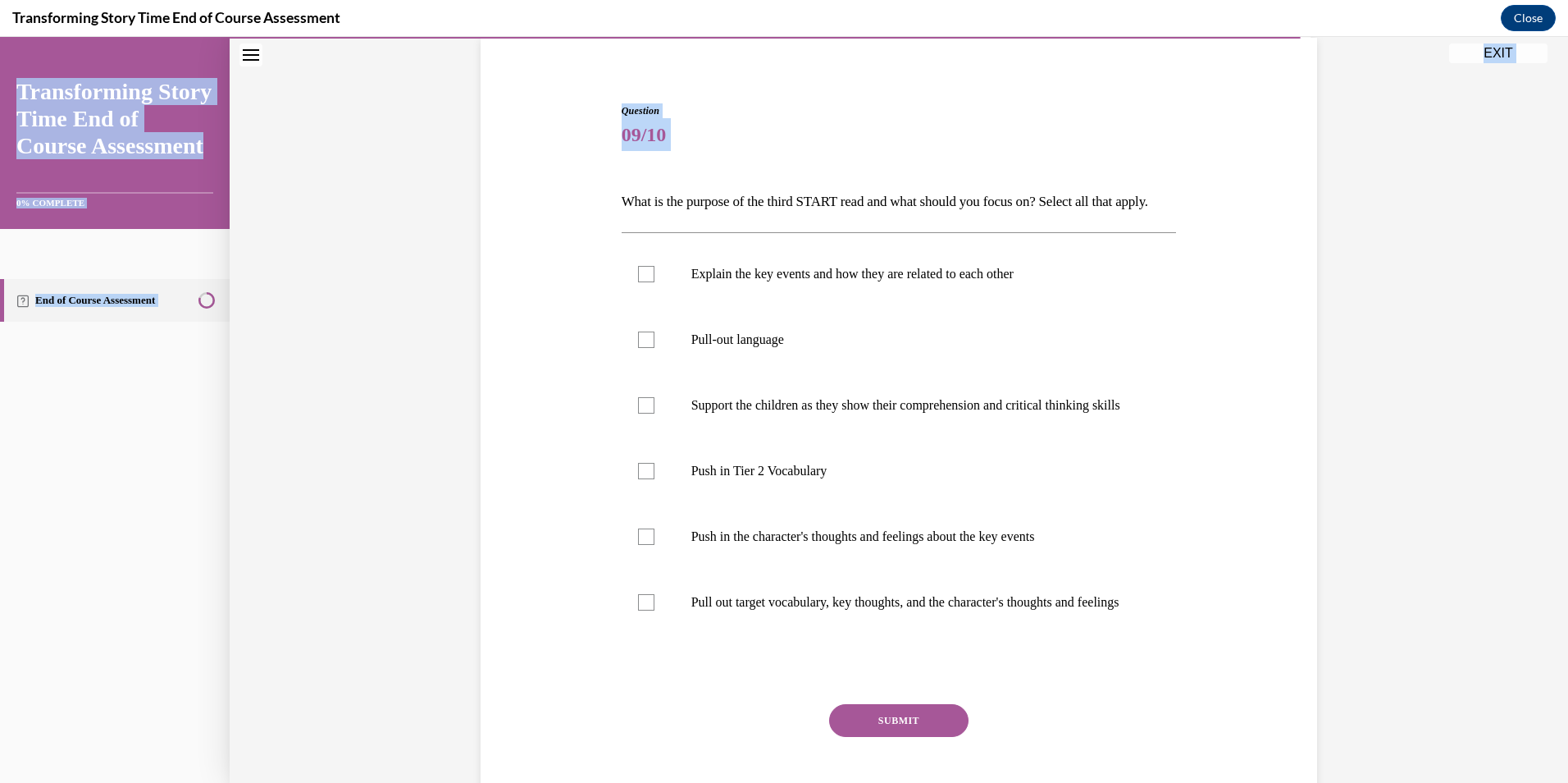
scroll to position [274, 0]
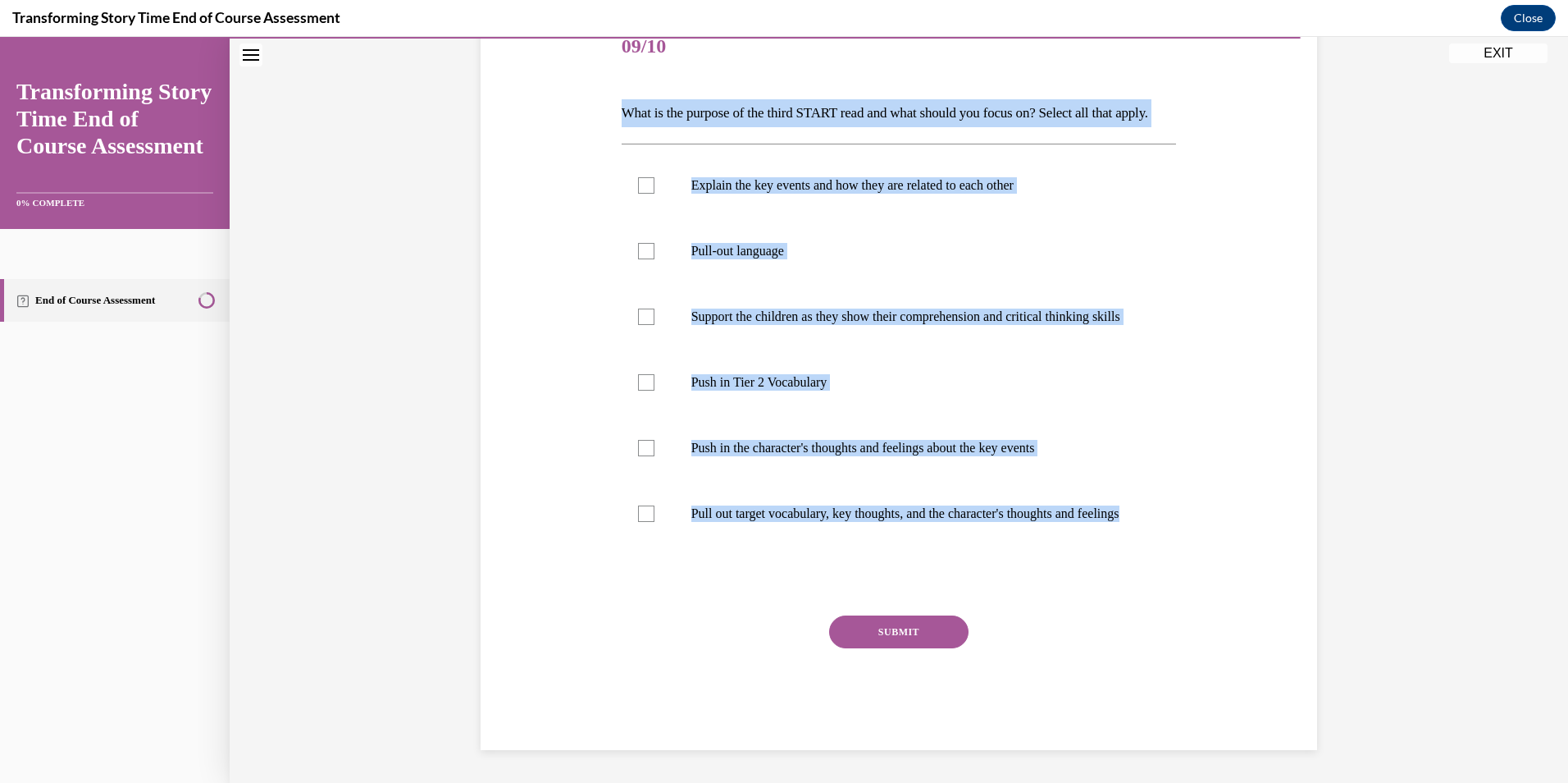
drag, startPoint x: 617, startPoint y: 327, endPoint x: 1041, endPoint y: 553, distance: 480.5
click at [1041, 553] on div "Question 09/10 What is the purpose of the third START read and what should you …" at bounding box center [899, 381] width 555 height 735
copy div "What is the purpose of the third START read and what should you focus on? Selec…"
click at [849, 309] on p "Support the children as they show their comprehension and critical thinking ski…" at bounding box center [914, 316] width 445 height 16
click at [654, 309] on input "Support the children as they show their comprehension and critical thinking ski…" at bounding box center [646, 316] width 16 height 16
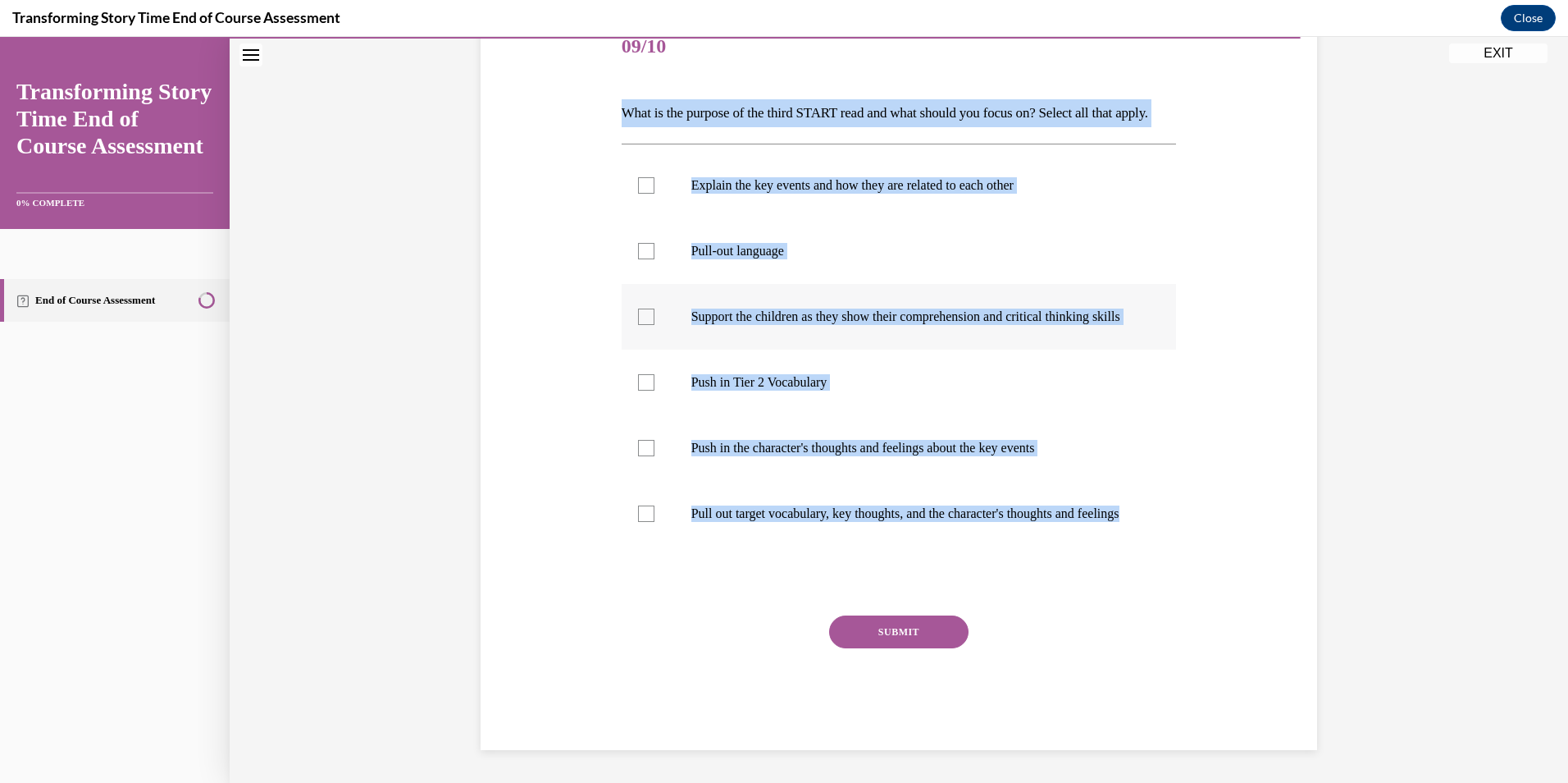
checkbox input "true"
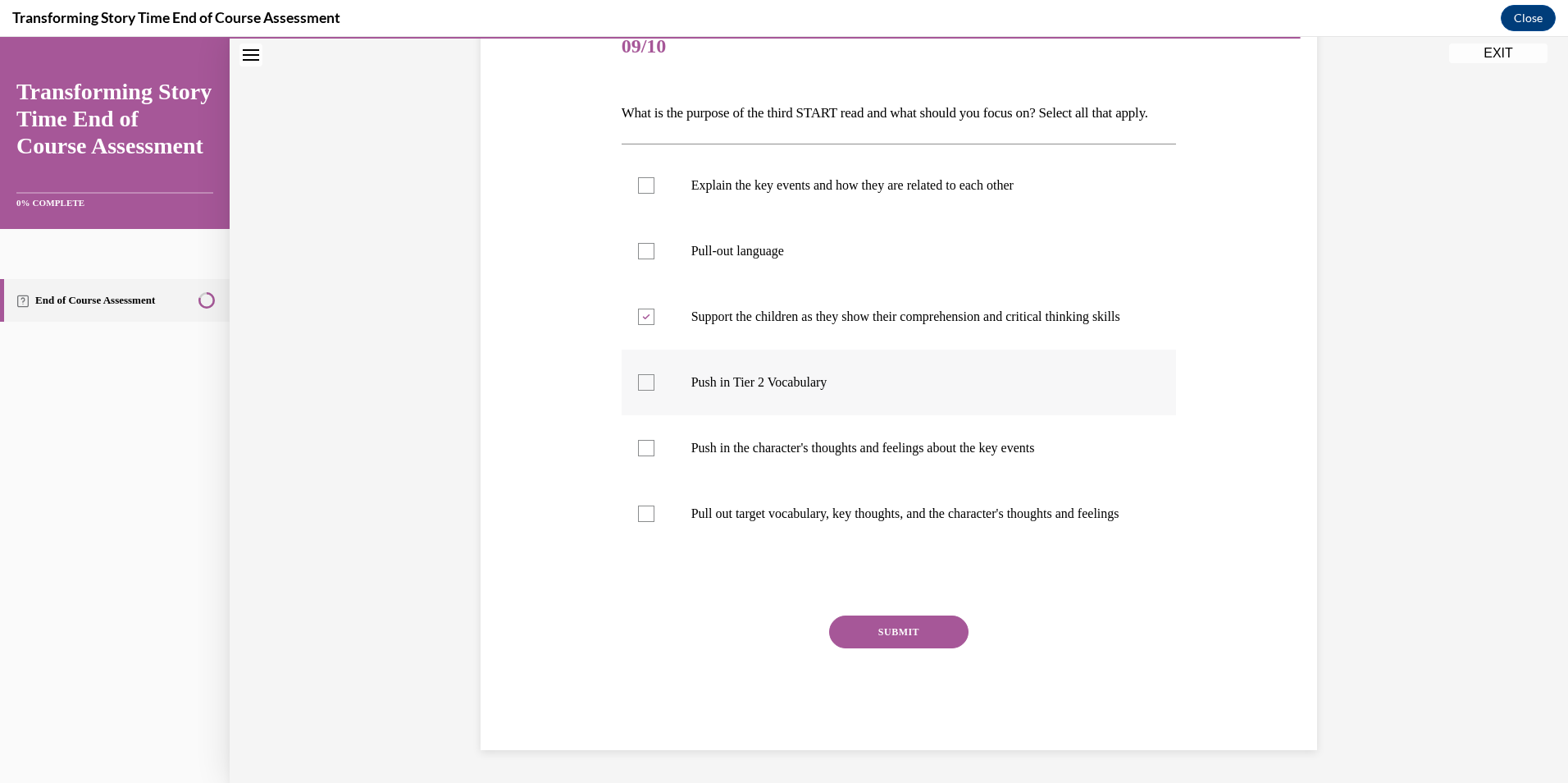
click at [783, 374] on p "Push in Tier 2 Vocabulary" at bounding box center [914, 381] width 445 height 16
click at [654, 374] on input "Push in Tier 2 Vocabulary" at bounding box center [646, 381] width 16 height 16
checkbox input "true"
click at [785, 440] on p "Push in the character's thoughts and feelings about the key events" at bounding box center [914, 447] width 445 height 16
click at [654, 440] on input "Push in the character's thoughts and feelings about the key events" at bounding box center [646, 447] width 16 height 16
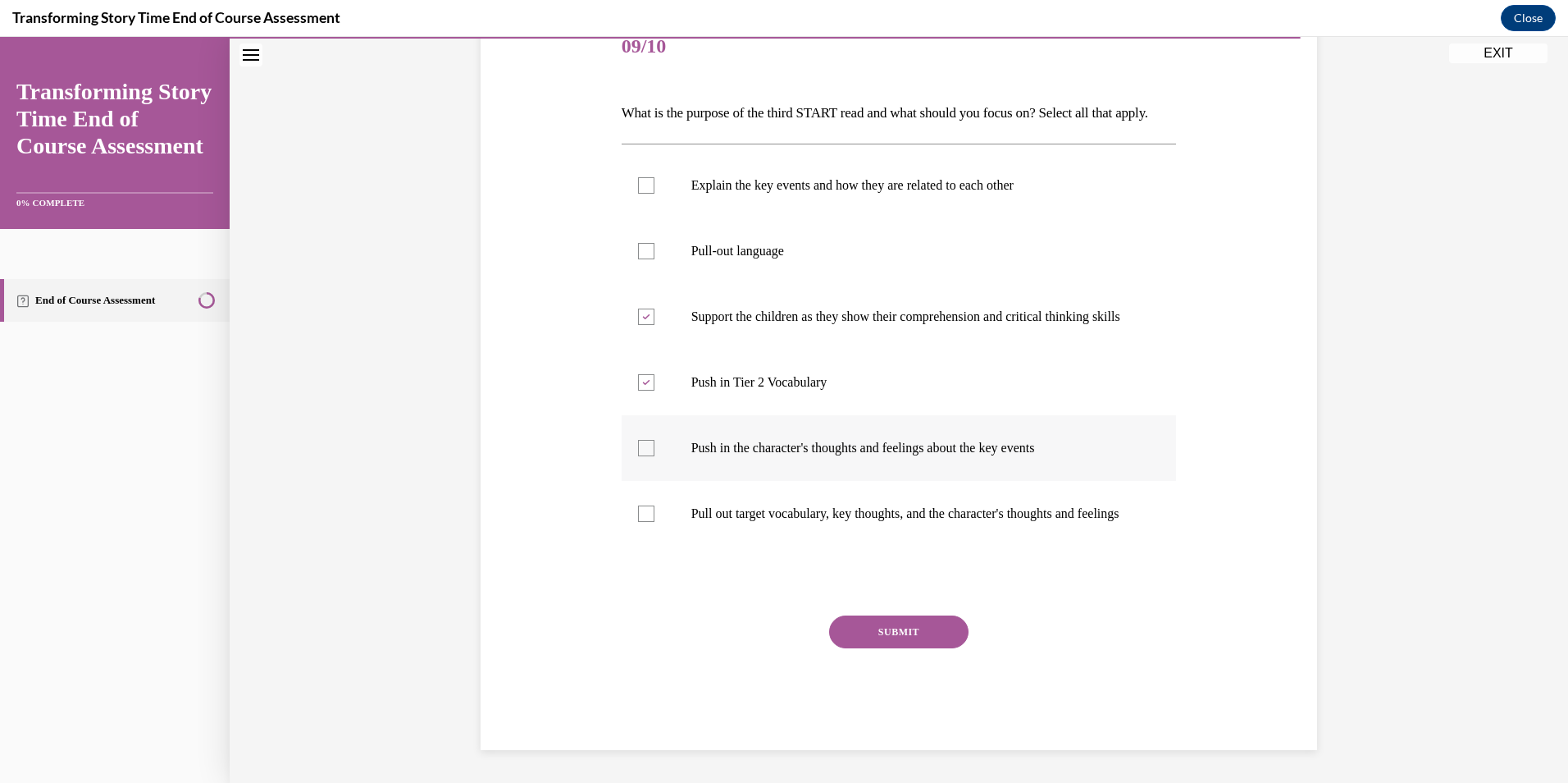
checkbox input "true"
click at [768, 507] on p "Pull out target vocabulary, key thoughts, and the character's thoughts and feel…" at bounding box center [914, 513] width 445 height 16
click at [654, 507] on input "Pull out target vocabulary, key thoughts, and the character's thoughts and feel…" at bounding box center [646, 513] width 16 height 16
checkbox input "true"
click at [866, 627] on button "SUBMIT" at bounding box center [899, 632] width 139 height 33
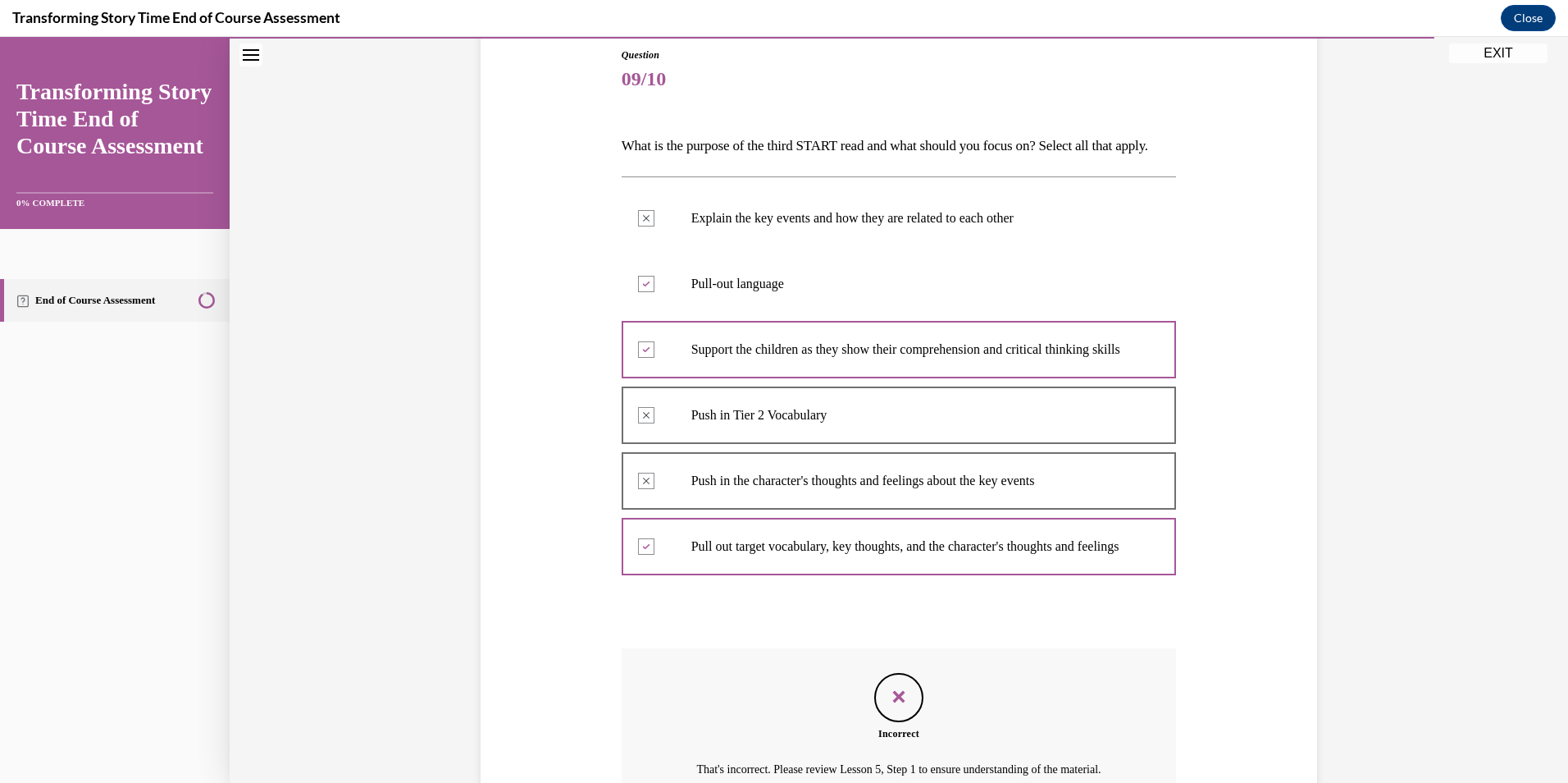
scroll to position [153, 0]
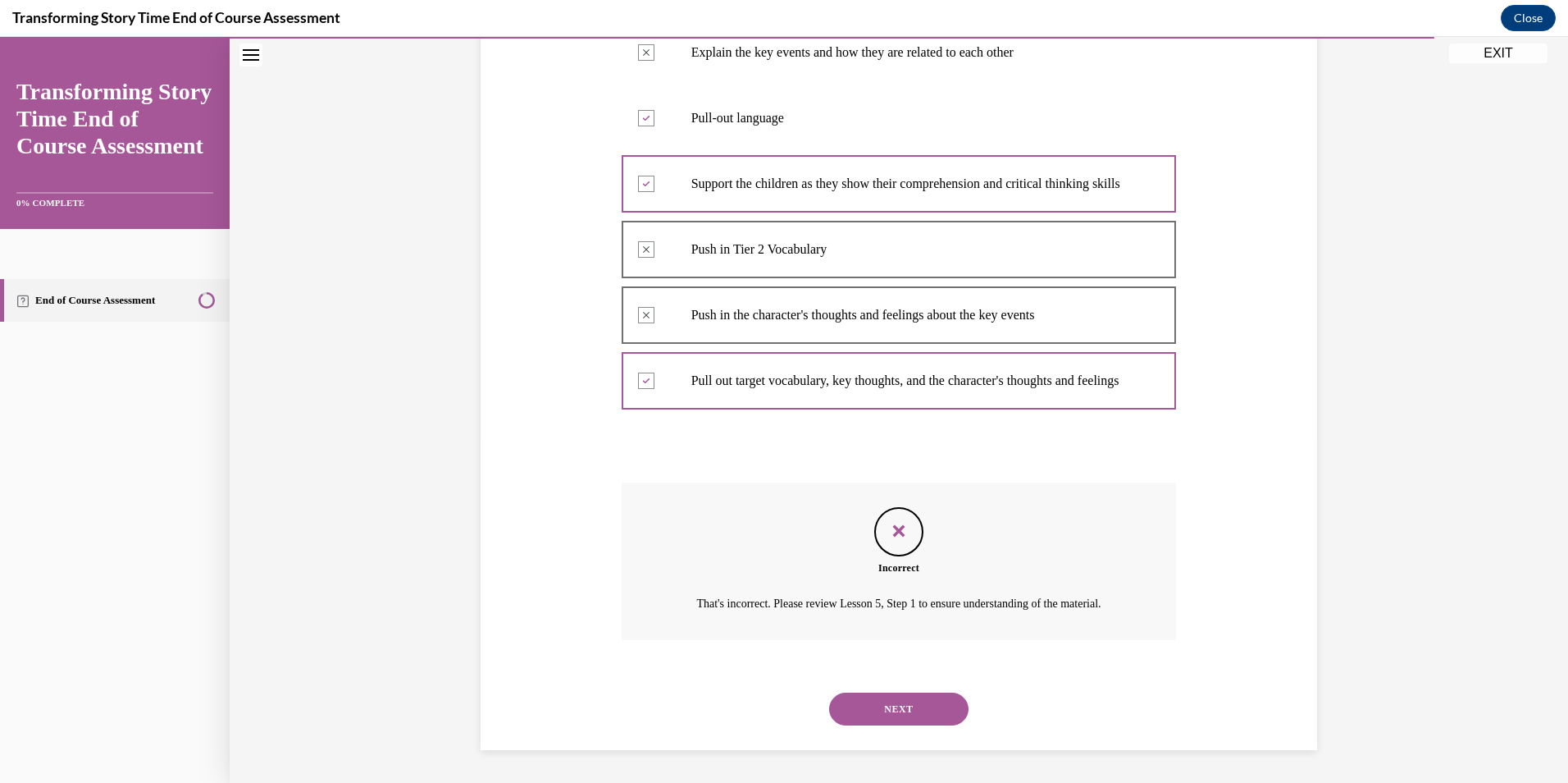
click at [954, 704] on button "NEXT" at bounding box center [899, 709] width 139 height 33
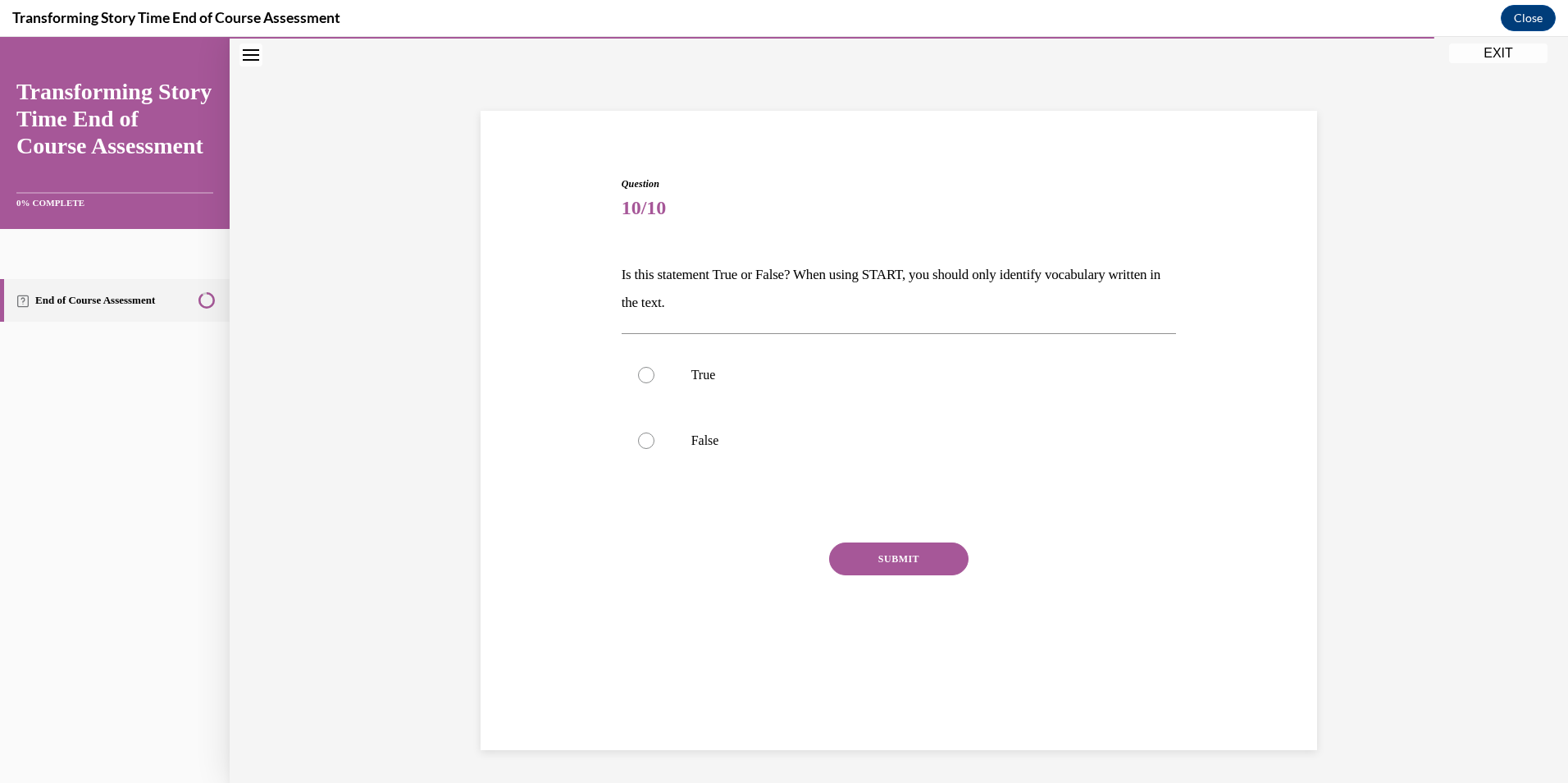
scroll to position [52, 0]
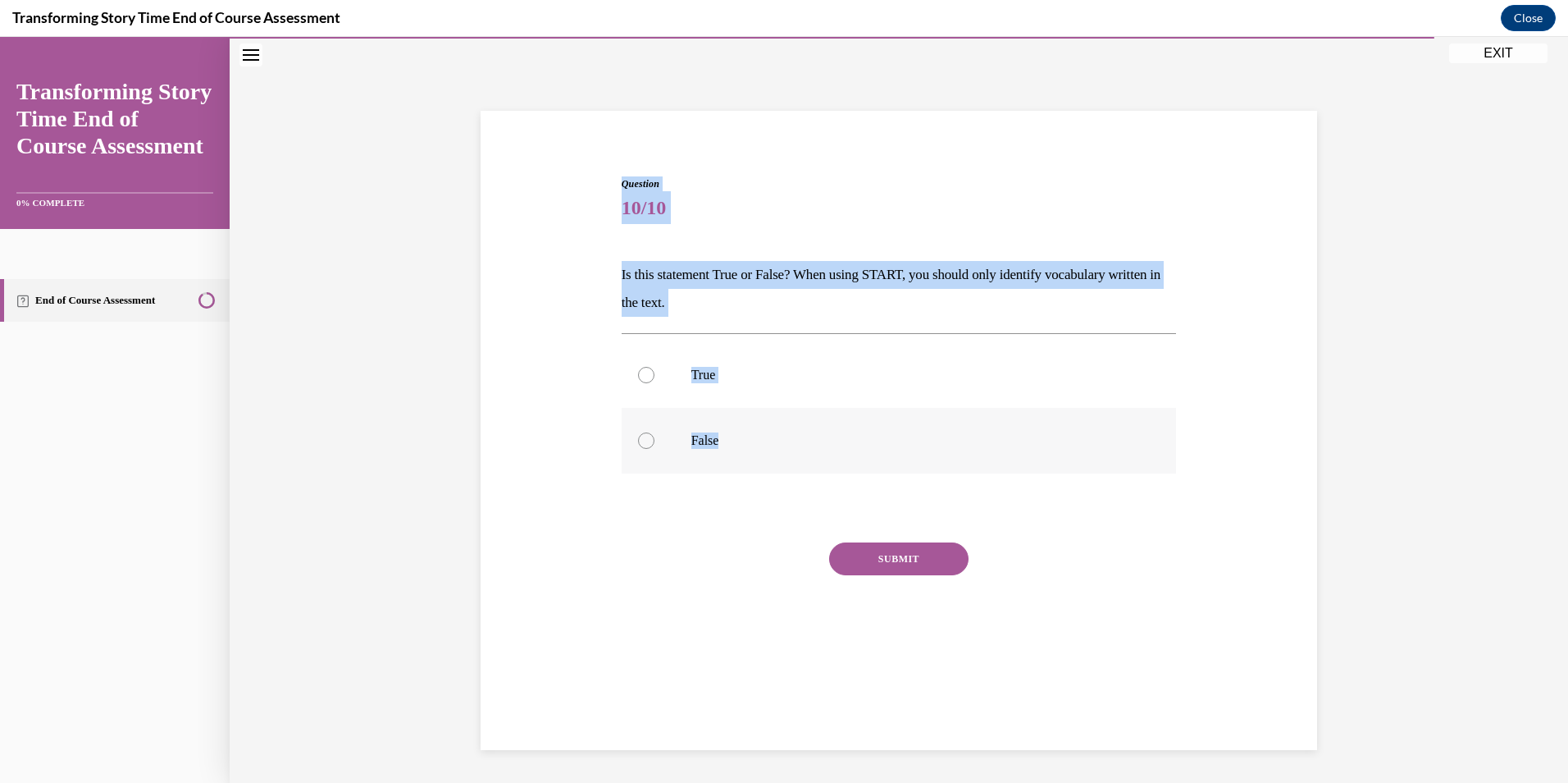
drag, startPoint x: 608, startPoint y: 175, endPoint x: 727, endPoint y: 449, distance: 298.7
click at [727, 449] on div "Question 10/10 Is this statement True or False? When using START, you should on…" at bounding box center [899, 402] width 844 height 550
copy div "Question 10/10 Is this statement True or False? When using START, you should on…"
click at [669, 428] on label "False" at bounding box center [899, 441] width 555 height 66
click at [654, 432] on input "False" at bounding box center [646, 440] width 16 height 16
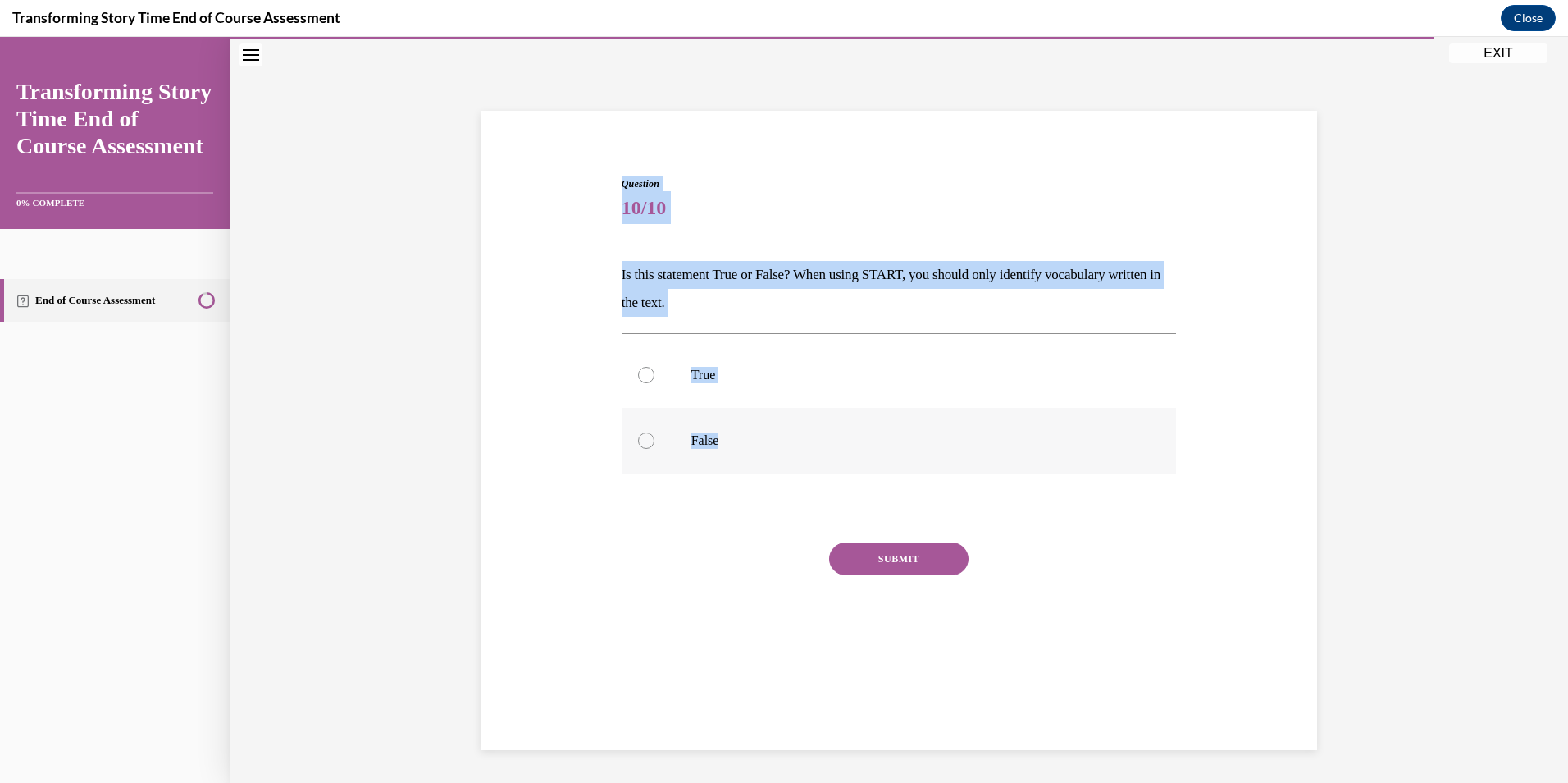
radio input "true"
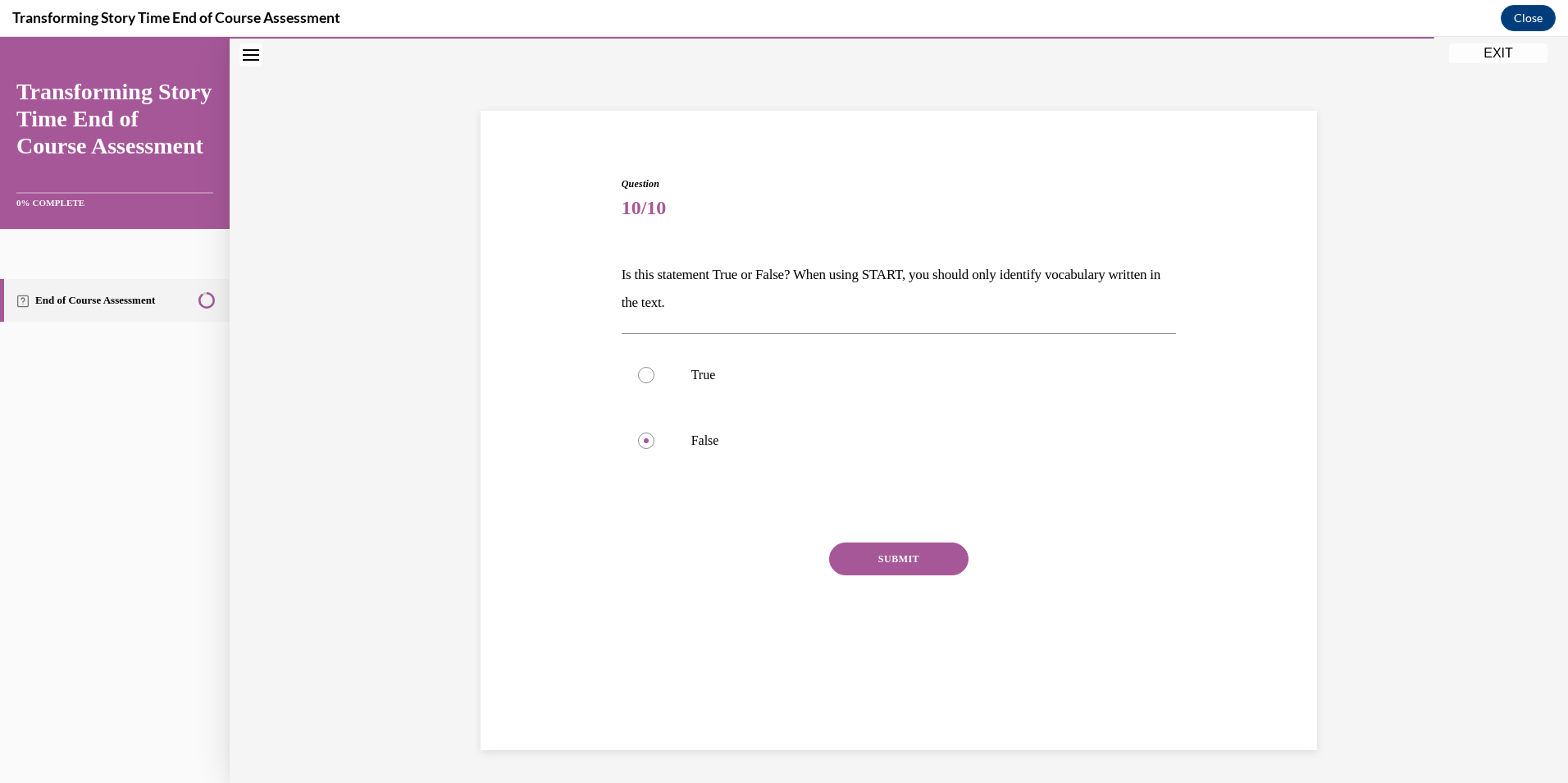
click at [889, 565] on button "SUBMIT" at bounding box center [899, 558] width 139 height 33
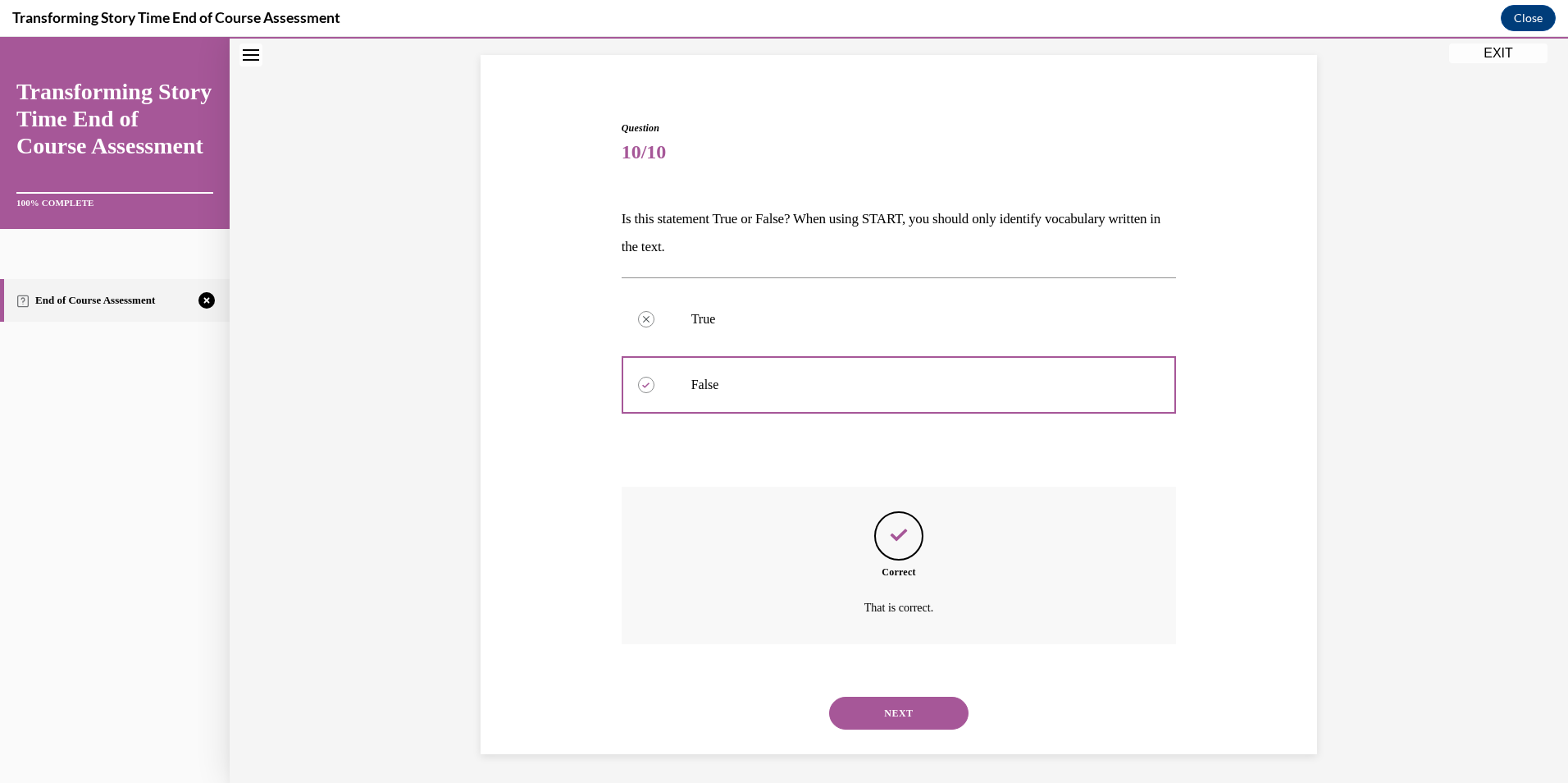
scroll to position [112, 0]
click at [886, 702] on button "NEXT" at bounding box center [899, 709] width 139 height 33
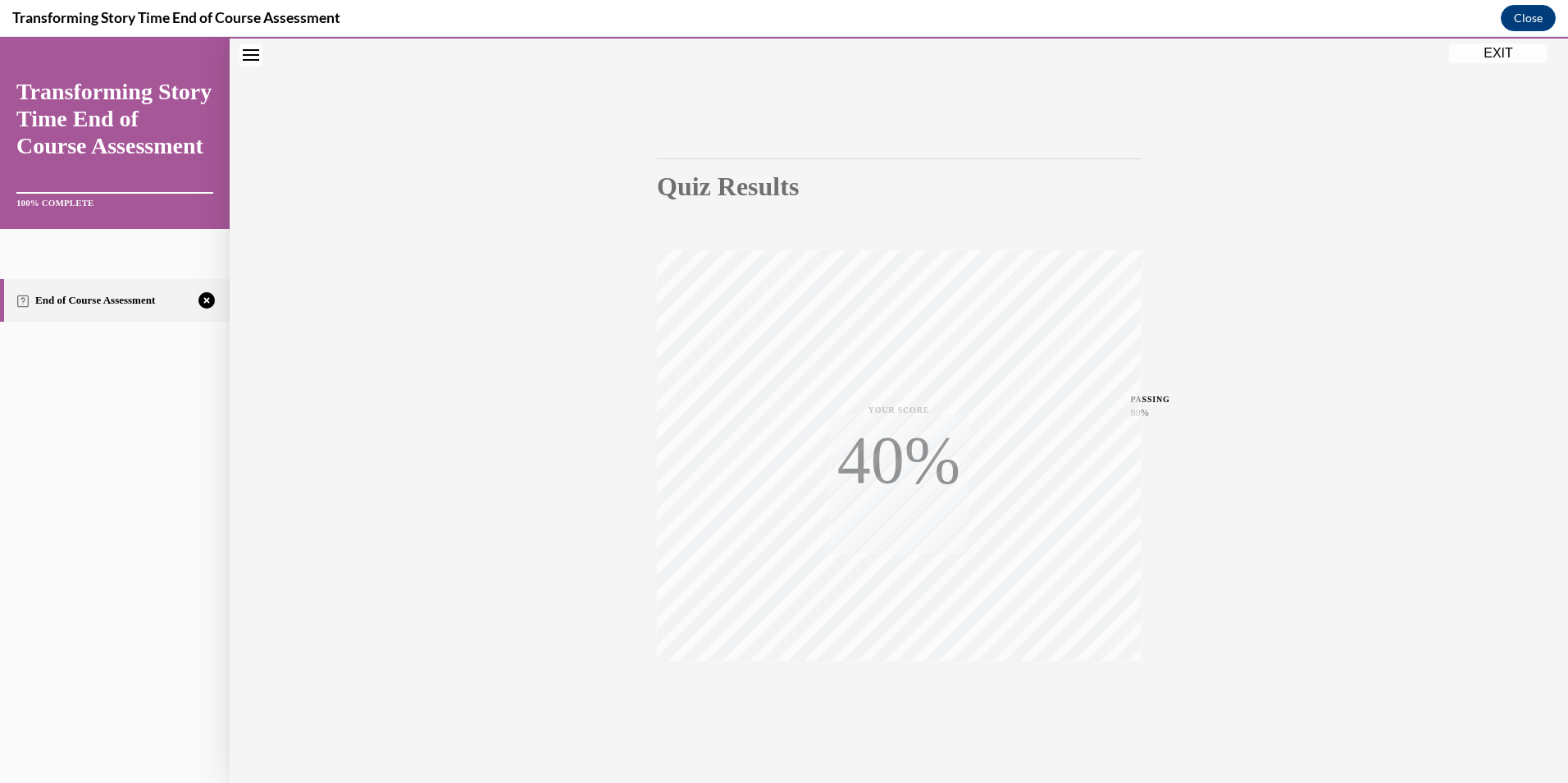
scroll to position [96, 0]
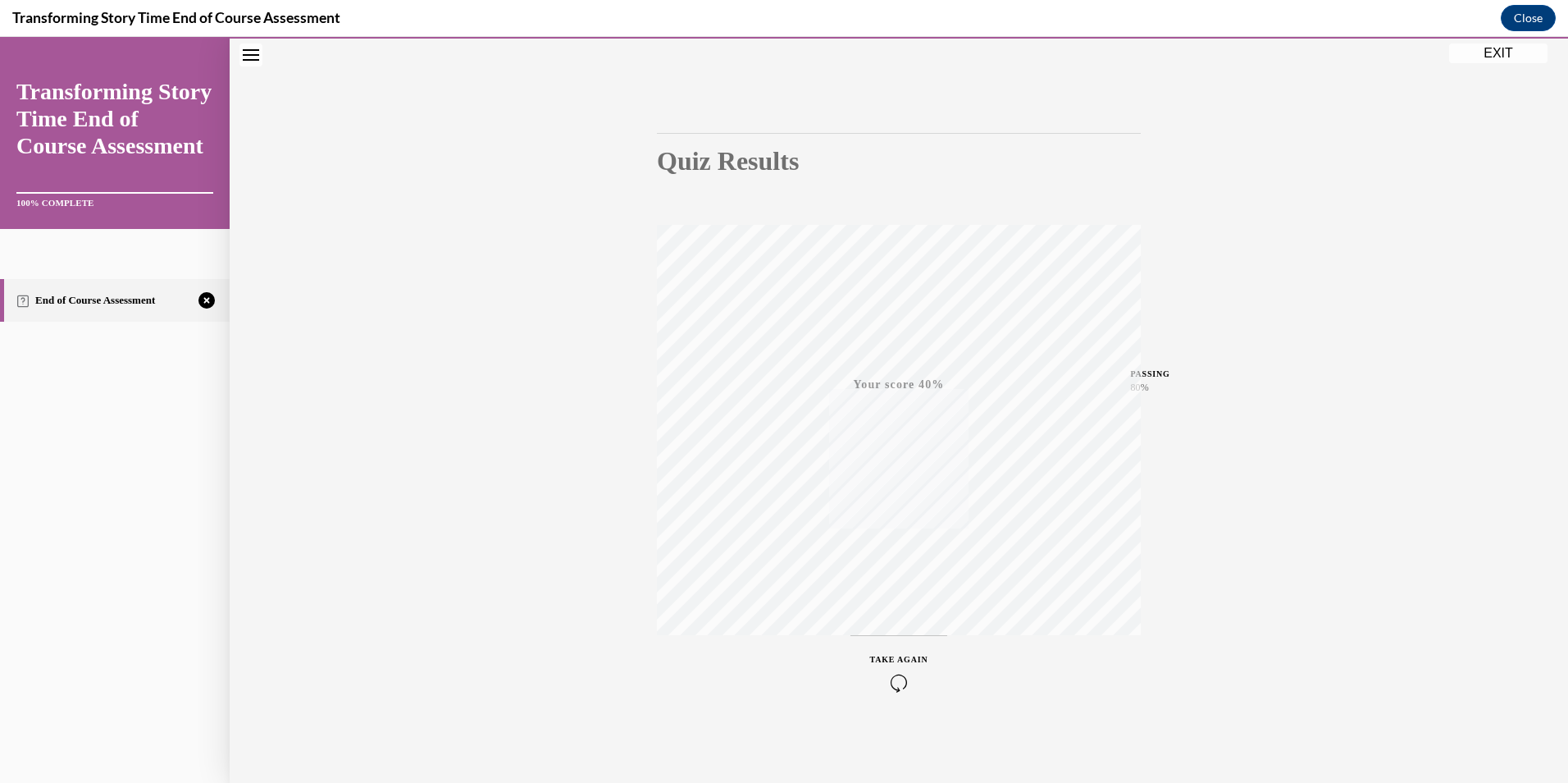
click at [897, 675] on icon "button" at bounding box center [899, 682] width 58 height 18
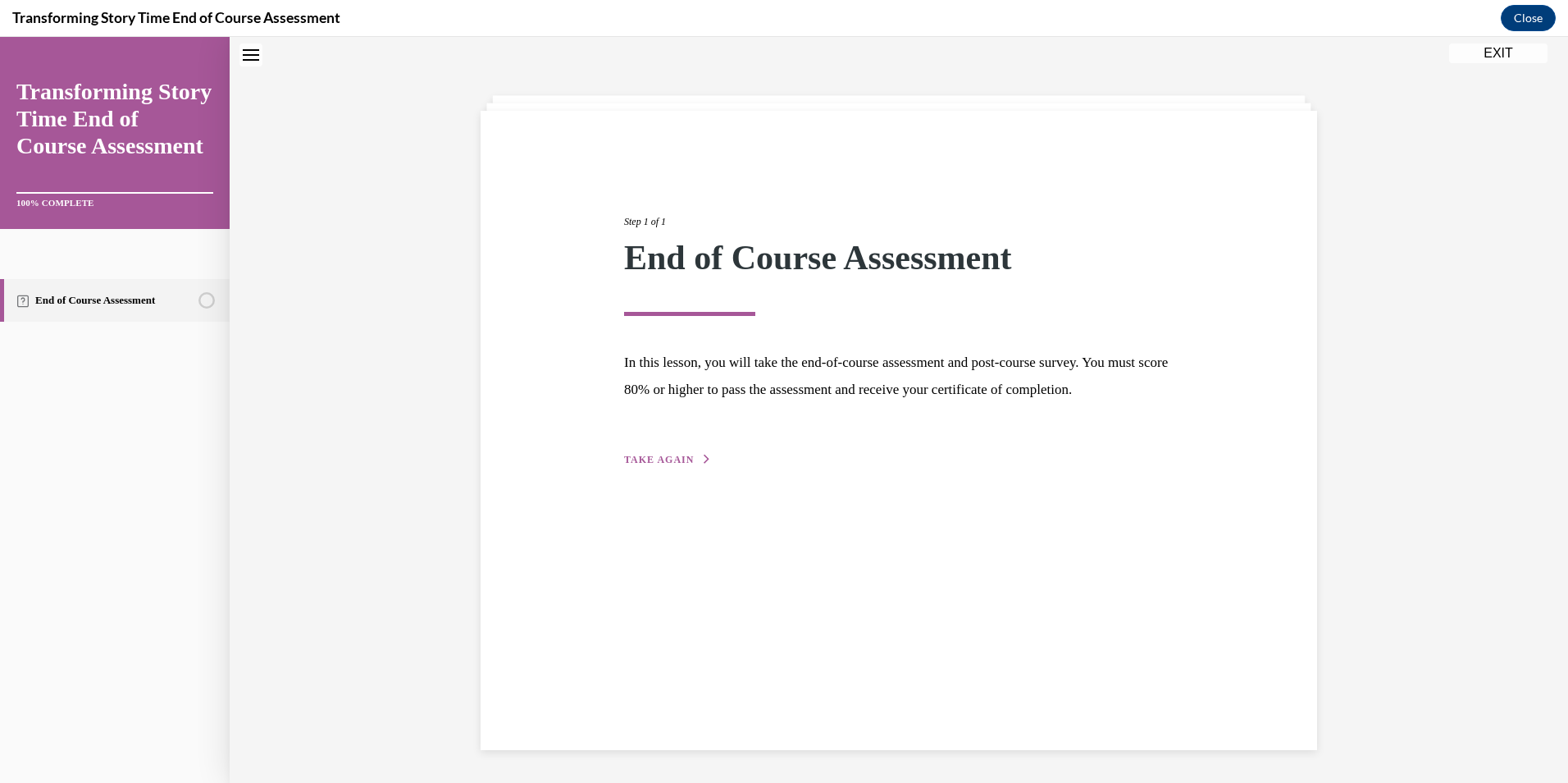
click at [670, 465] on span "TAKE AGAIN" at bounding box center [658, 460] width 69 height 12
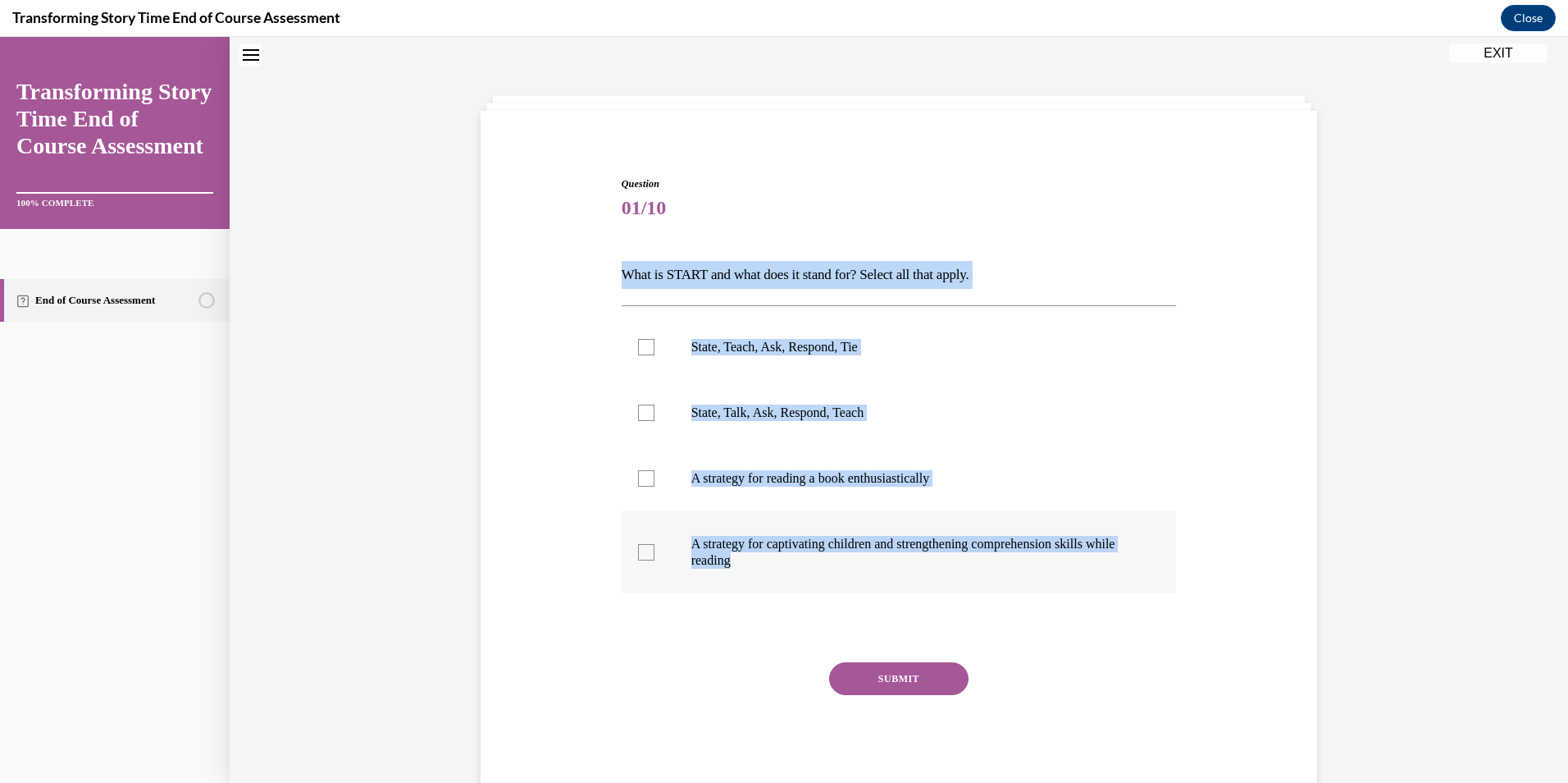
drag, startPoint x: 622, startPoint y: 270, endPoint x: 807, endPoint y: 556, distance: 340.6
click at [807, 556] on div "Question 01/10 What is START and what does it stand for? Select all that apply.…" at bounding box center [899, 462] width 844 height 670
copy div "What is START and what does it stand for? Select all that apply. State, Teach, …"
click at [657, 340] on label "State, Teach, Ask, Respond, Tie" at bounding box center [899, 348] width 555 height 66
click at [654, 340] on input "State, Teach, Ask, Respond, Tie" at bounding box center [646, 347] width 16 height 16
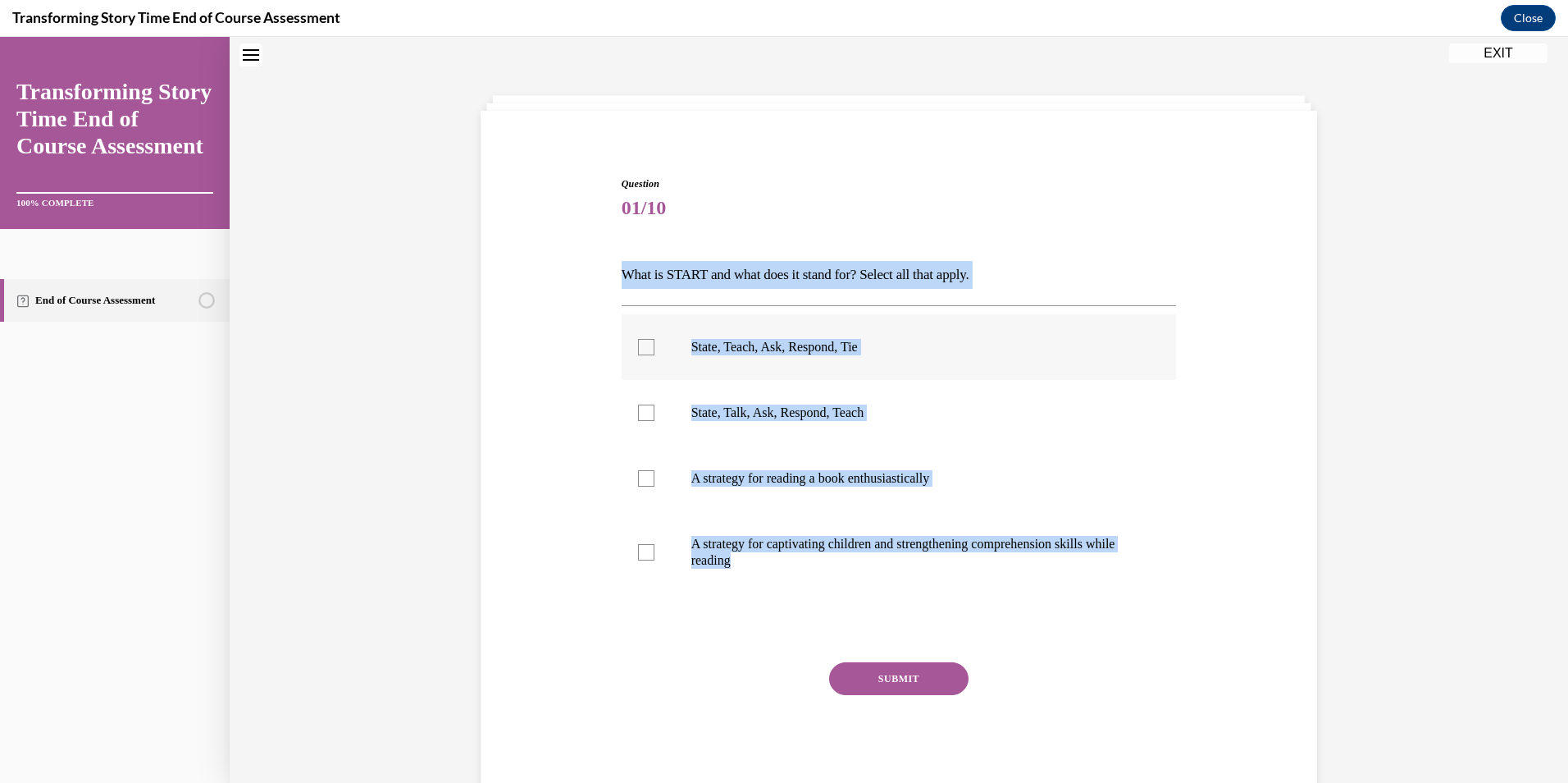
checkbox input "true"
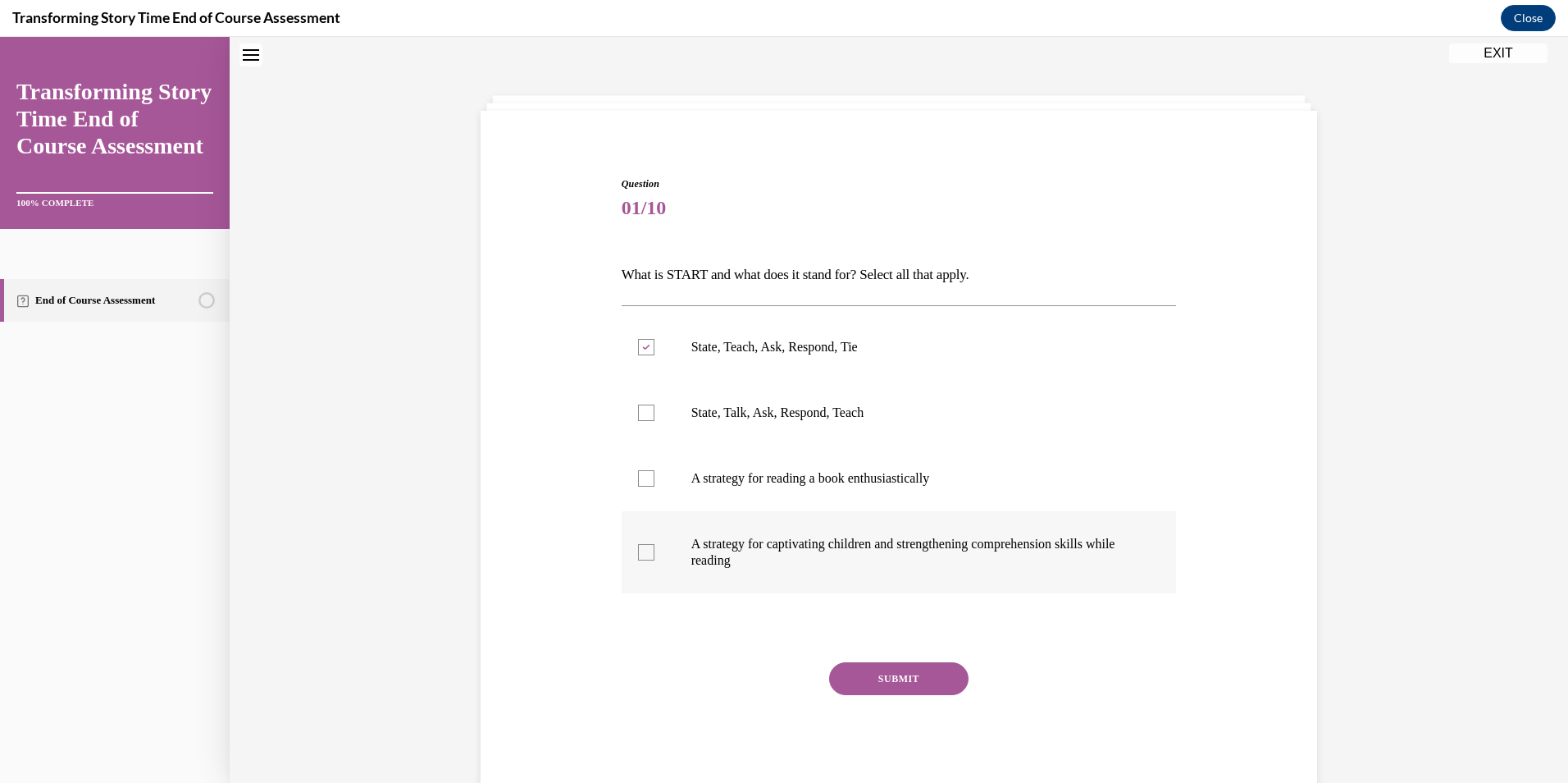
click at [716, 552] on p "A strategy for captivating children and strengthening comprehension skills whil…" at bounding box center [914, 552] width 445 height 33
click at [654, 552] on input "A strategy for captivating children and strengthening comprehension skills whil…" at bounding box center [646, 551] width 16 height 16
checkbox input "true"
click at [930, 692] on button "SUBMIT" at bounding box center [899, 678] width 139 height 33
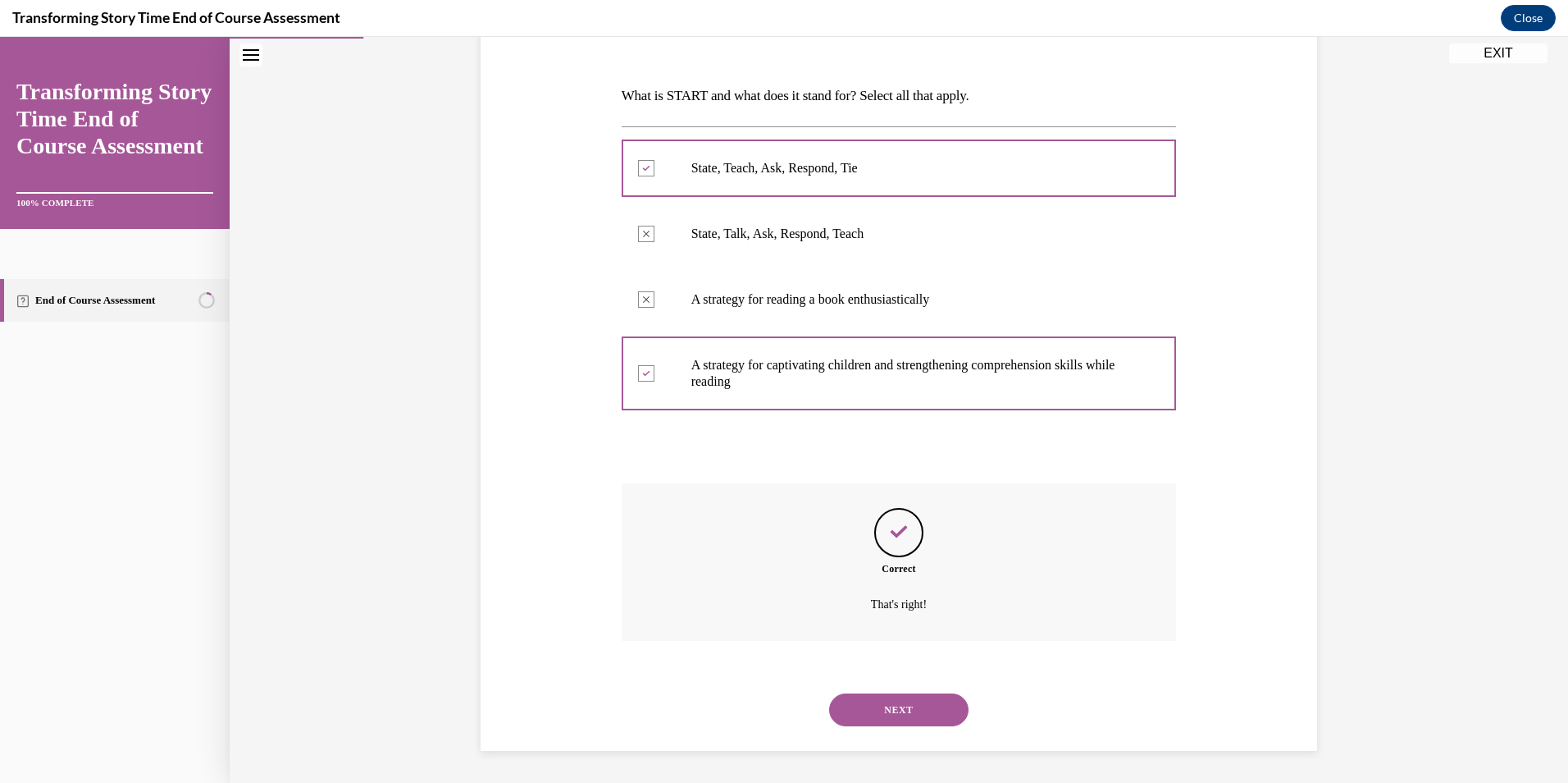
scroll to position [232, 0]
click at [916, 698] on button "NEXT" at bounding box center [899, 709] width 139 height 33
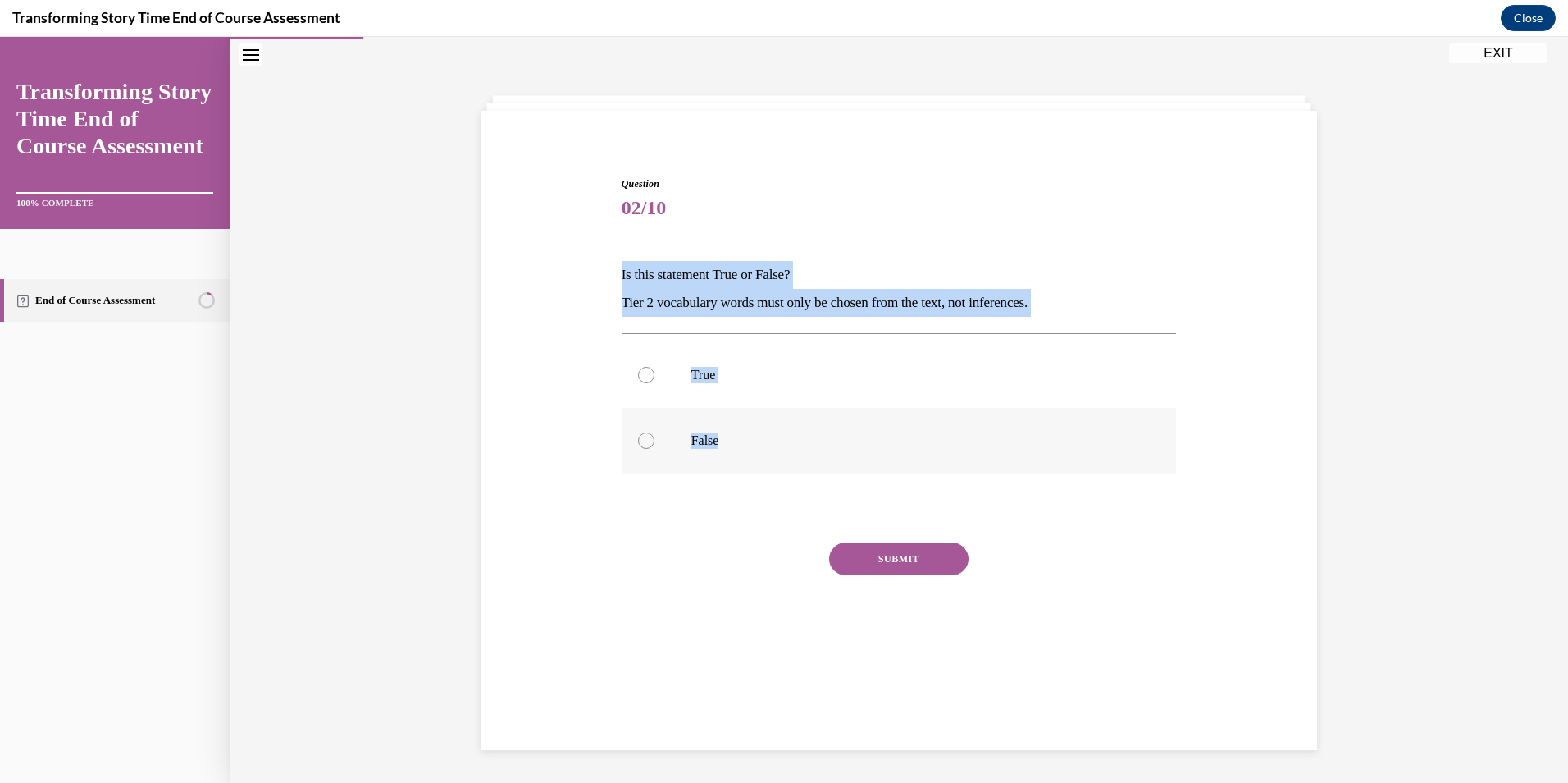
drag, startPoint x: 613, startPoint y: 272, endPoint x: 721, endPoint y: 444, distance: 203.1
click at [721, 444] on div "Question 02/10 Is this statement True or False? Tier 2 vocabulary words must on…" at bounding box center [899, 413] width 564 height 525
click at [701, 443] on p "False" at bounding box center [914, 440] width 445 height 16
click at [654, 443] on input "False" at bounding box center [646, 440] width 16 height 16
radio input "true"
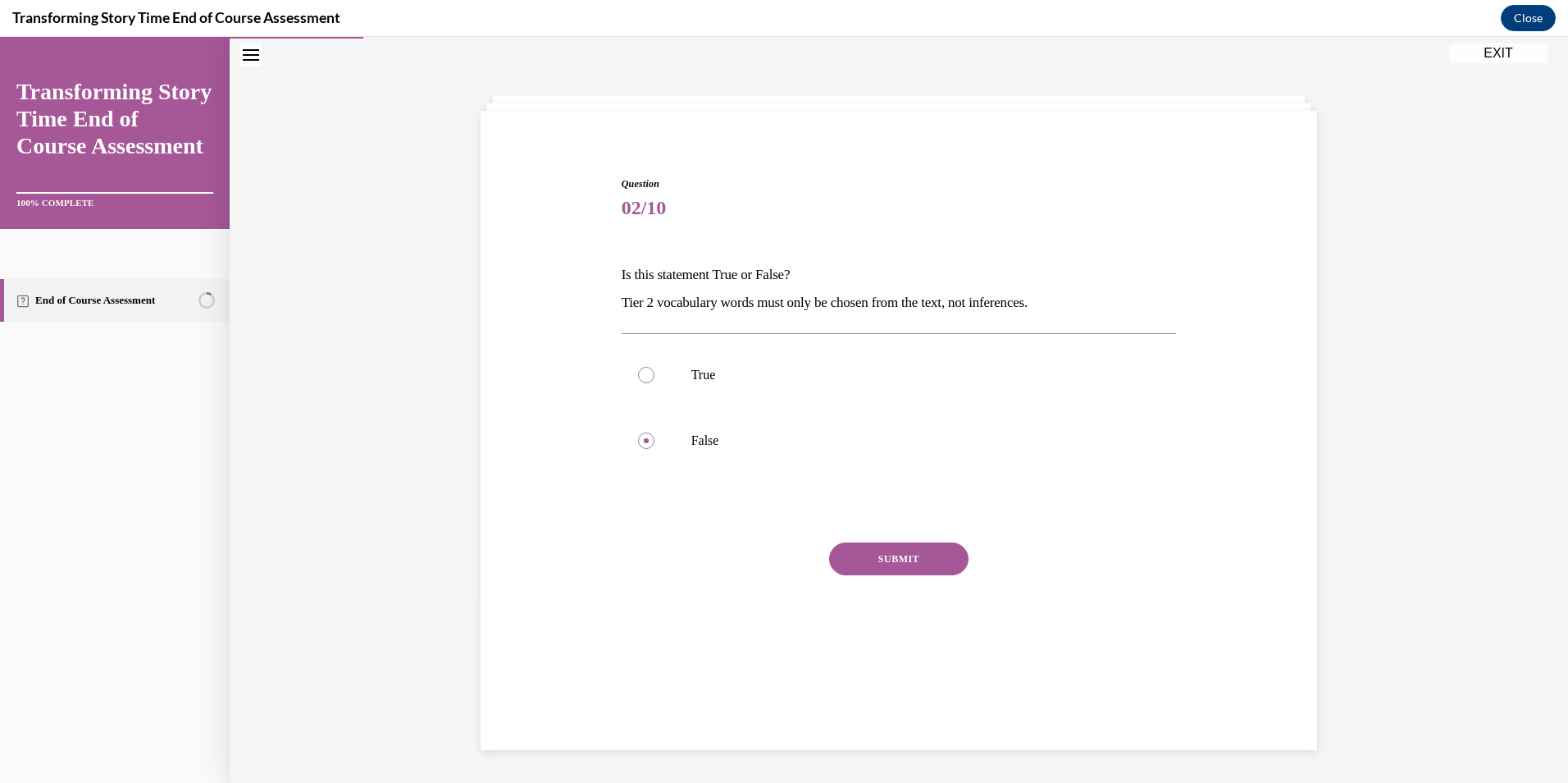
click at [895, 573] on button "SUBMIT" at bounding box center [899, 558] width 139 height 33
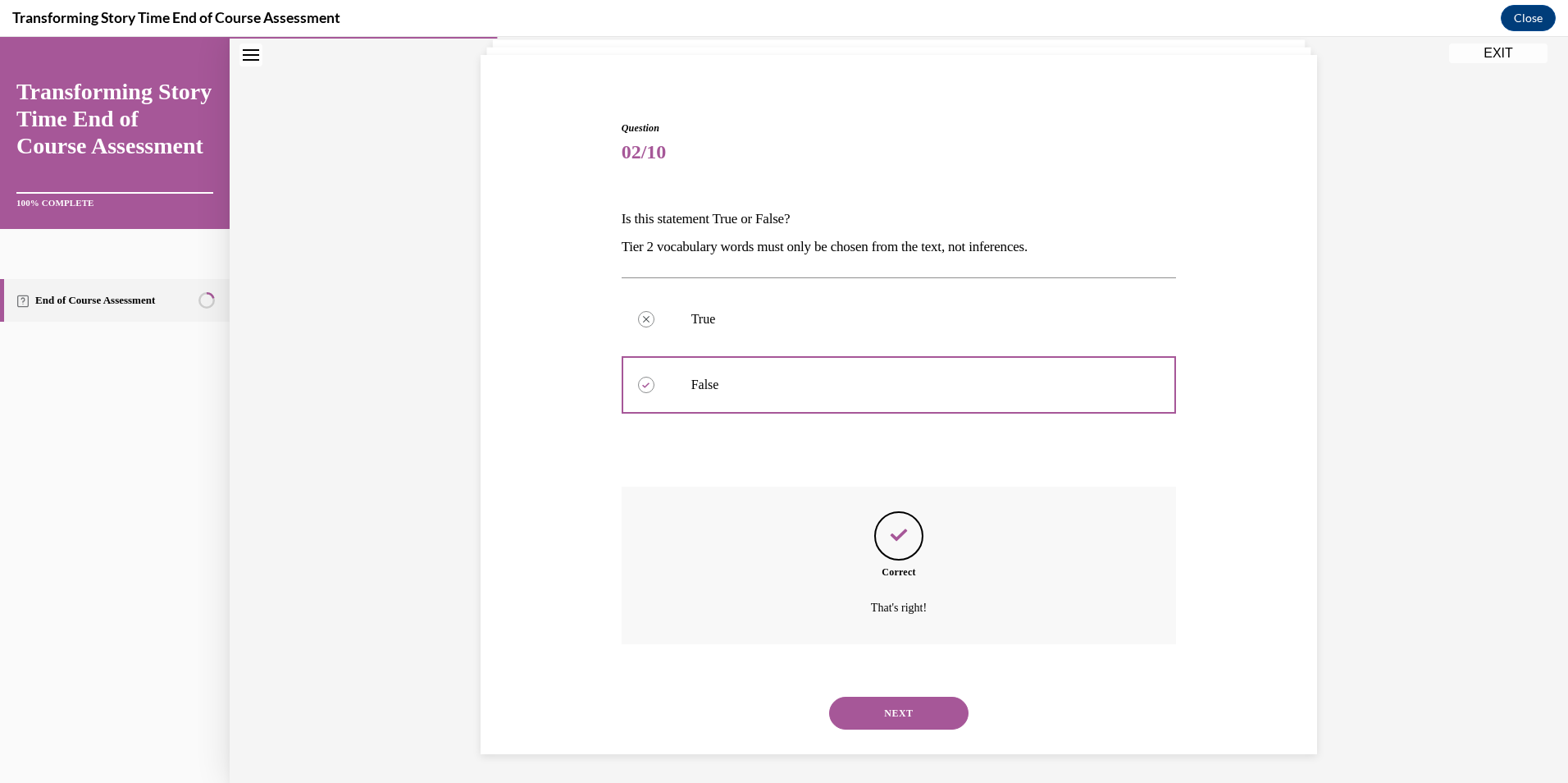
scroll to position [112, 0]
click at [910, 702] on button "NEXT" at bounding box center [899, 709] width 139 height 33
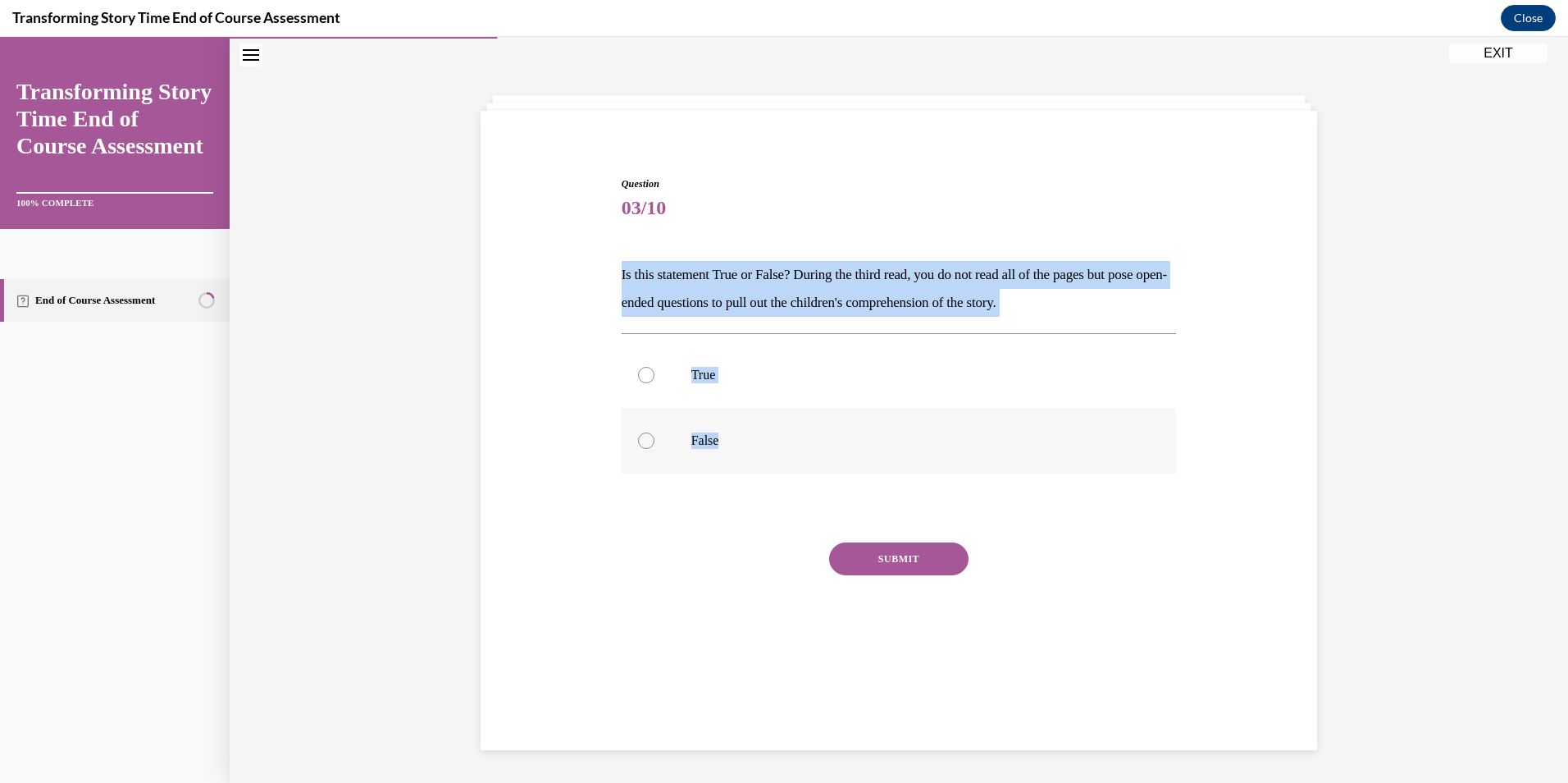
drag, startPoint x: 613, startPoint y: 267, endPoint x: 740, endPoint y: 435, distance: 210.6
click at [740, 435] on div "Question 03/10 Is this statement True or False? During the third read, you do n…" at bounding box center [899, 413] width 564 height 525
drag, startPoint x: 736, startPoint y: 371, endPoint x: 751, endPoint y: 397, distance: 30.0
click at [736, 371] on p "True" at bounding box center [914, 375] width 445 height 16
click at [654, 371] on input "True" at bounding box center [646, 375] width 16 height 16
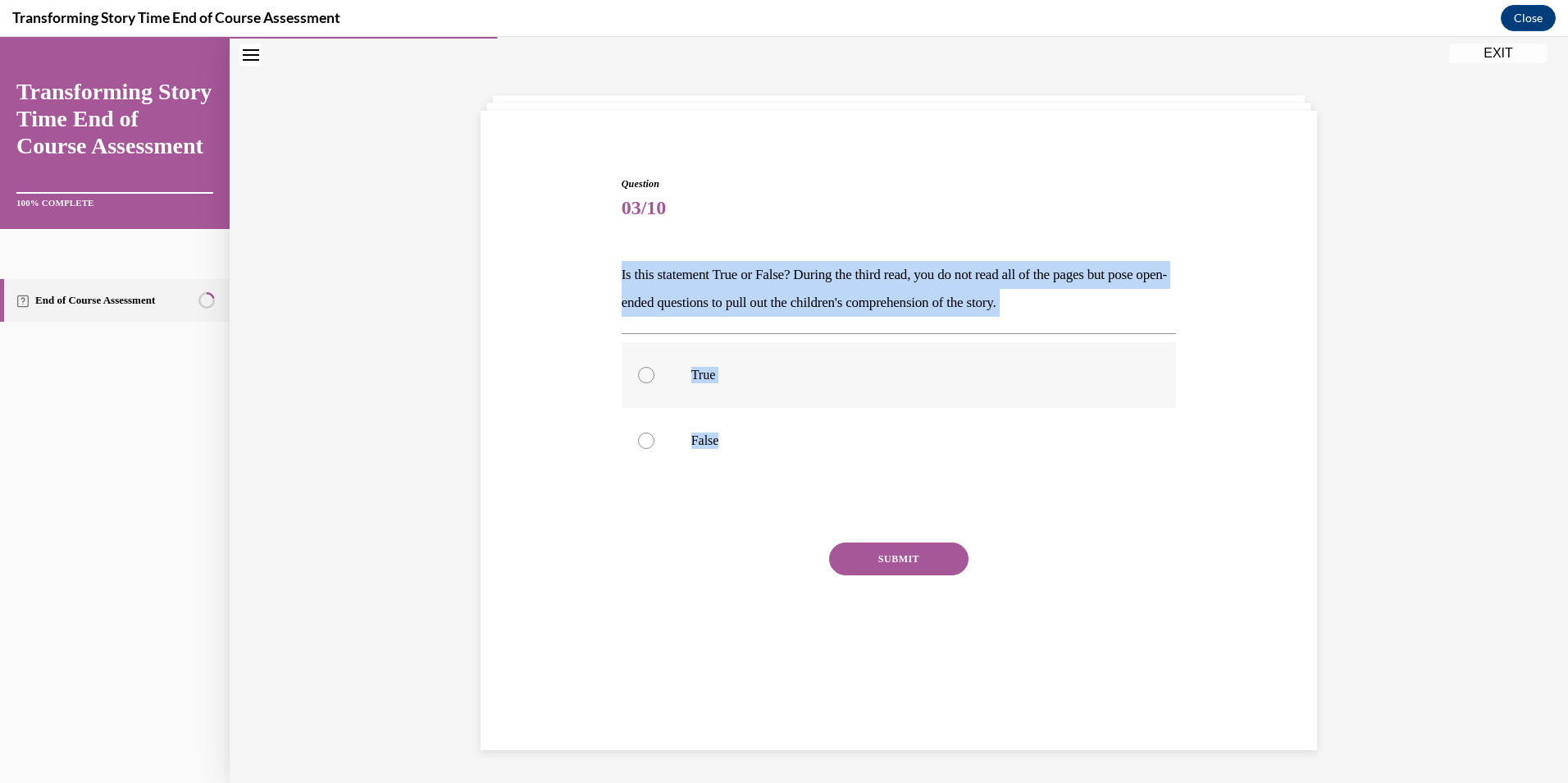
radio input "true"
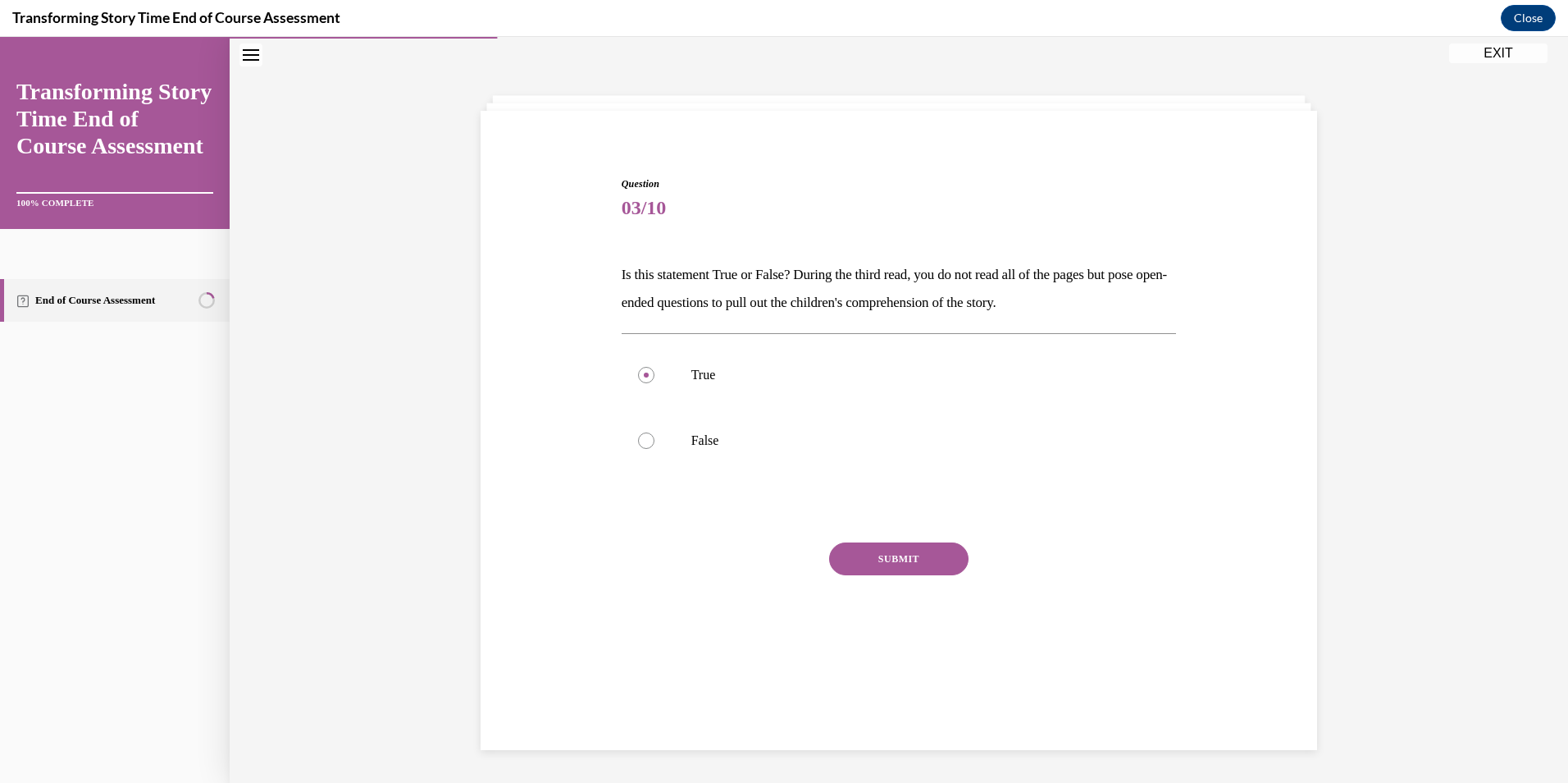
click at [904, 555] on button "SUBMIT" at bounding box center [899, 558] width 139 height 33
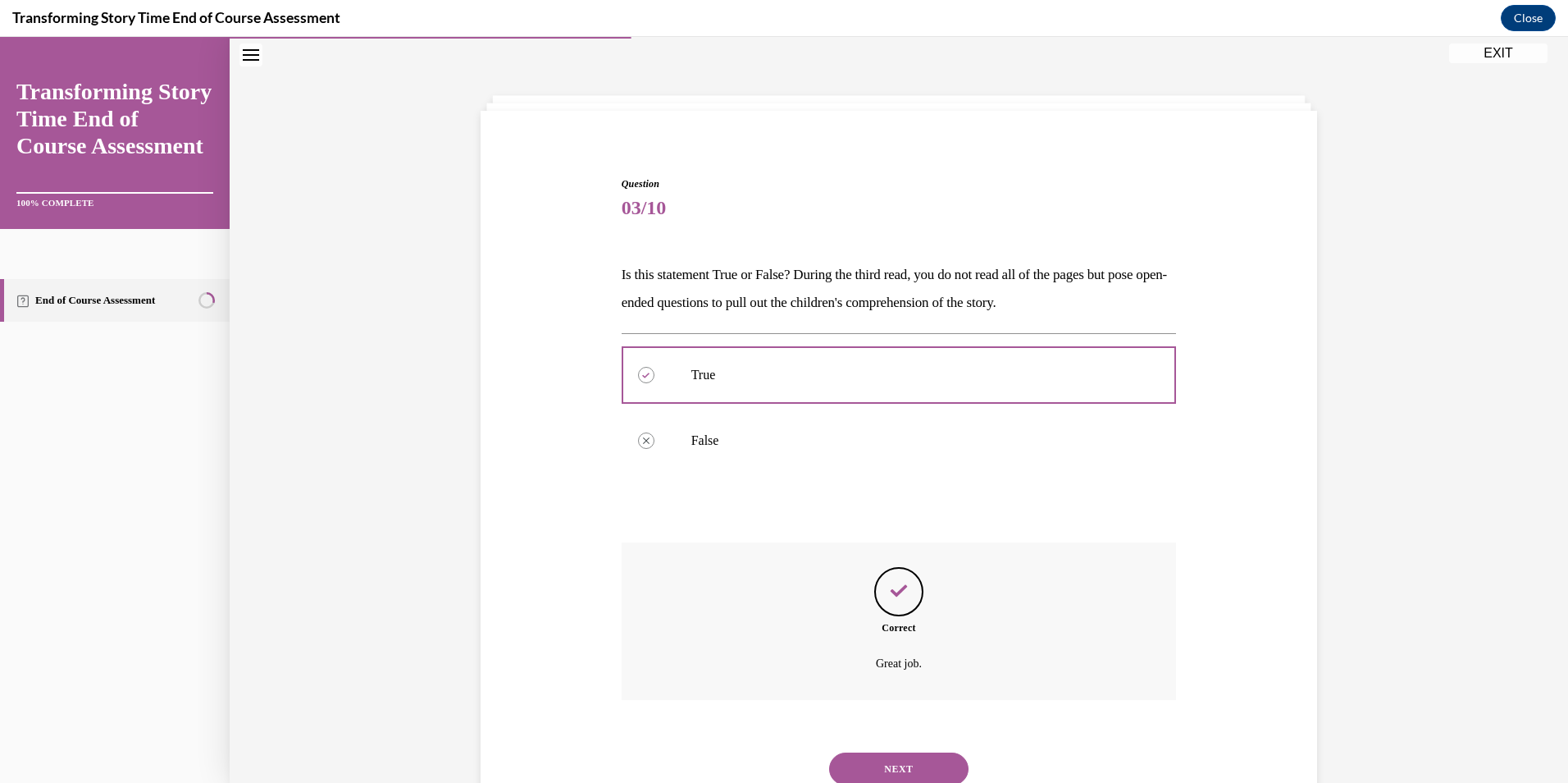
scroll to position [112, 0]
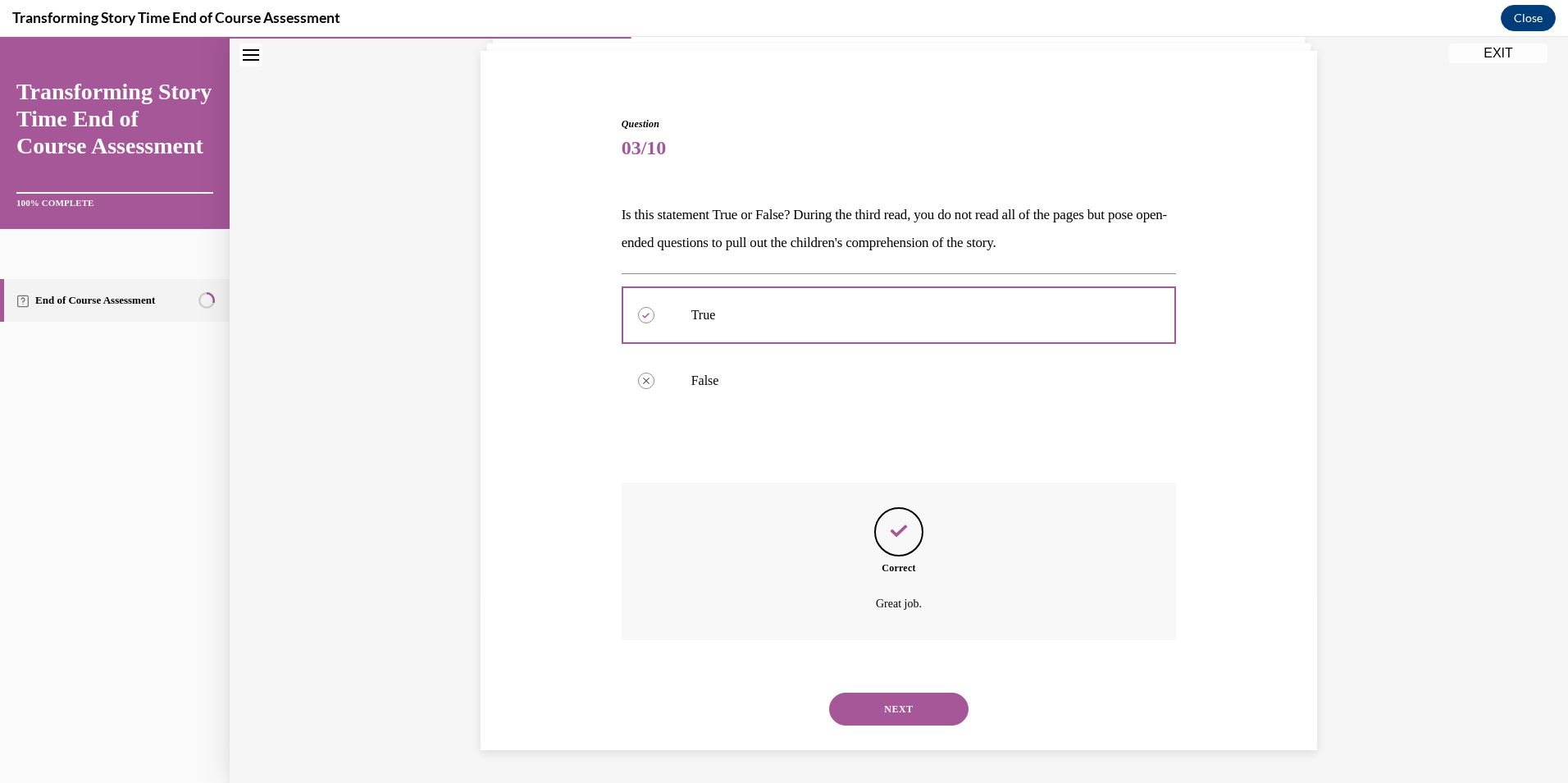
click at [899, 701] on button "NEXT" at bounding box center [899, 709] width 139 height 33
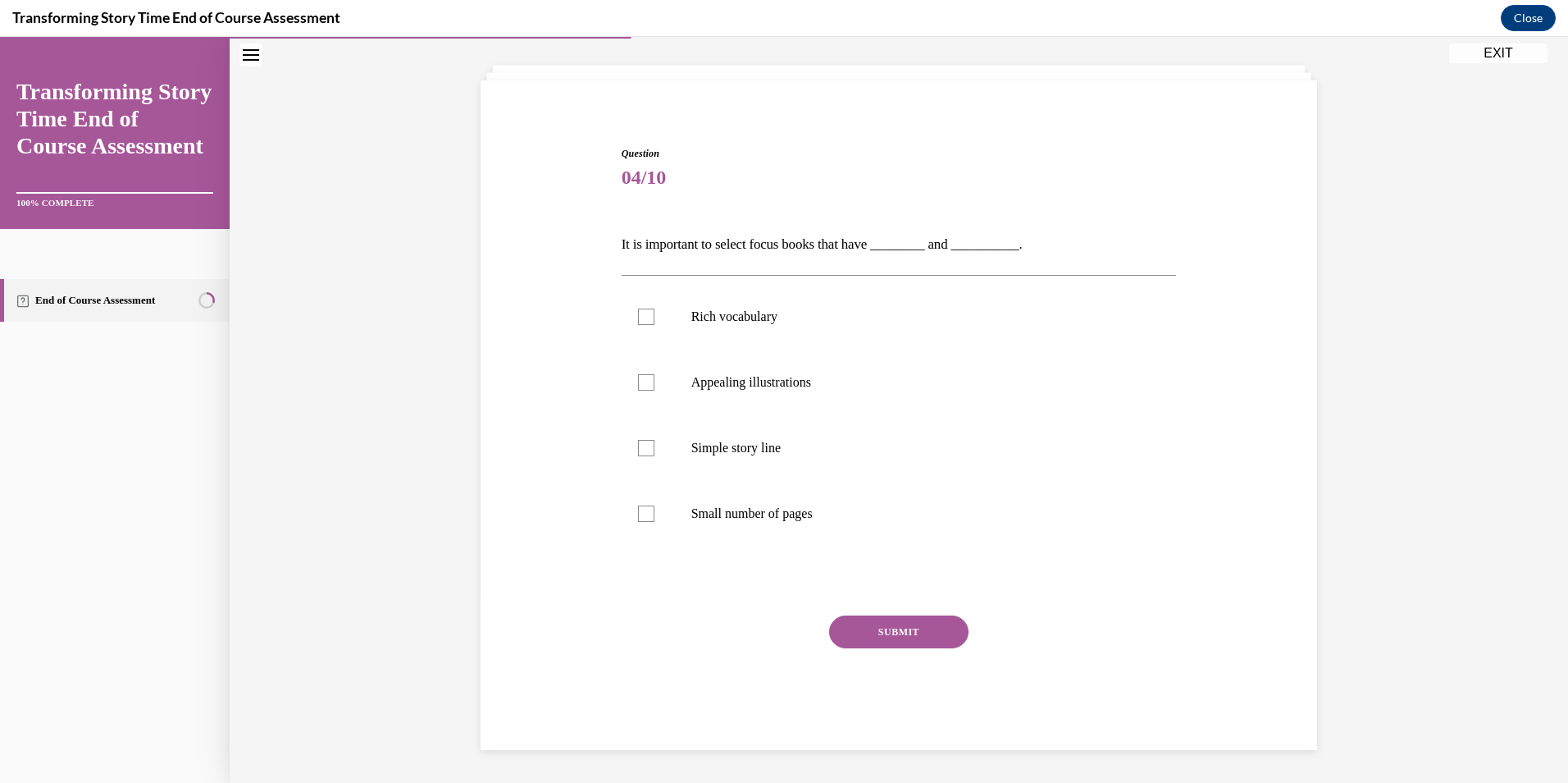
scroll to position [57, 0]
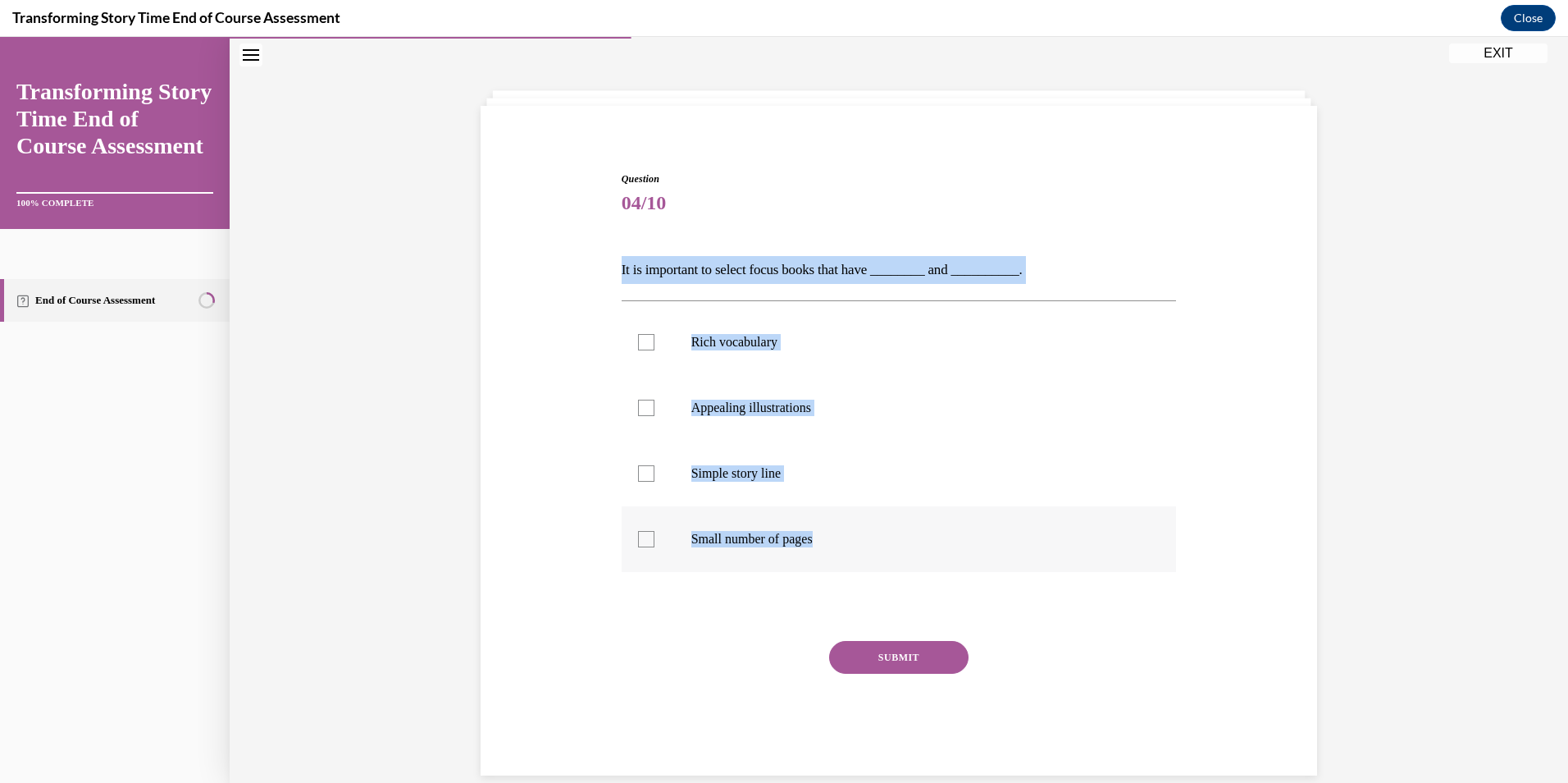
drag, startPoint x: 609, startPoint y: 261, endPoint x: 900, endPoint y: 532, distance: 397.6
click at [900, 532] on div "Question 04/10 It is important to select focus books that have ________ and ___…" at bounding box center [899, 449] width 844 height 653
click at [691, 338] on p "Rich vocabulary" at bounding box center [914, 342] width 445 height 16
click at [654, 338] on input "Rich vocabulary" at bounding box center [646, 342] width 16 height 16
checkbox input "true"
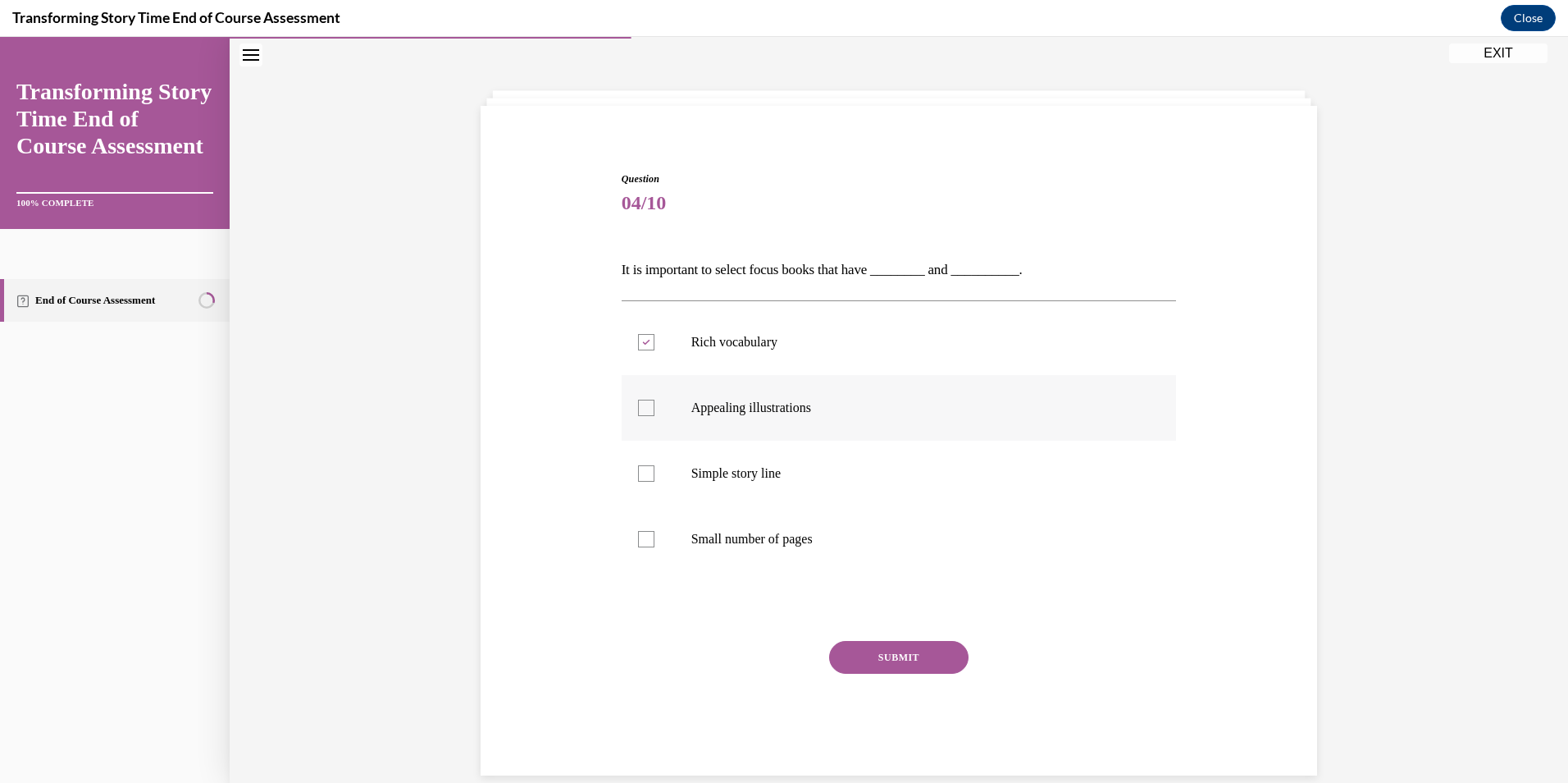
click at [735, 408] on p "Appealing illustrations" at bounding box center [914, 407] width 445 height 16
click at [654, 408] on input "Appealing illustrations" at bounding box center [646, 407] width 16 height 16
checkbox input "true"
click at [885, 654] on button "SUBMIT" at bounding box center [899, 657] width 139 height 33
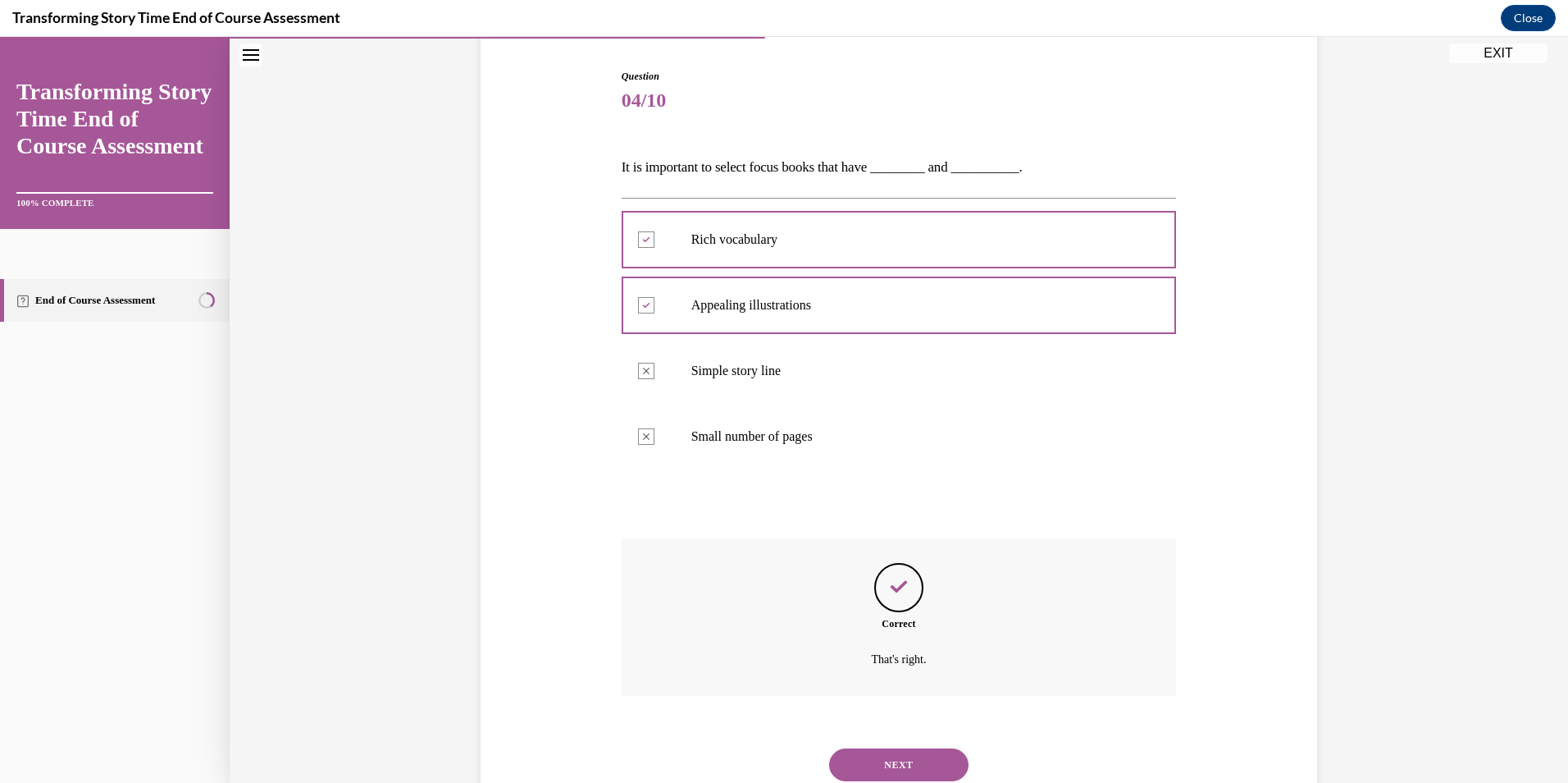
scroll to position [215, 0]
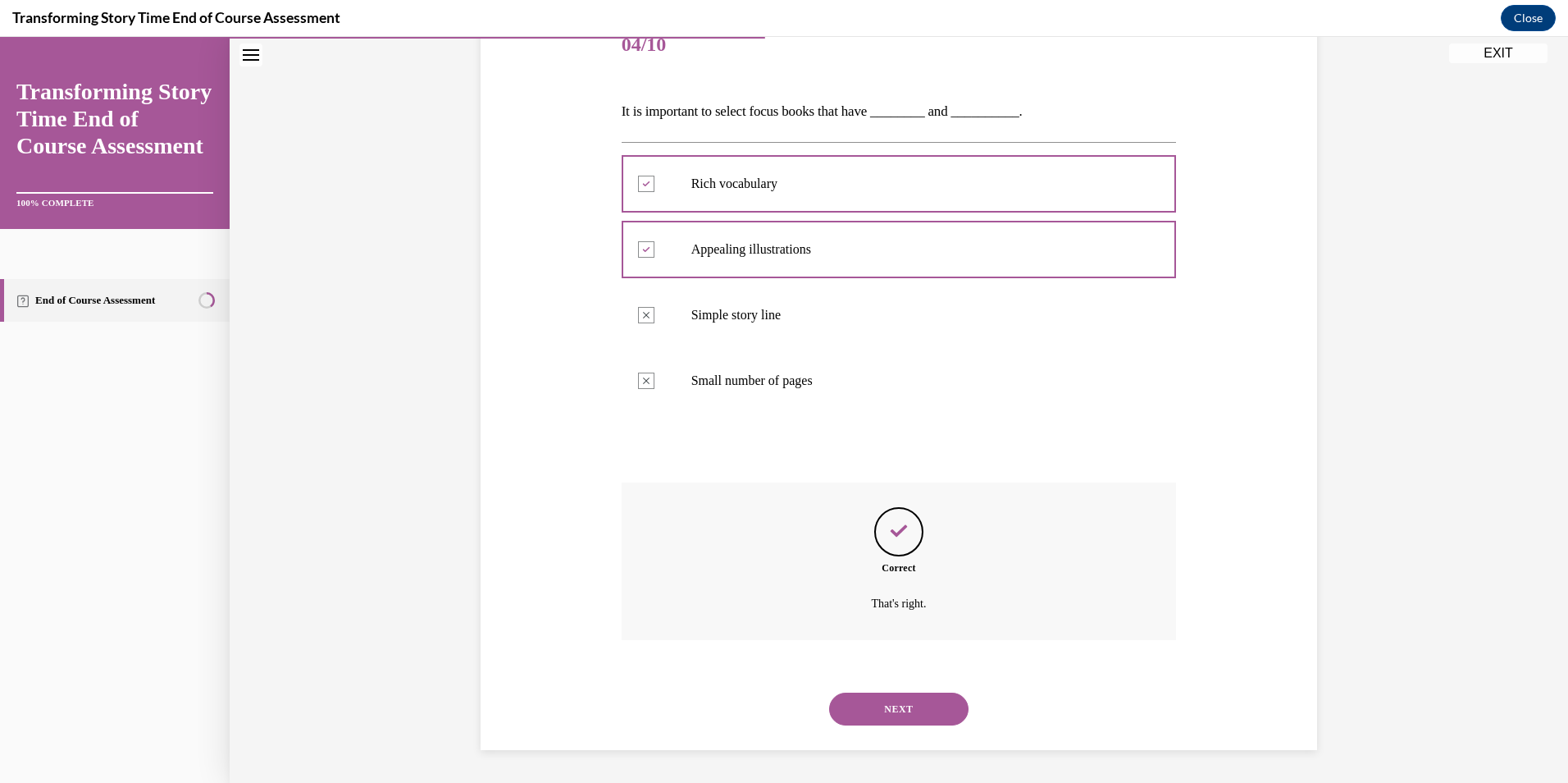
click at [912, 703] on button "NEXT" at bounding box center [899, 709] width 139 height 33
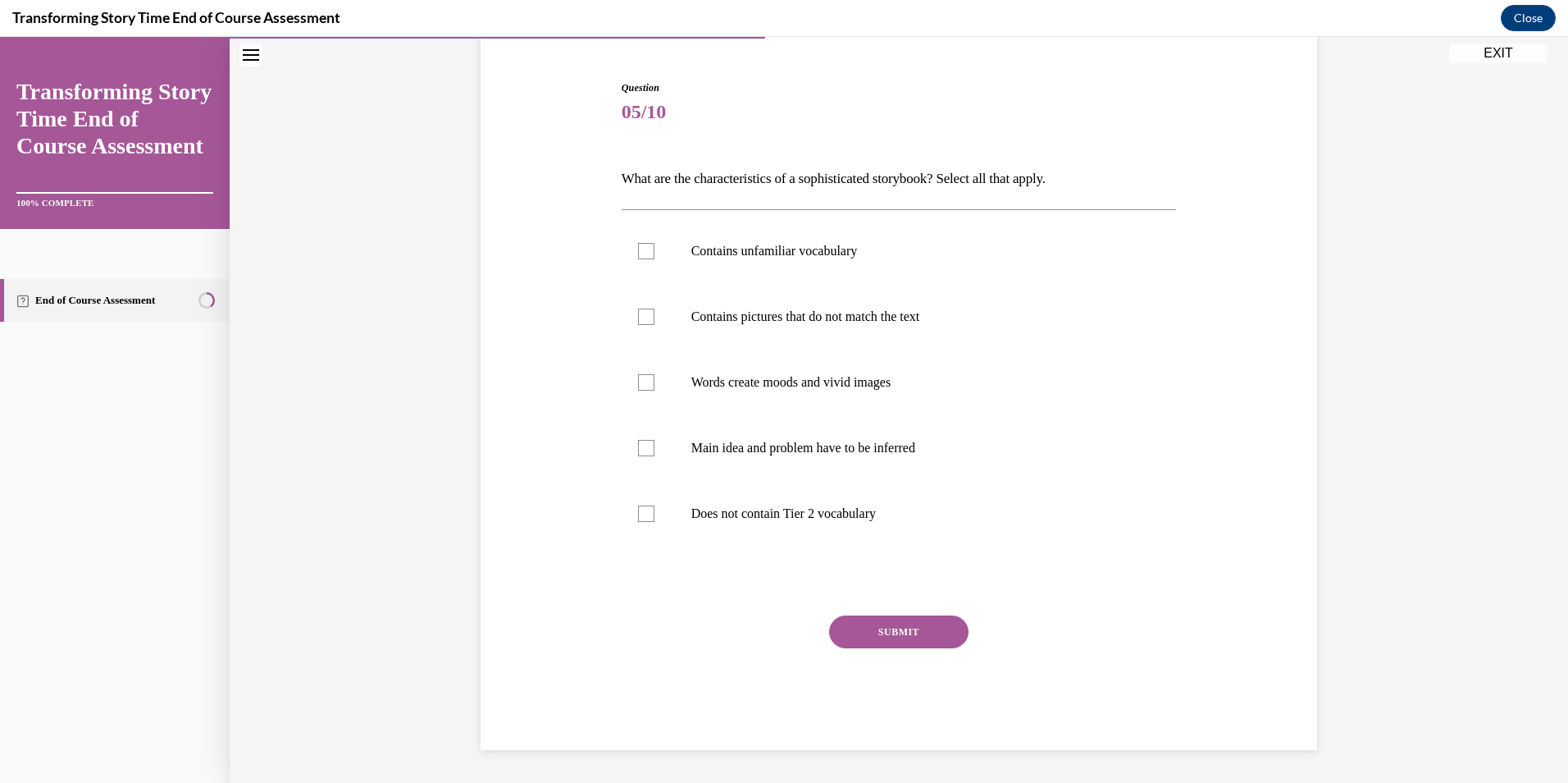
scroll to position [148, 0]
click at [641, 450] on div at bounding box center [646, 447] width 16 height 16
click at [641, 450] on input "Main idea and problem have to be inferred" at bounding box center [646, 447] width 16 height 16
checkbox input "true"
click at [645, 377] on div at bounding box center [646, 381] width 16 height 16
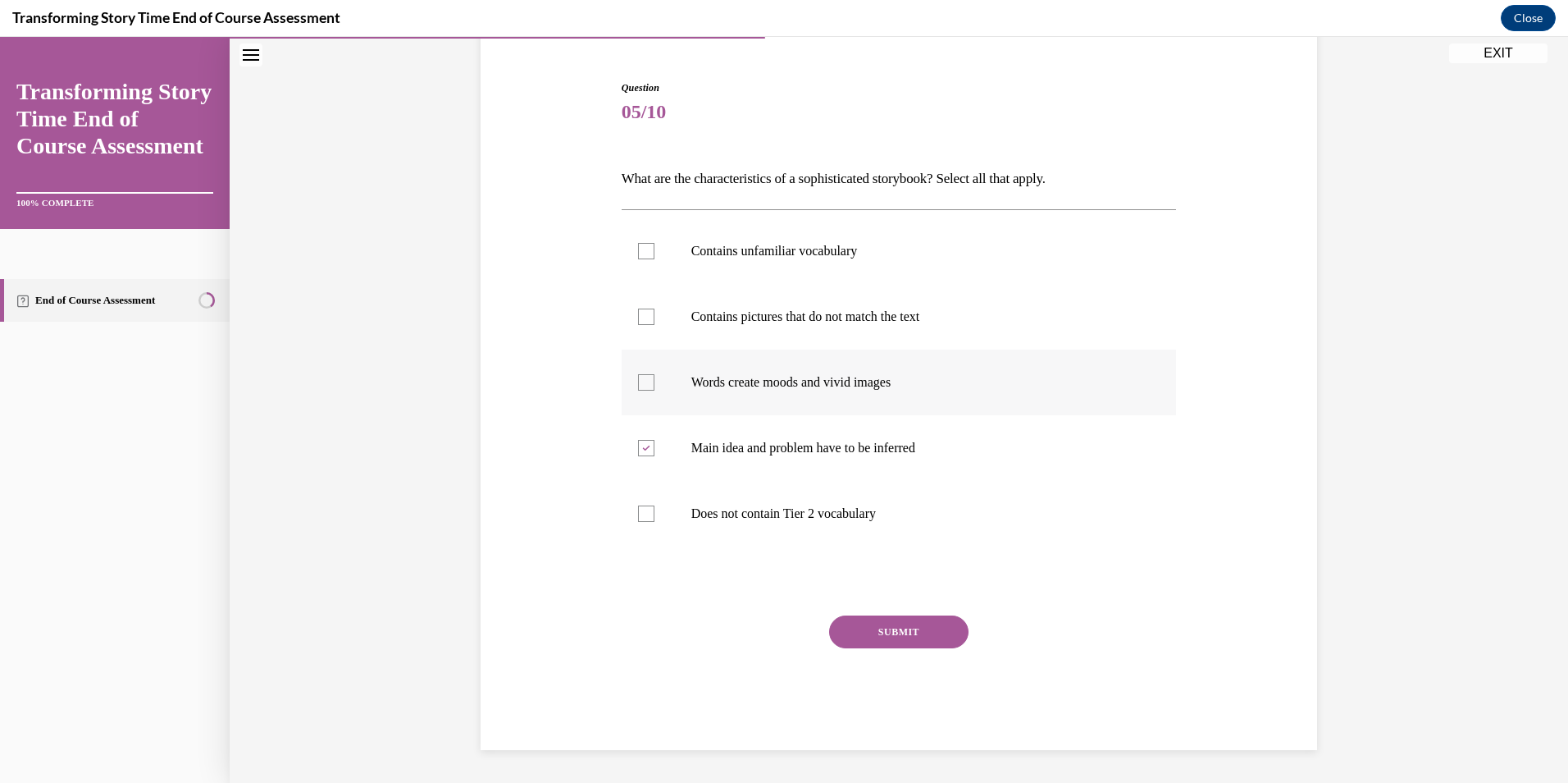
click at [645, 377] on input "Words create moods and vivid images" at bounding box center [646, 381] width 16 height 16
checkbox input "true"
click at [642, 316] on div at bounding box center [646, 316] width 16 height 16
click at [642, 316] on input "Contains pictures that do not match the text" at bounding box center [646, 316] width 16 height 16
checkbox input "true"
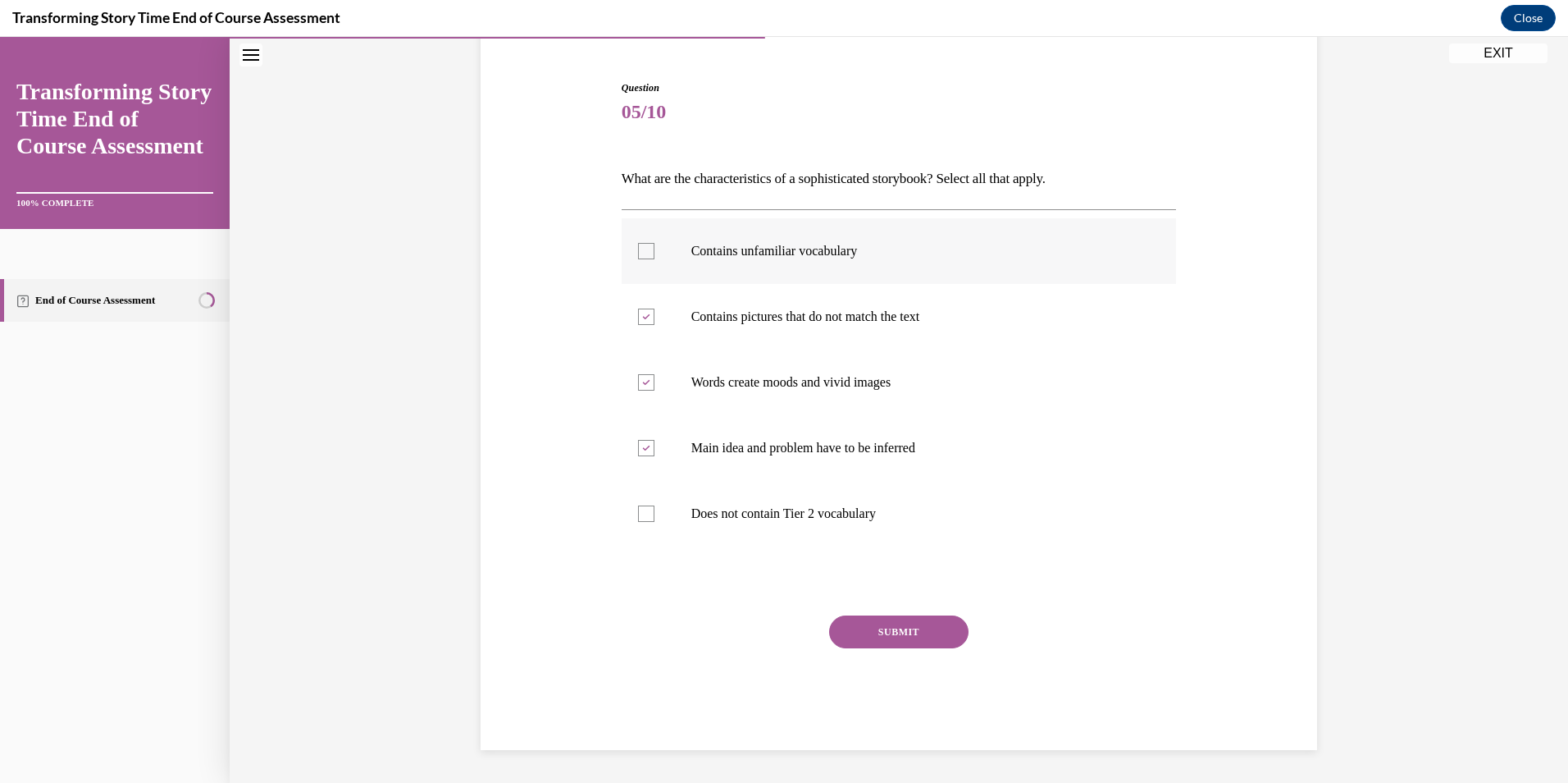
click at [647, 248] on div at bounding box center [646, 250] width 16 height 16
click at [647, 248] on input "Contains unfamiliar vocabulary" at bounding box center [646, 250] width 16 height 16
checkbox input "true"
click at [917, 633] on button "SUBMIT" at bounding box center [899, 632] width 139 height 33
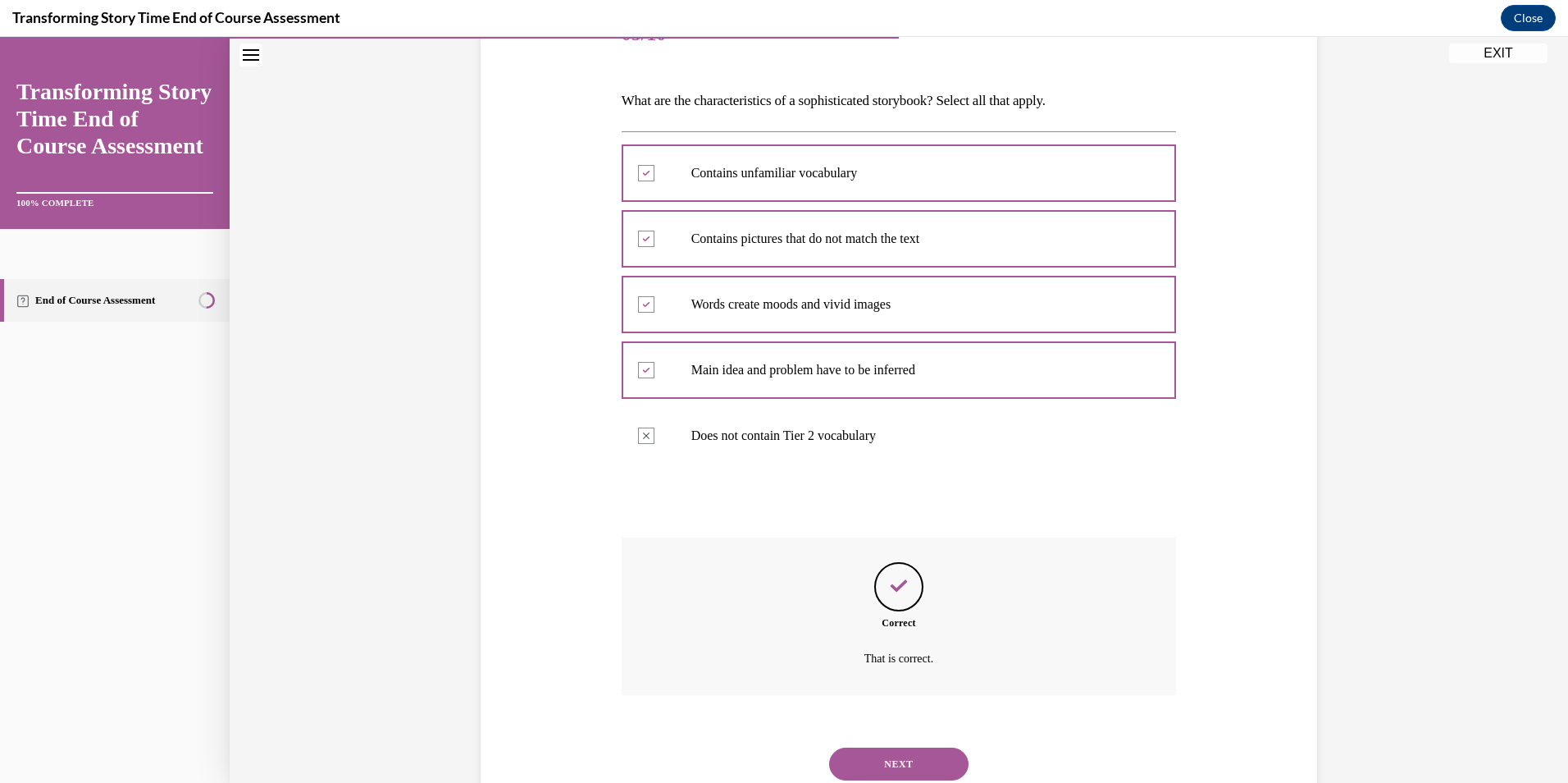
scroll to position [281, 0]
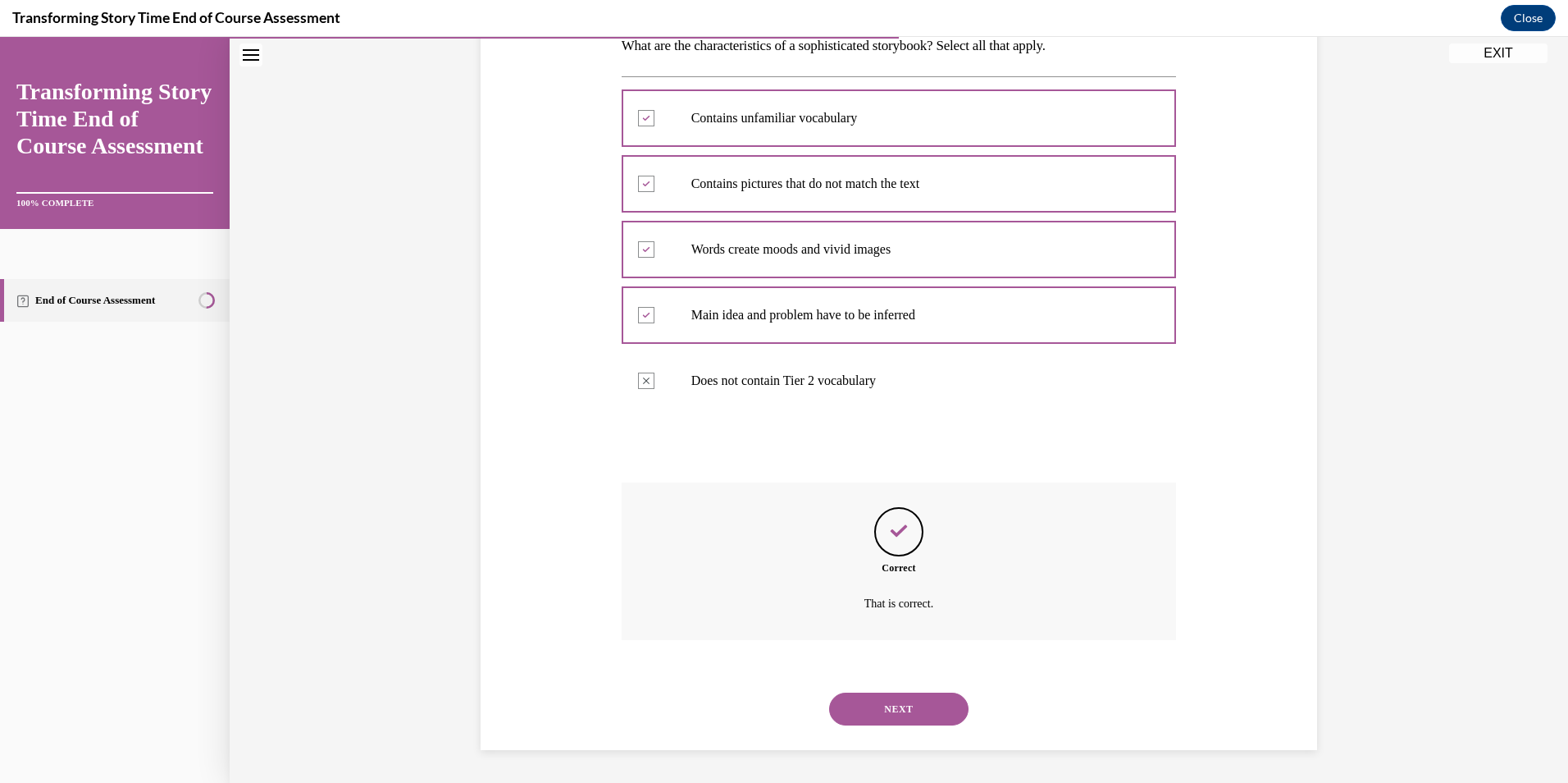
click at [904, 700] on button "NEXT" at bounding box center [899, 709] width 139 height 33
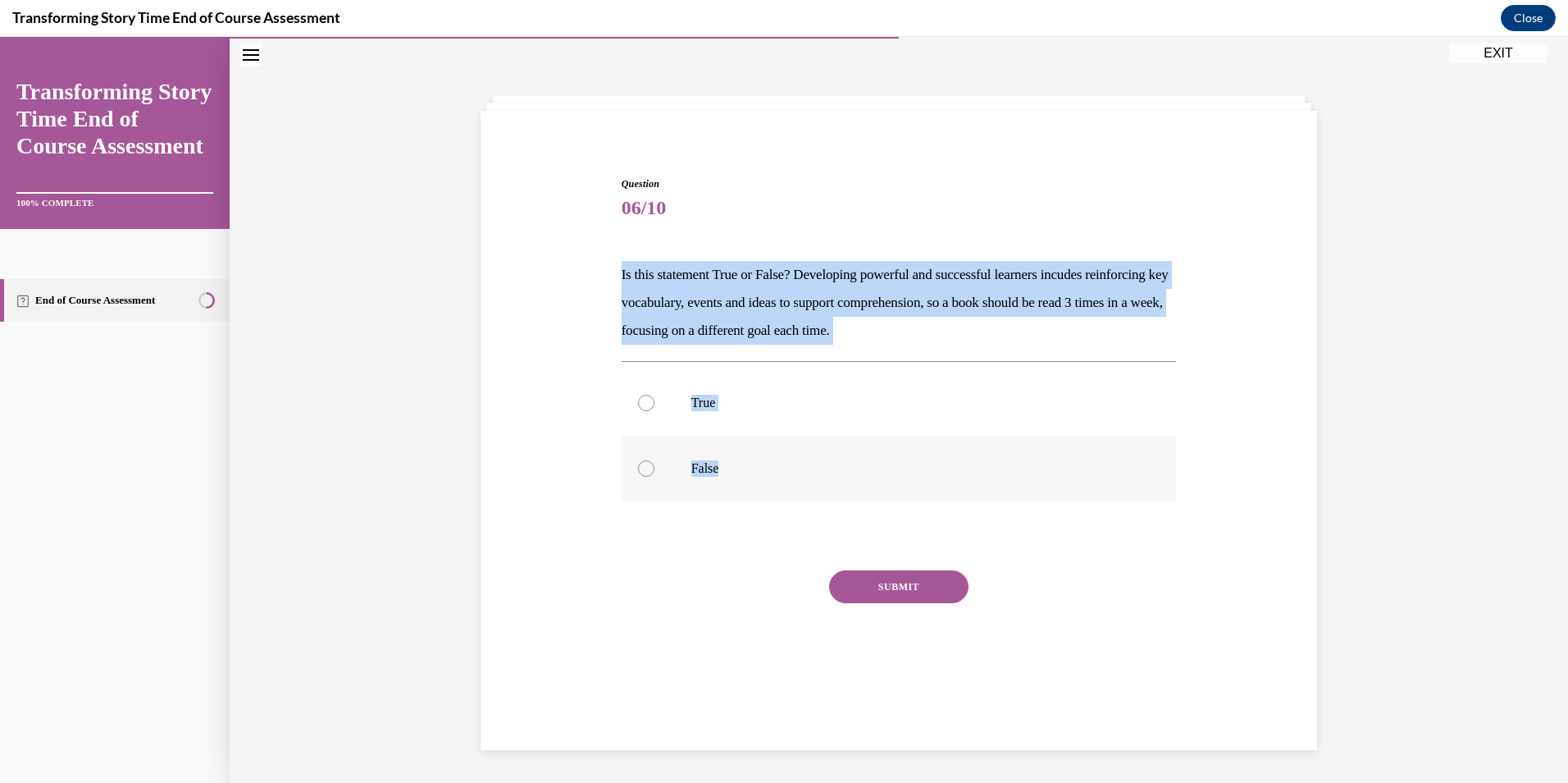
drag, startPoint x: 617, startPoint y: 272, endPoint x: 771, endPoint y: 482, distance: 260.4
click at [771, 482] on div "Question 06/10 Is this statement True or False? Developing powerful and success…" at bounding box center [899, 441] width 555 height 528
click at [710, 393] on label "True" at bounding box center [899, 403] width 555 height 66
click at [654, 395] on input "True" at bounding box center [646, 402] width 16 height 16
radio input "true"
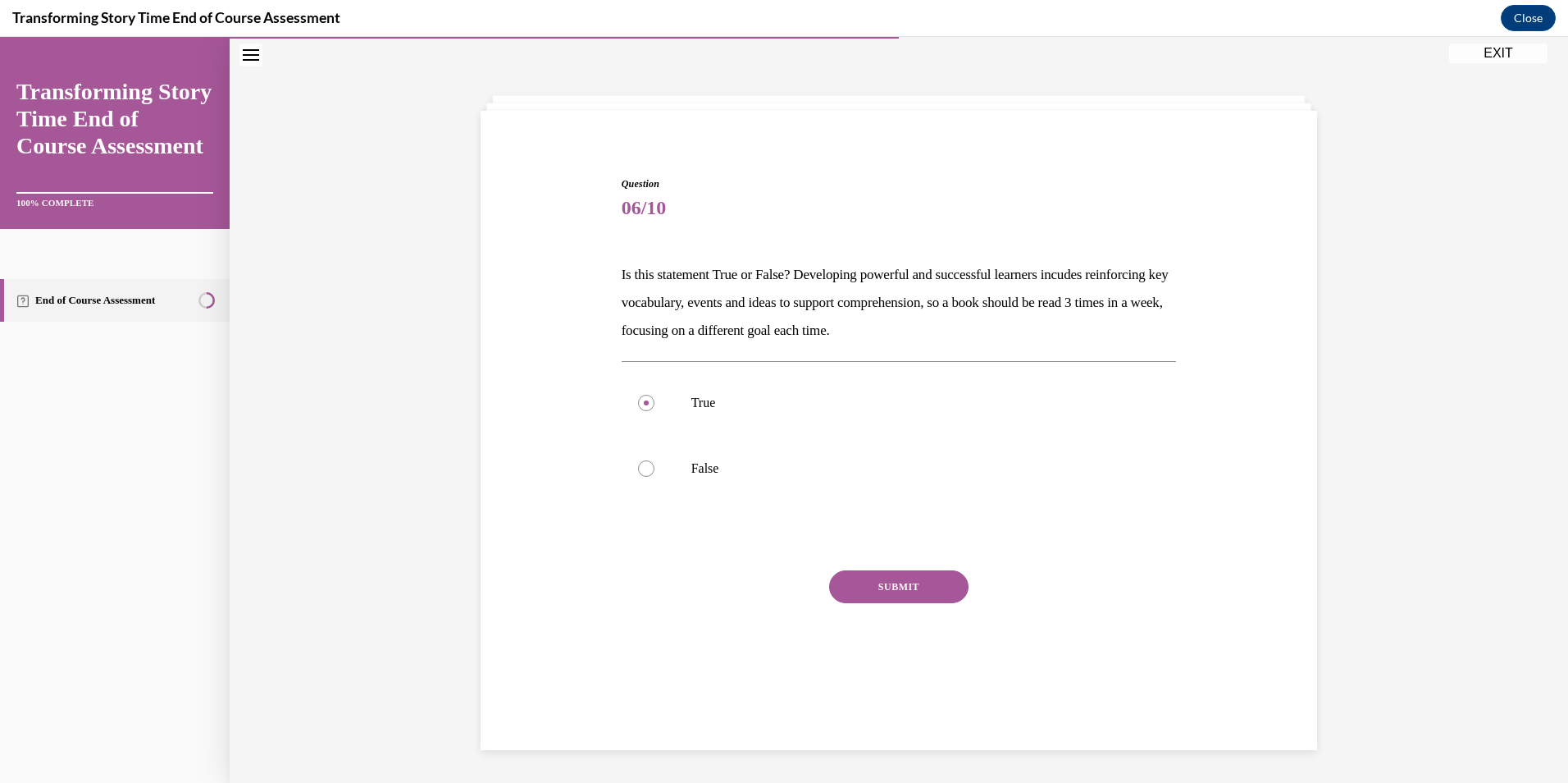
click at [920, 590] on button "SUBMIT" at bounding box center [899, 586] width 139 height 33
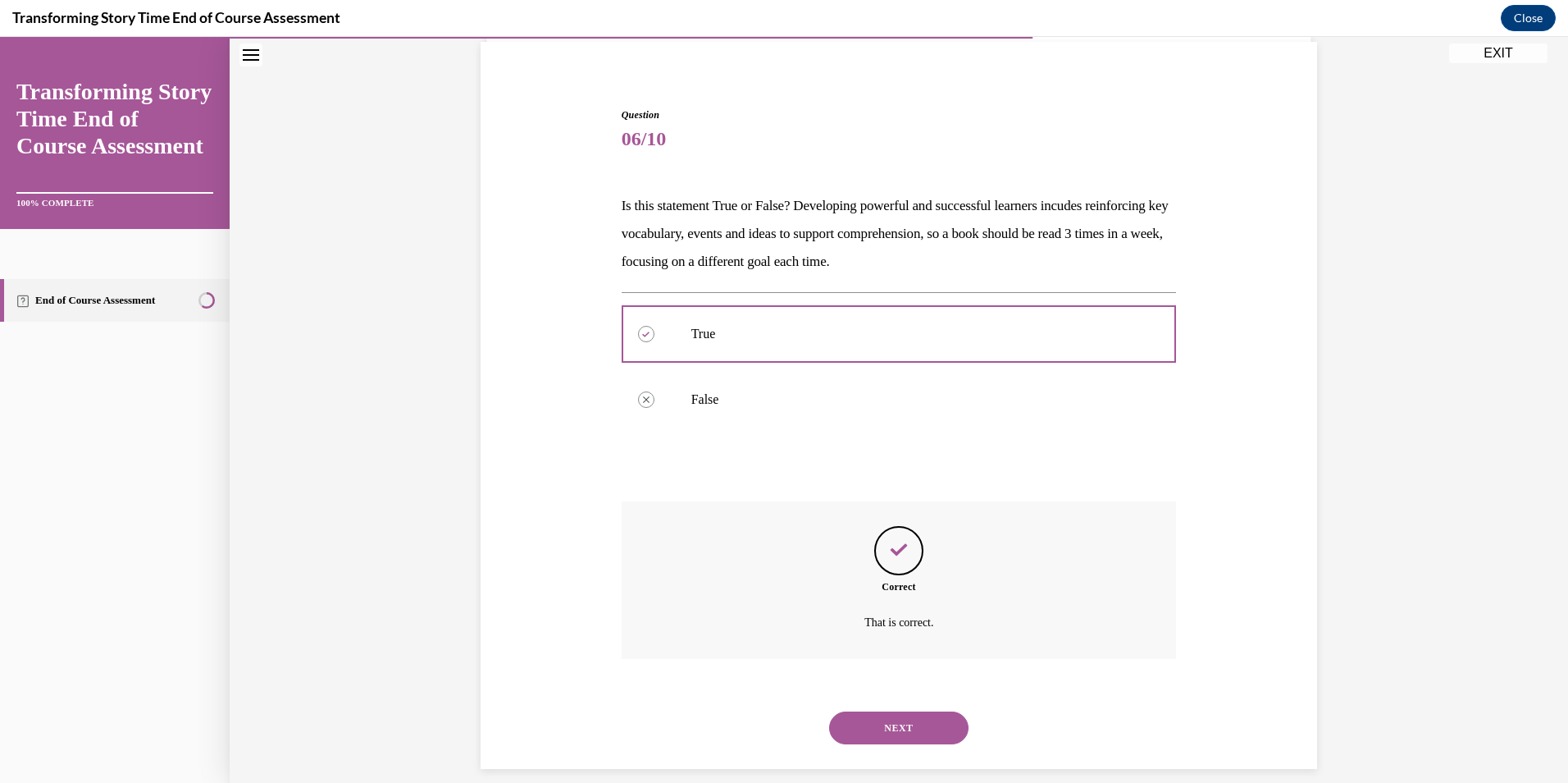
scroll to position [140, 0]
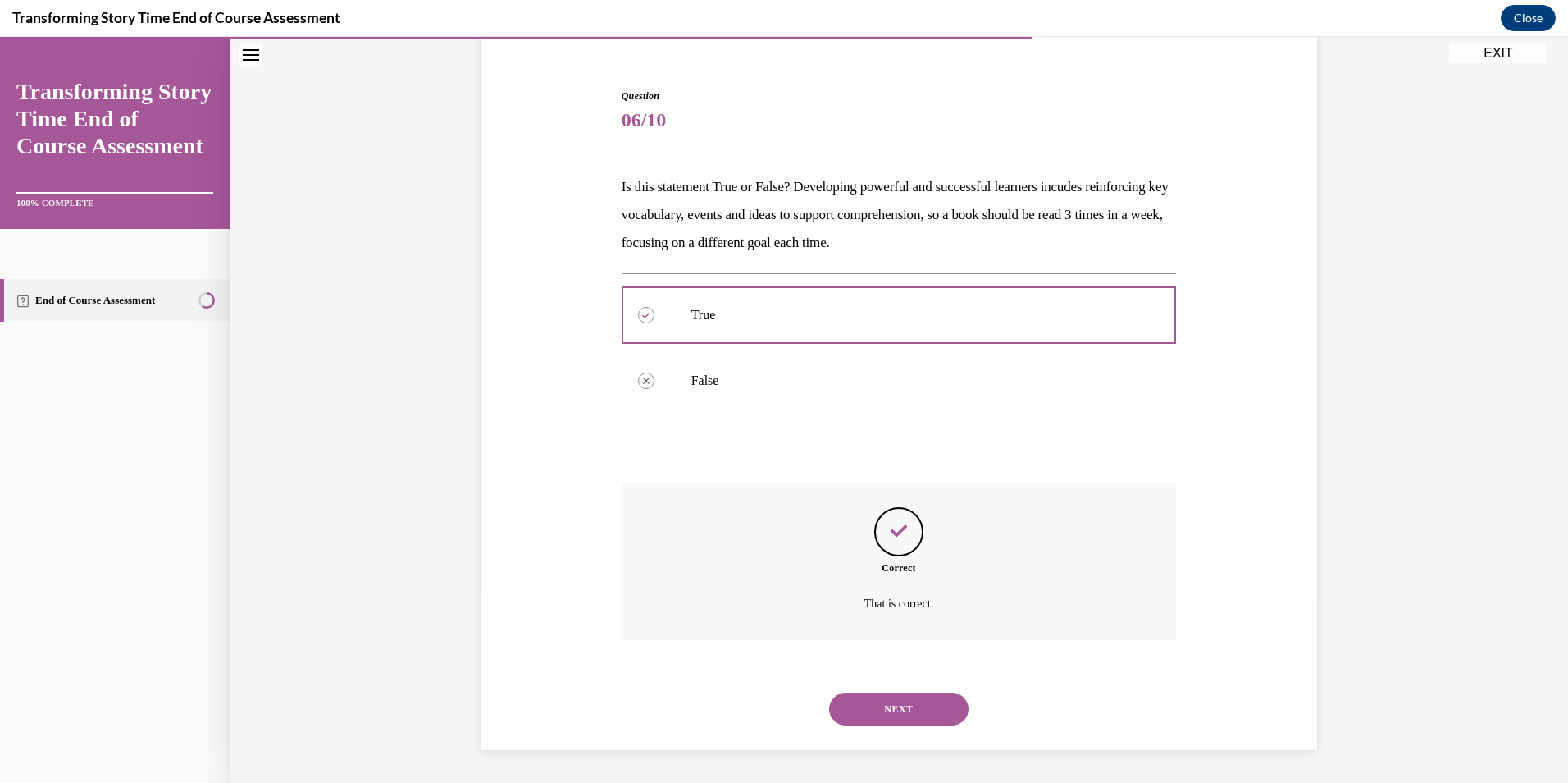
click at [901, 705] on button "NEXT" at bounding box center [899, 709] width 139 height 33
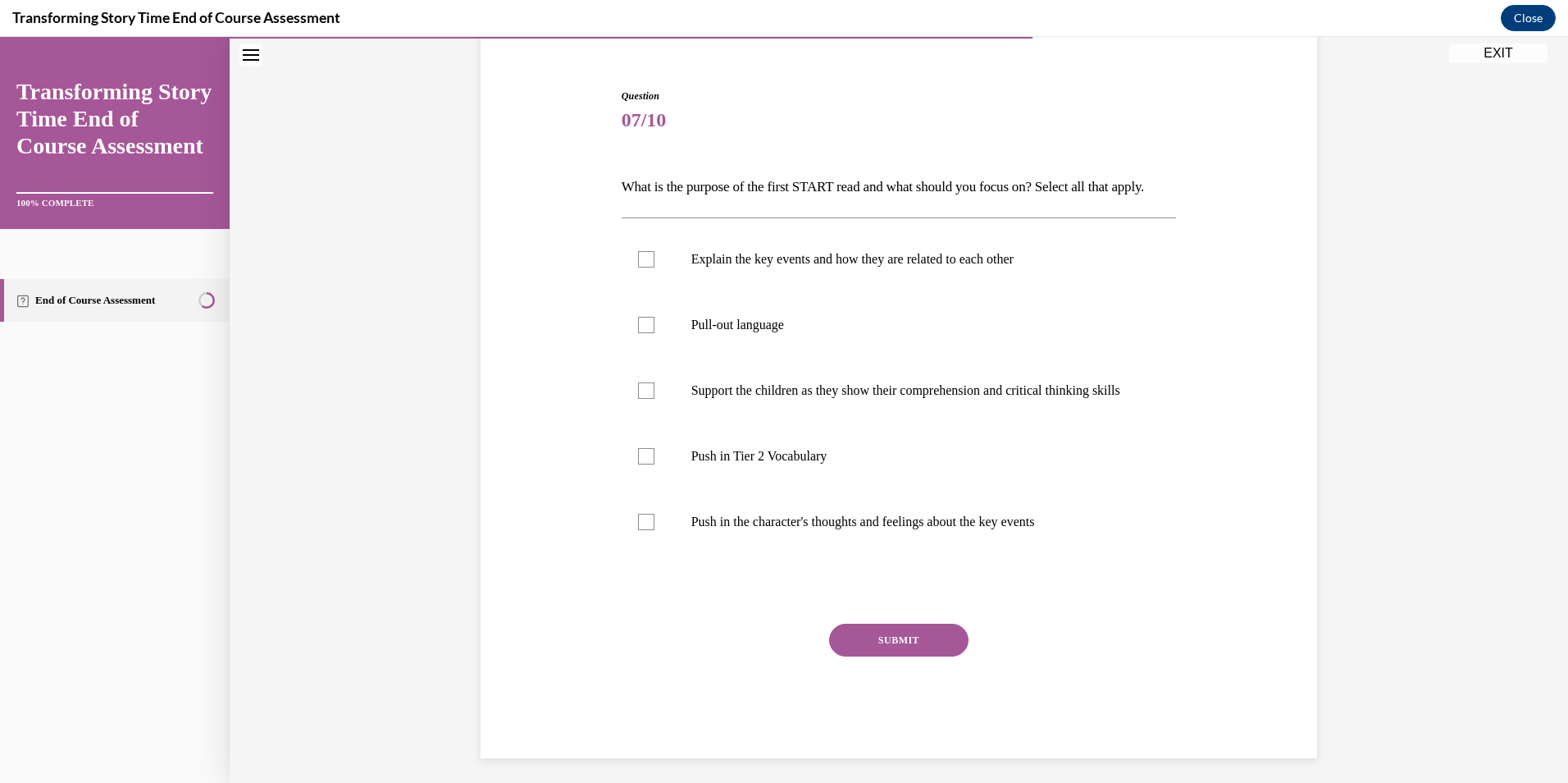
scroll to position [86, 0]
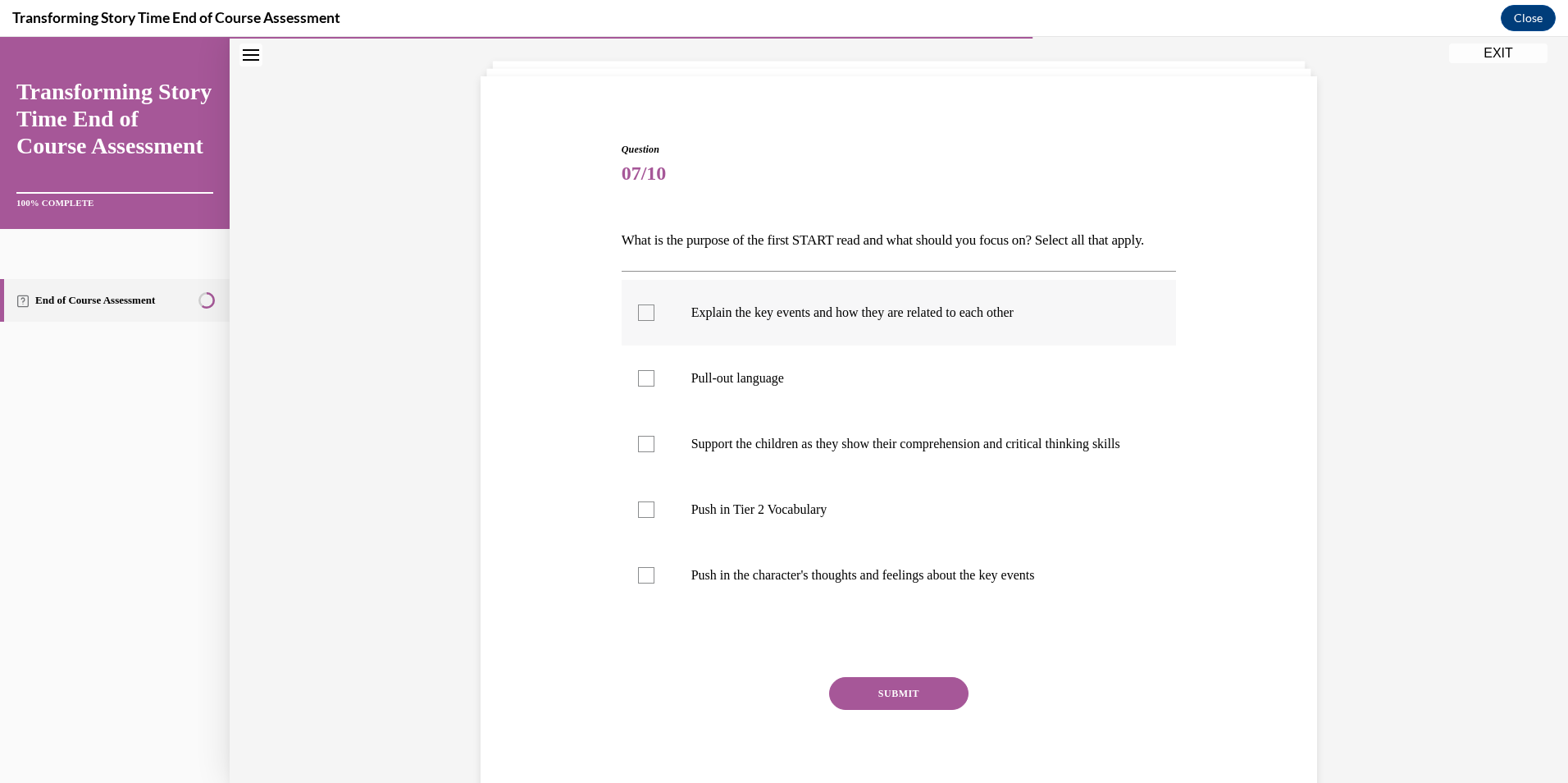
click at [681, 339] on label "Explain the key events and how they are related to each other" at bounding box center [899, 313] width 555 height 66
click at [654, 320] on input "Explain the key events and how they are related to each other" at bounding box center [646, 312] width 16 height 16
checkbox input "true"
click at [675, 542] on label "Push in Tier 2 Vocabulary" at bounding box center [899, 510] width 555 height 66
click at [654, 517] on input "Push in Tier 2 Vocabulary" at bounding box center [646, 509] width 16 height 16
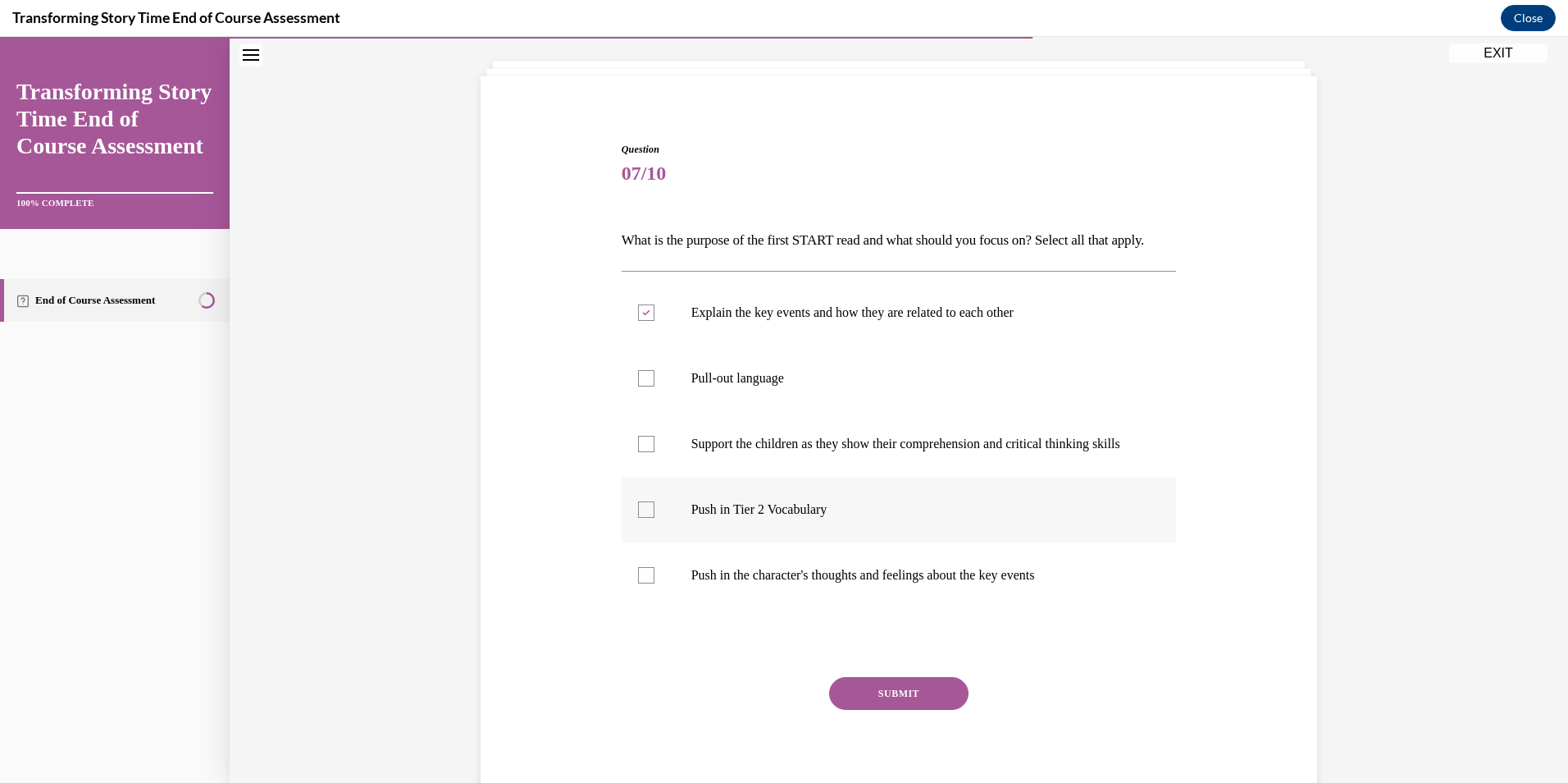
checkbox input "true"
click at [927, 709] on button "SUBMIT" at bounding box center [899, 693] width 139 height 33
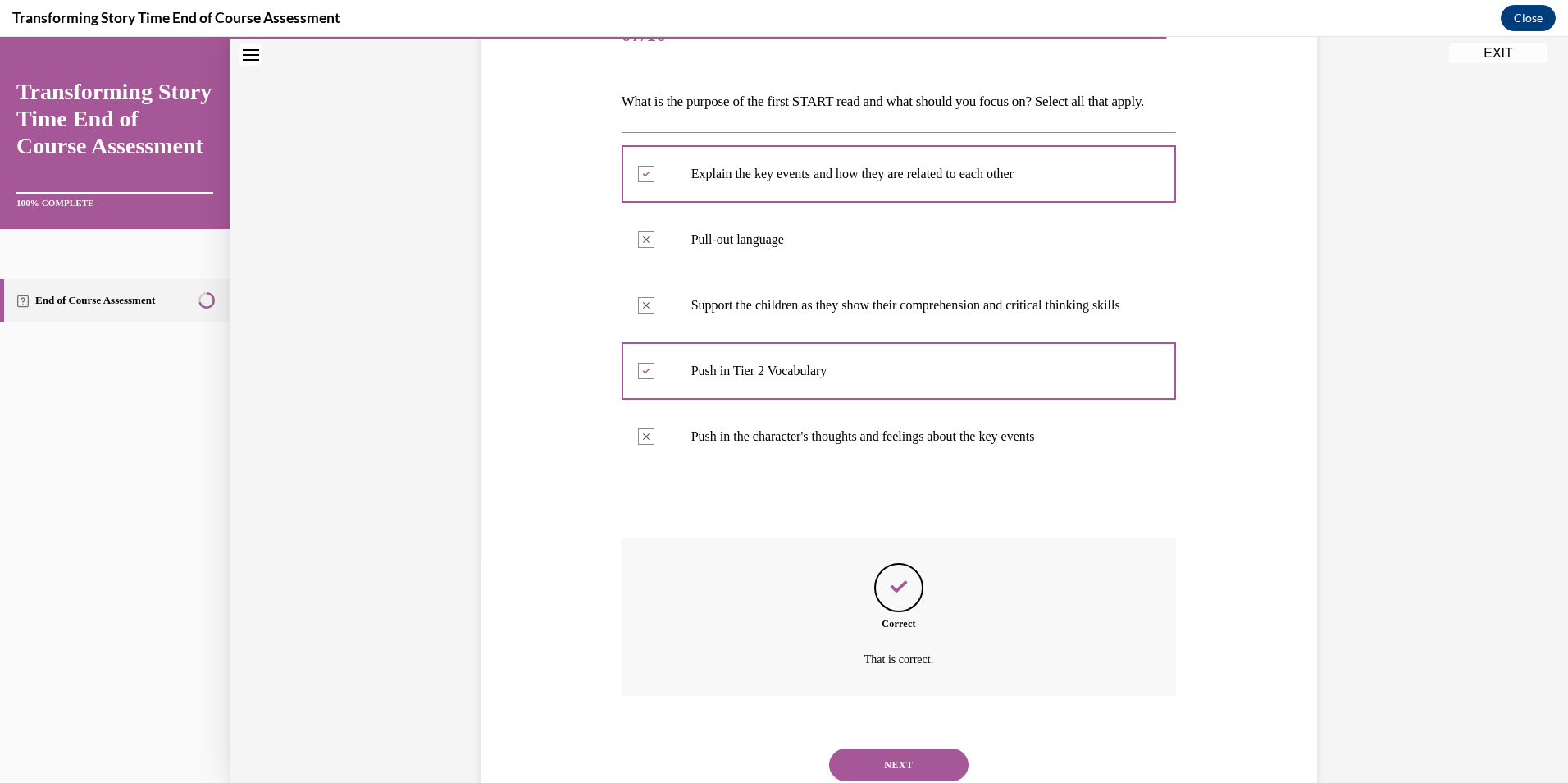
scroll to position [325, 0]
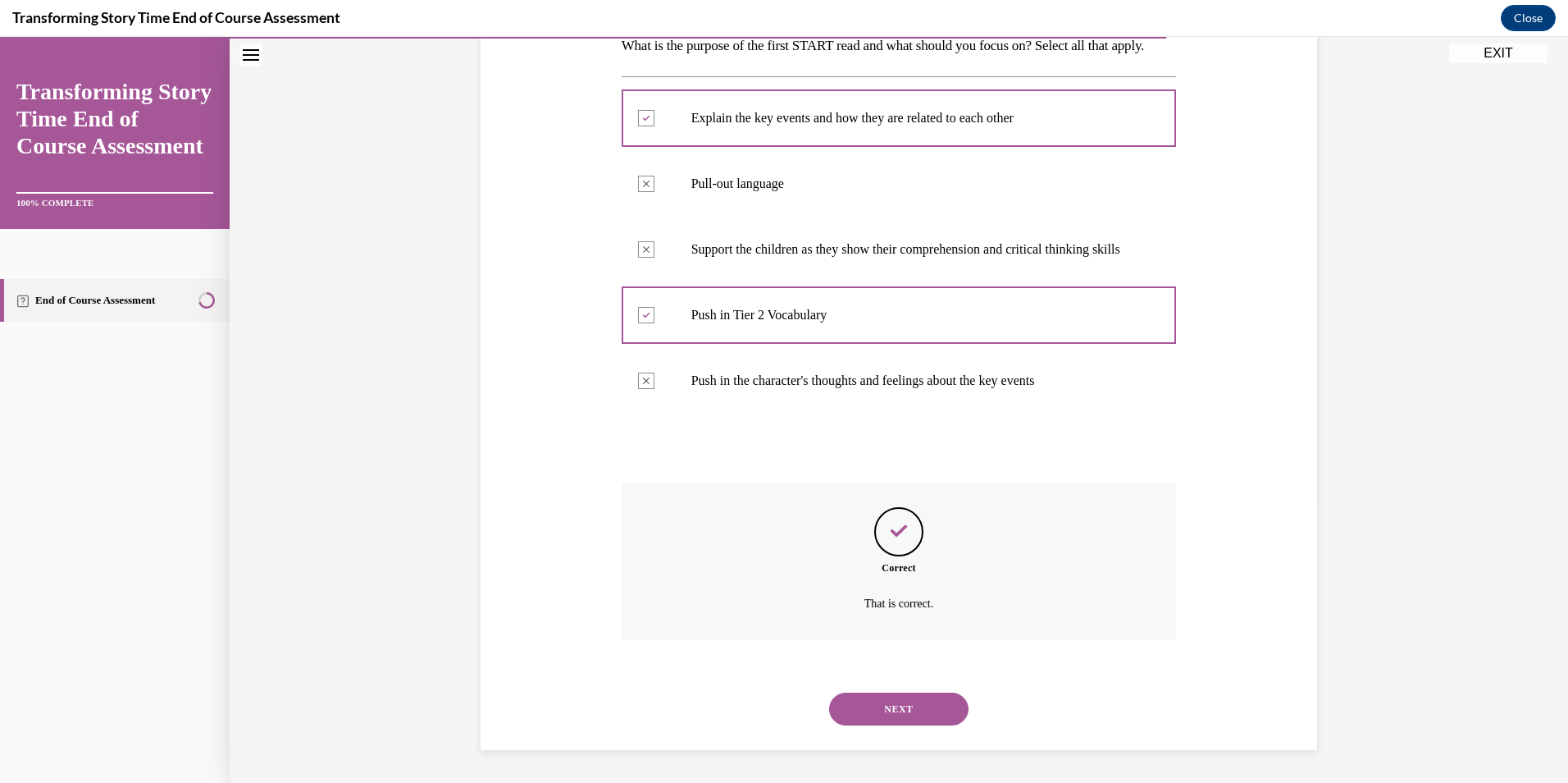
click at [918, 701] on button "NEXT" at bounding box center [899, 709] width 139 height 33
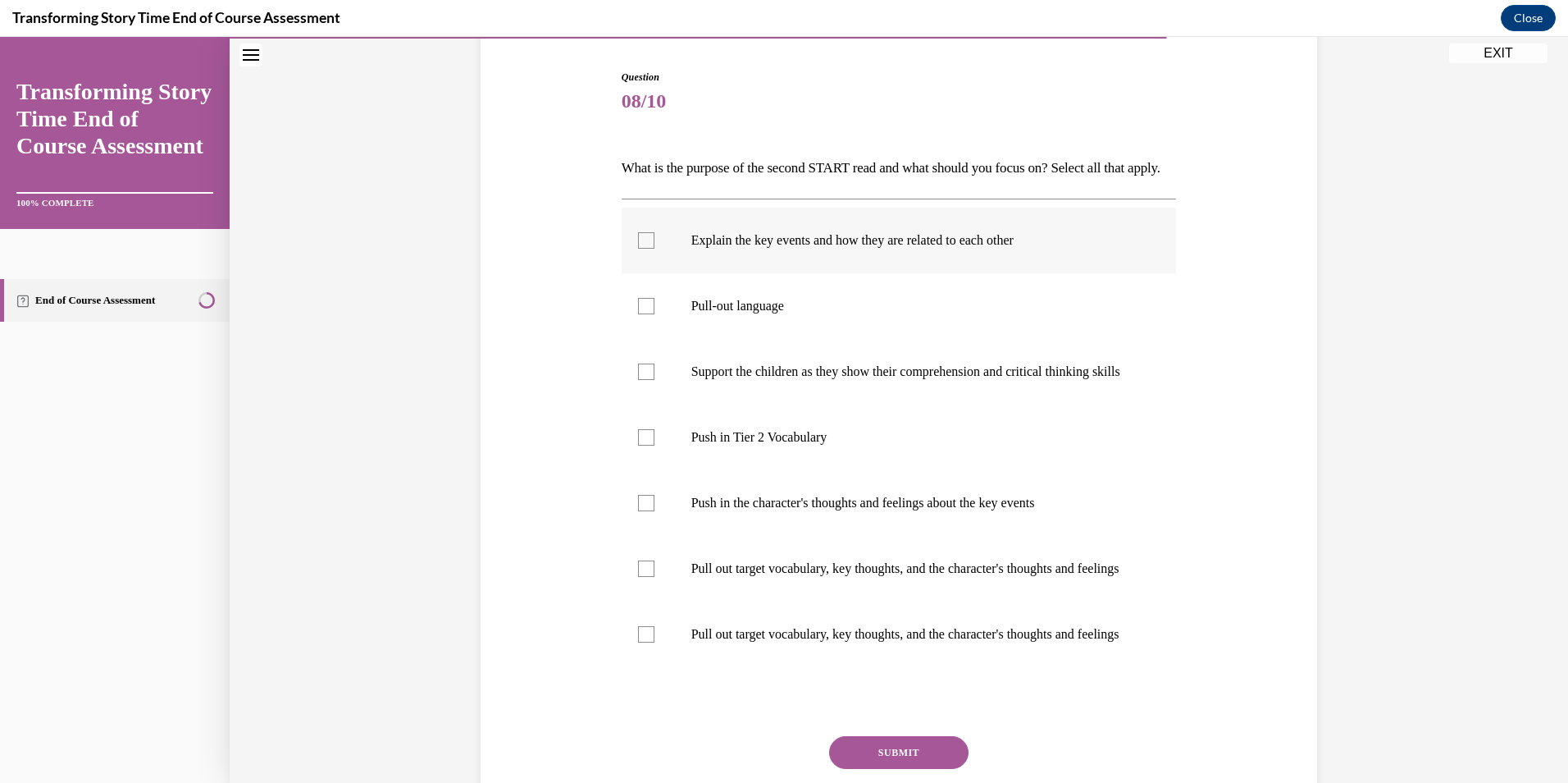
scroll to position [164, 0]
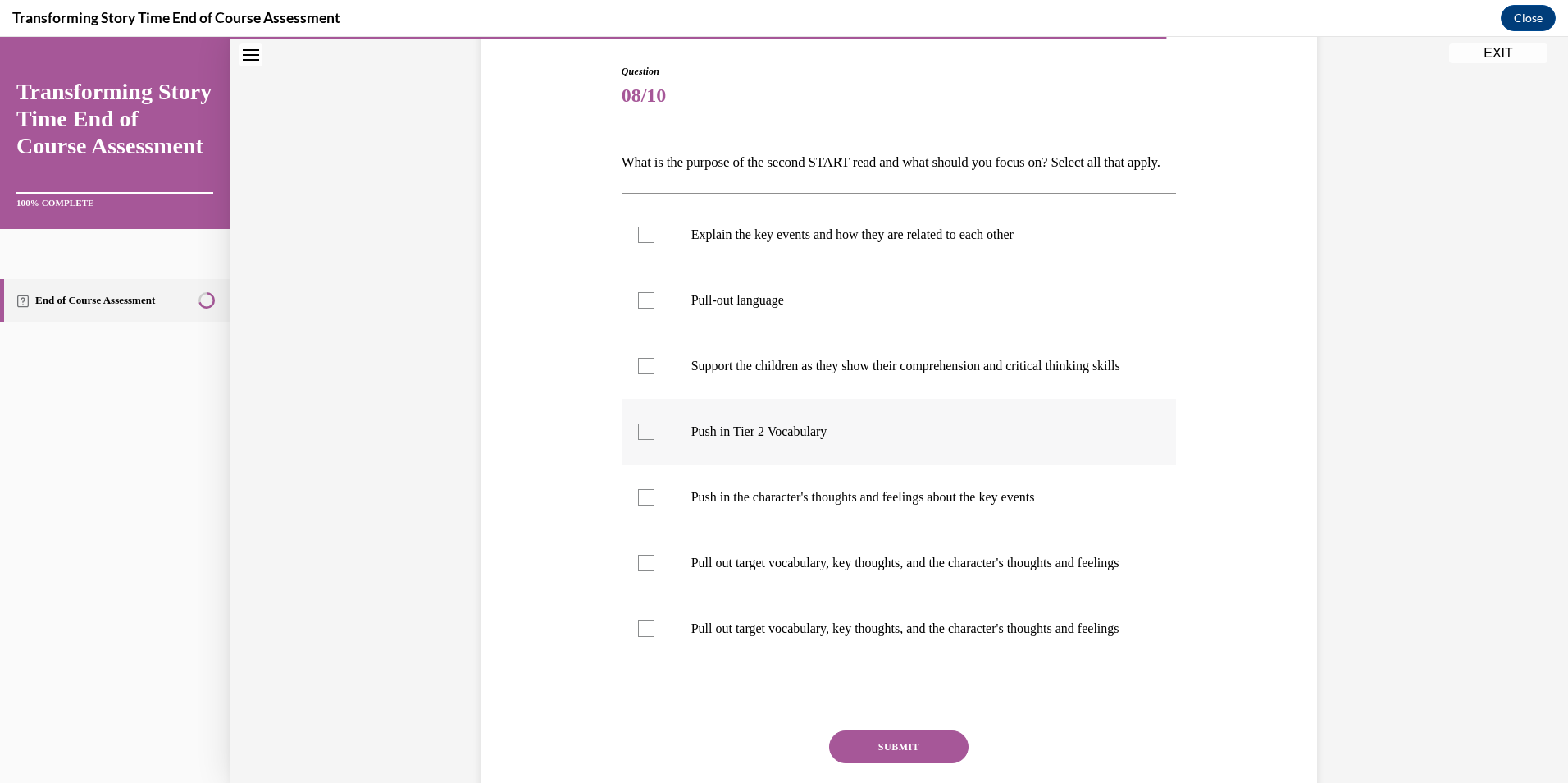
click at [772, 440] on p "Push in Tier 2 Vocabulary" at bounding box center [914, 431] width 445 height 16
click at [654, 440] on input "Push in Tier 2 Vocabulary" at bounding box center [646, 431] width 16 height 16
checkbox input "true"
click at [755, 530] on label "Push in the character's thoughts and feelings about the key events" at bounding box center [899, 497] width 555 height 66
click at [654, 506] on input "Push in the character's thoughts and feelings about the key events" at bounding box center [646, 496] width 16 height 16
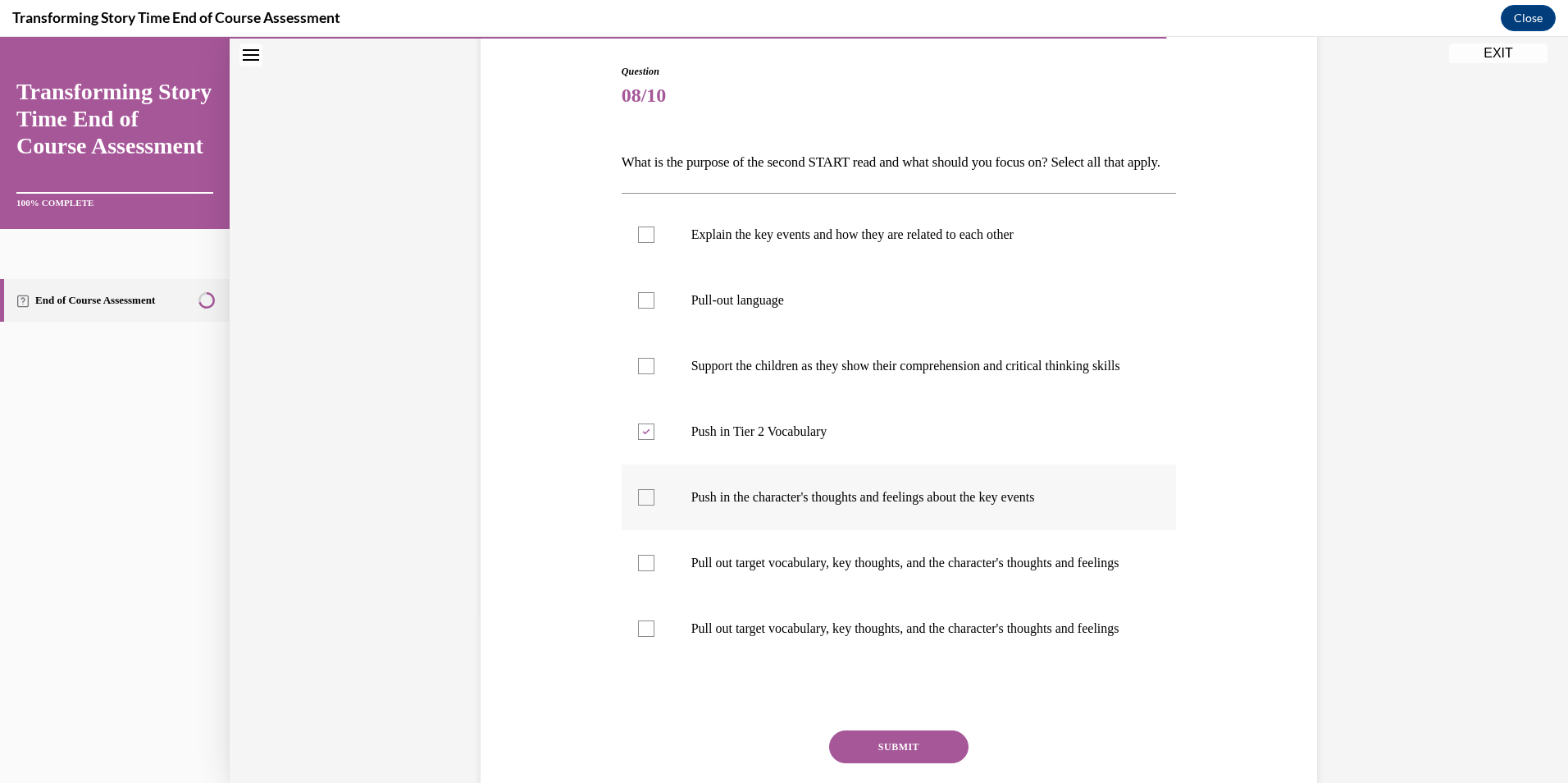
checkbox input "true"
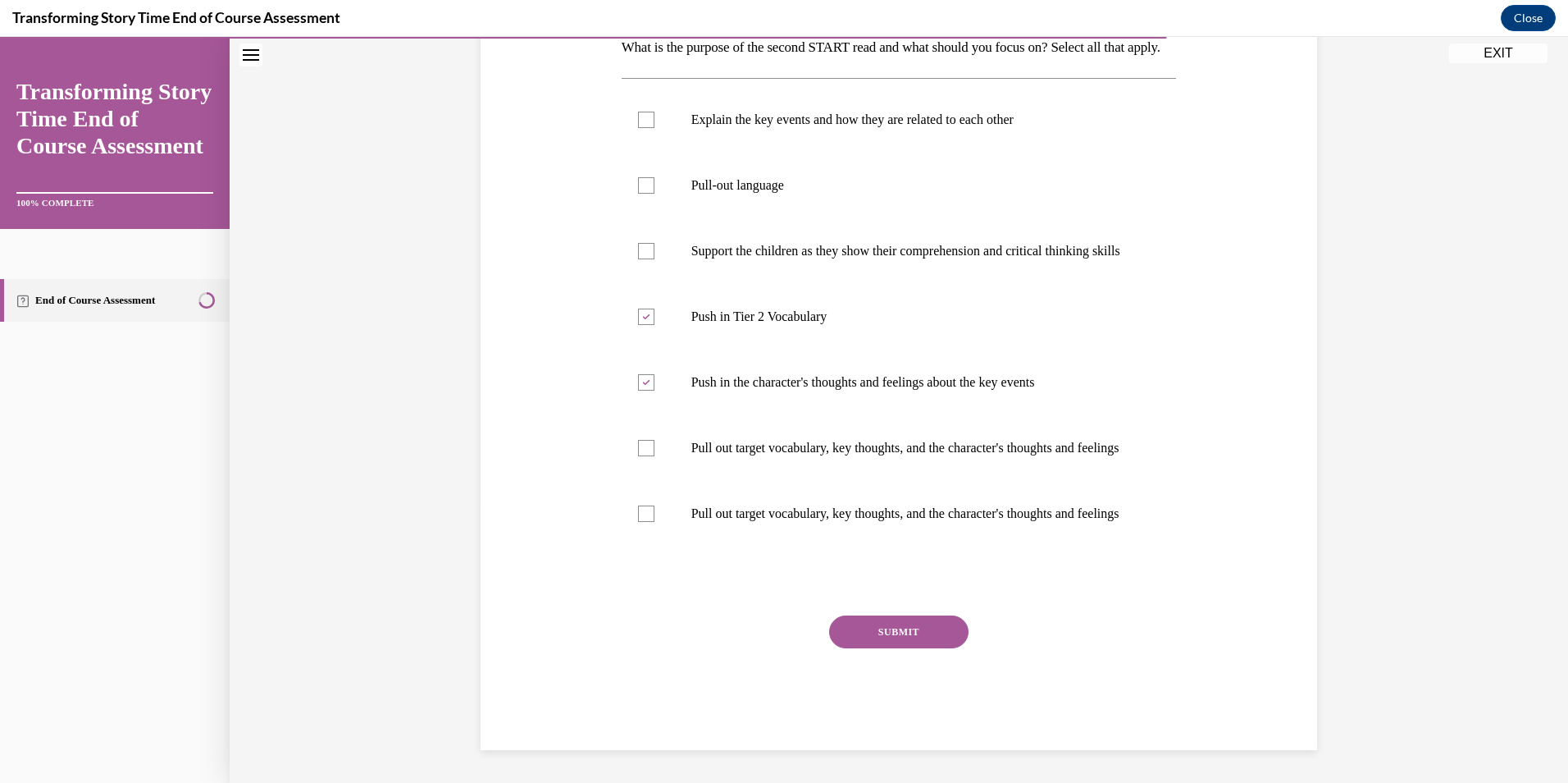
click at [916, 648] on button "SUBMIT" at bounding box center [899, 632] width 139 height 33
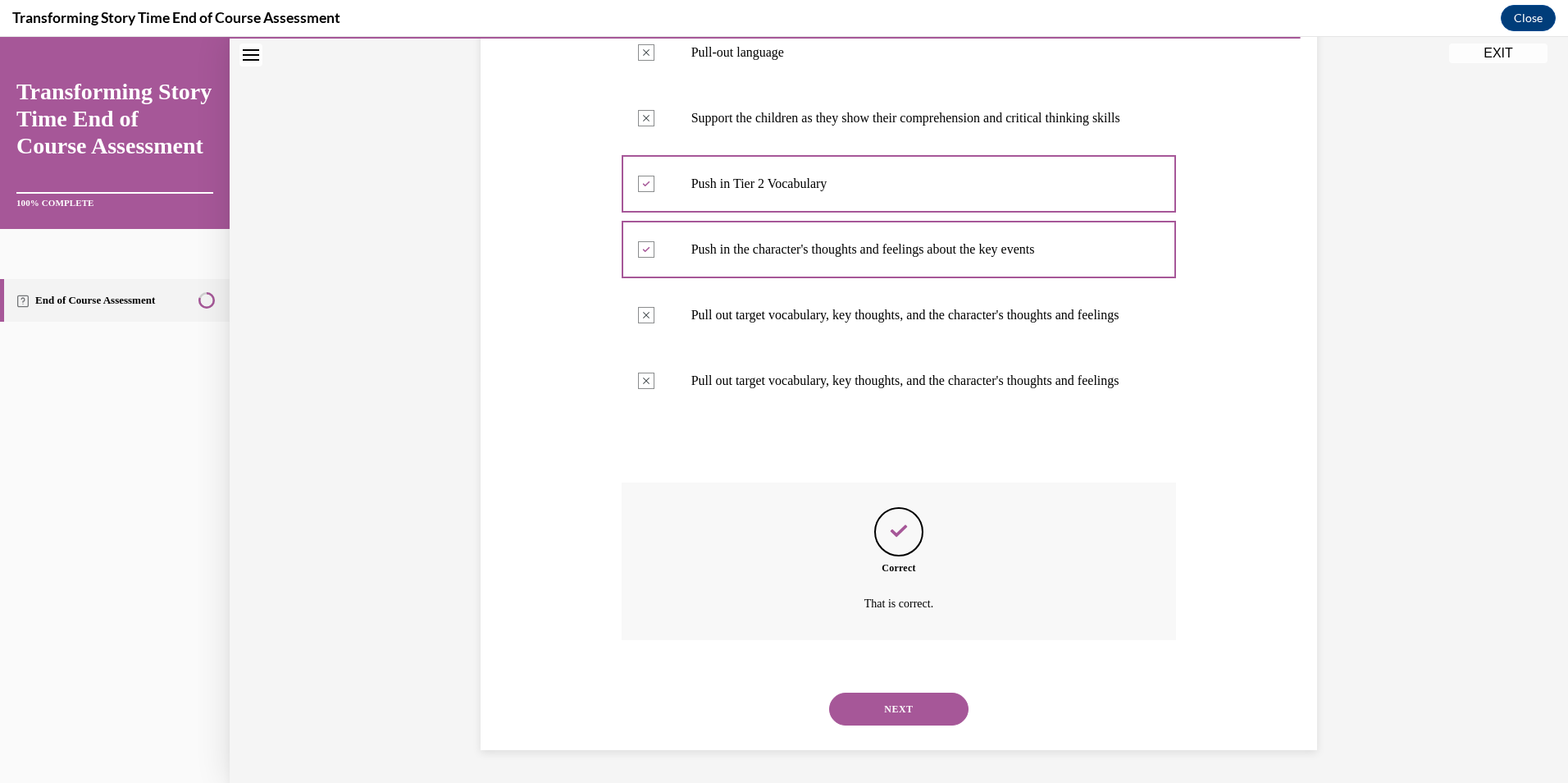
scroll to position [489, 0]
click at [912, 697] on button "NEXT" at bounding box center [899, 709] width 139 height 33
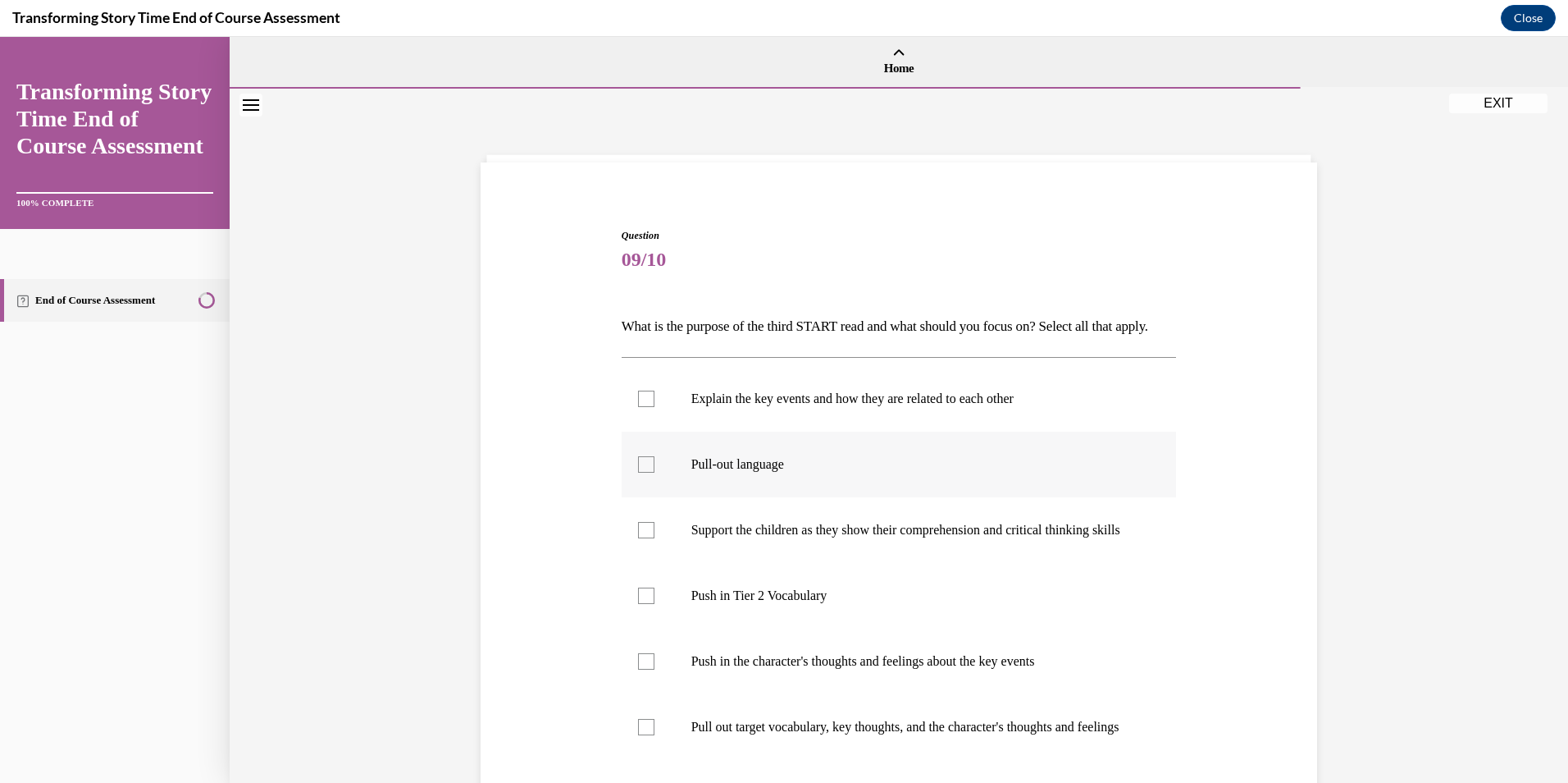
click at [675, 496] on label "Pull-out language" at bounding box center [899, 464] width 555 height 66
click at [654, 473] on input "Pull-out language" at bounding box center [646, 463] width 16 height 16
checkbox input "true"
click at [691, 538] on p "Support the children as they show their comprehension and critical thinking ski…" at bounding box center [914, 529] width 445 height 16
click at [654, 538] on input "Support the children as they show their comprehension and critical thinking ski…" at bounding box center [646, 529] width 16 height 16
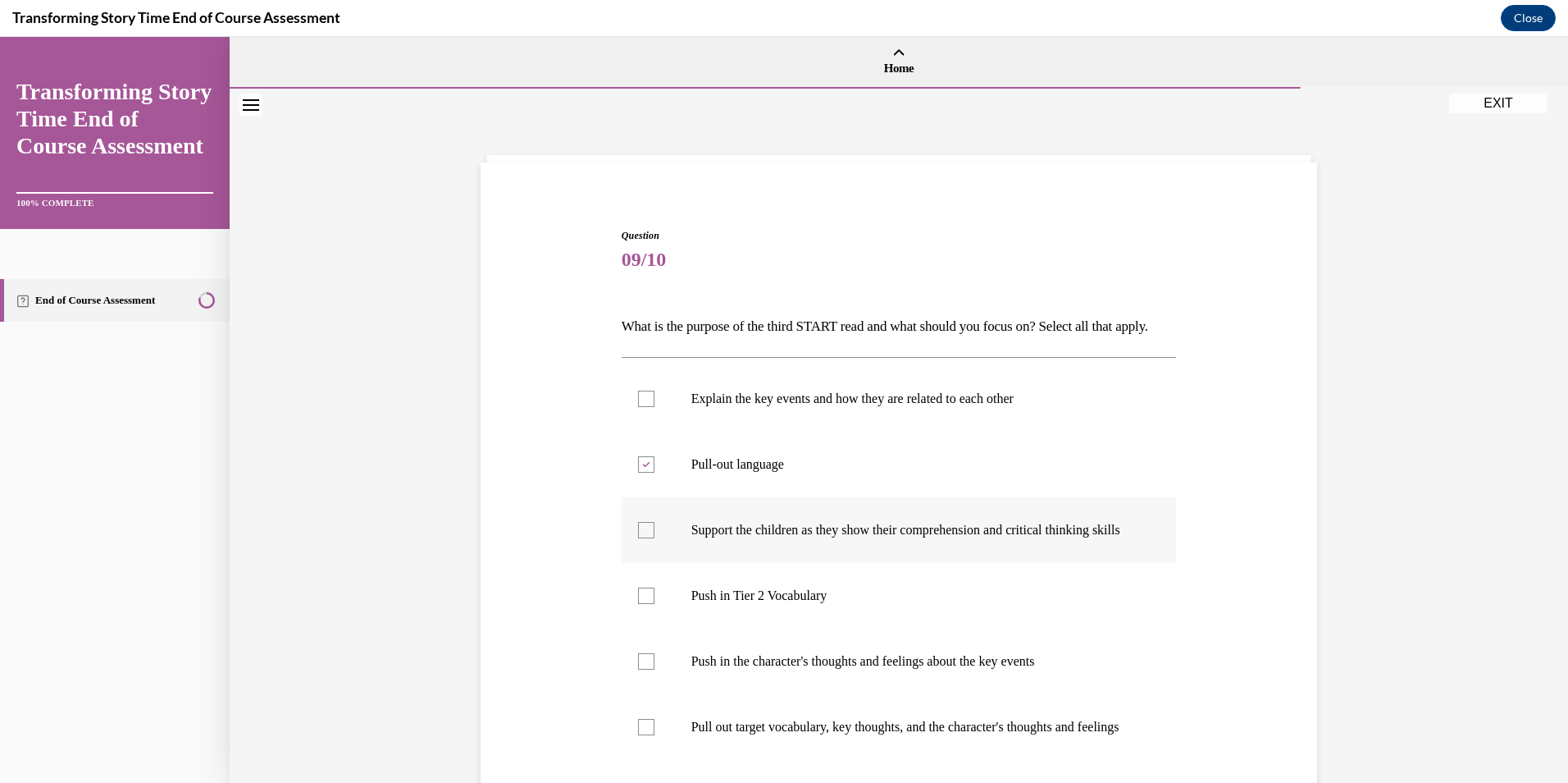
checkbox input "true"
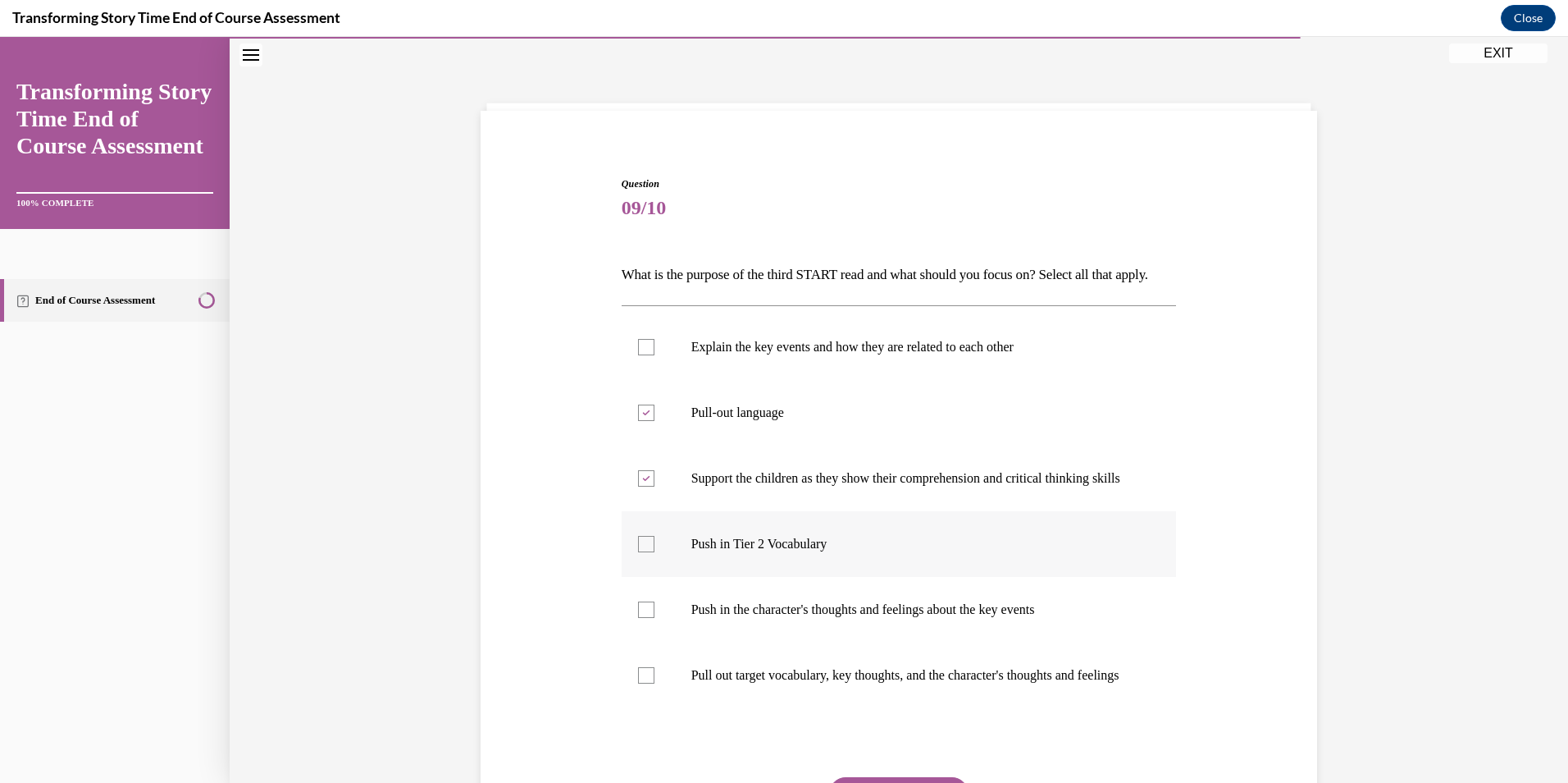
scroll to position [55, 0]
click at [746, 680] on p "Pull out target vocabulary, key thoughts, and the character's thoughts and feel…" at bounding box center [914, 671] width 445 height 16
click at [654, 680] on input "Pull out target vocabulary, key thoughts, and the character's thoughts and feel…" at bounding box center [646, 671] width 16 height 16
checkbox input "true"
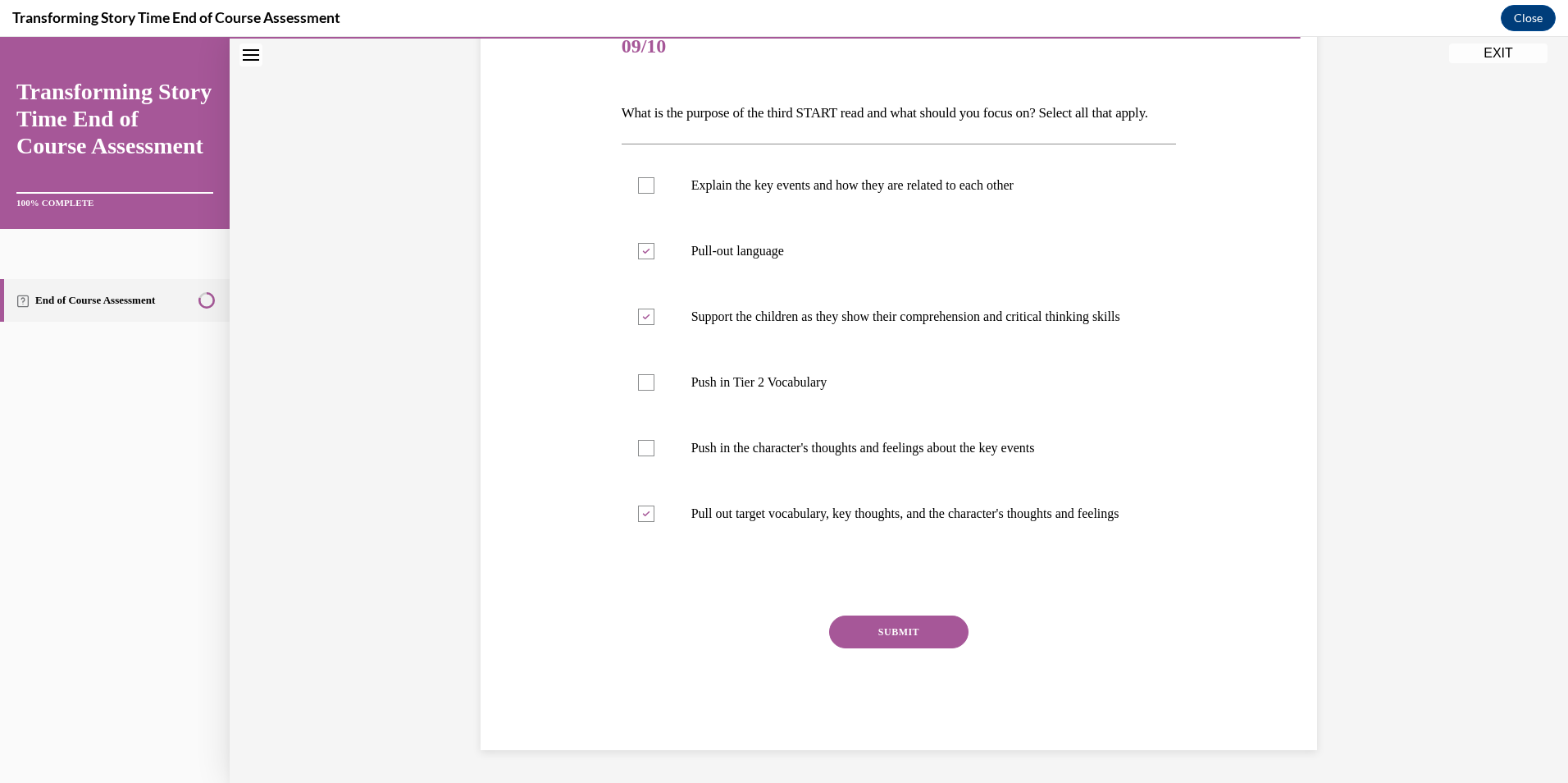
click at [893, 634] on button "SUBMIT" at bounding box center [899, 632] width 139 height 33
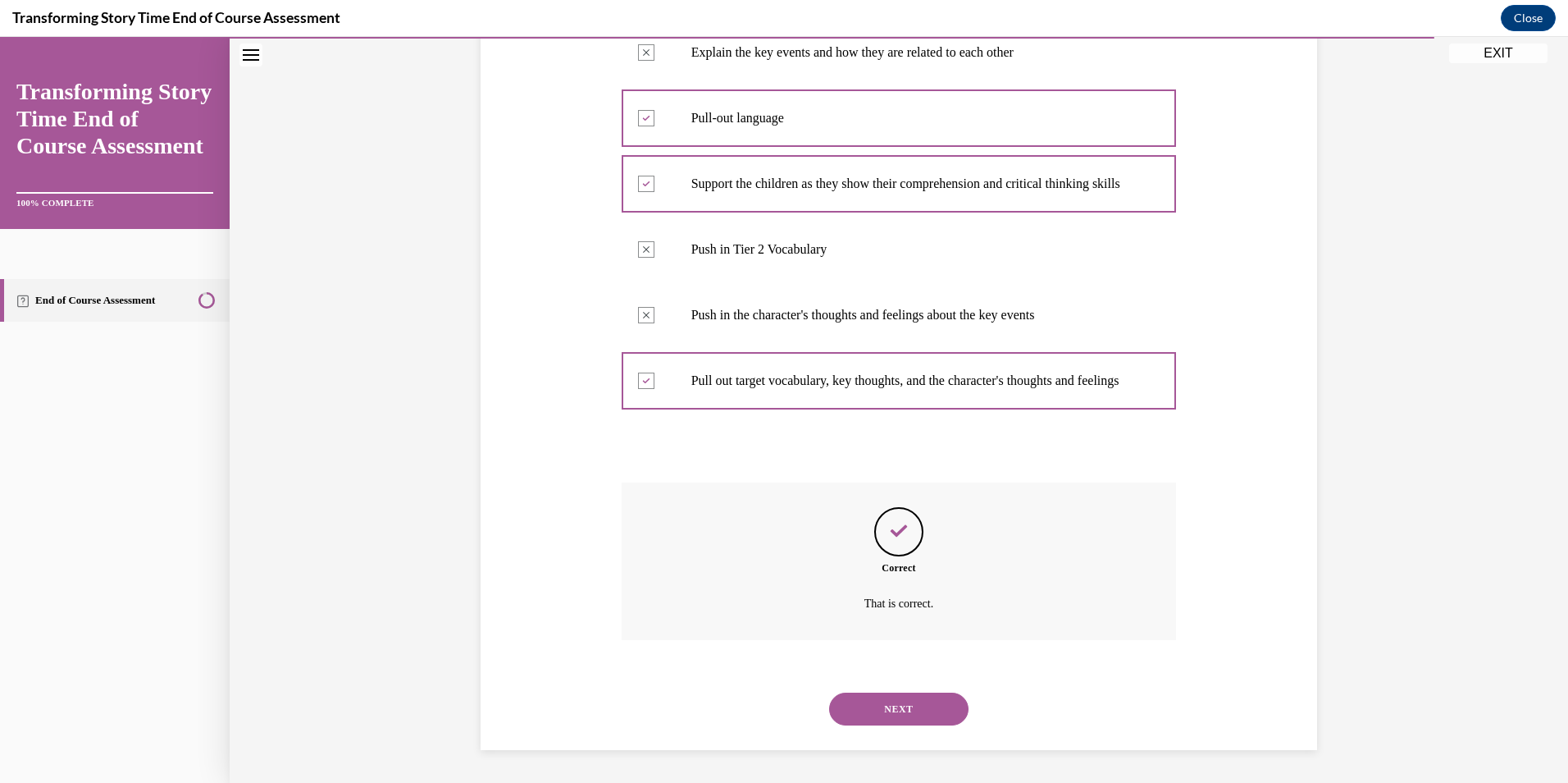
scroll to position [407, 0]
click at [864, 709] on button "NEXT" at bounding box center [899, 709] width 139 height 33
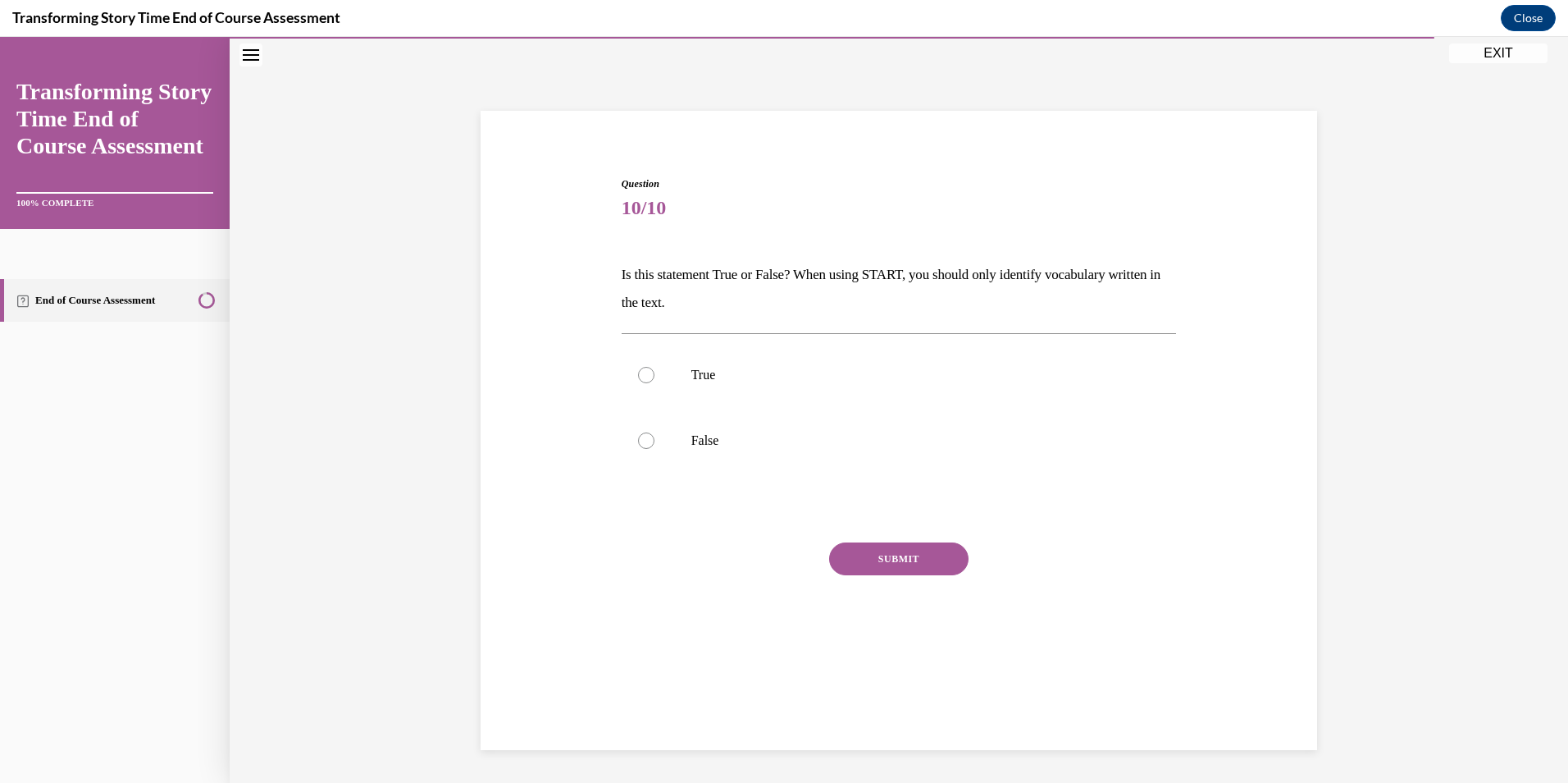
scroll to position [52, 0]
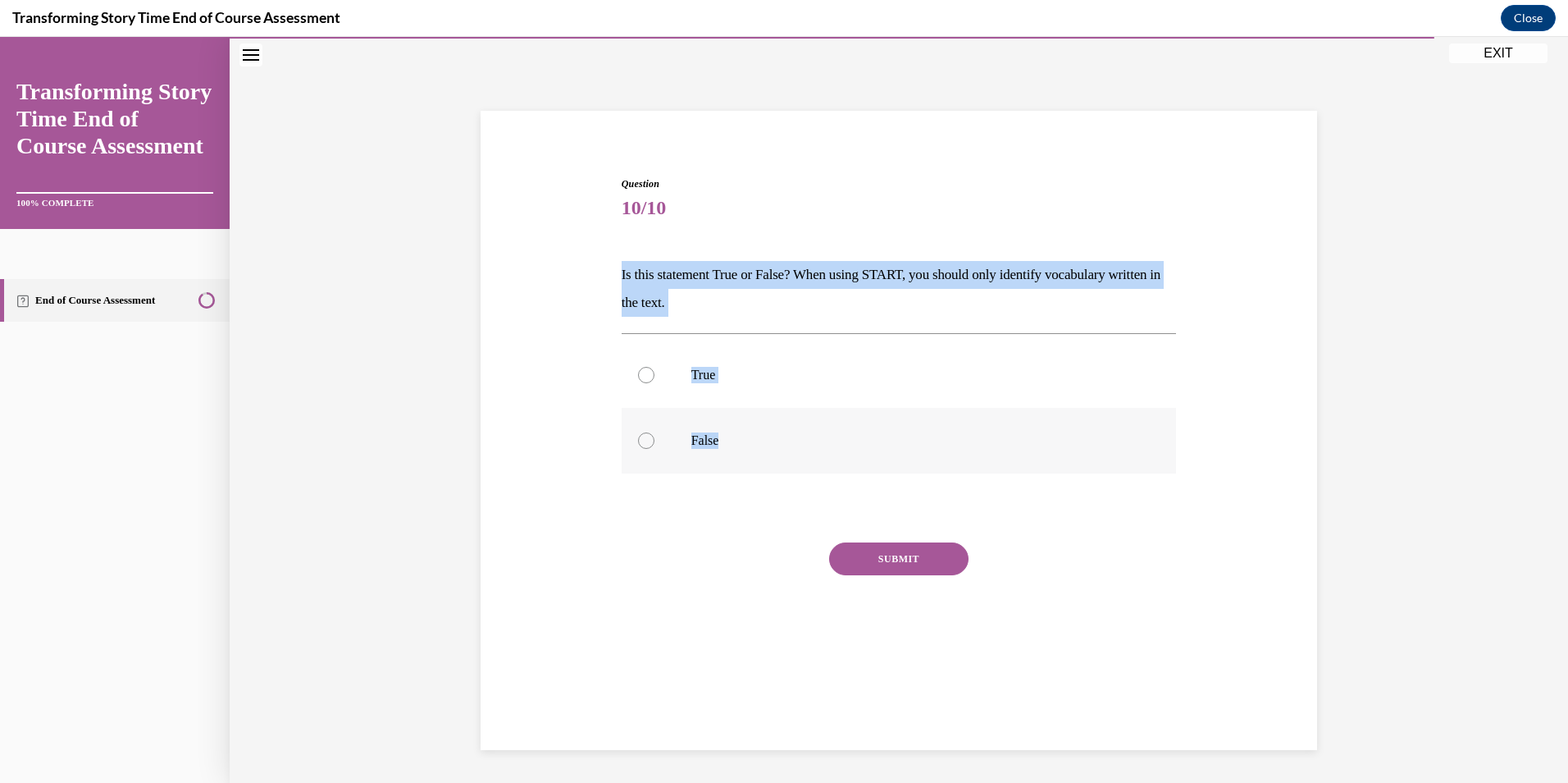
drag, startPoint x: 616, startPoint y: 260, endPoint x: 773, endPoint y: 426, distance: 228.5
click at [773, 426] on div "Question 10/10 Is this statement True or False? When using START, you should on…" at bounding box center [899, 427] width 555 height 501
click at [652, 426] on label "False" at bounding box center [899, 441] width 555 height 66
click at [652, 432] on input "False" at bounding box center [646, 440] width 16 height 16
radio input "true"
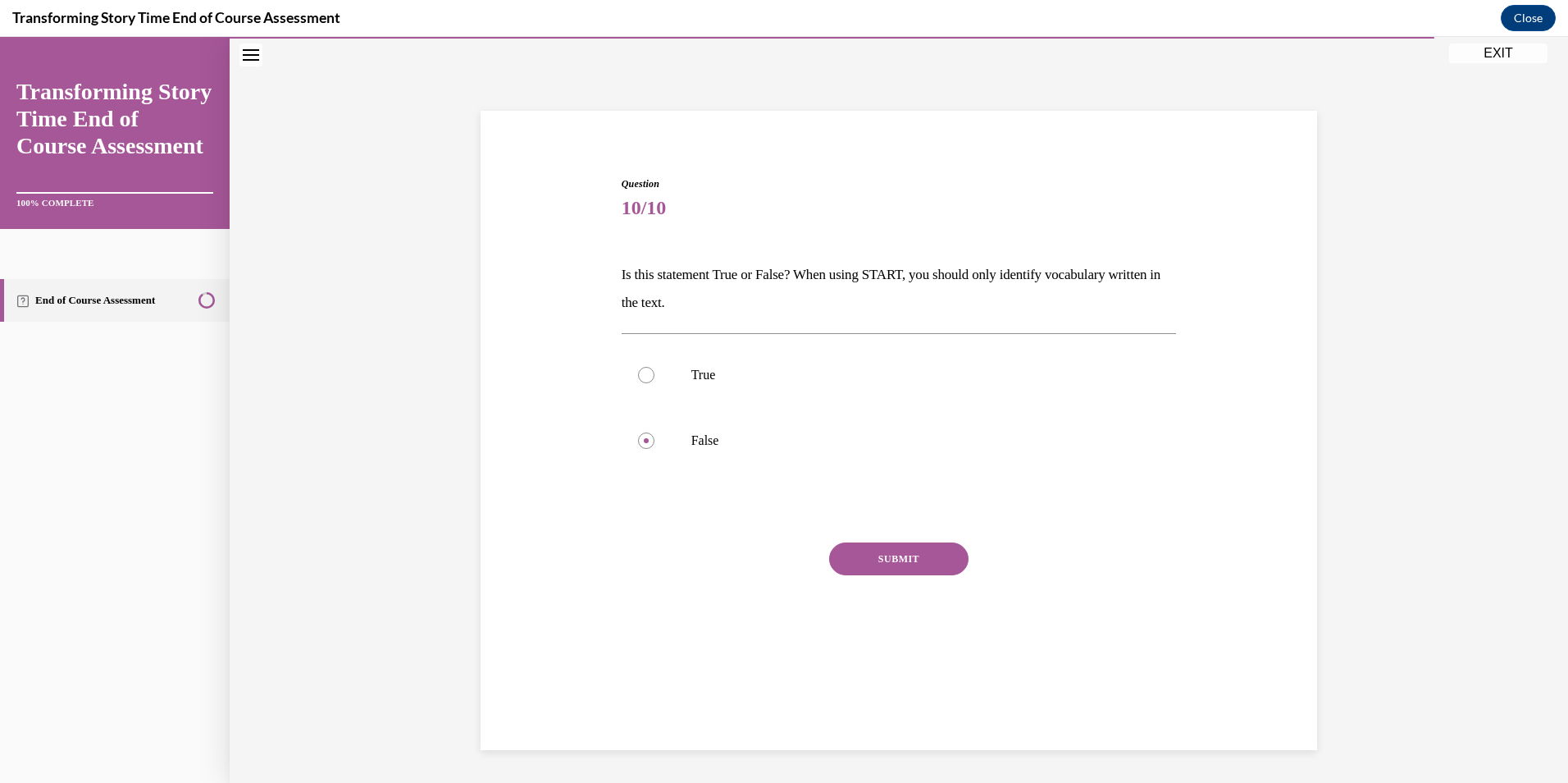
click at [899, 550] on button "SUBMIT" at bounding box center [899, 558] width 139 height 33
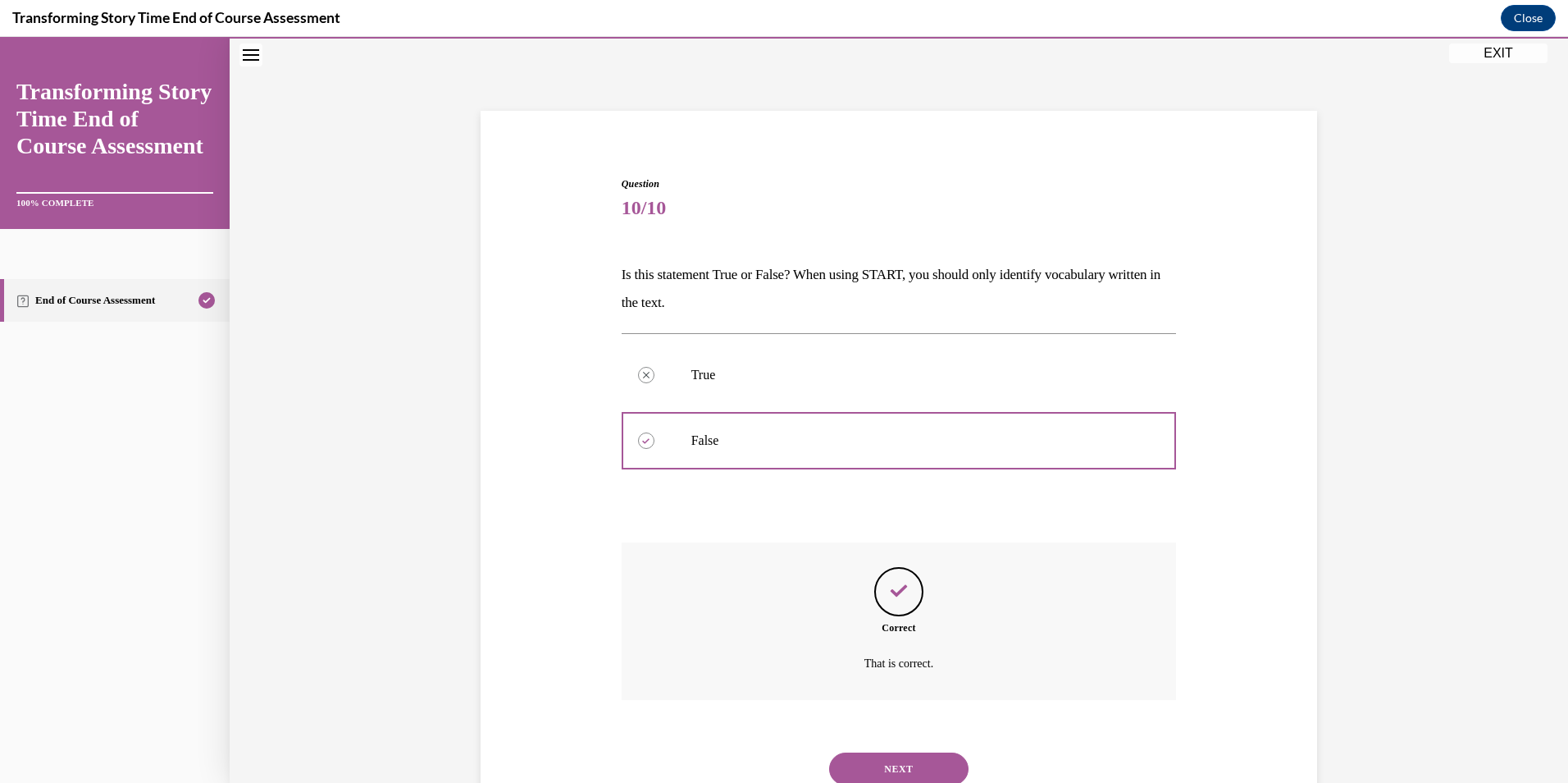
scroll to position [112, 0]
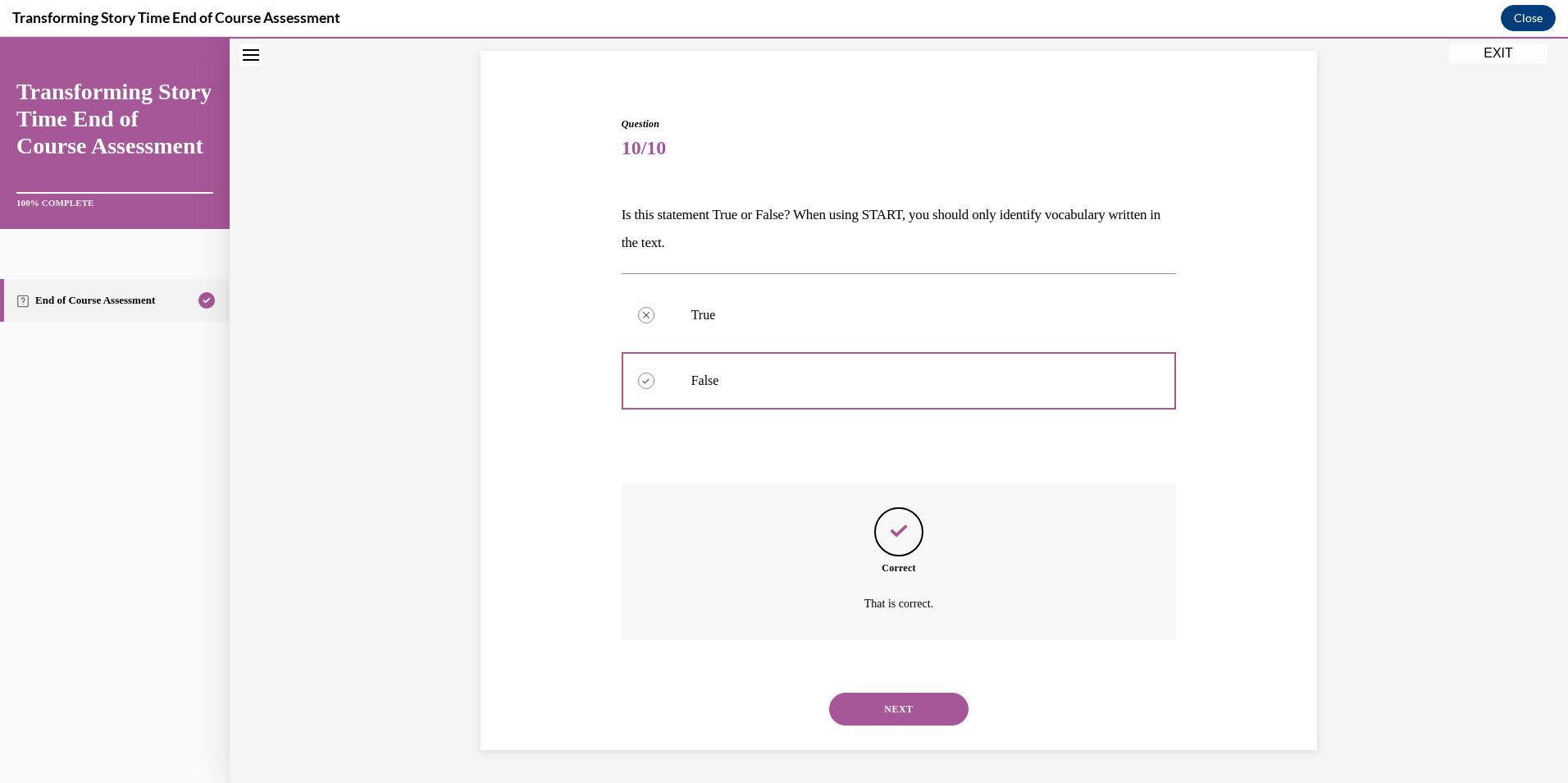
click at [890, 702] on button "NEXT" at bounding box center [899, 709] width 139 height 33
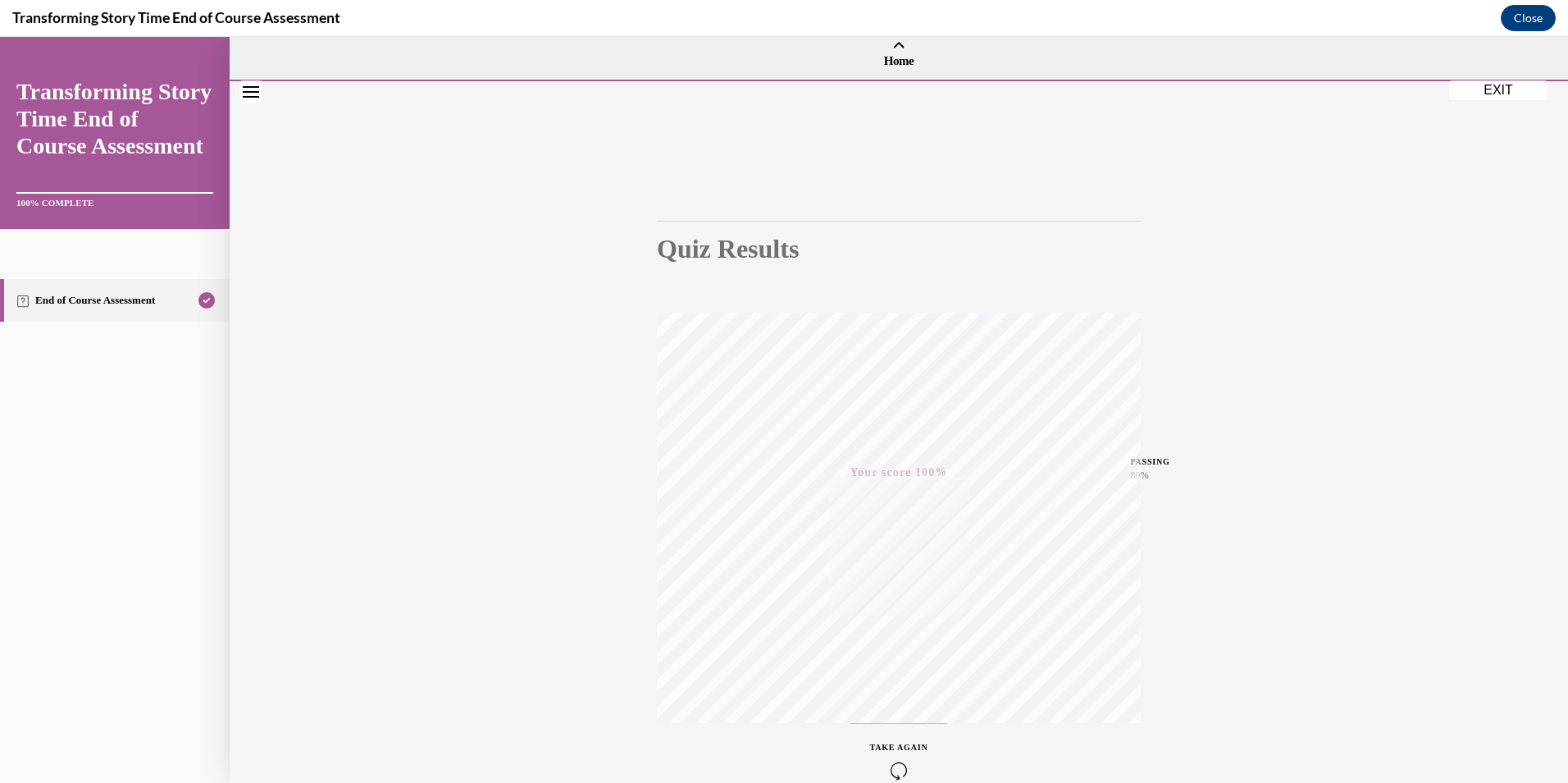
scroll to position [0, 0]
click at [1491, 104] on button "EXIT" at bounding box center [1498, 103] width 98 height 19
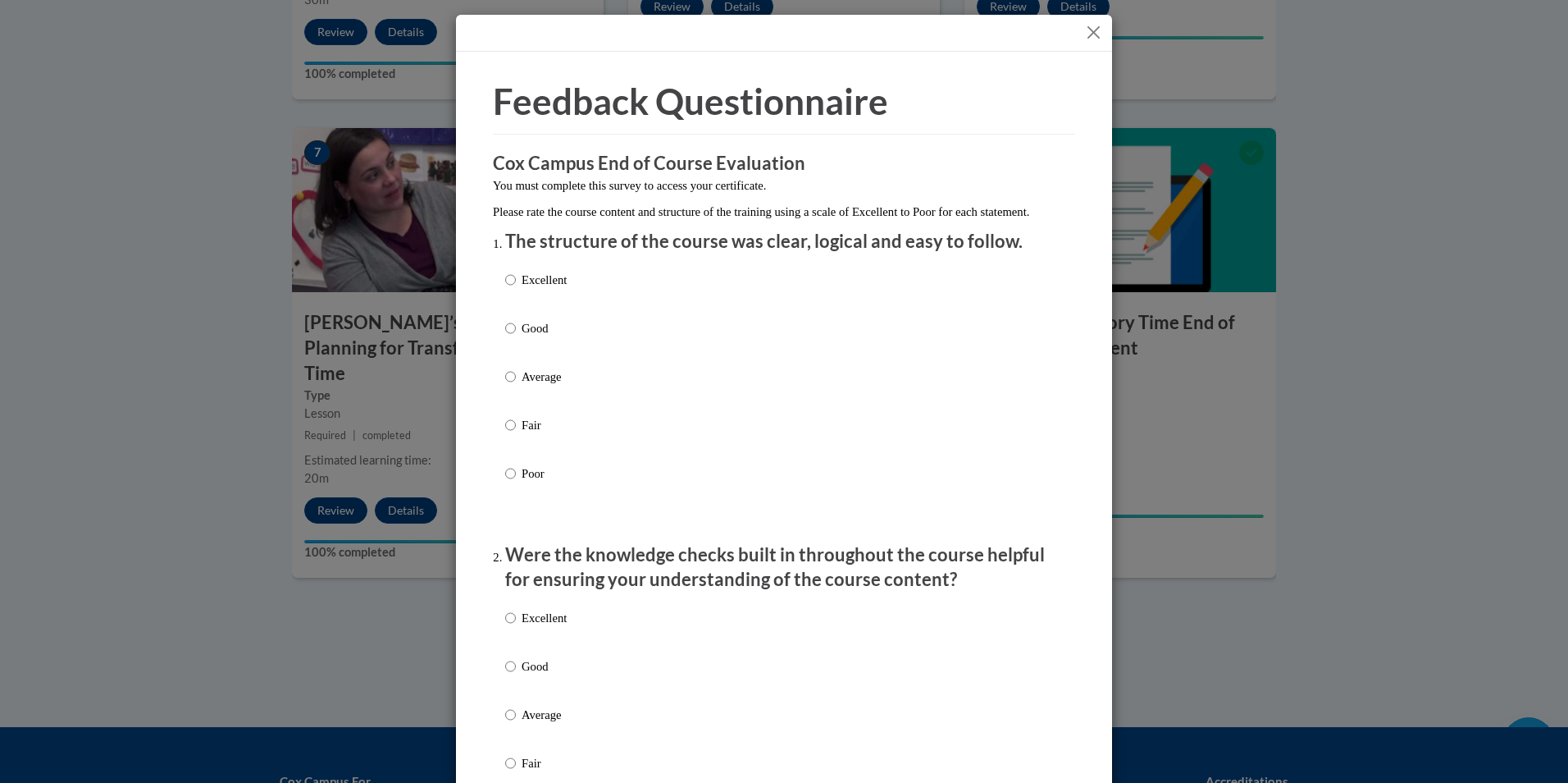
click at [1085, 30] on button "Close" at bounding box center [1094, 32] width 20 height 20
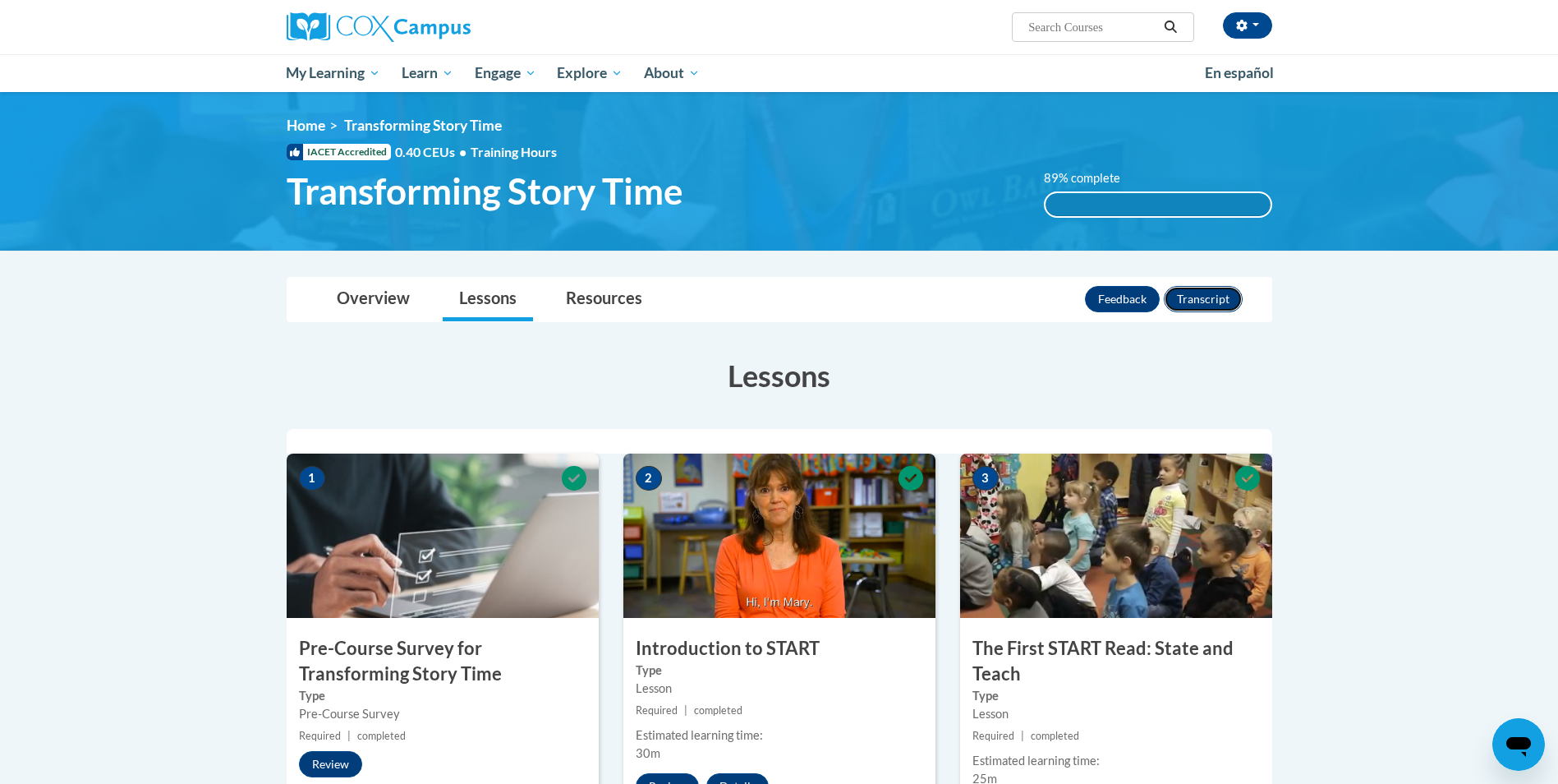
click at [1191, 290] on button "Transcript" at bounding box center [1203, 299] width 79 height 26
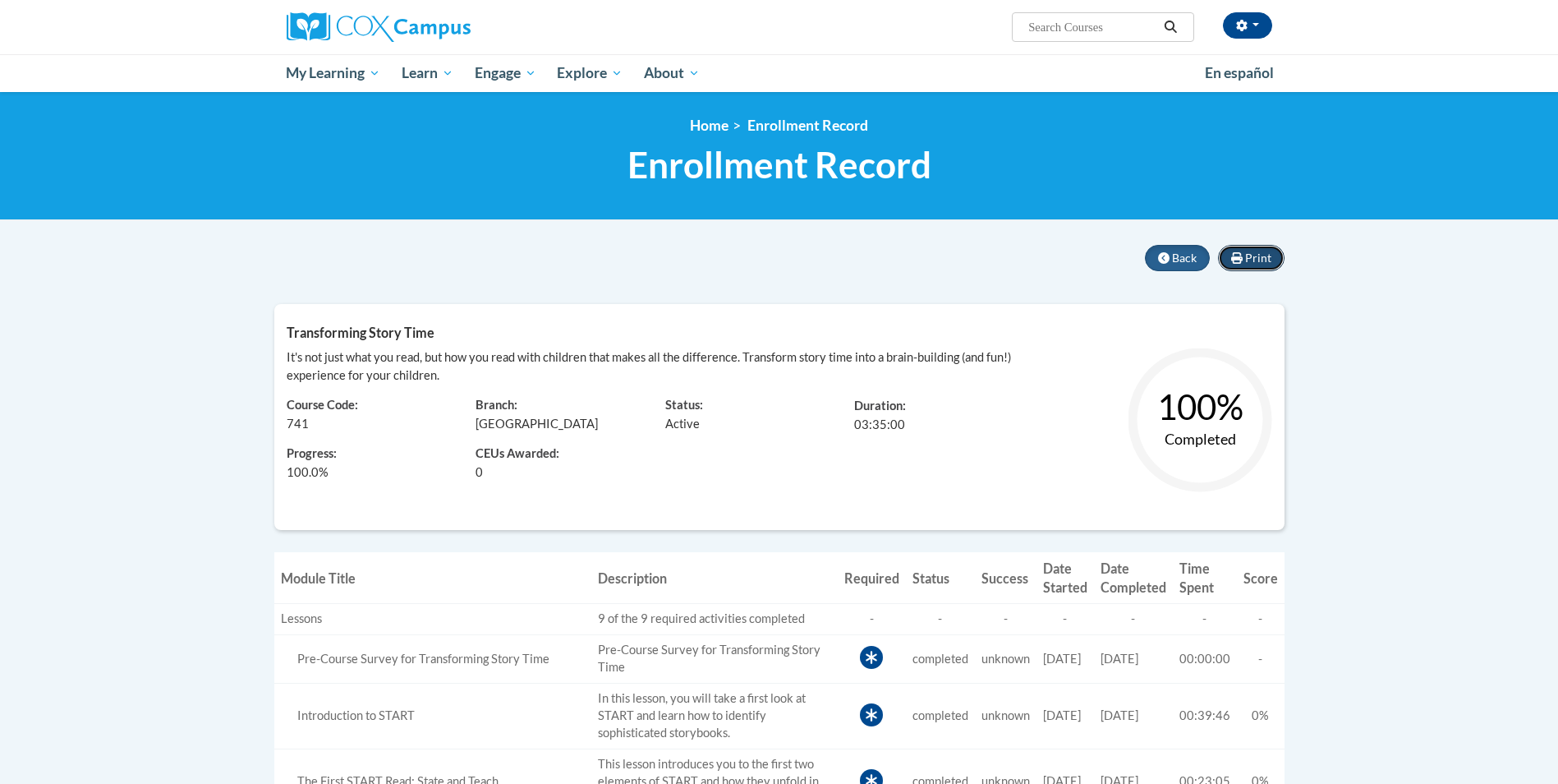
drag, startPoint x: 1257, startPoint y: 250, endPoint x: 1261, endPoint y: 265, distance: 15.5
click at [1261, 265] on button "Print" at bounding box center [1251, 257] width 67 height 26
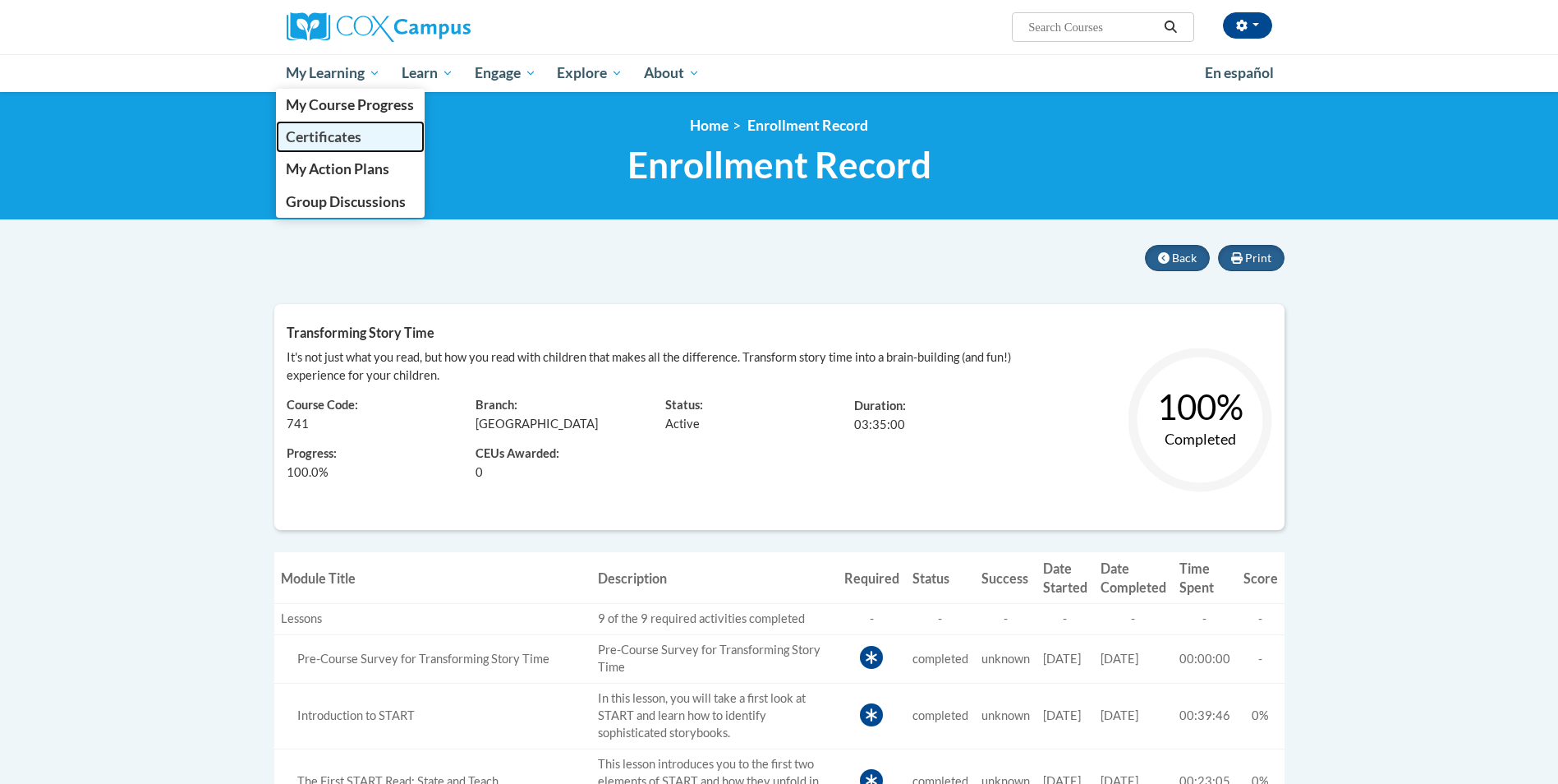
click at [339, 130] on span "Certificates" at bounding box center [323, 136] width 75 height 17
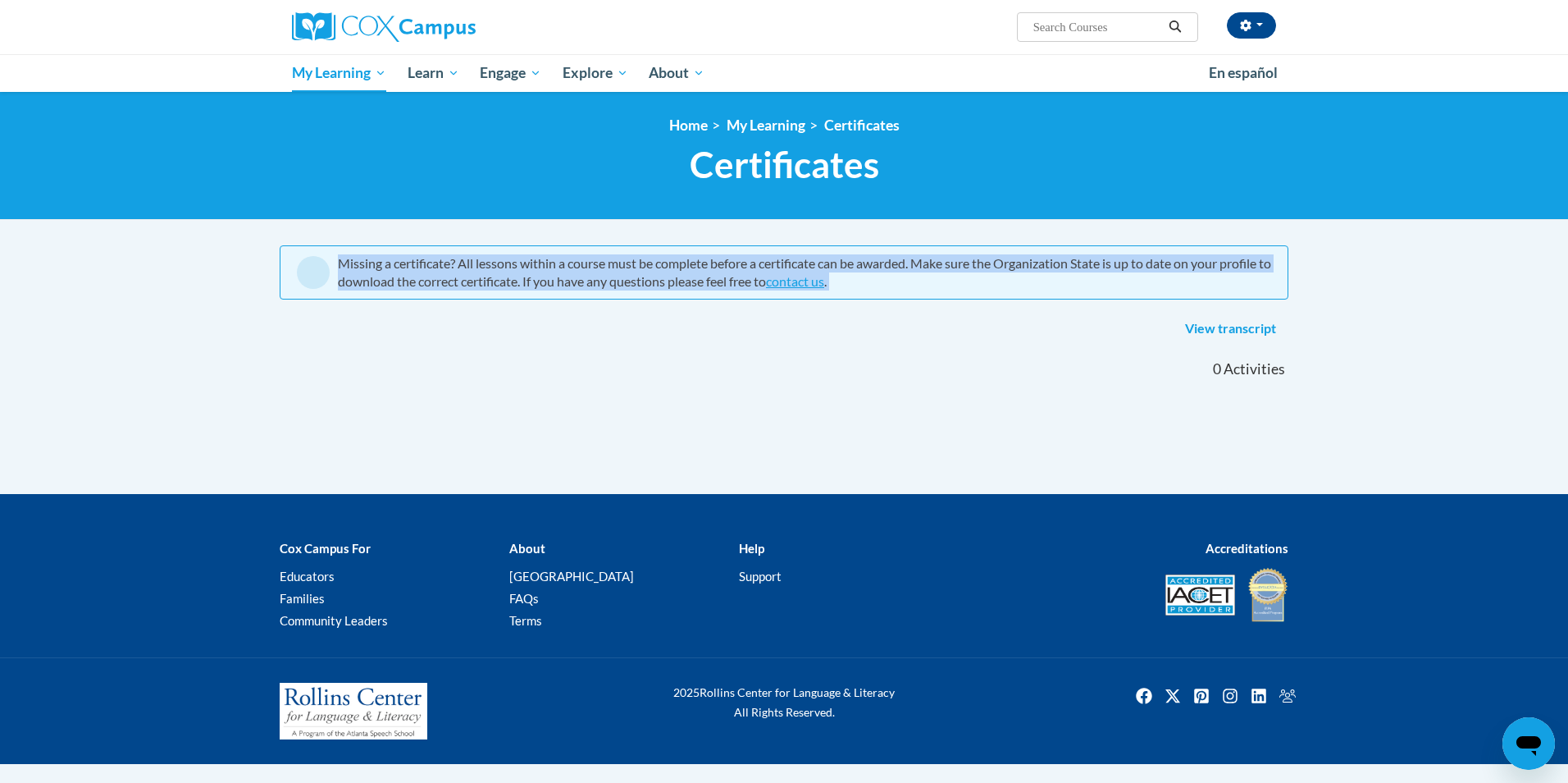
drag, startPoint x: 337, startPoint y: 261, endPoint x: 812, endPoint y: 330, distance: 480.0
click at [812, 330] on xhtml "Missing a certificate? All lessons within a course must be complete before a ce…" at bounding box center [784, 293] width 1008 height 96
copy xhtml "Missing a certificate? All lessons within a course must be complete before a ce…"
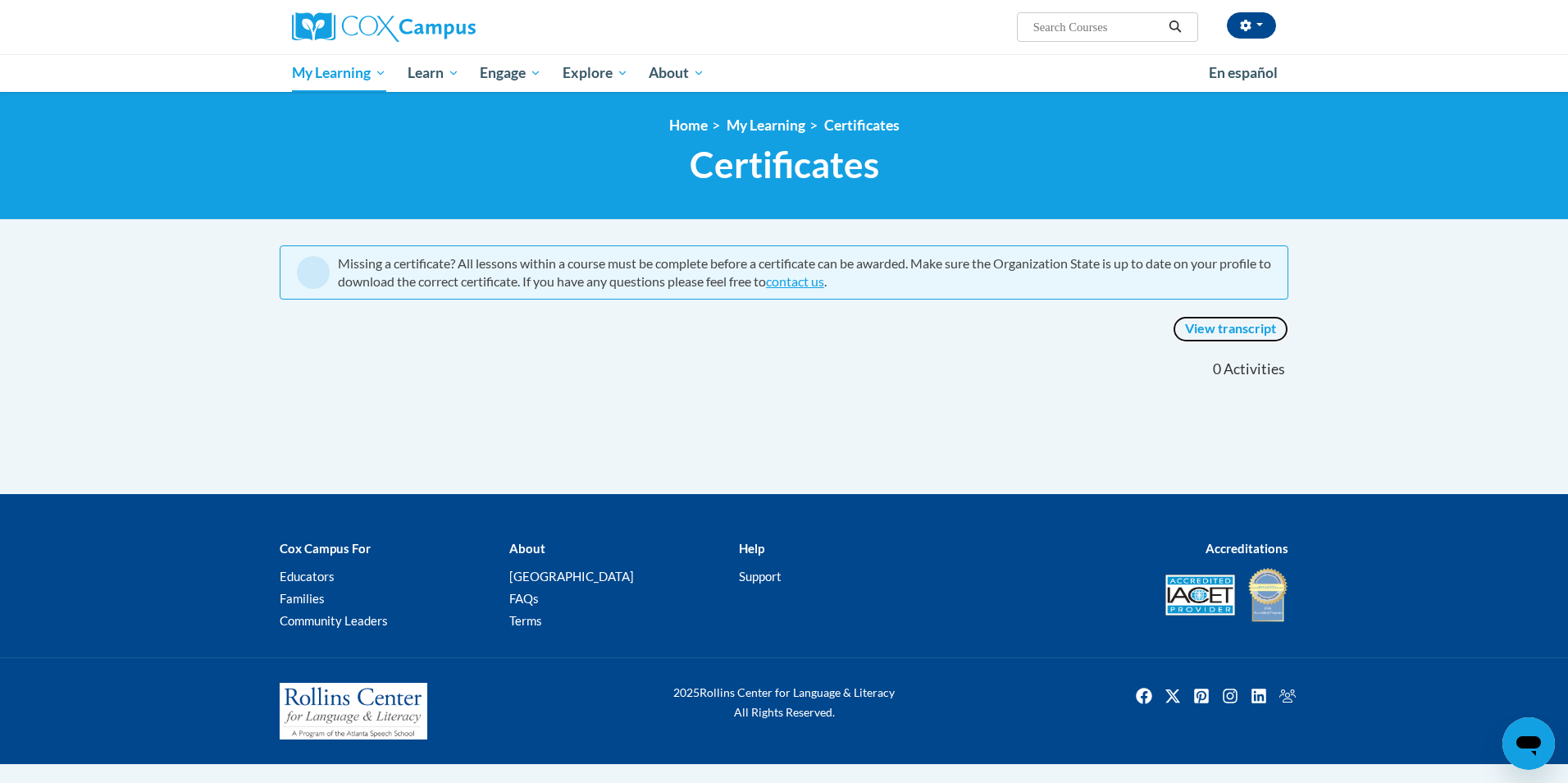
click at [1219, 320] on link "View transcript" at bounding box center [1230, 329] width 116 height 26
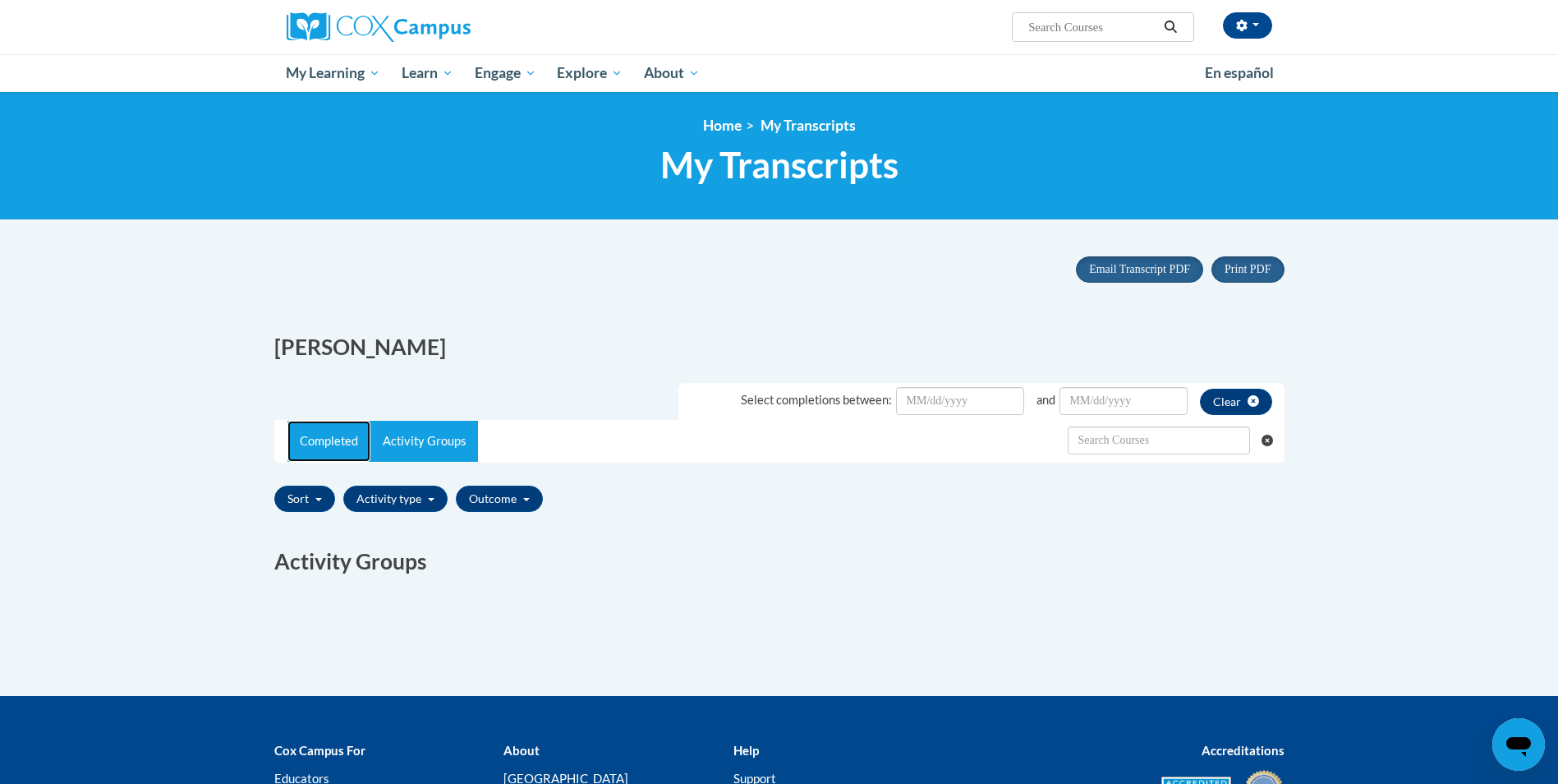
click at [330, 444] on link "Completed" at bounding box center [329, 441] width 83 height 41
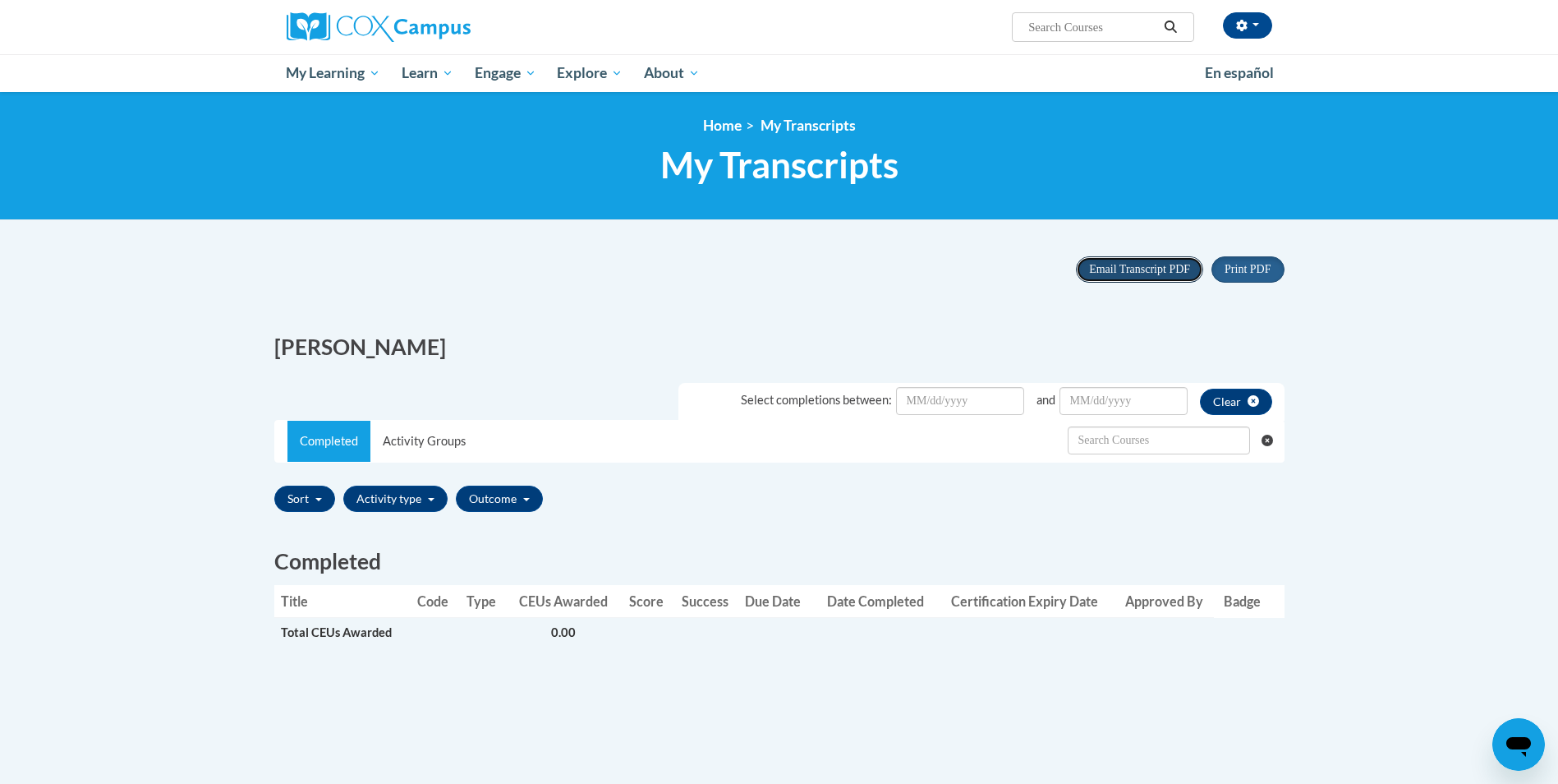
click at [1095, 272] on span "Email Transcript PDF" at bounding box center [1139, 268] width 101 height 13
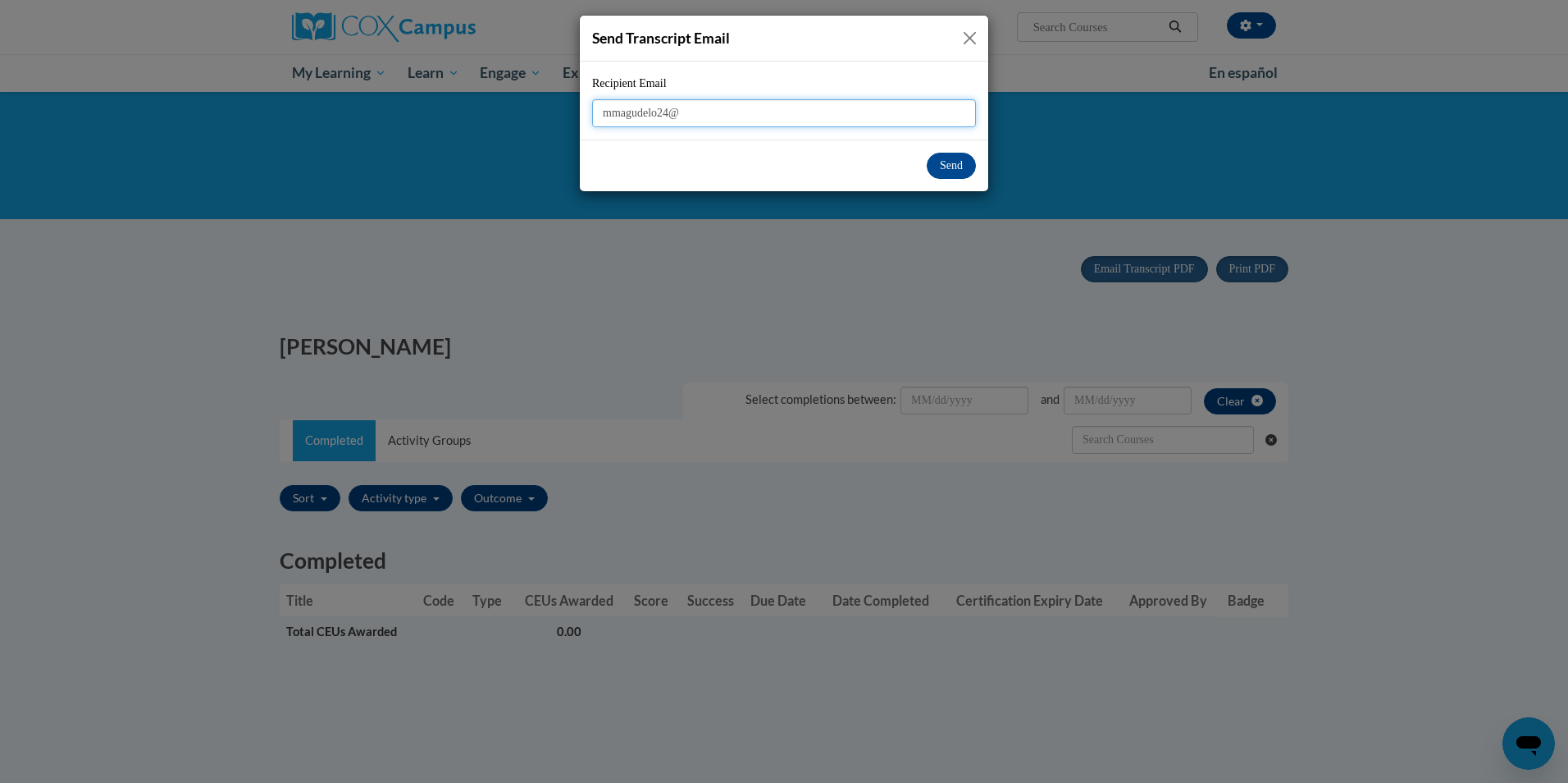
type input "[EMAIL_ADDRESS][DOMAIN_NAME]"
click at [956, 159] on button "Send" at bounding box center [951, 165] width 49 height 26
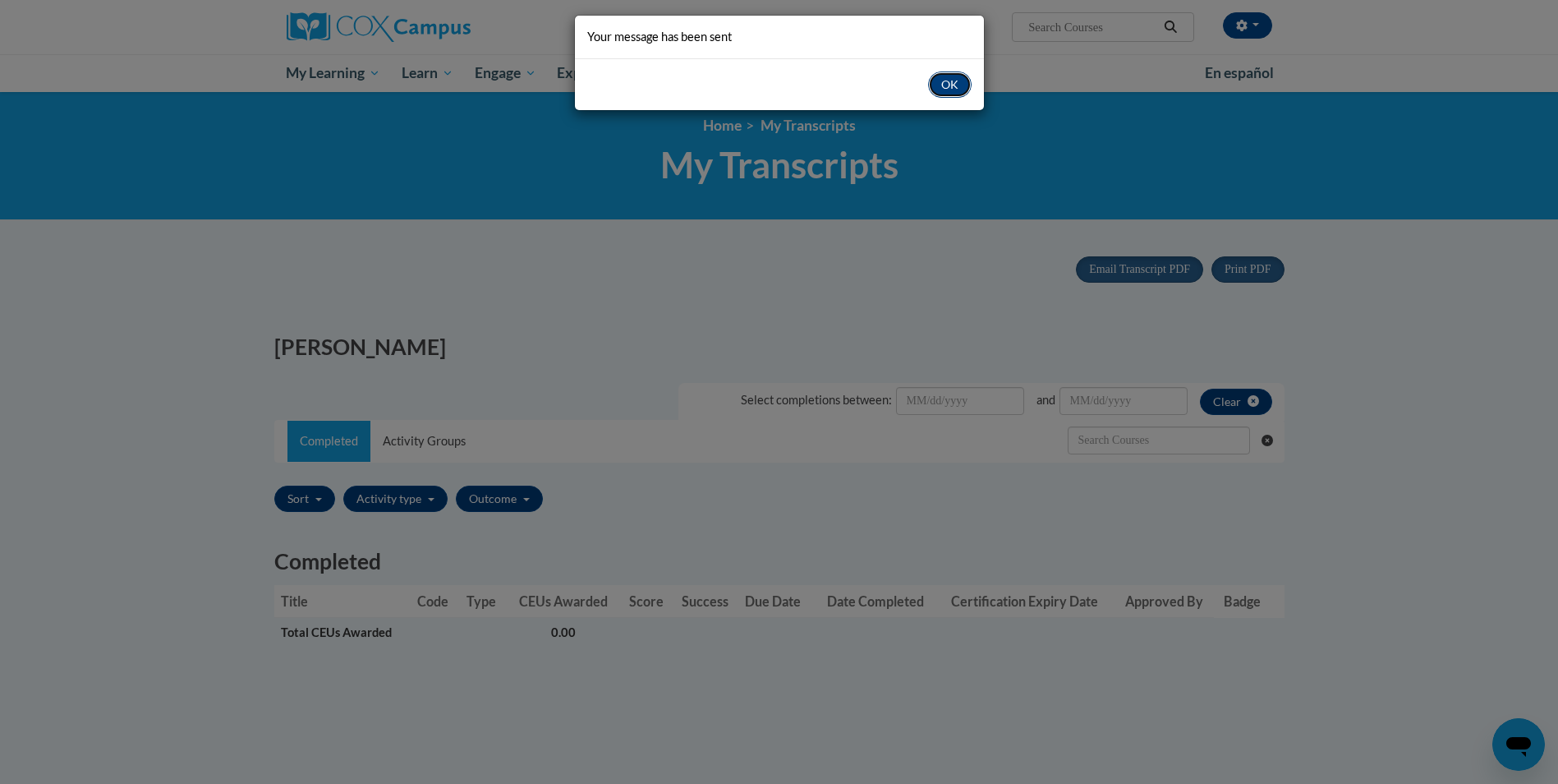
click at [957, 79] on button "OK" at bounding box center [949, 84] width 43 height 26
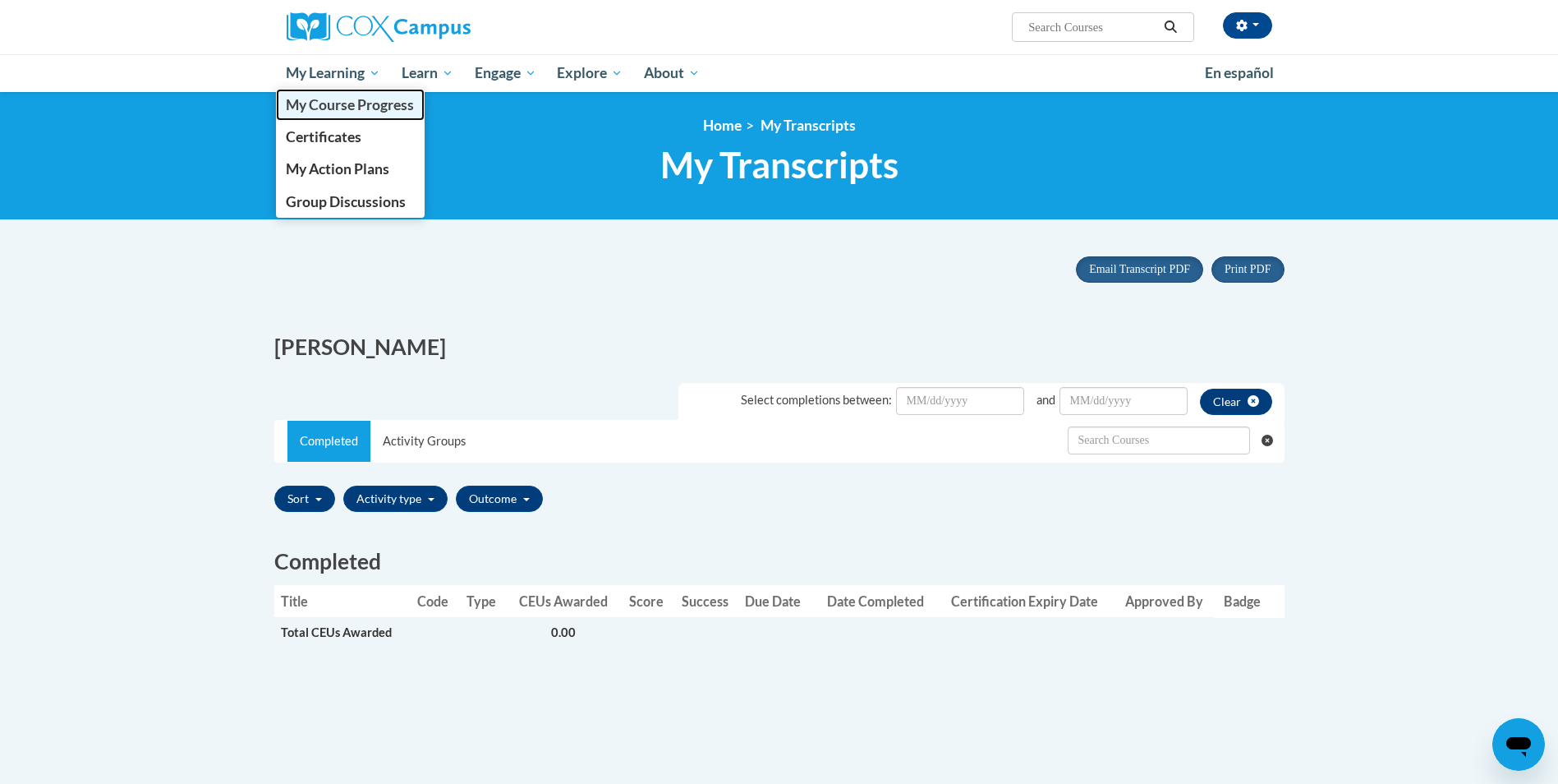
click at [344, 102] on span "My Course Progress" at bounding box center [350, 105] width 128 height 17
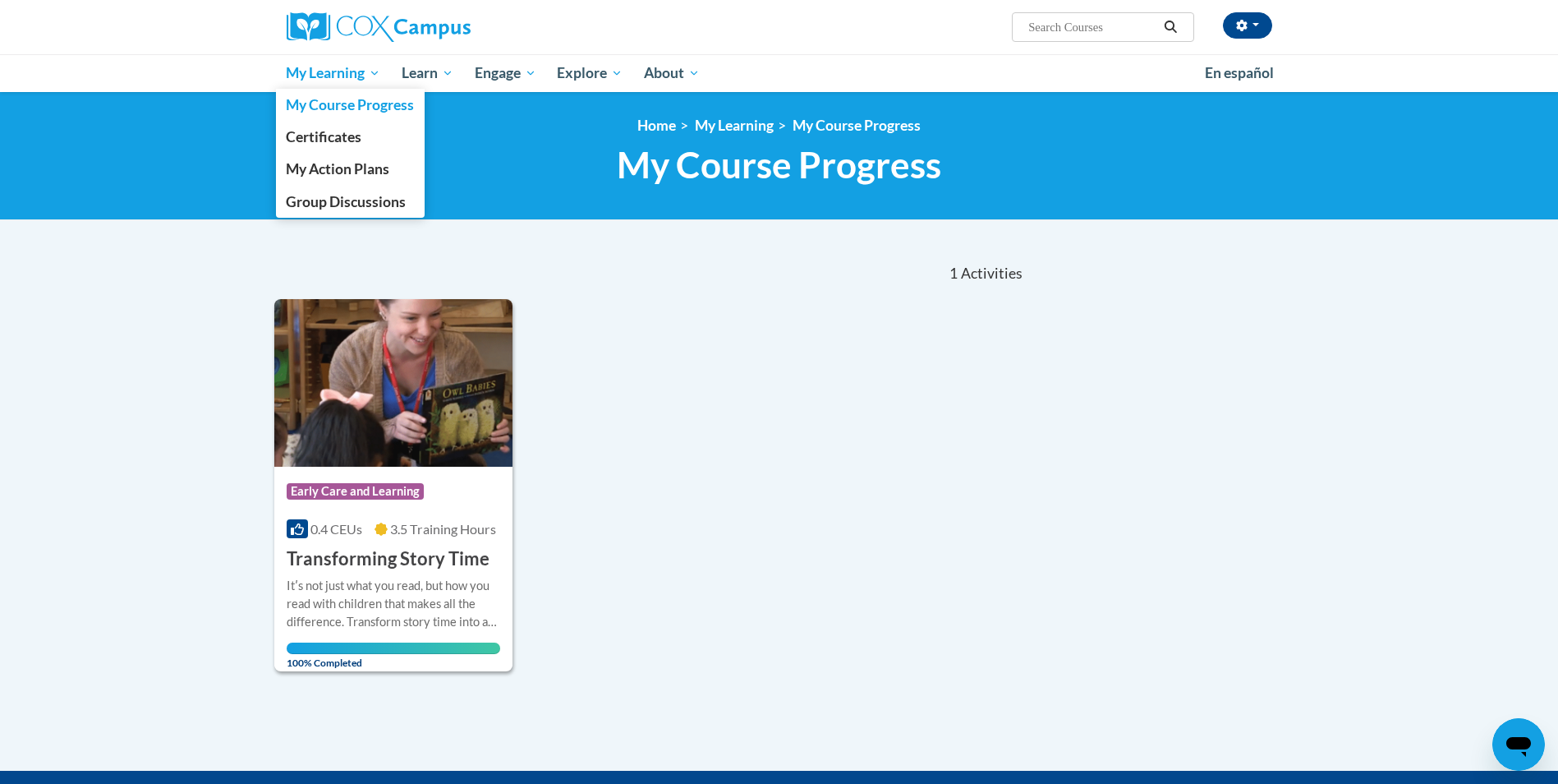
click at [336, 69] on span "My Learning" at bounding box center [334, 73] width 95 height 19
click at [340, 178] on span "My Action Plans" at bounding box center [338, 168] width 103 height 17
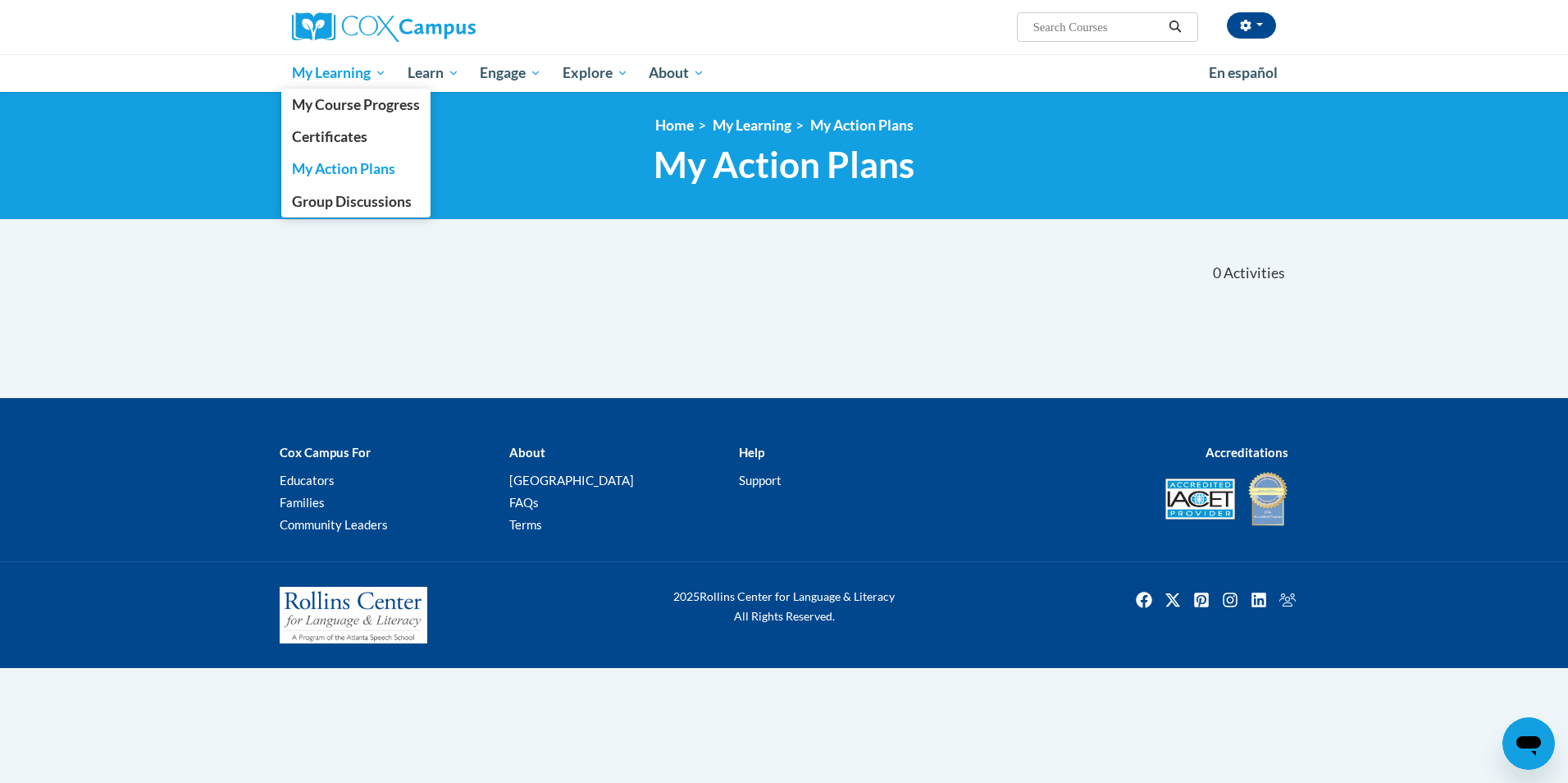
click at [326, 69] on span "My Learning" at bounding box center [339, 73] width 95 height 19
click at [323, 133] on span "Certificates" at bounding box center [329, 136] width 75 height 17
